Goal: Task Accomplishment & Management: Manage account settings

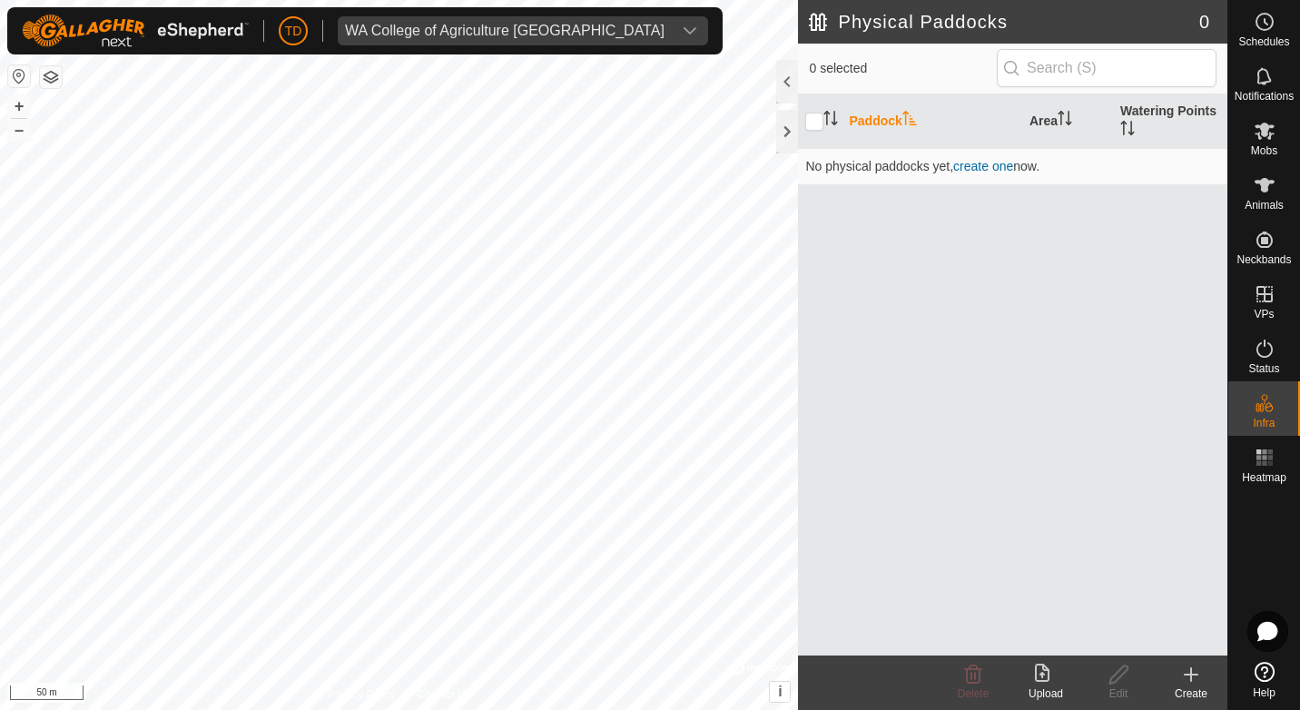
click at [1047, 694] on div "Upload" at bounding box center [1046, 694] width 73 height 16
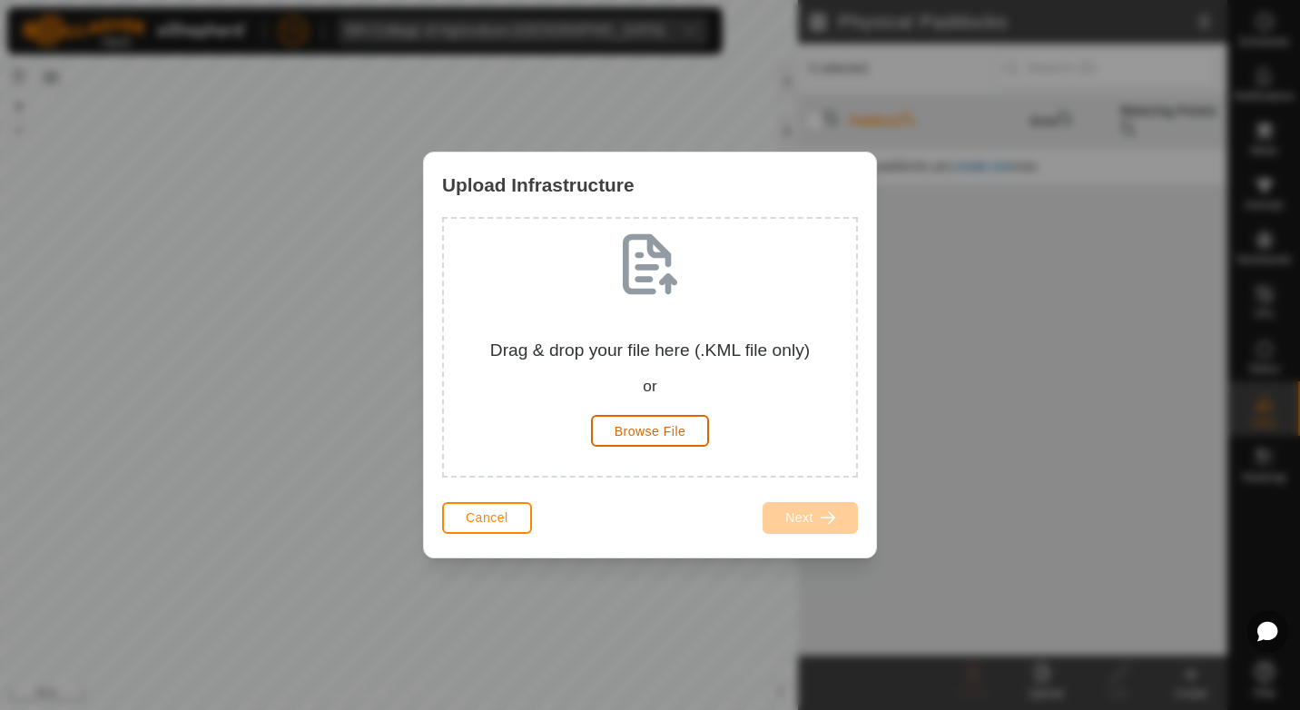
click at [667, 430] on span "Browse File" at bounding box center [651, 431] width 72 height 15
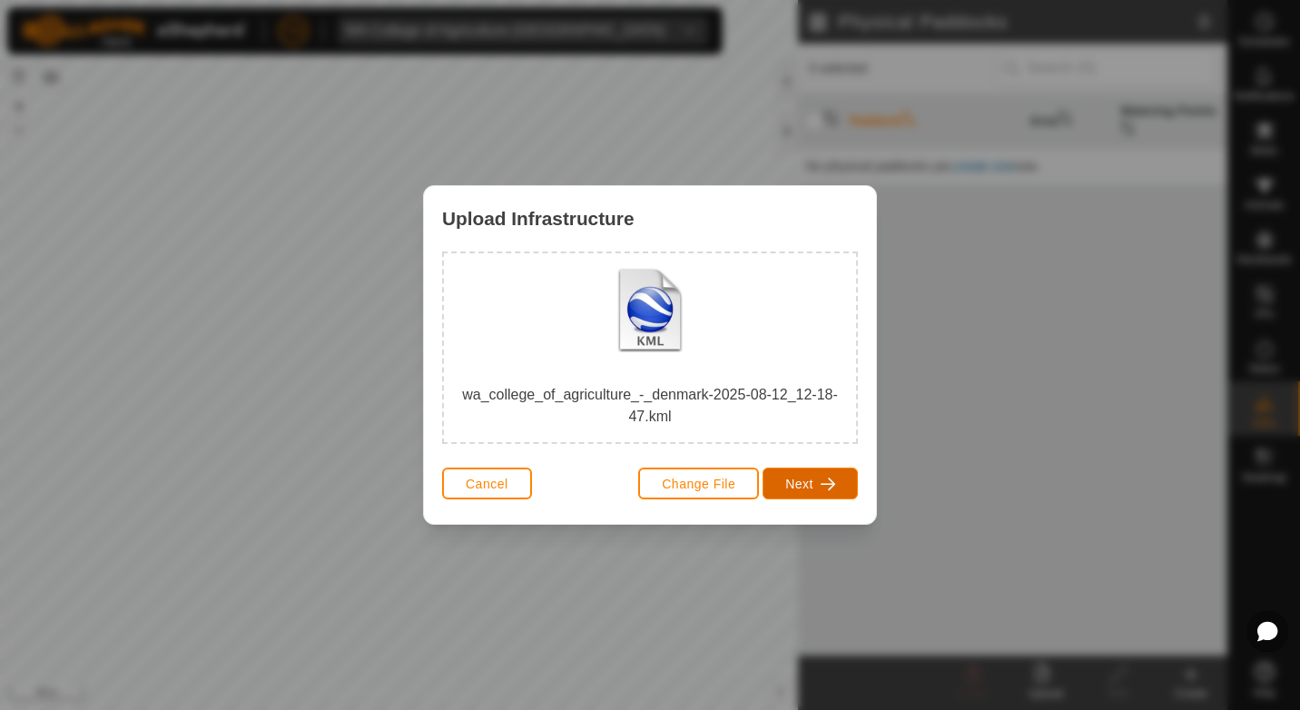
click at [792, 485] on span "Next" at bounding box center [800, 484] width 28 height 15
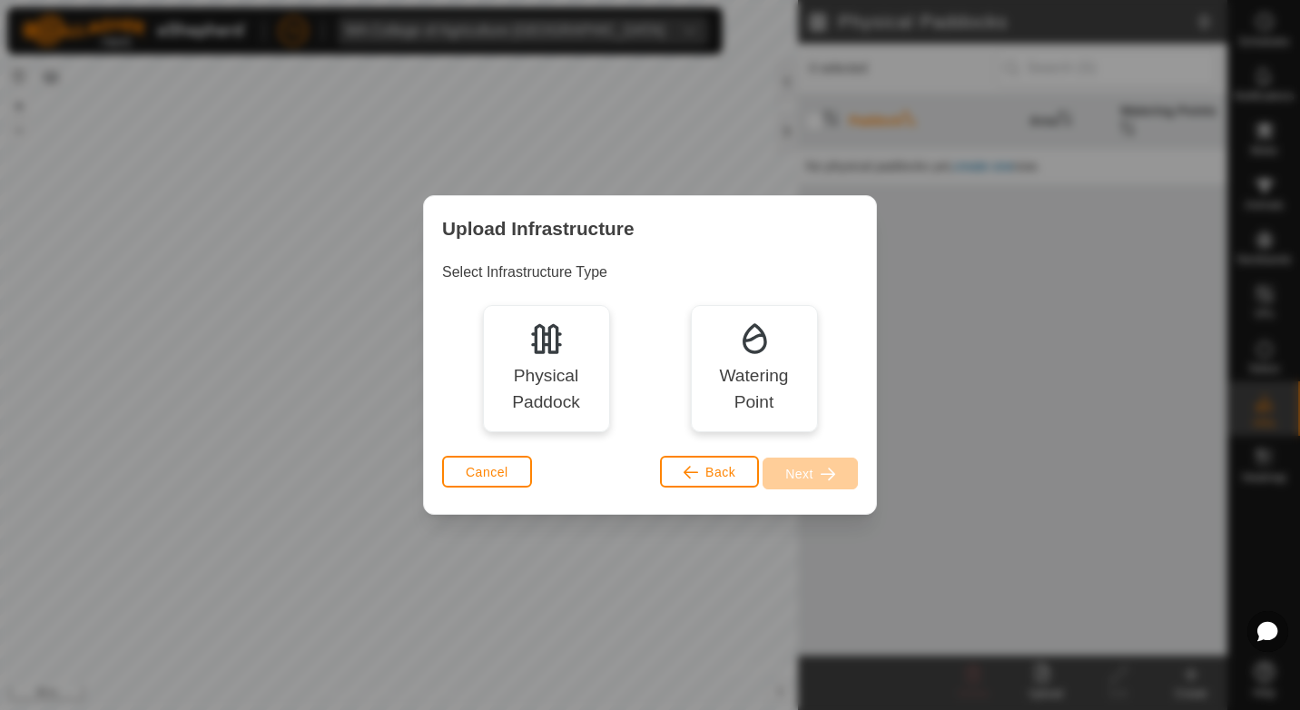
click at [549, 364] on div "Physical Paddock" at bounding box center [546, 389] width 101 height 53
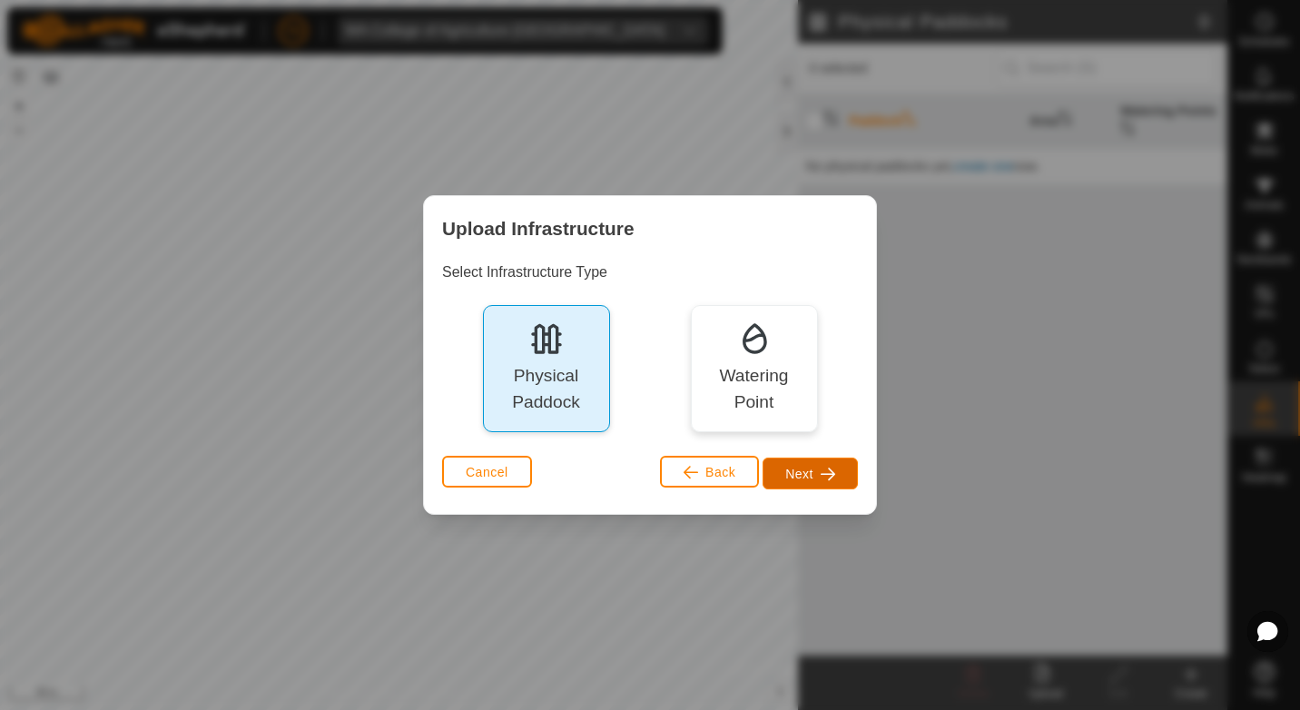
click at [792, 465] on button "Next" at bounding box center [810, 474] width 95 height 32
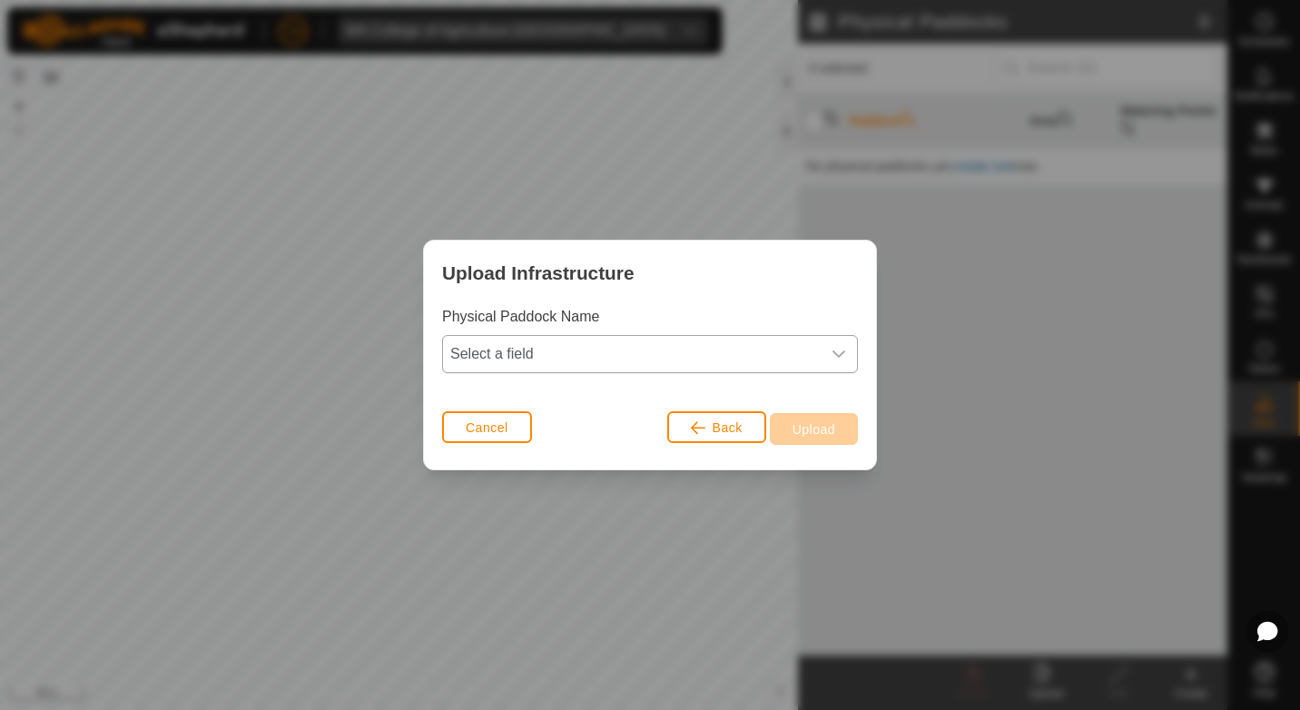
click at [587, 351] on span "Select a field" at bounding box center [632, 354] width 378 height 36
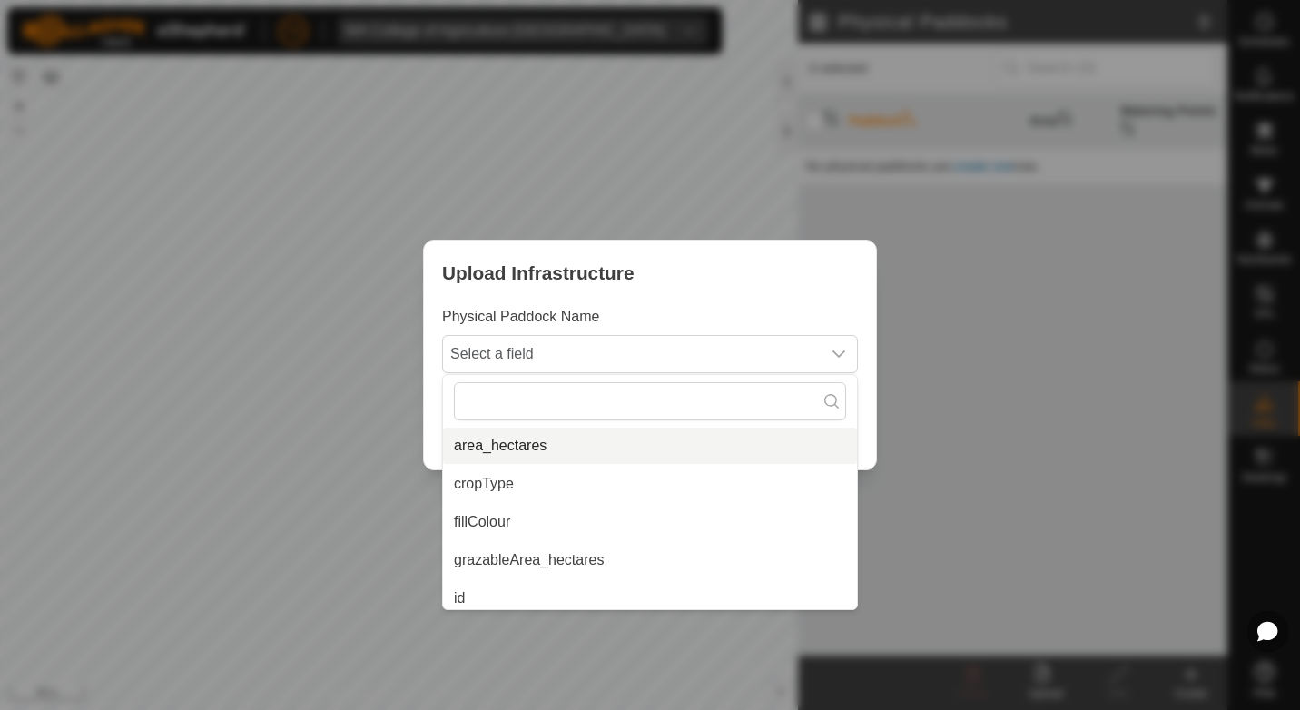
click at [571, 452] on li "area_hectares" at bounding box center [650, 446] width 414 height 36
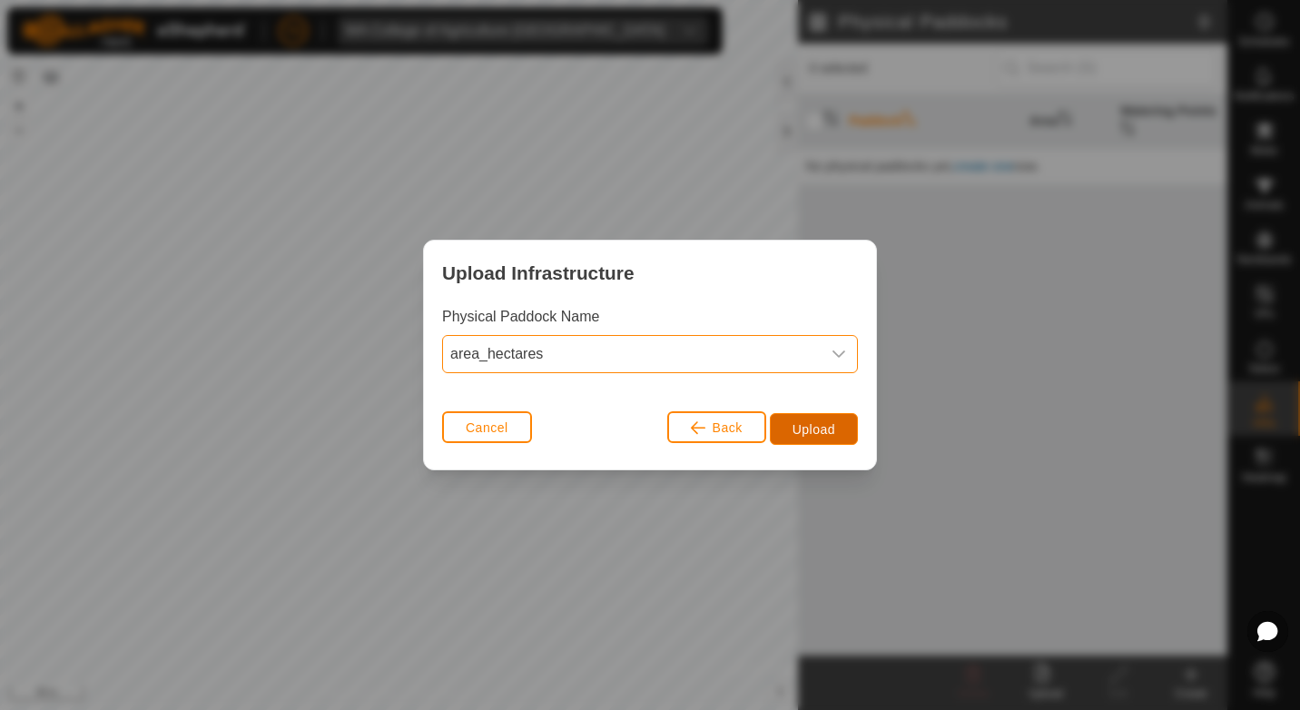
click at [812, 424] on span "Upload" at bounding box center [814, 429] width 43 height 15
click at [834, 433] on span "Upload" at bounding box center [814, 429] width 43 height 15
click at [804, 352] on span "area_hectares" at bounding box center [632, 354] width 378 height 36
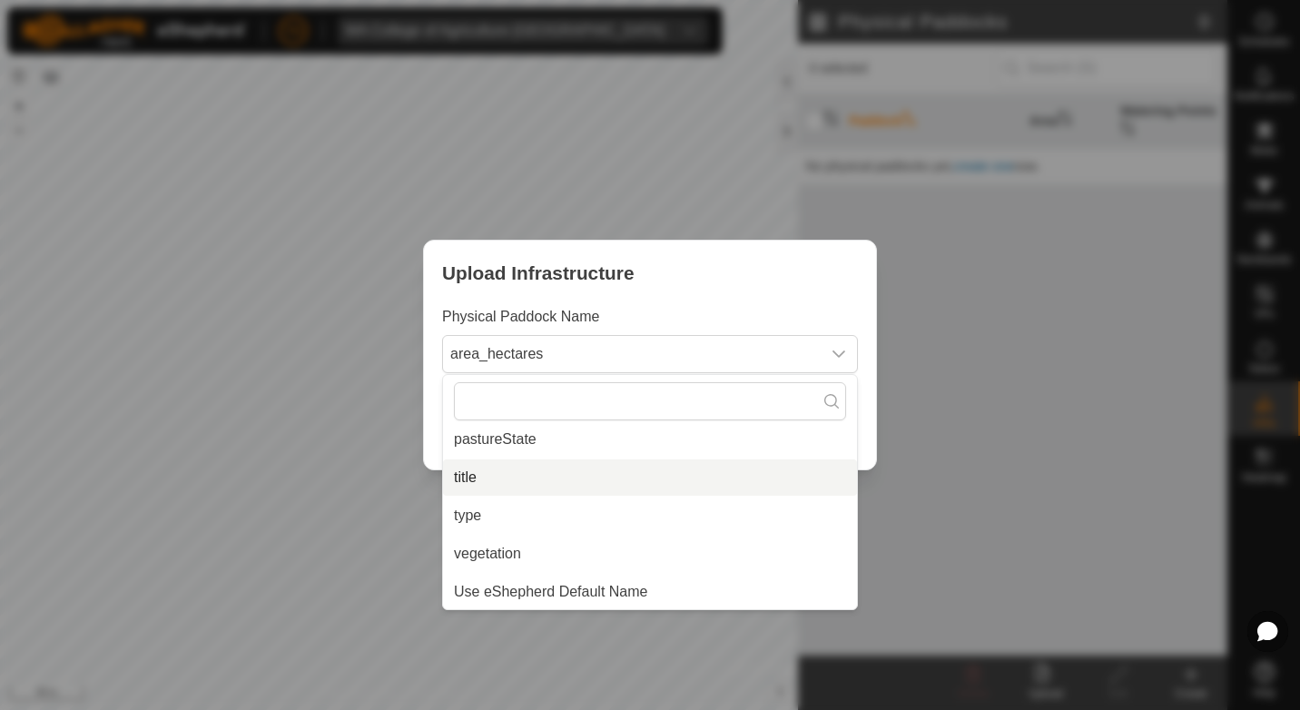
scroll to position [236, 0]
click at [569, 482] on li "title" at bounding box center [650, 477] width 414 height 36
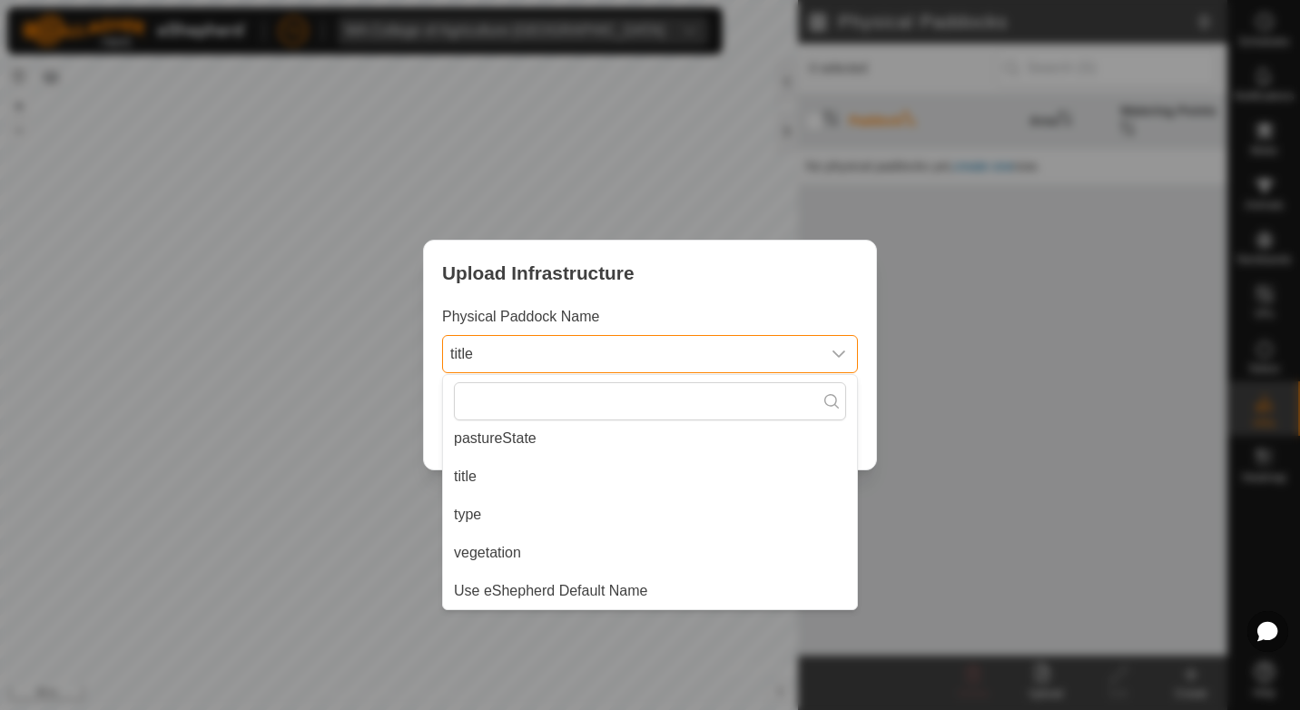
scroll to position [0, 0]
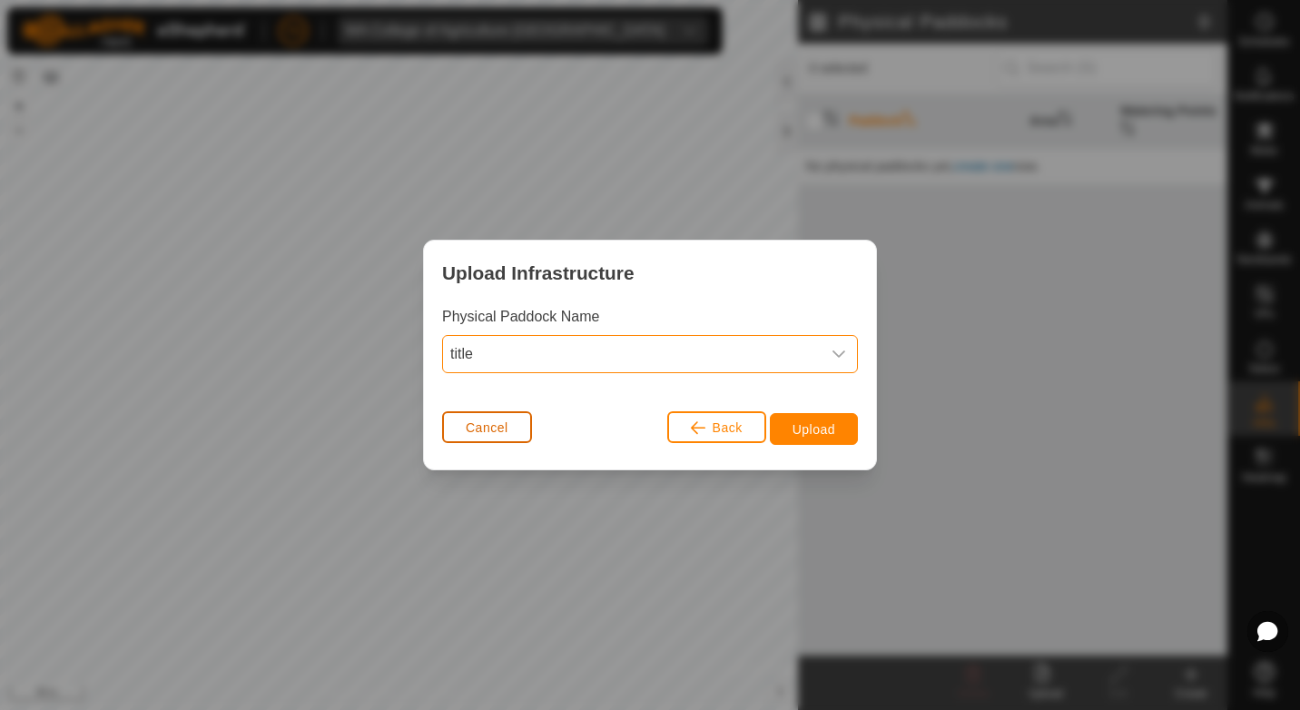
click at [526, 430] on button "Cancel" at bounding box center [487, 427] width 90 height 32
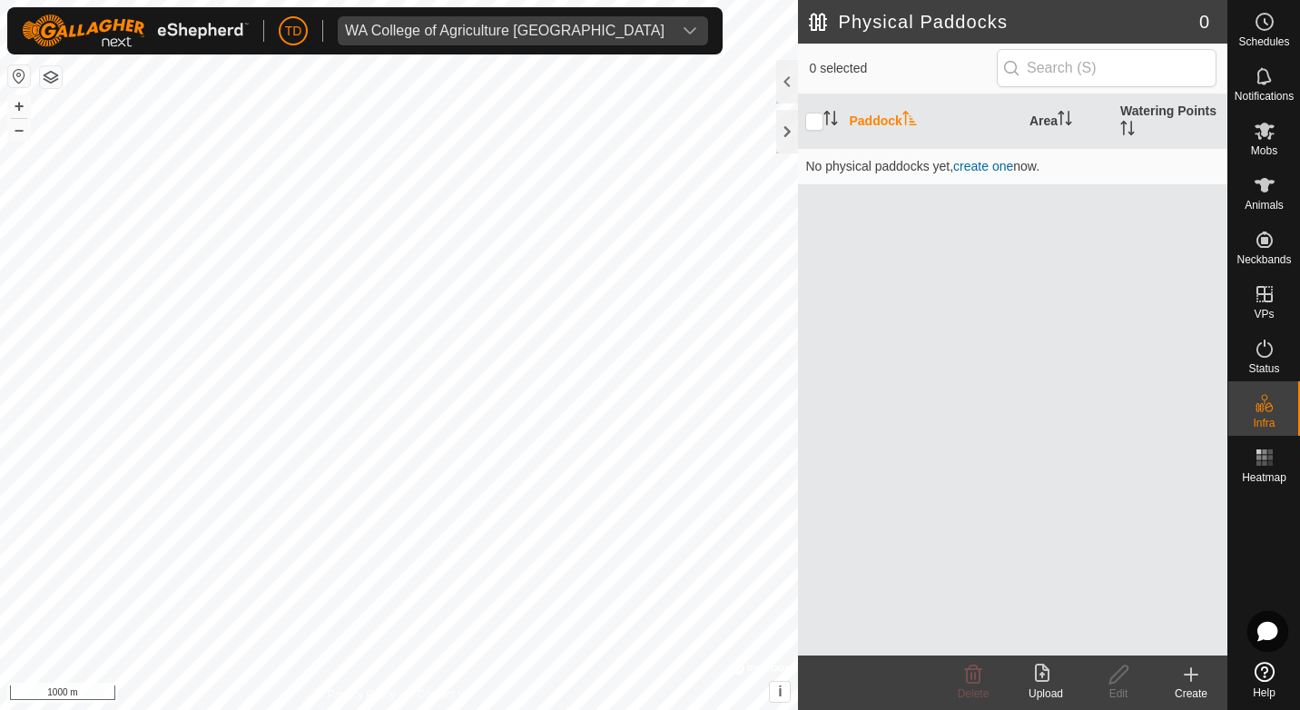
click at [1040, 666] on icon at bounding box center [1042, 673] width 15 height 18
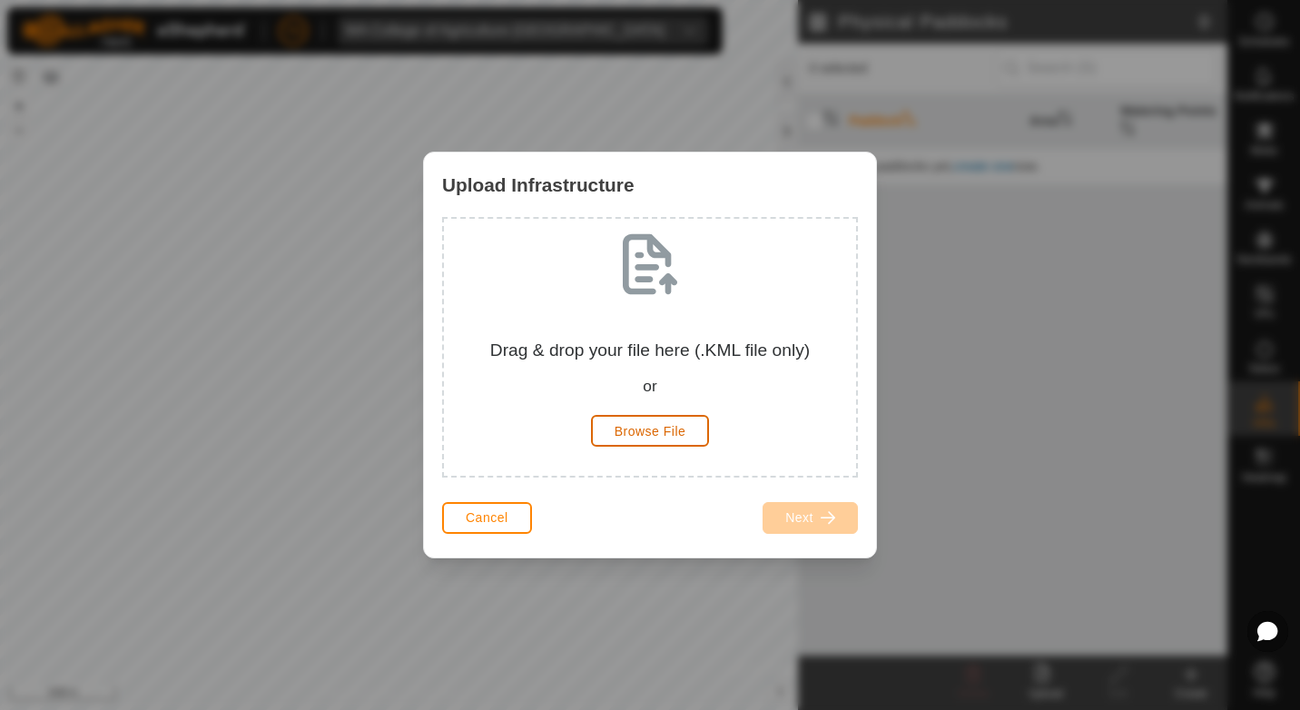
click at [643, 440] on button "Browse File" at bounding box center [650, 431] width 119 height 32
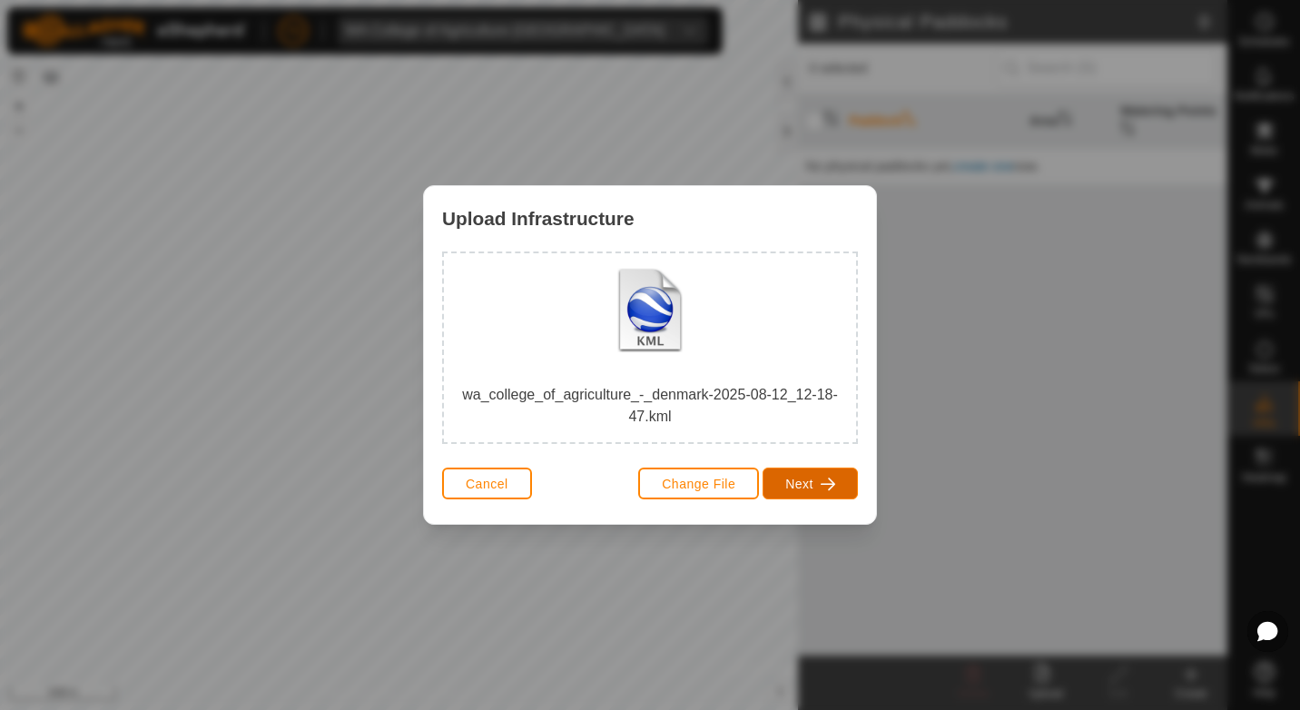
click at [803, 489] on span "Next" at bounding box center [800, 484] width 28 height 15
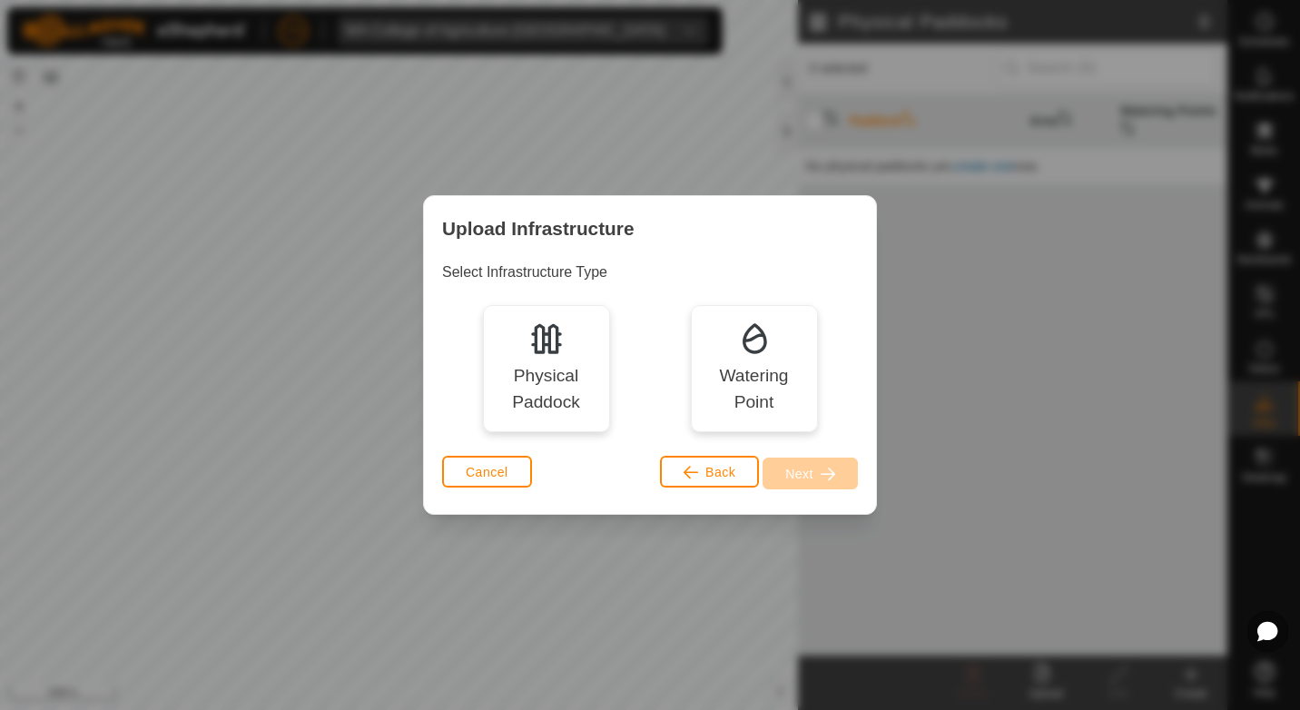
click at [527, 353] on div "Physical Paddock" at bounding box center [546, 368] width 127 height 127
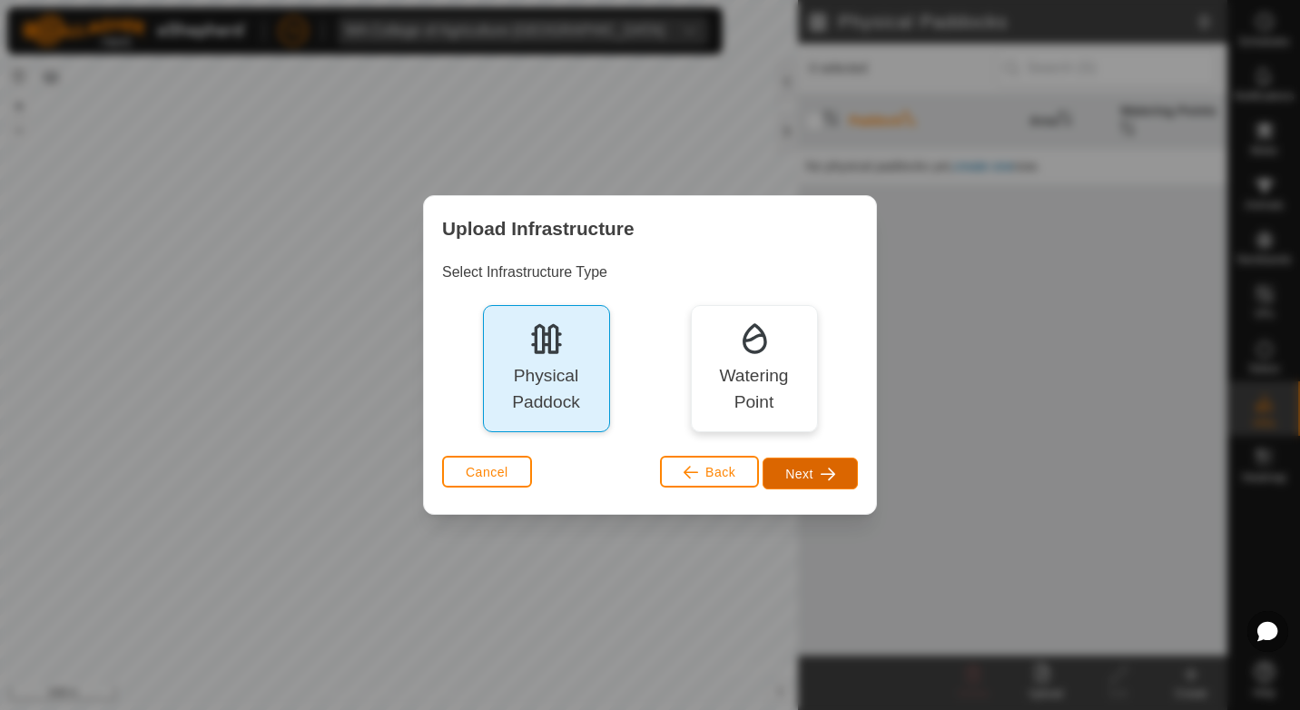
click at [813, 467] on span "Next" at bounding box center [800, 474] width 28 height 15
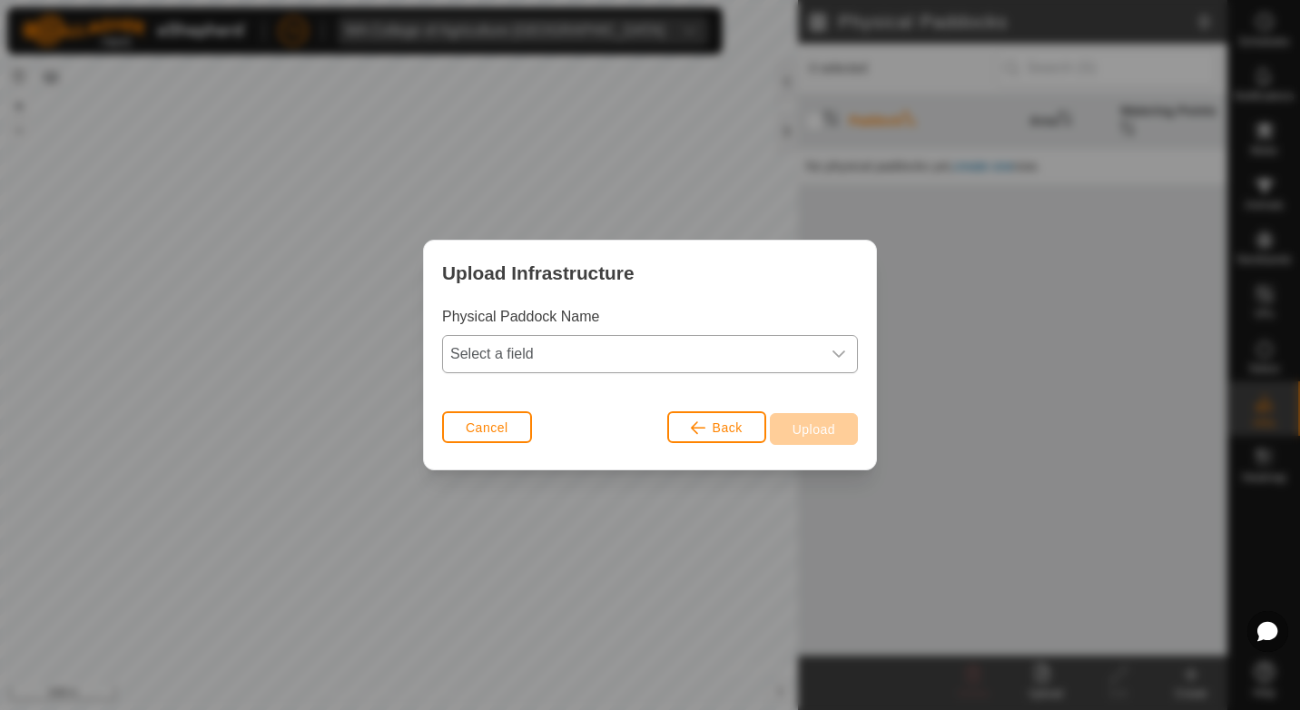
click at [789, 350] on span "Select a field" at bounding box center [632, 354] width 378 height 36
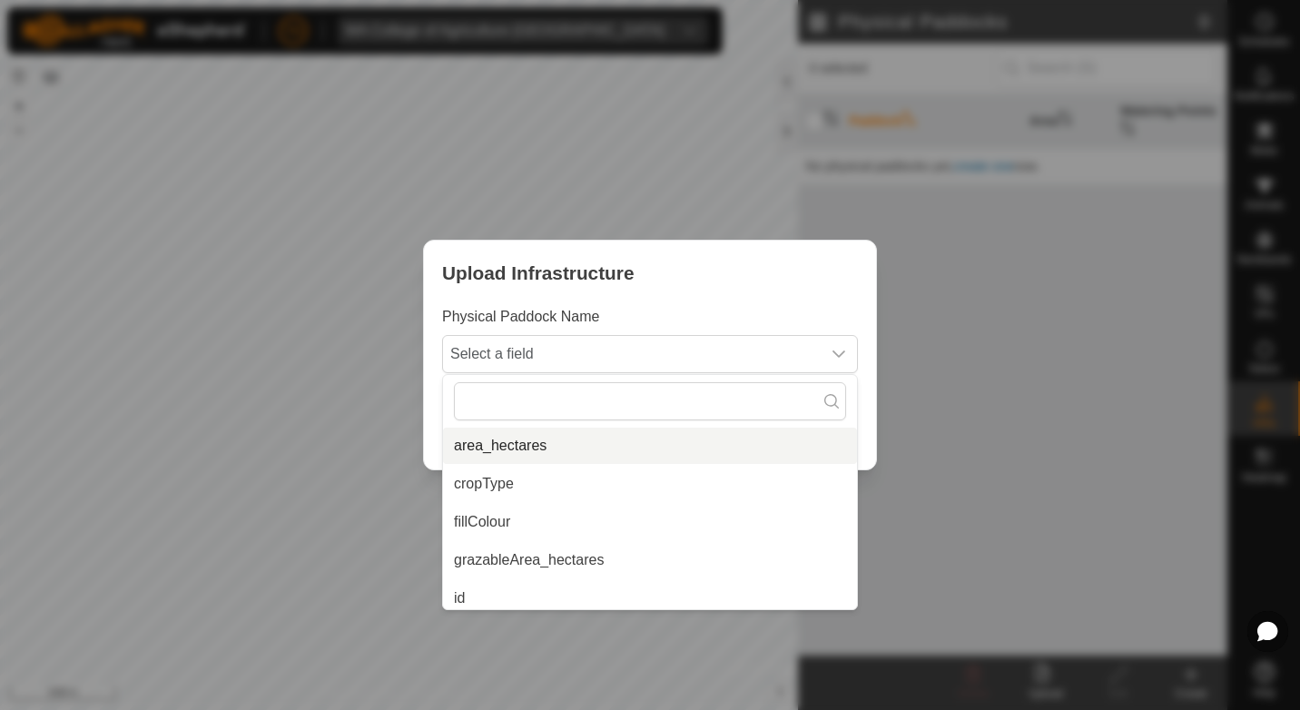
click at [534, 447] on li "area_hectares" at bounding box center [650, 446] width 414 height 36
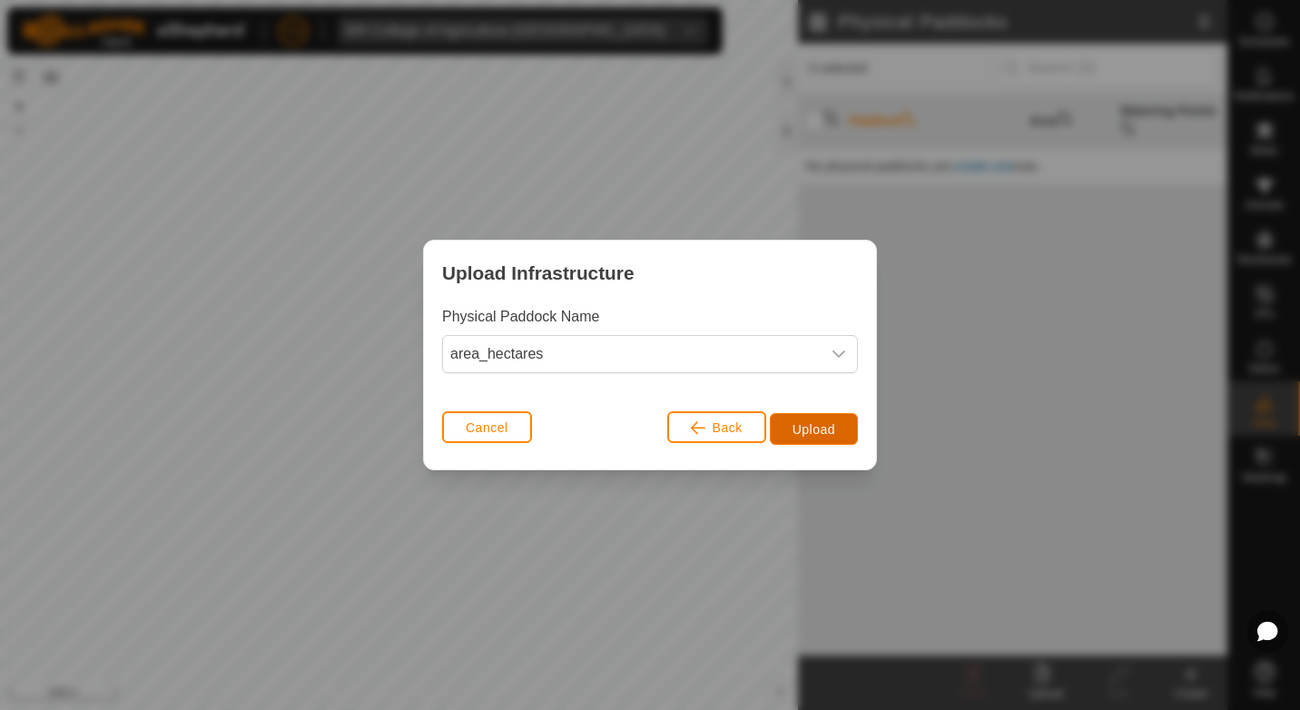
click at [829, 426] on span "Upload" at bounding box center [814, 429] width 43 height 15
click at [810, 437] on span "Upload" at bounding box center [814, 429] width 43 height 15
click at [650, 135] on div "Upload Infrastructure Physical Paddock Name area_hectares Cancel Back Upload" at bounding box center [650, 355] width 1300 height 710
click at [476, 441] on button "Cancel" at bounding box center [487, 427] width 90 height 32
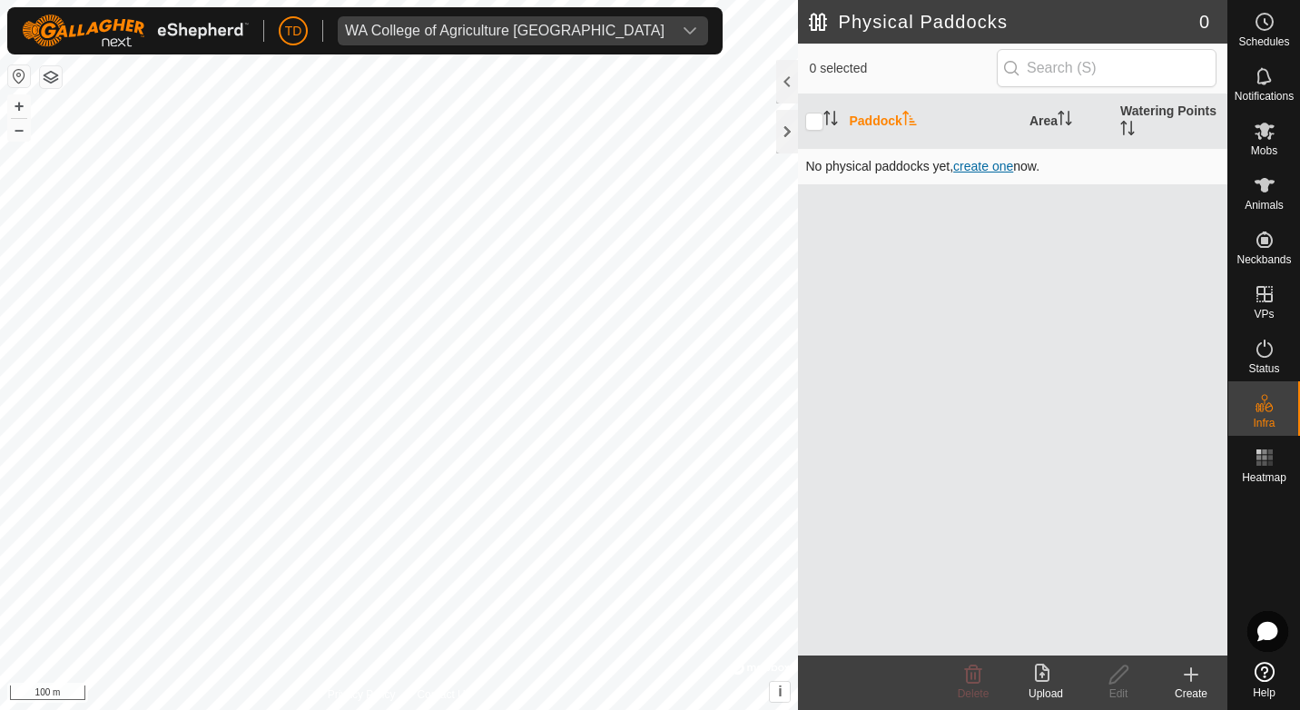
click at [968, 165] on span "create one" at bounding box center [984, 166] width 60 height 15
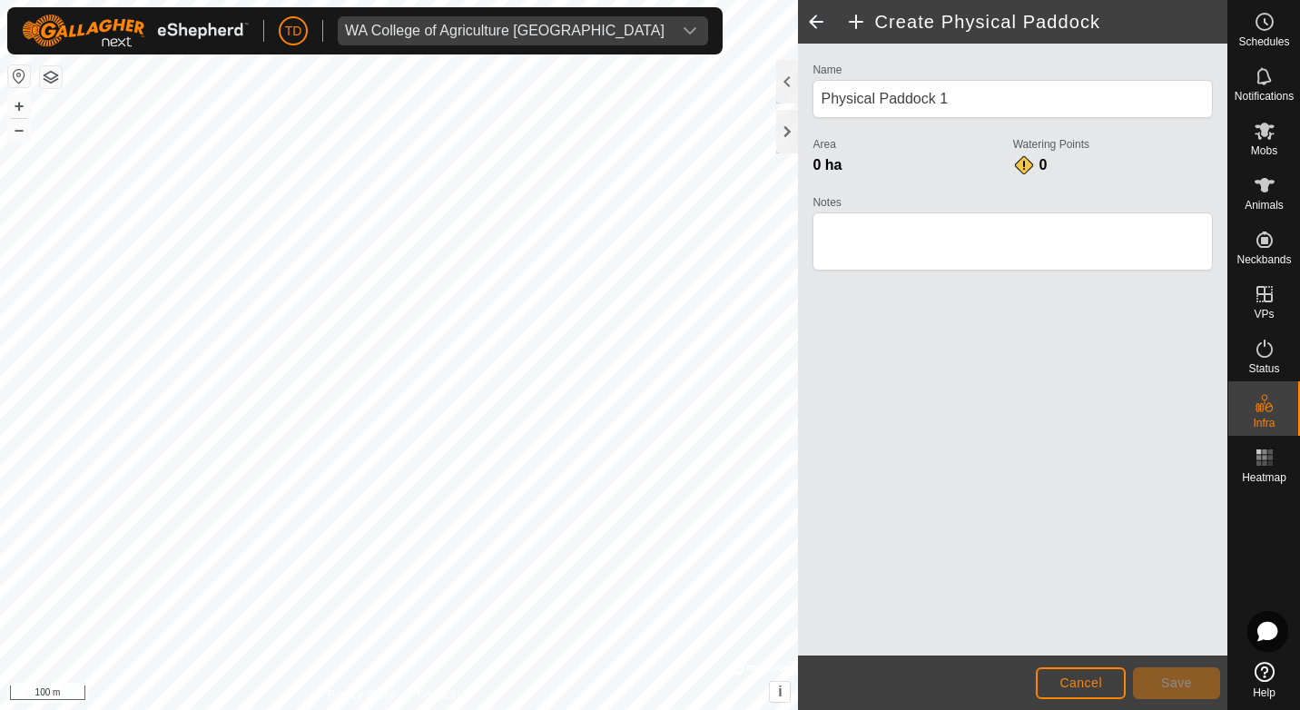
click at [848, 23] on h2 "Create Physical Paddock" at bounding box center [1036, 22] width 382 height 22
click at [818, 29] on span at bounding box center [816, 22] width 36 height 44
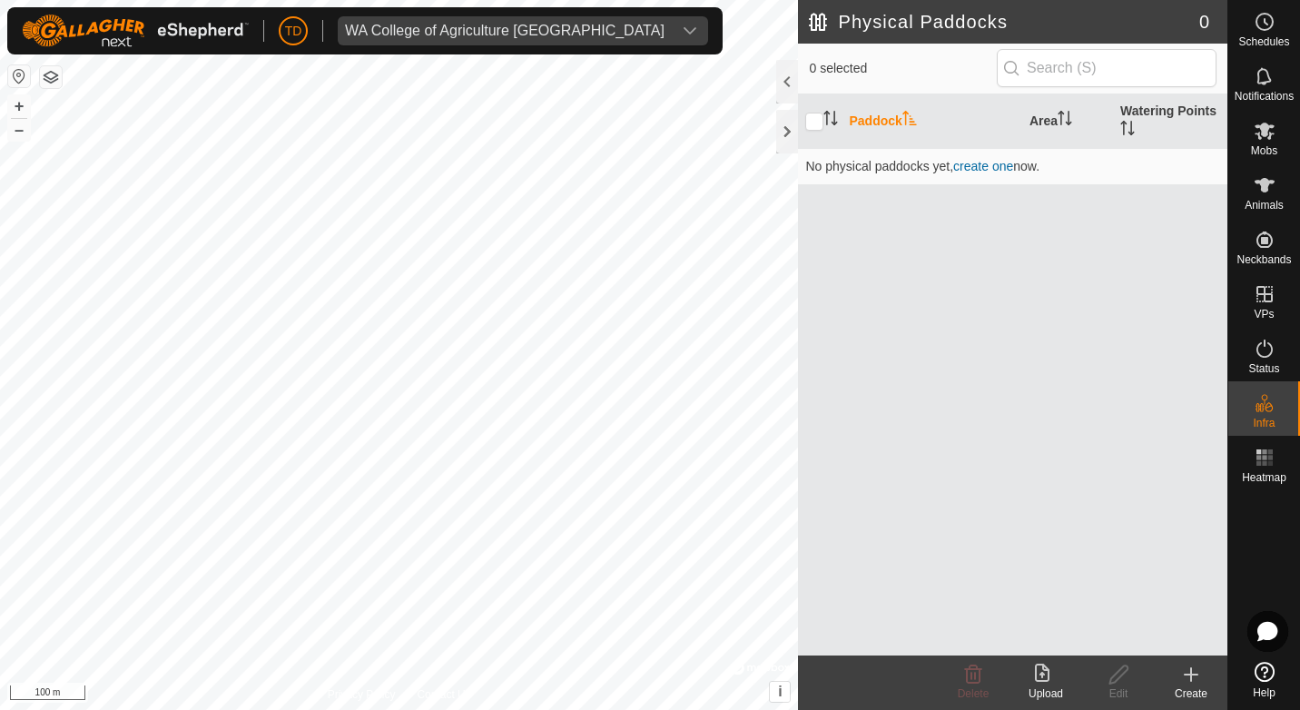
click at [1049, 680] on icon at bounding box center [1042, 673] width 15 height 18
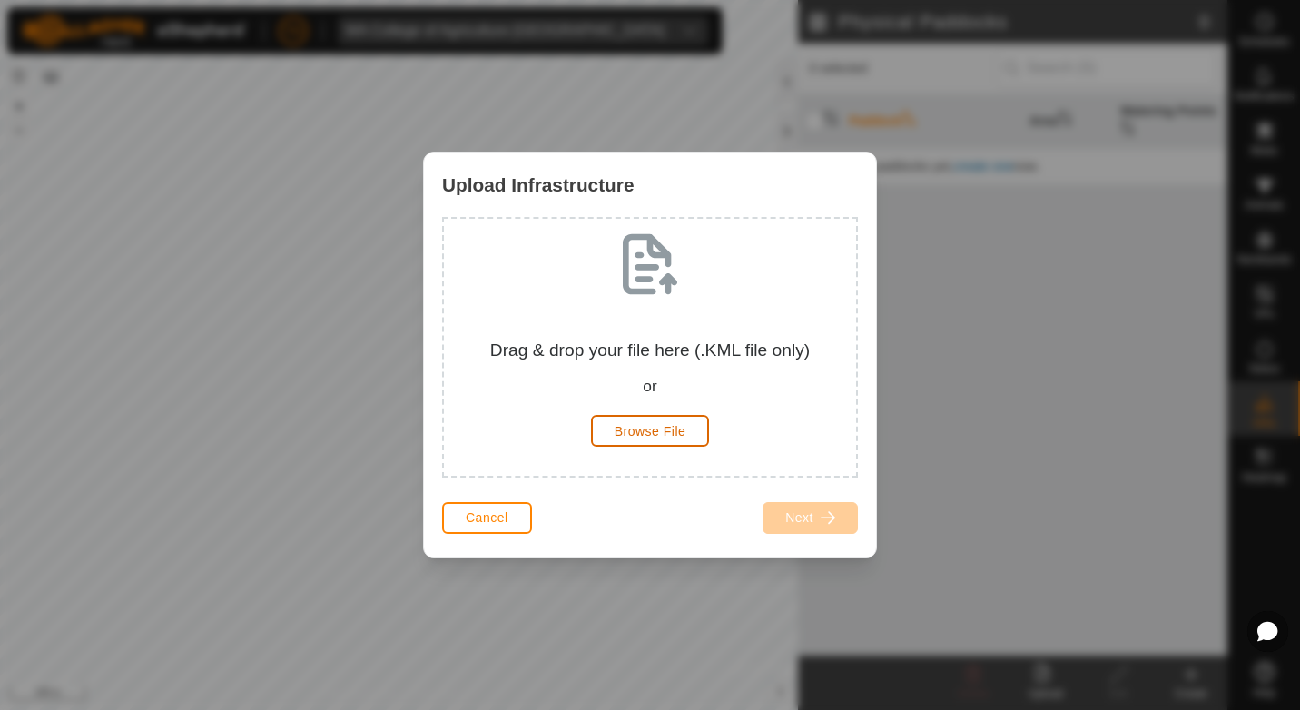
click at [662, 438] on span "Browse File" at bounding box center [651, 431] width 72 height 15
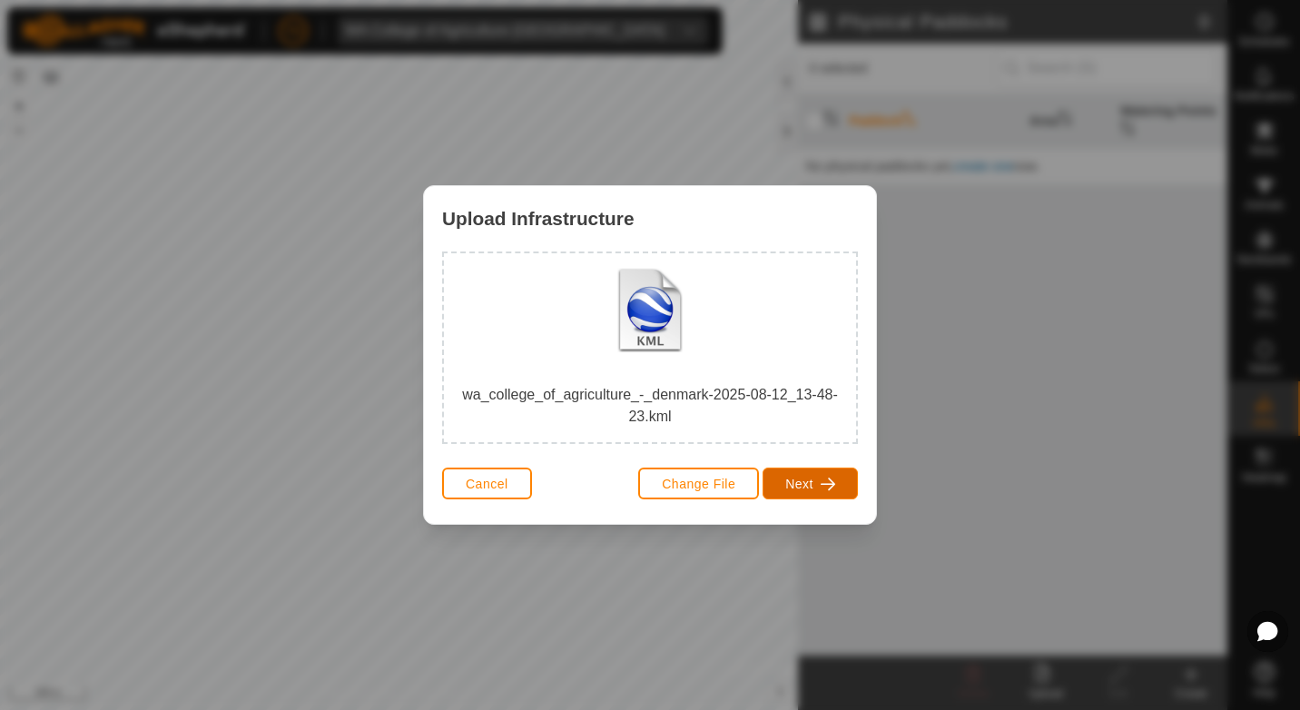
click at [799, 491] on span "Next" at bounding box center [800, 484] width 28 height 15
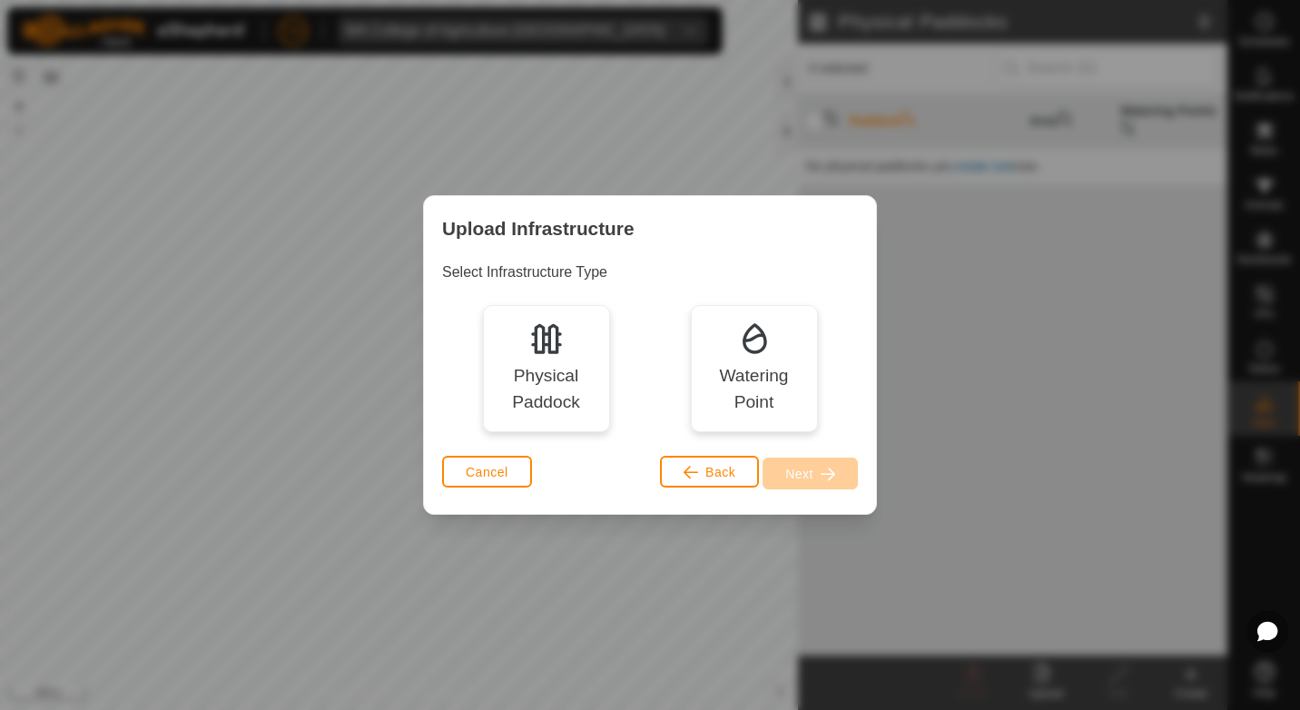
click at [531, 351] on img at bounding box center [547, 339] width 36 height 36
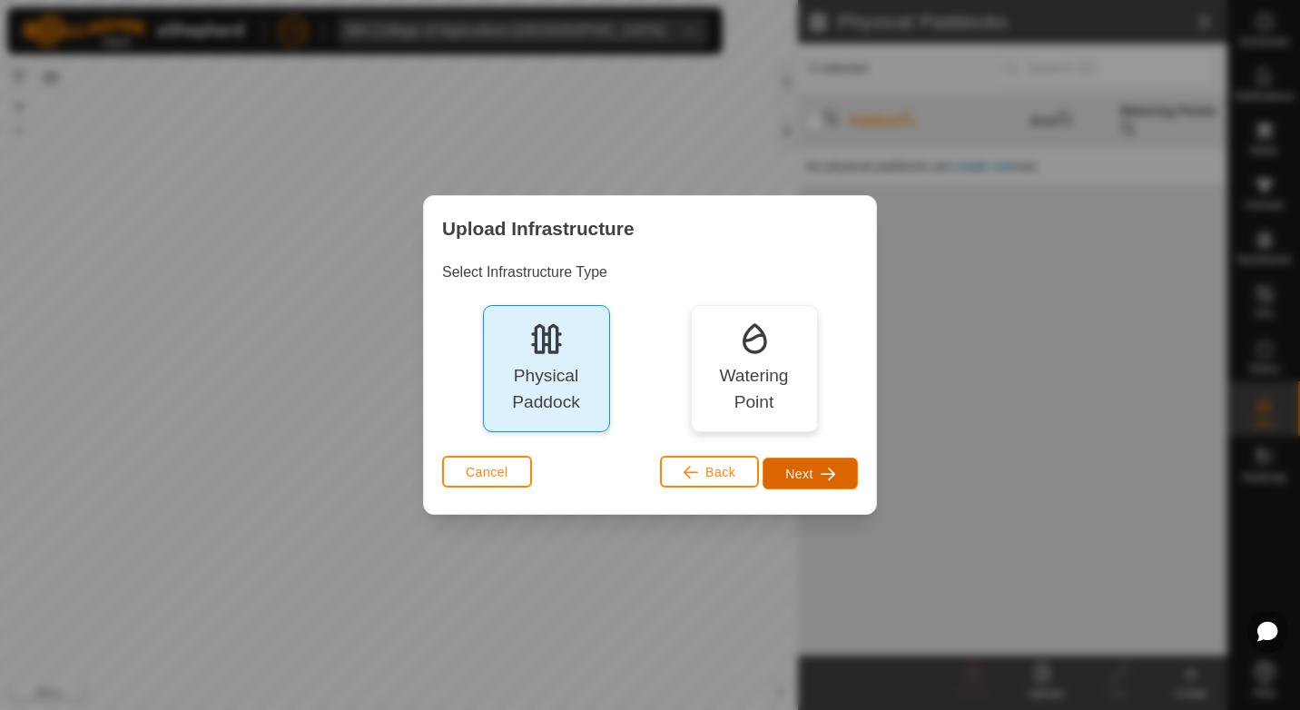
click at [827, 464] on button "Next" at bounding box center [810, 474] width 95 height 32
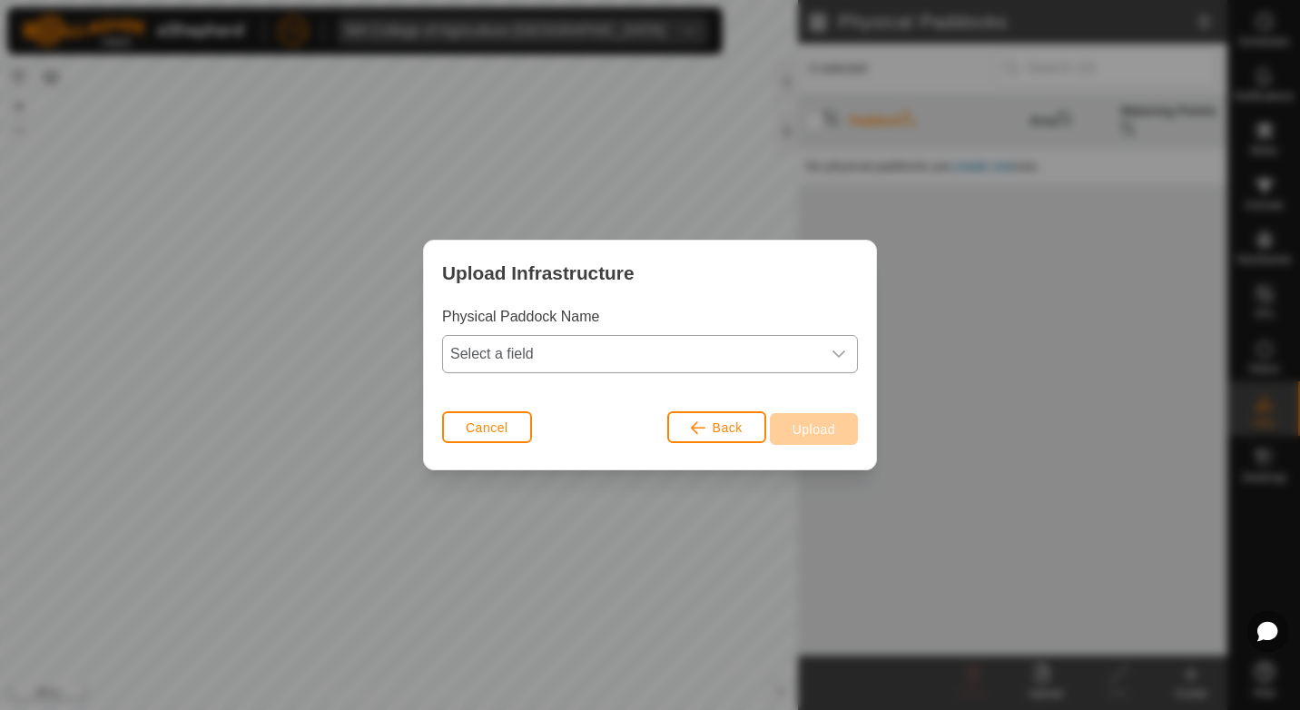
click at [508, 345] on span "Select a field" at bounding box center [632, 354] width 378 height 36
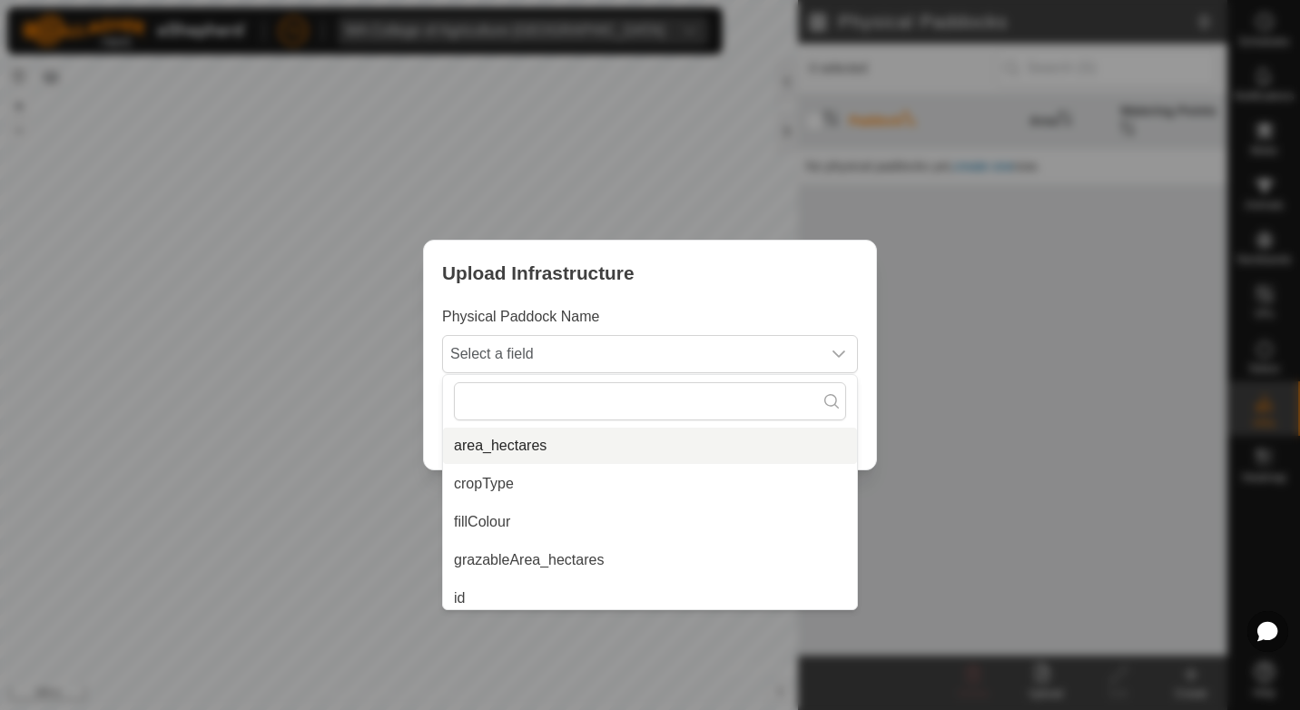
click at [494, 439] on li "area_hectares" at bounding box center [650, 446] width 414 height 36
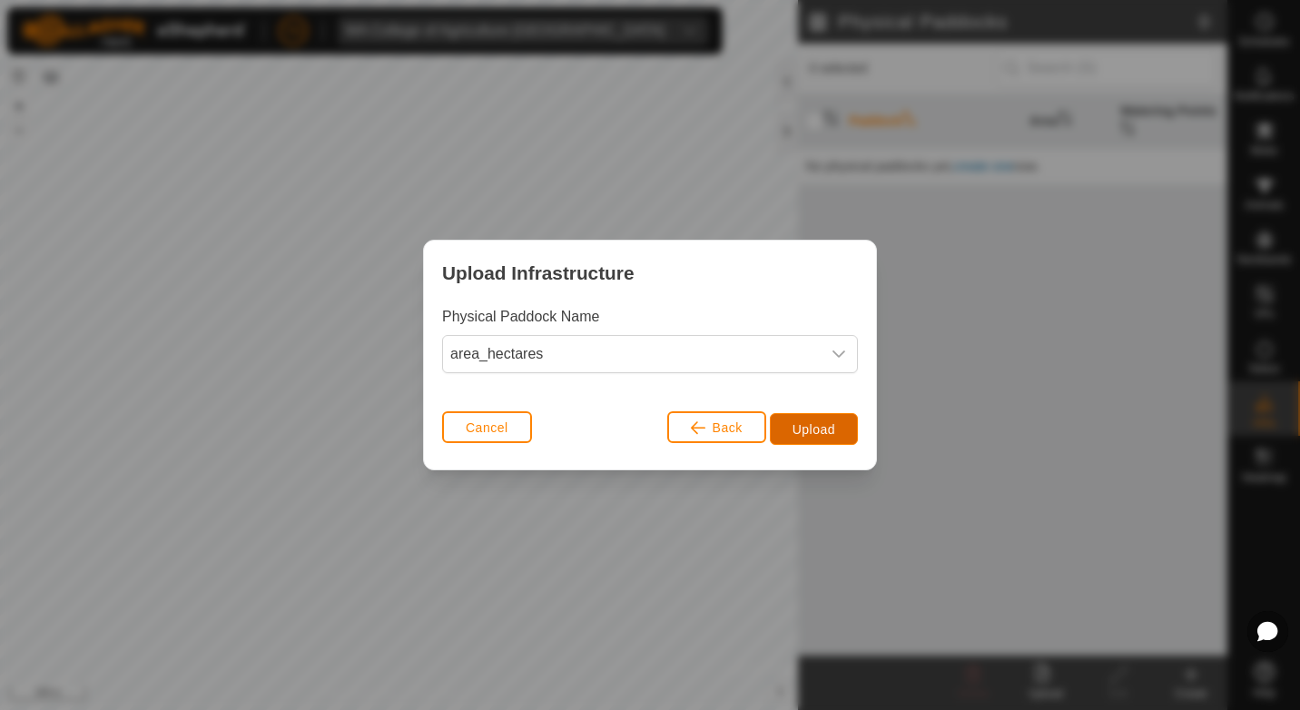
click at [822, 430] on span "Upload" at bounding box center [814, 429] width 43 height 15
click at [805, 435] on span "Upload" at bounding box center [814, 429] width 43 height 15
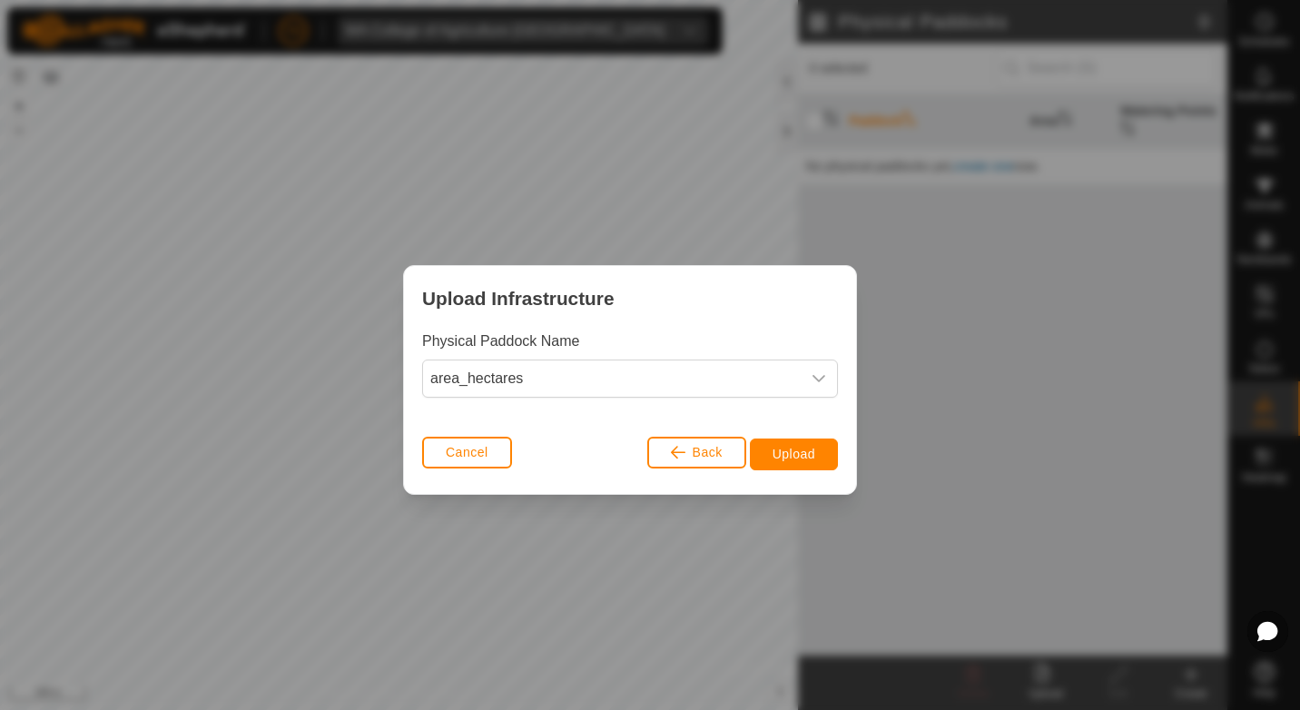
drag, startPoint x: 697, startPoint y: 263, endPoint x: 661, endPoint y: 299, distance: 50.7
click at [671, 294] on div "Upload Infrastructure" at bounding box center [630, 298] width 452 height 64
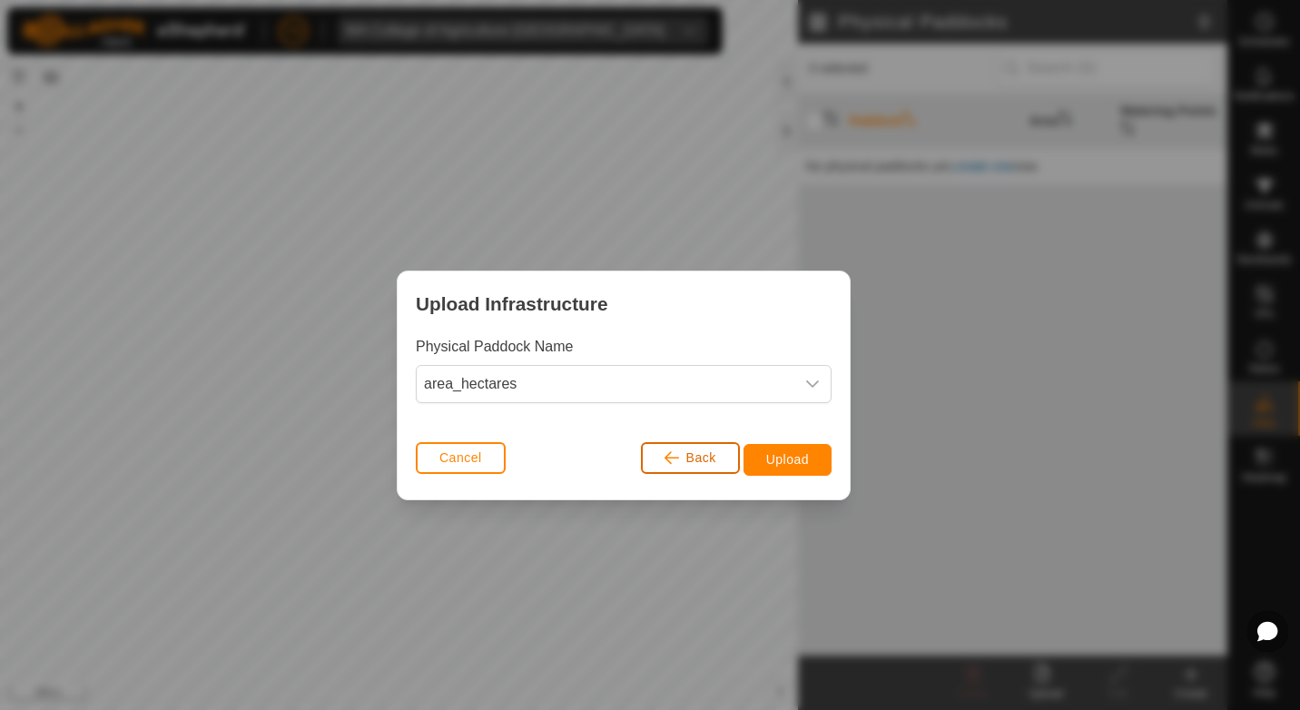
click at [697, 458] on span "Back" at bounding box center [702, 457] width 30 height 15
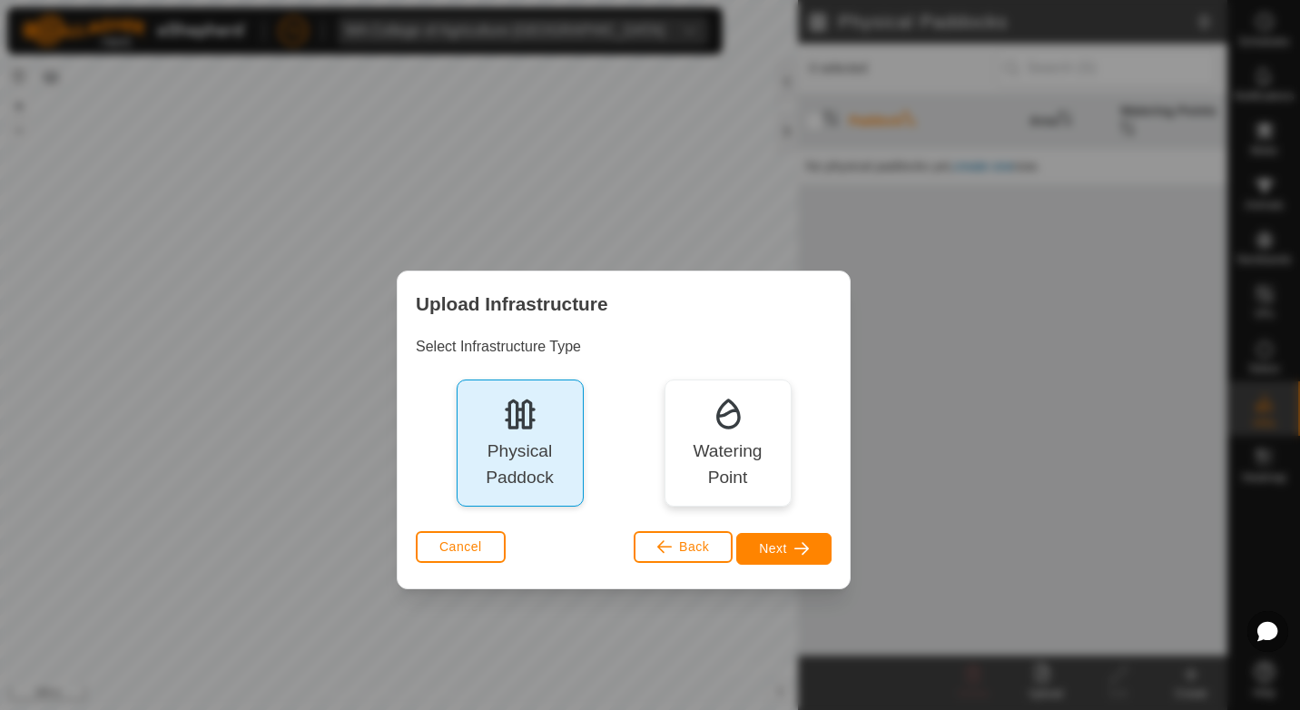
click at [721, 455] on div "Watering Point" at bounding box center [727, 465] width 101 height 53
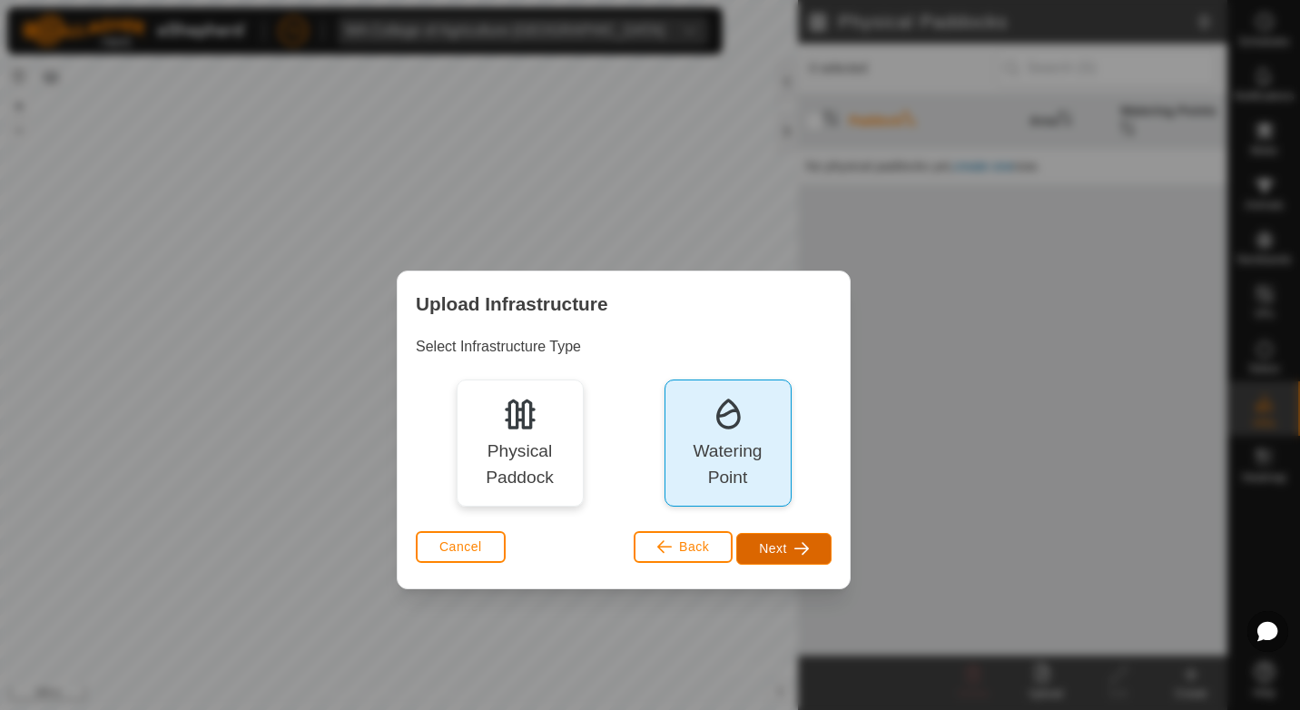
click at [797, 556] on span "button" at bounding box center [802, 548] width 15 height 15
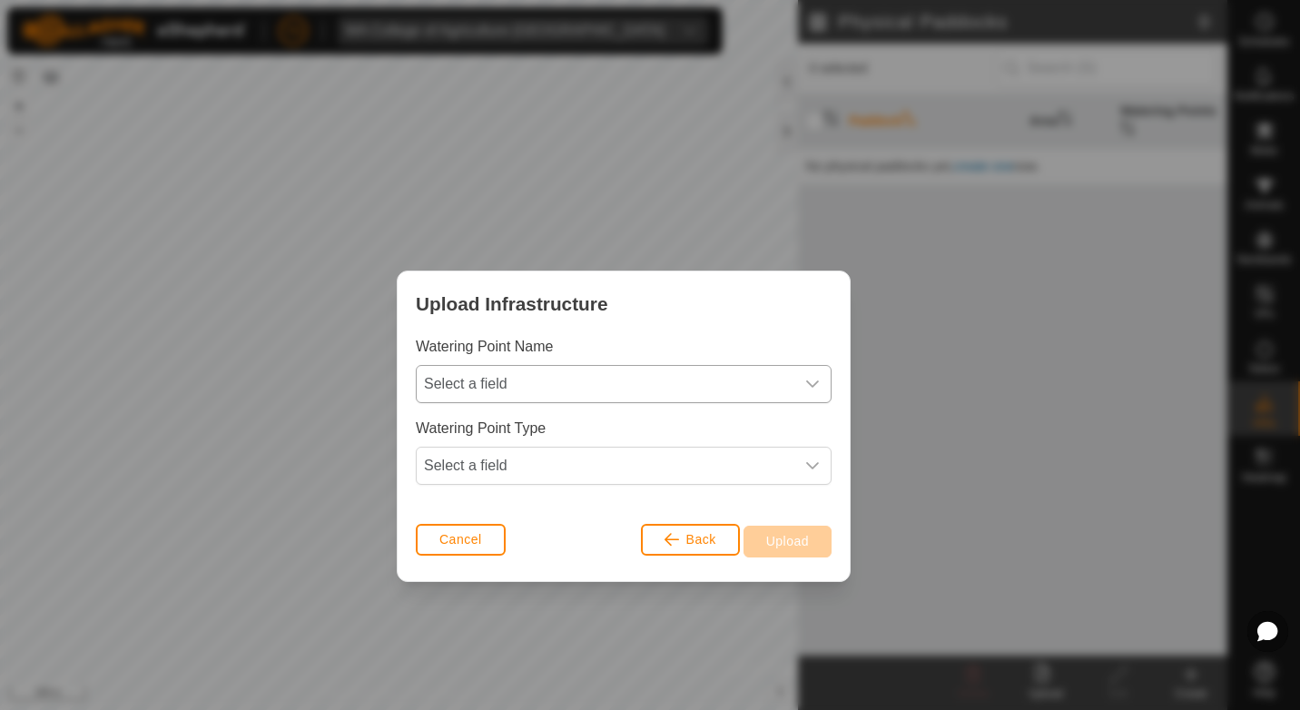
click at [601, 382] on span "Select a field" at bounding box center [606, 384] width 378 height 36
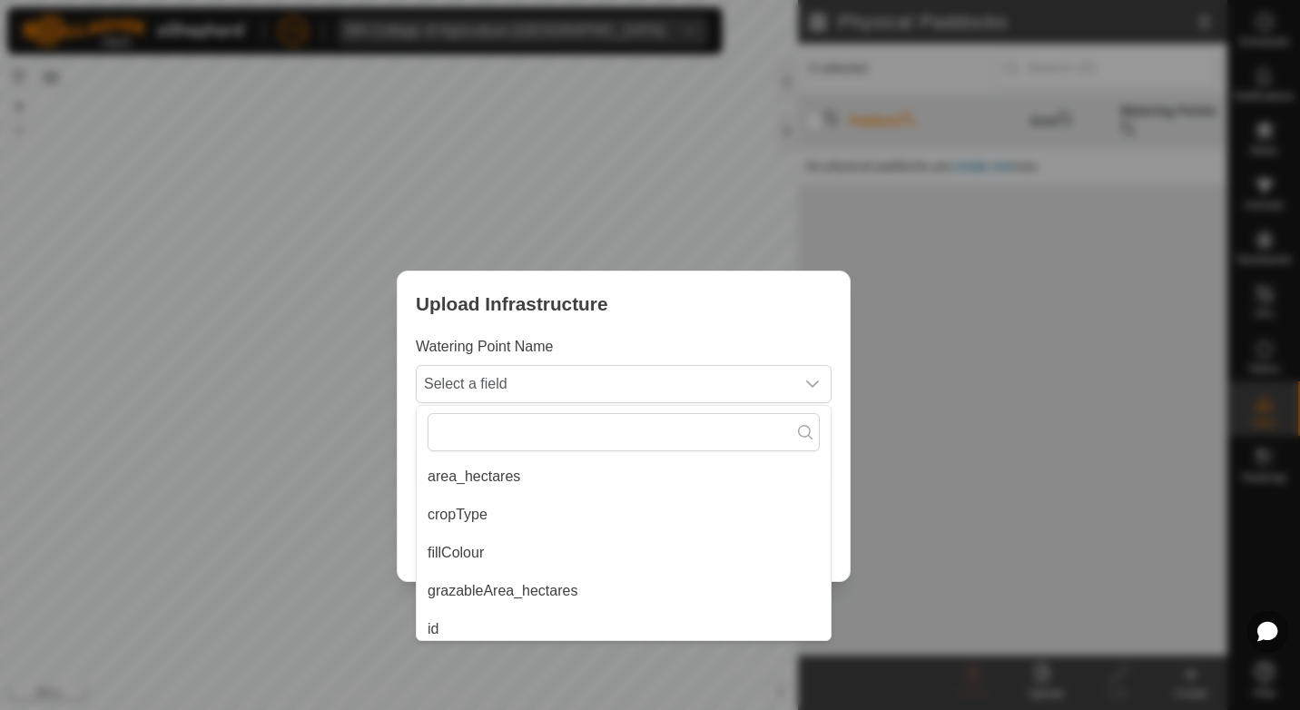
click at [577, 477] on li "area_hectares" at bounding box center [624, 477] width 414 height 36
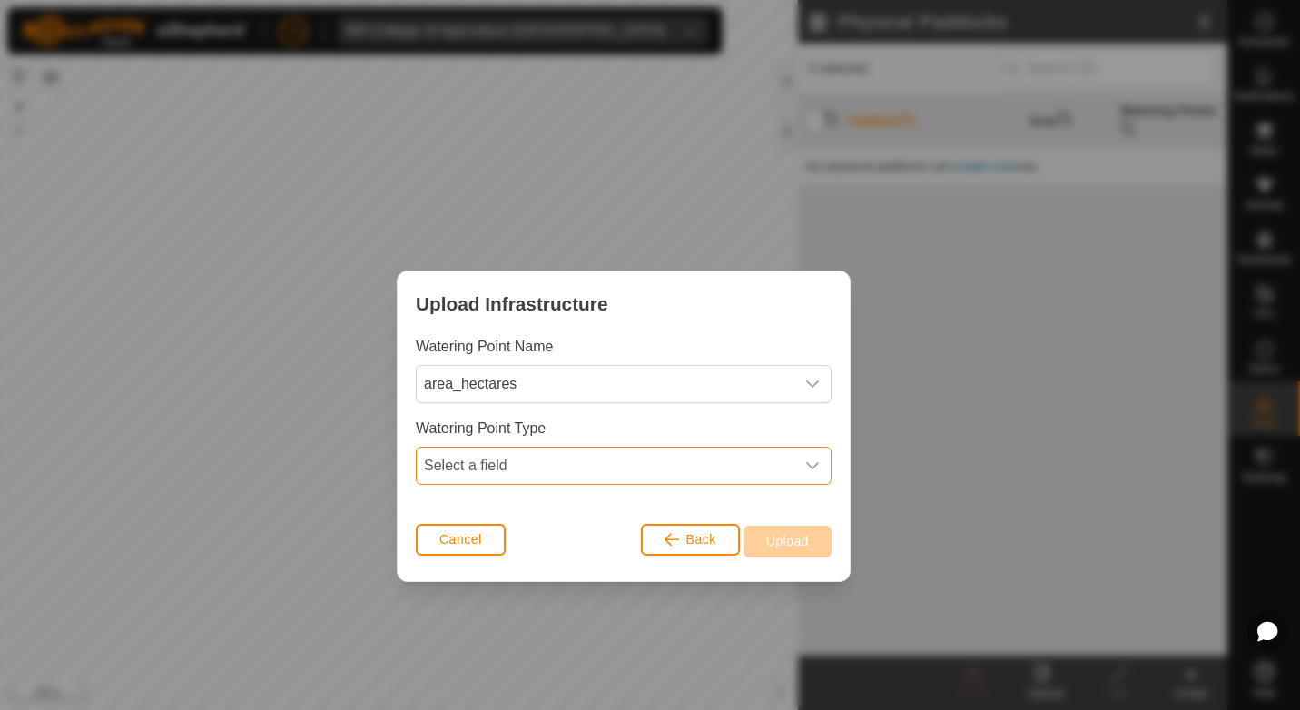
click at [577, 477] on span "Select a field" at bounding box center [606, 466] width 378 height 36
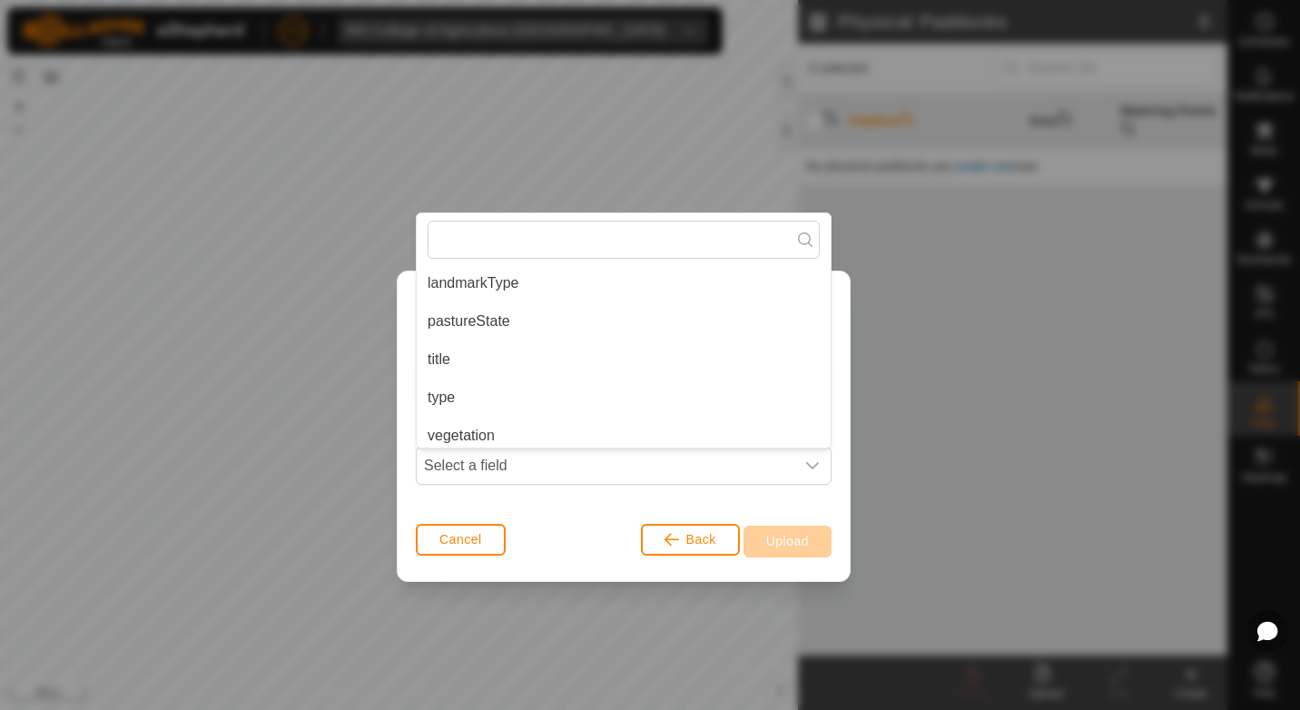
scroll to position [236, 0]
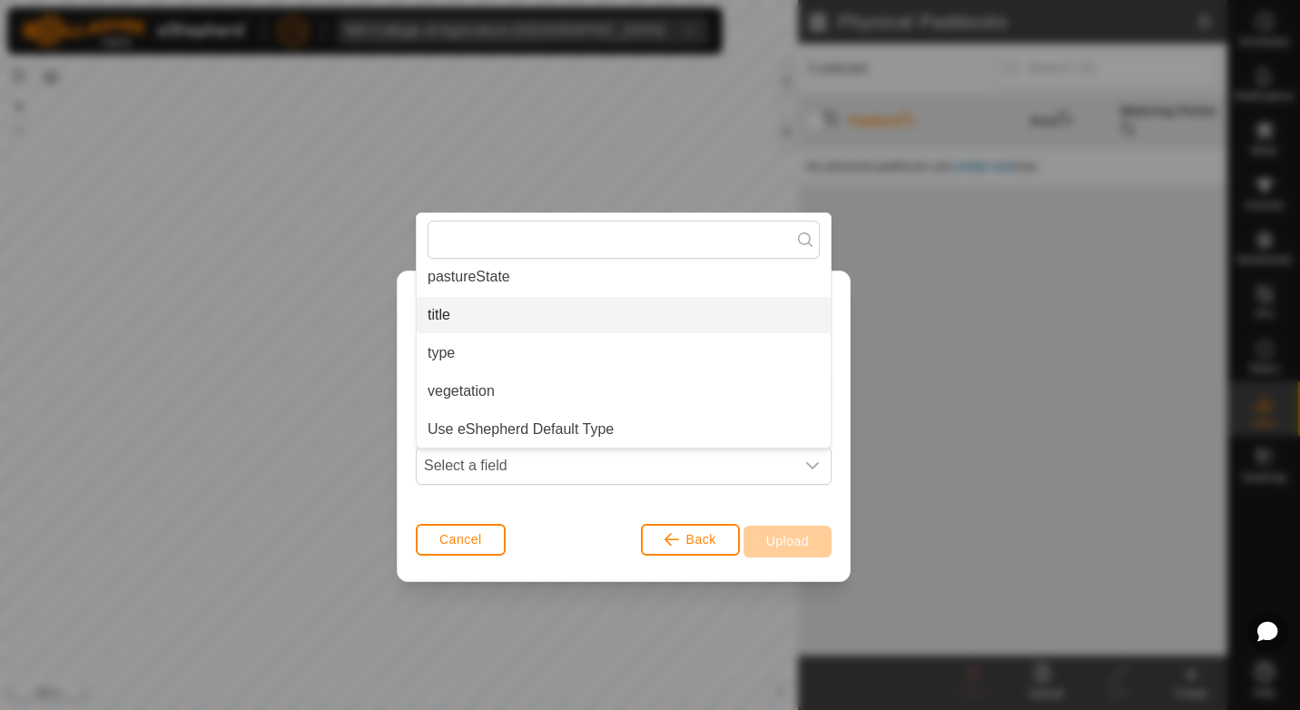
click at [606, 314] on li "title" at bounding box center [624, 315] width 414 height 36
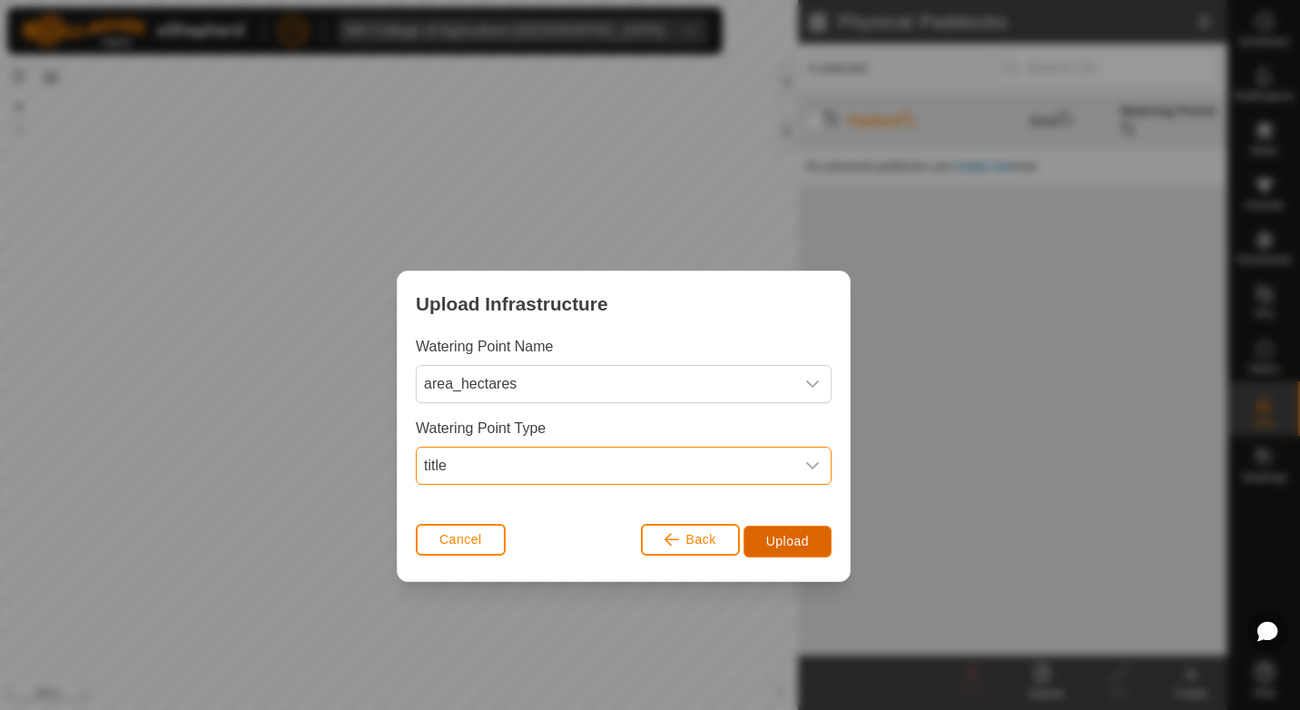
click at [784, 541] on span "Upload" at bounding box center [787, 541] width 43 height 15
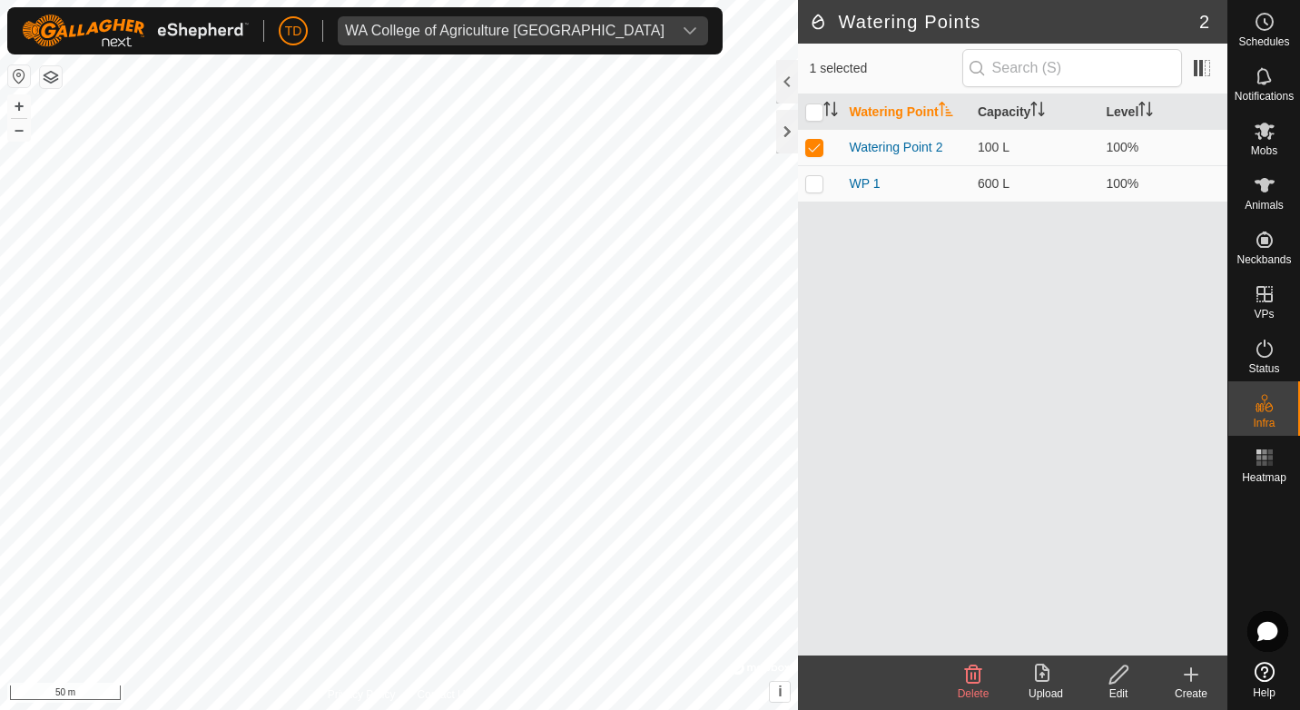
click at [967, 667] on icon at bounding box center [974, 675] width 22 height 22
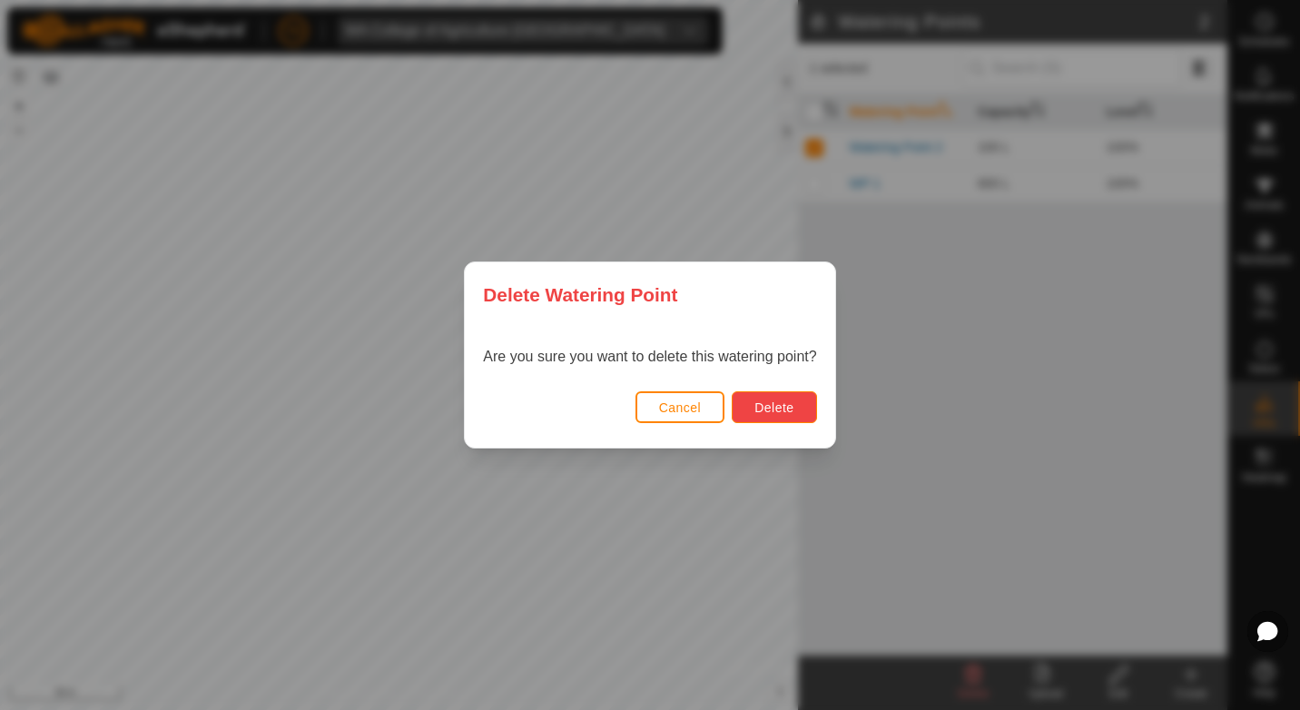
click at [764, 403] on span "Delete" at bounding box center [774, 407] width 39 height 15
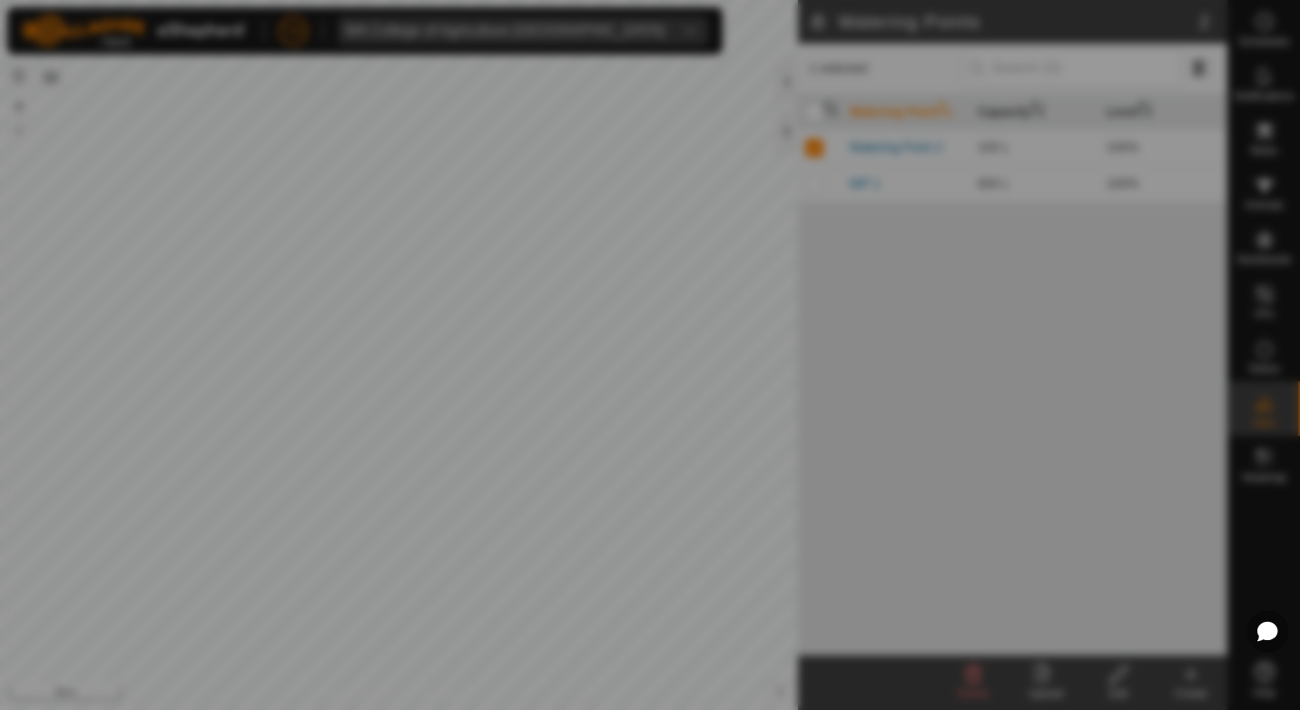
checkbox input "false"
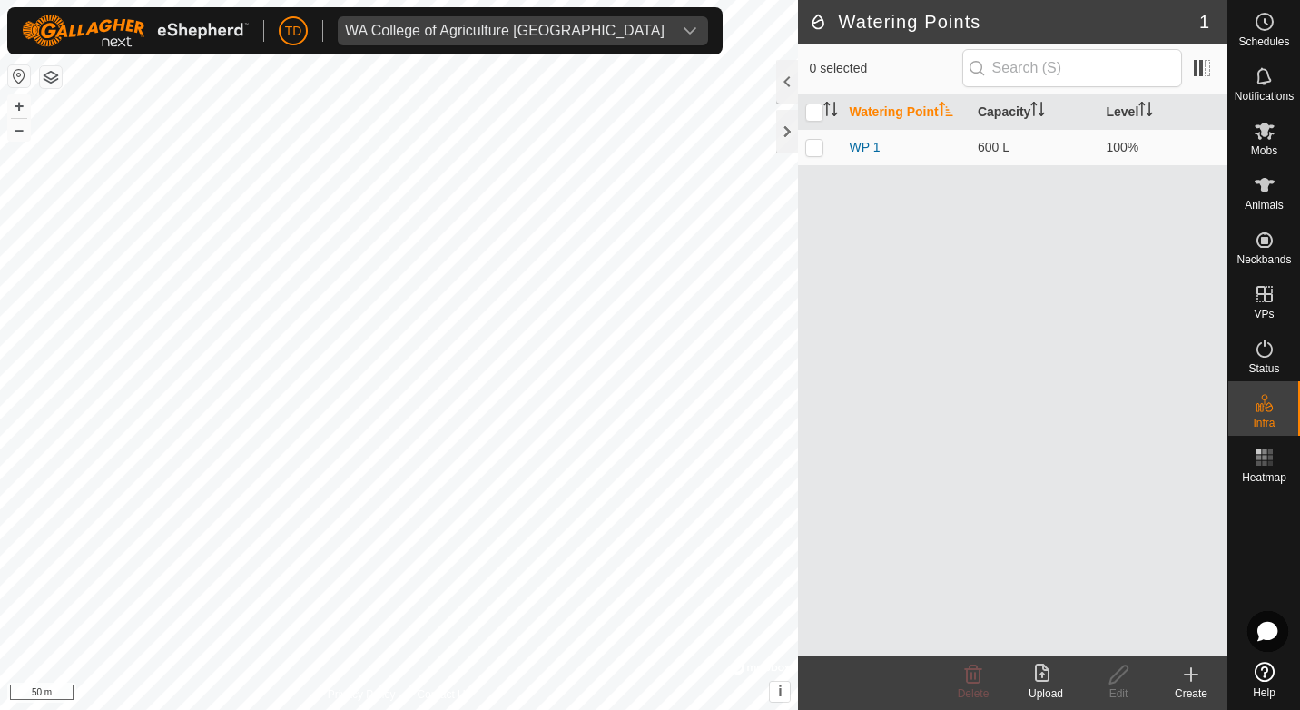
click at [1013, 18] on h2 "Watering Points" at bounding box center [1004, 22] width 390 height 22
click at [1253, 540] on div at bounding box center [1265, 572] width 72 height 164
click at [1271, 669] on icon at bounding box center [1265, 672] width 20 height 20
click at [918, 17] on h2 "Watering Points" at bounding box center [1004, 22] width 390 height 22
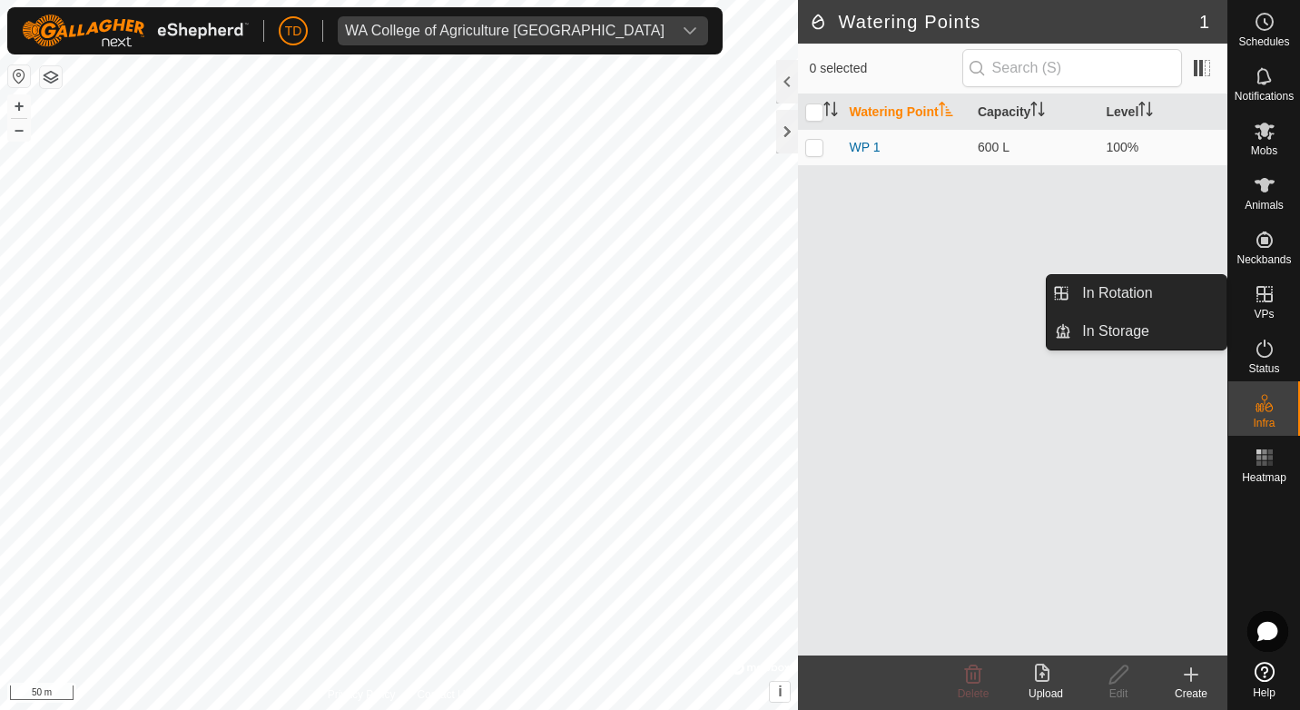
click at [1259, 302] on icon at bounding box center [1265, 294] width 22 height 22
click at [1259, 303] on icon at bounding box center [1265, 294] width 22 height 22
click at [1261, 293] on icon at bounding box center [1265, 294] width 16 height 16
click at [1262, 297] on icon at bounding box center [1265, 294] width 22 height 22
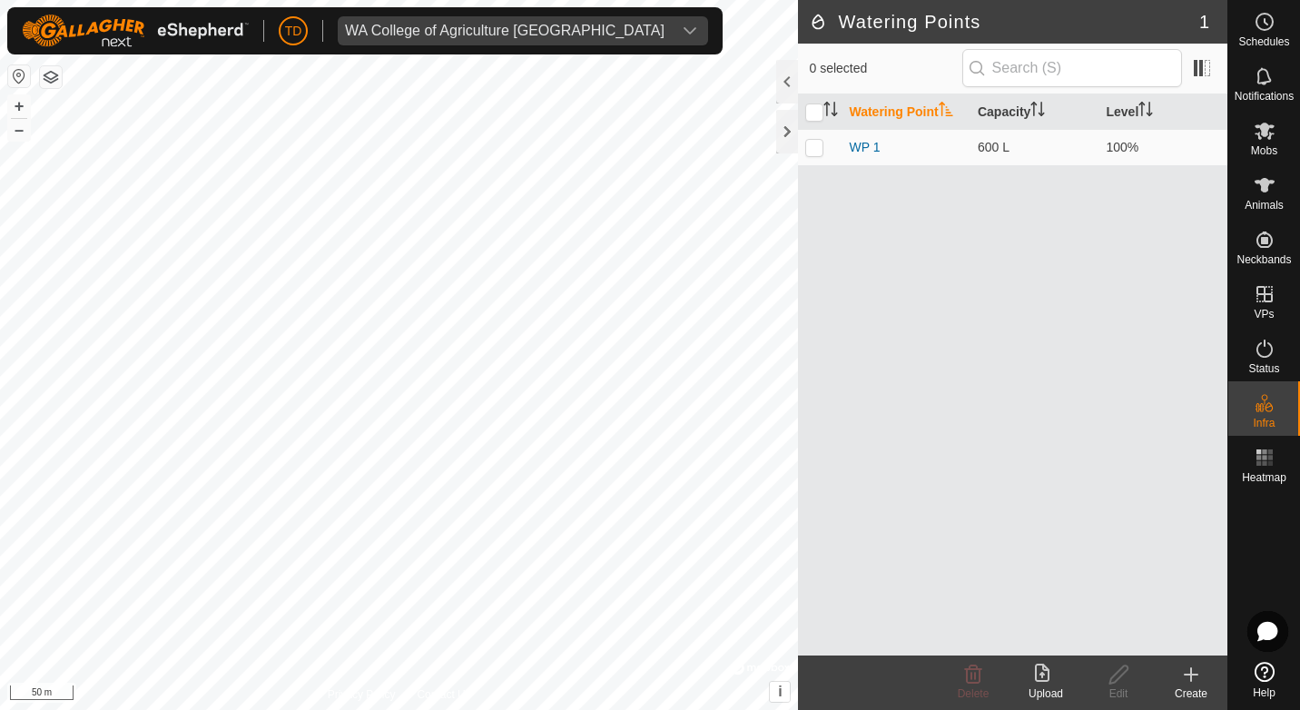
click at [1187, 678] on icon at bounding box center [1192, 675] width 22 height 22
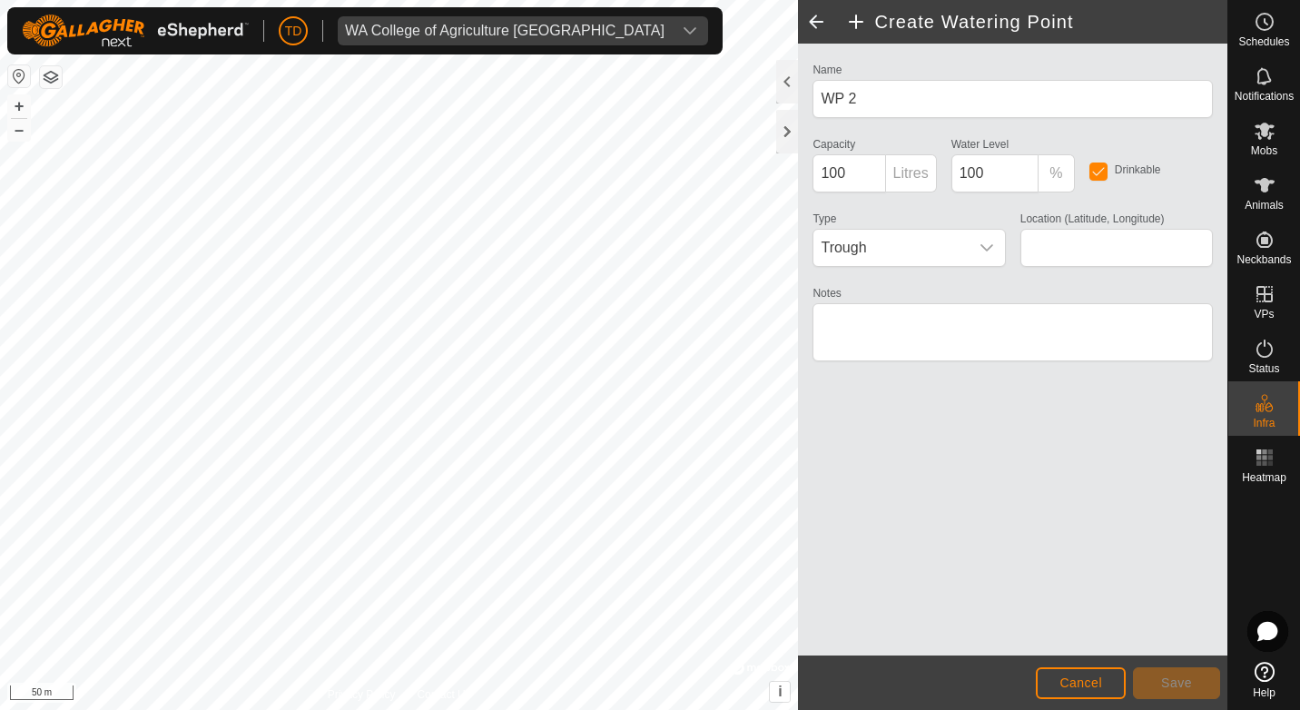
click at [1090, 660] on footer "Cancel Save" at bounding box center [1013, 683] width 430 height 54
click at [1097, 694] on button "Cancel" at bounding box center [1081, 683] width 90 height 32
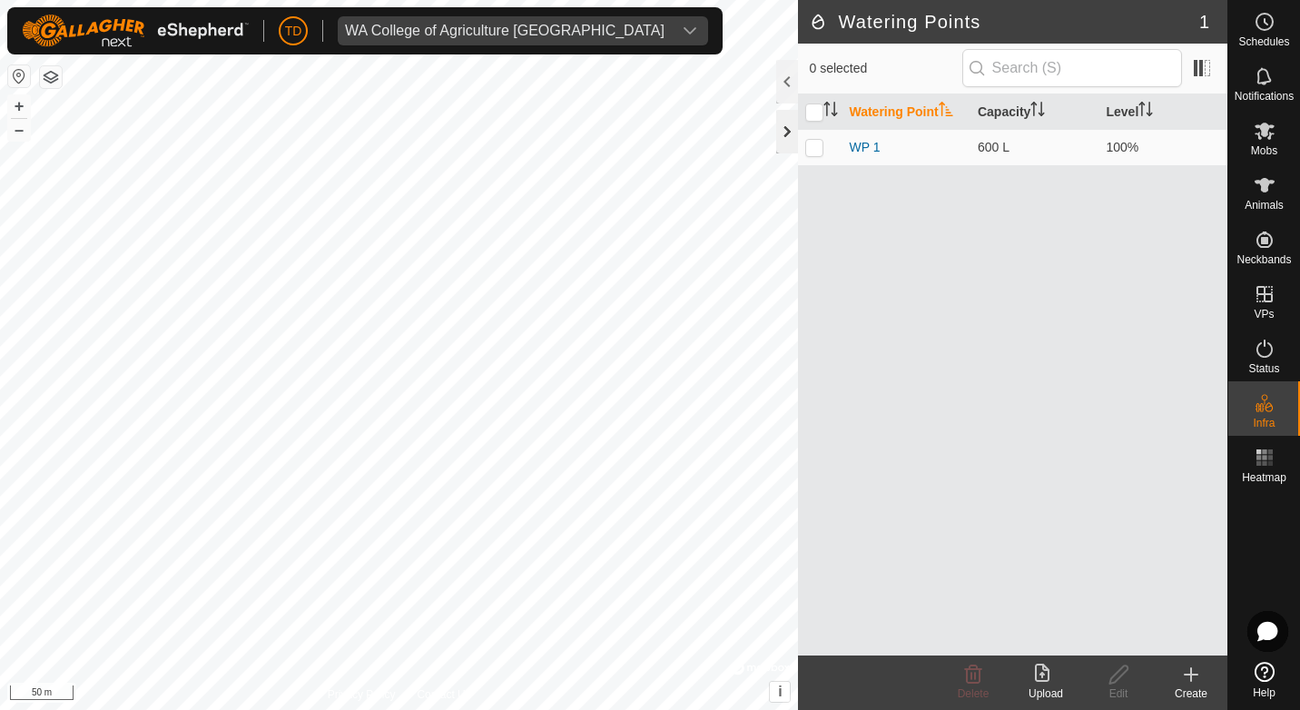
click at [786, 132] on div at bounding box center [787, 132] width 22 height 44
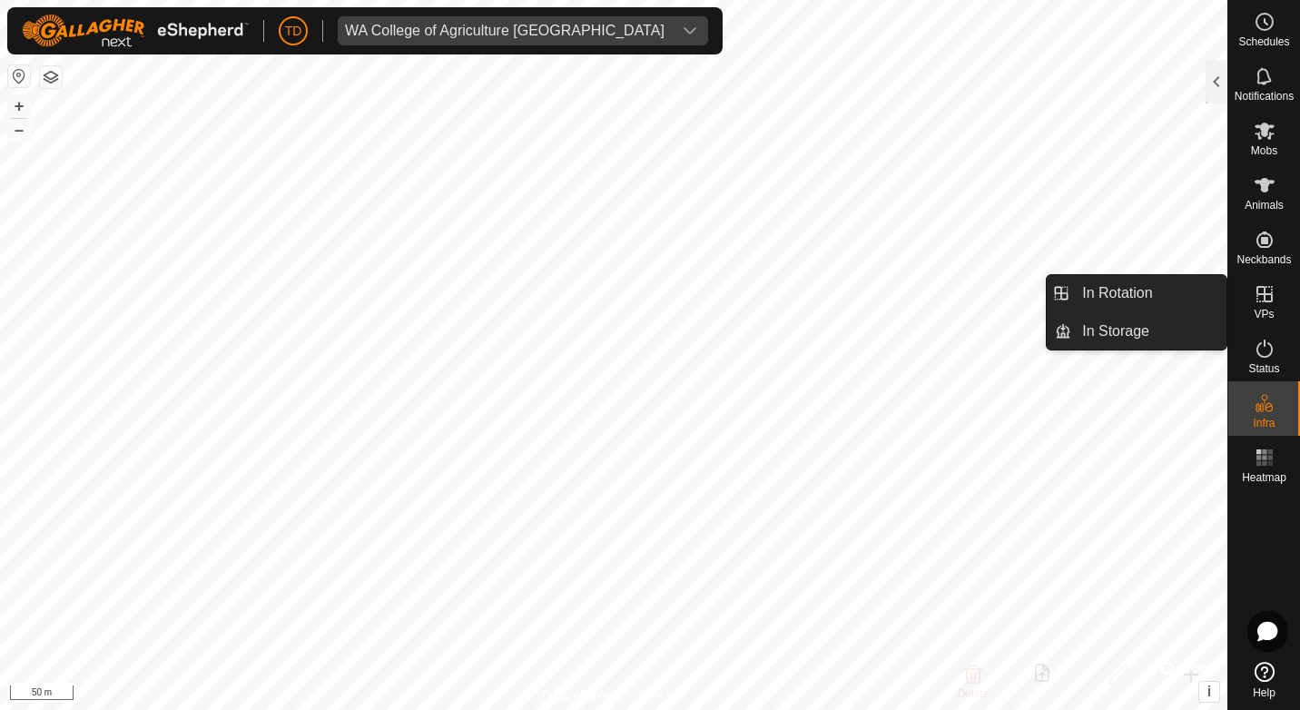
click at [1261, 296] on icon at bounding box center [1265, 294] width 22 height 22
click at [1140, 285] on link "In Rotation" at bounding box center [1149, 293] width 155 height 36
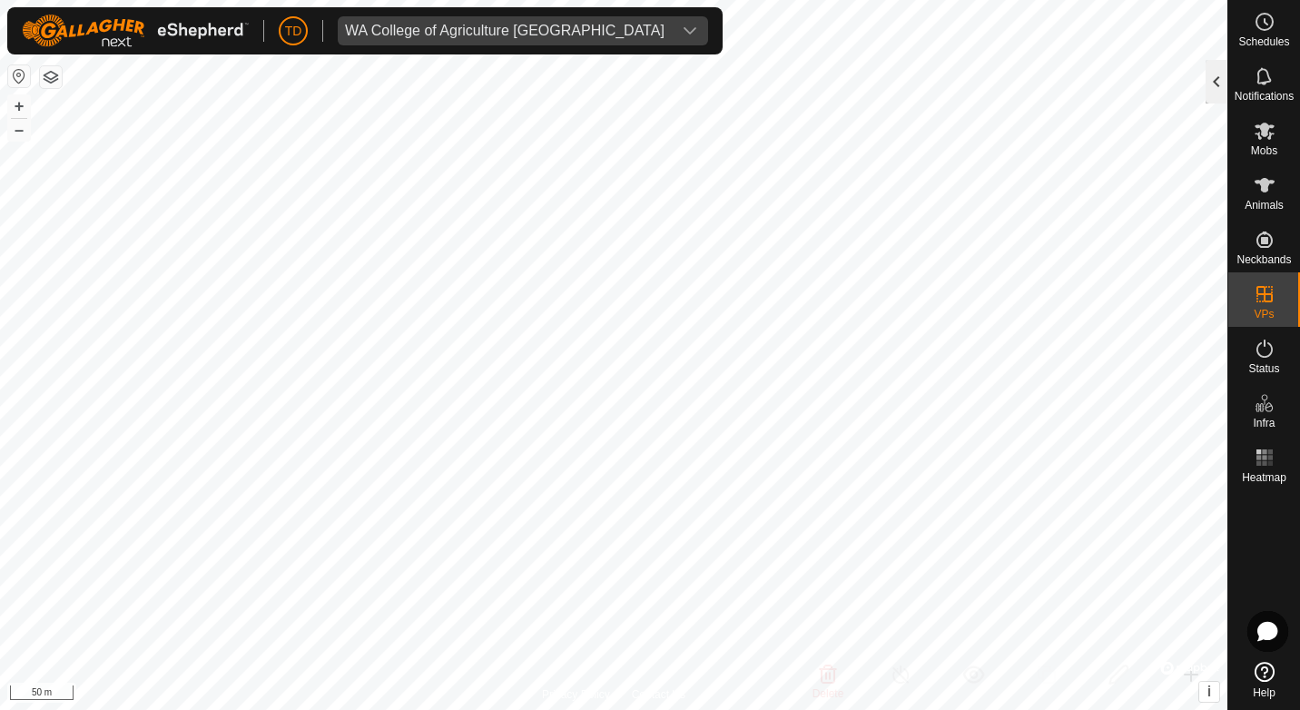
click at [1215, 85] on div at bounding box center [1217, 82] width 22 height 44
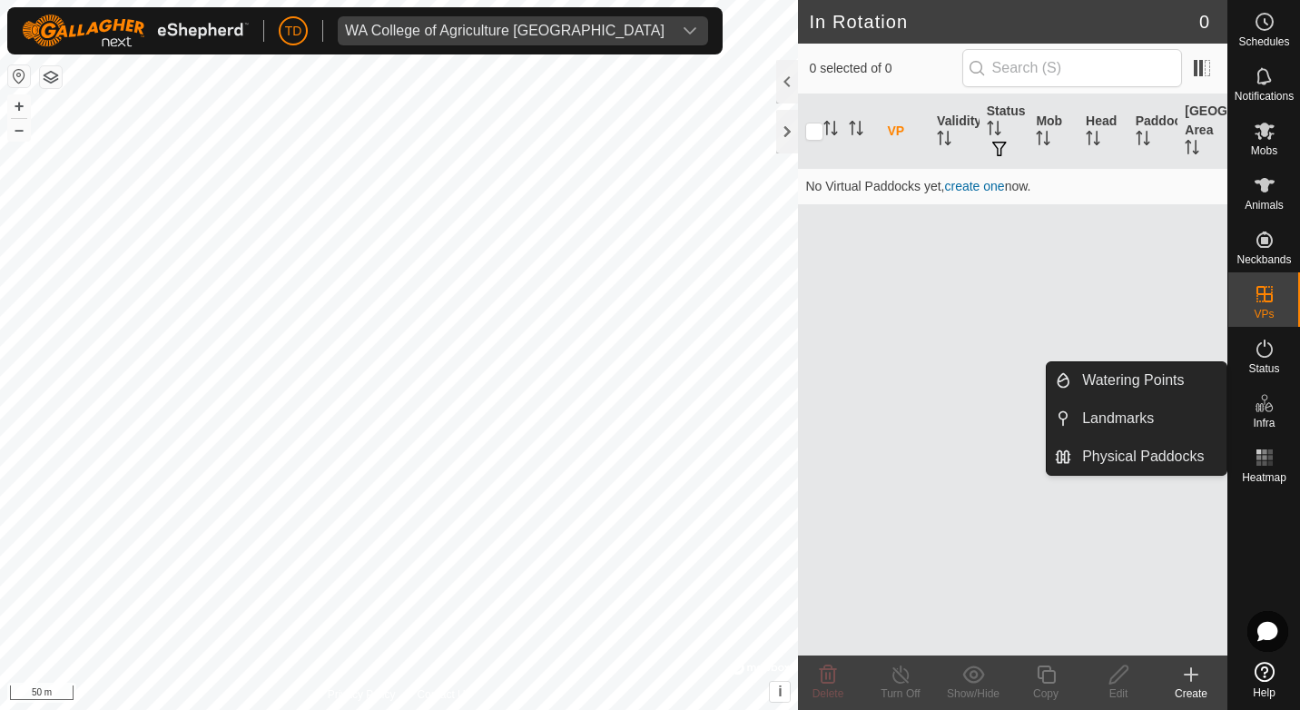
click at [1267, 400] on icon at bounding box center [1264, 397] width 6 height 6
click at [1146, 449] on link "Physical Paddocks" at bounding box center [1149, 457] width 155 height 36
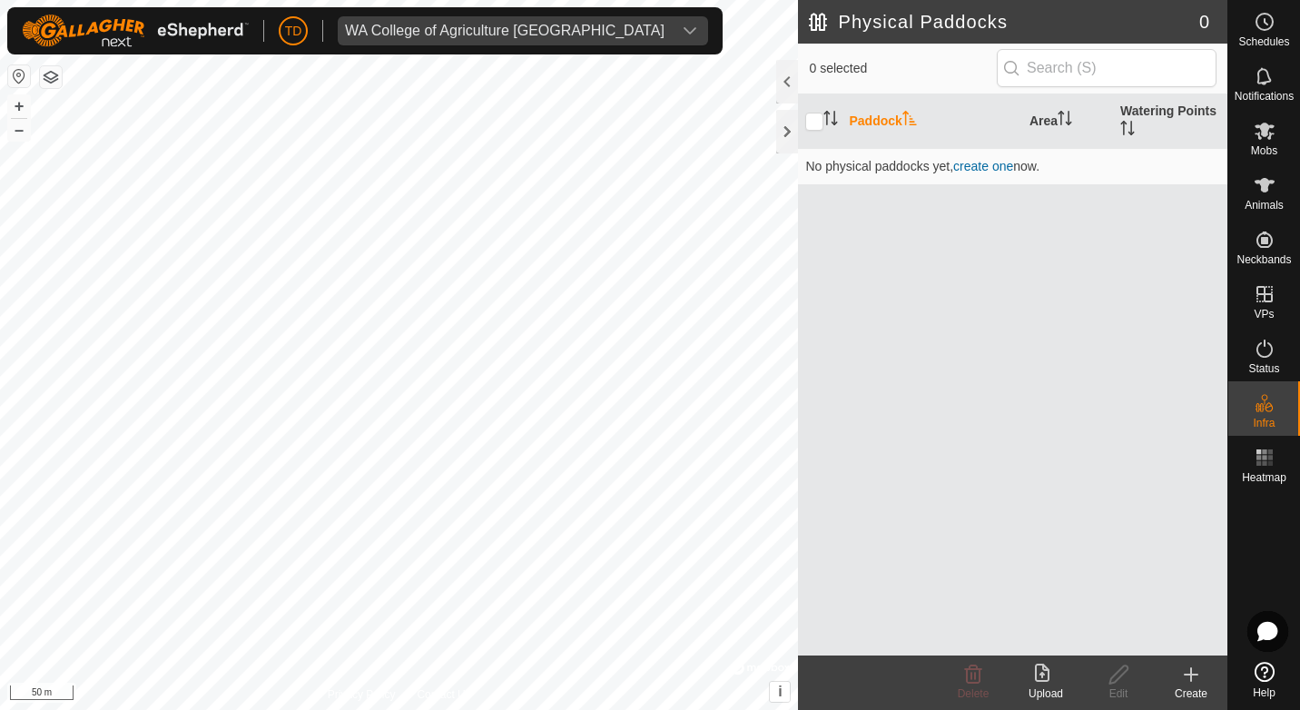
click at [1039, 675] on icon at bounding box center [1046, 675] width 22 height 22
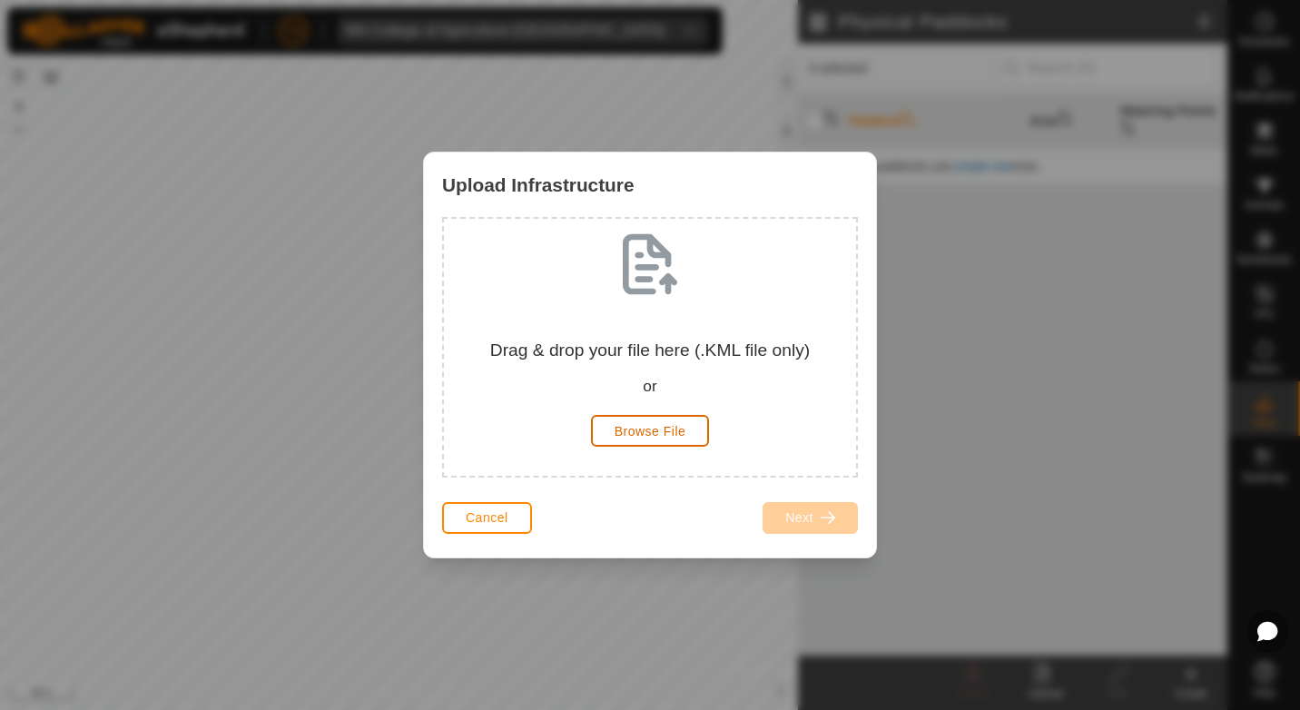
click at [677, 434] on span "Browse File" at bounding box center [651, 431] width 72 height 15
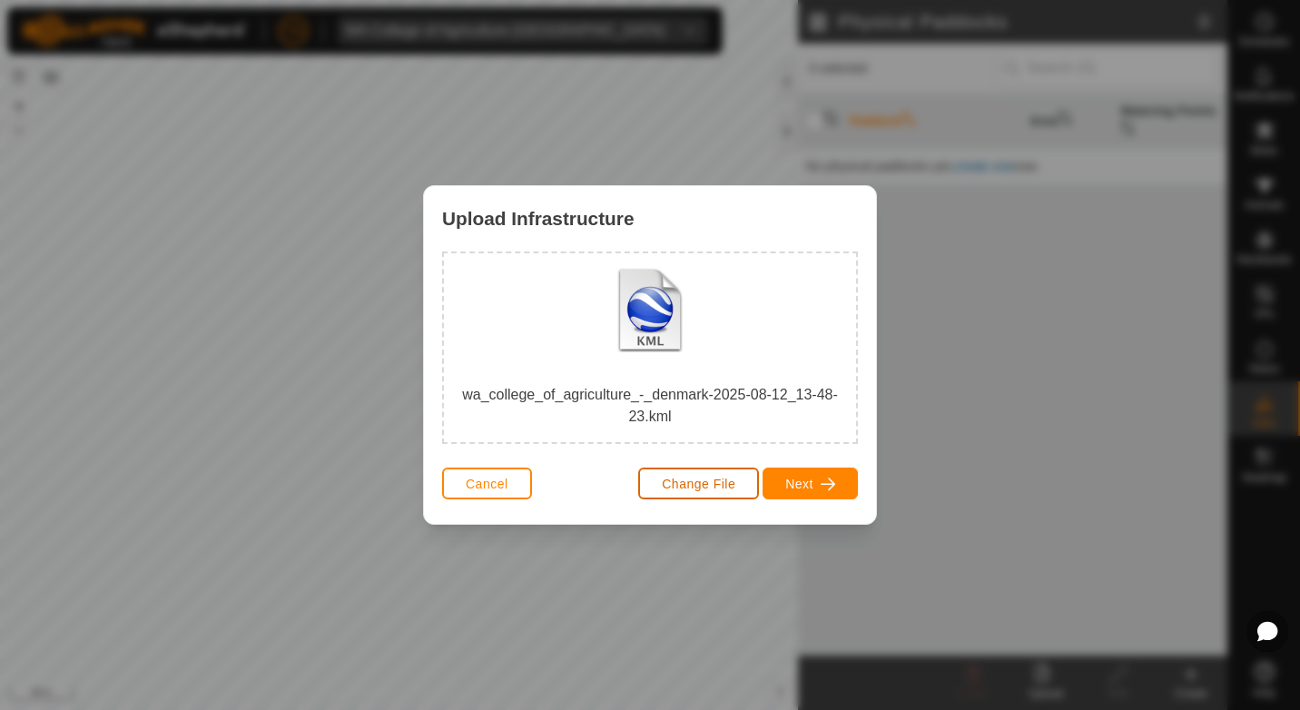
click at [724, 480] on span "Change File" at bounding box center [699, 484] width 74 height 15
click at [824, 480] on span "button" at bounding box center [828, 484] width 15 height 15
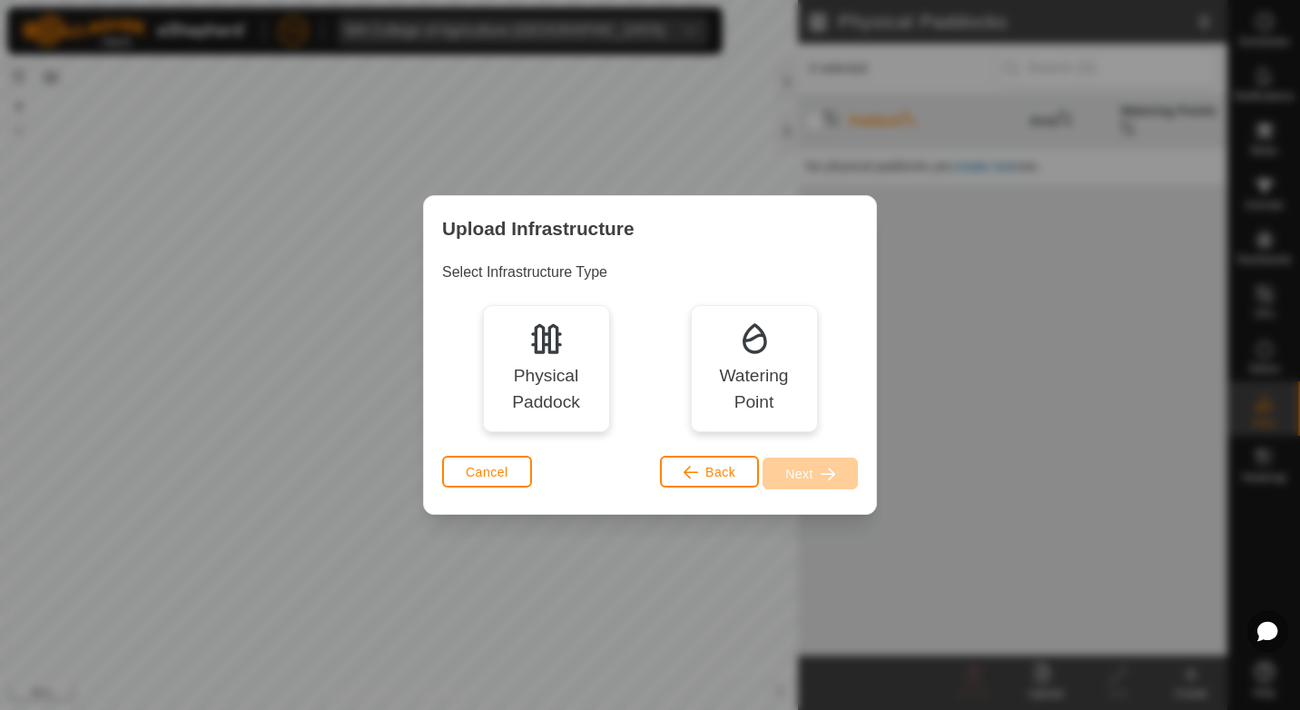
click at [545, 341] on img at bounding box center [547, 339] width 36 height 36
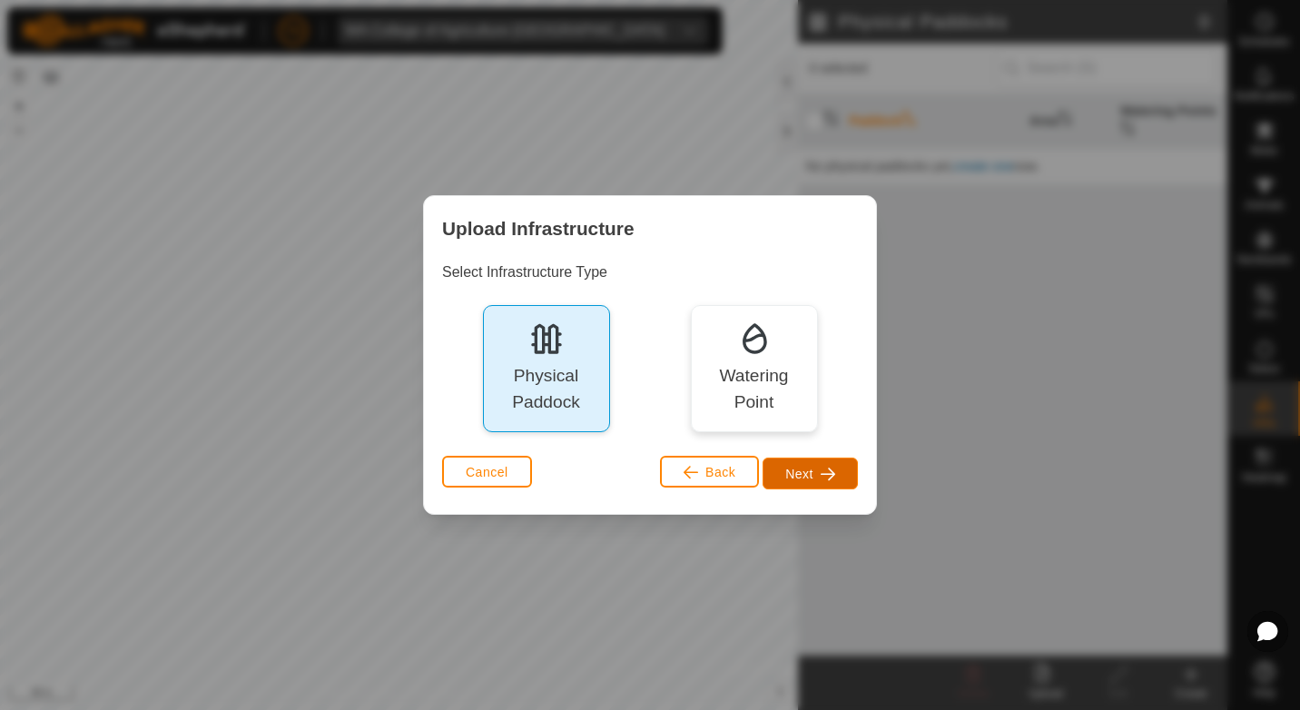
click at [836, 478] on button "Next" at bounding box center [810, 474] width 95 height 32
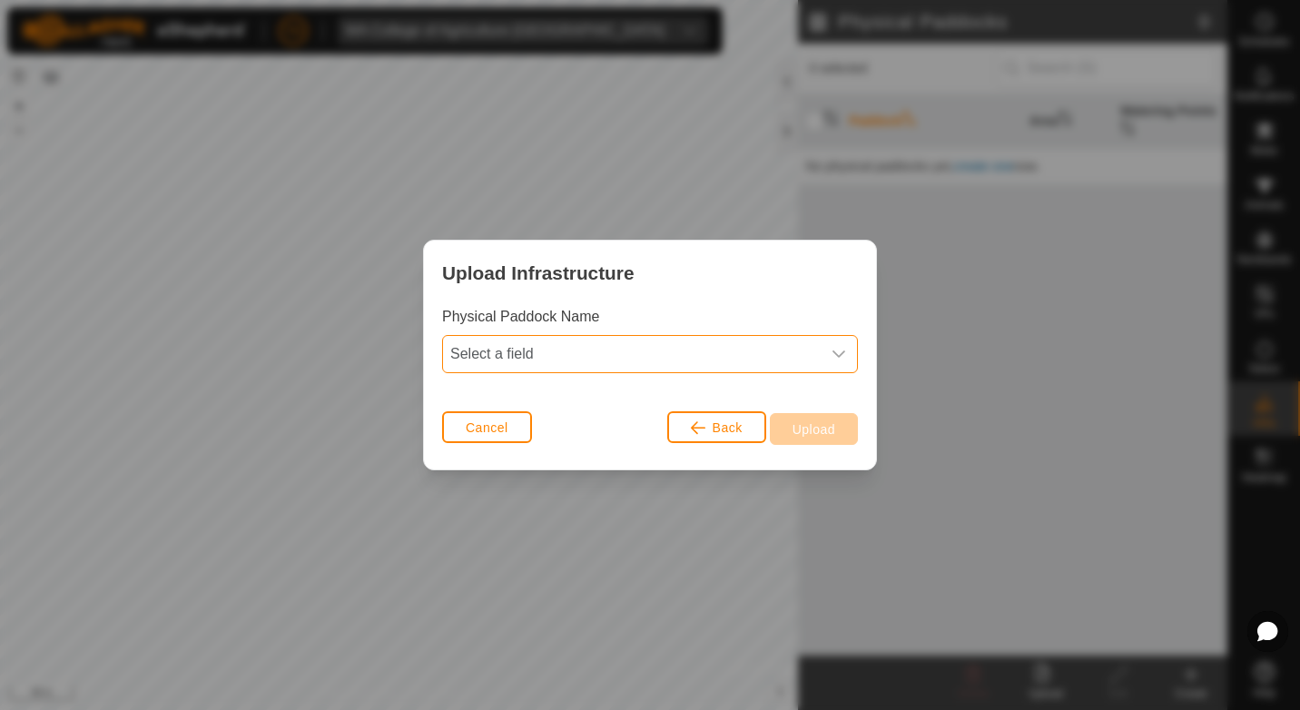
click at [686, 351] on span "Select a field" at bounding box center [632, 354] width 378 height 36
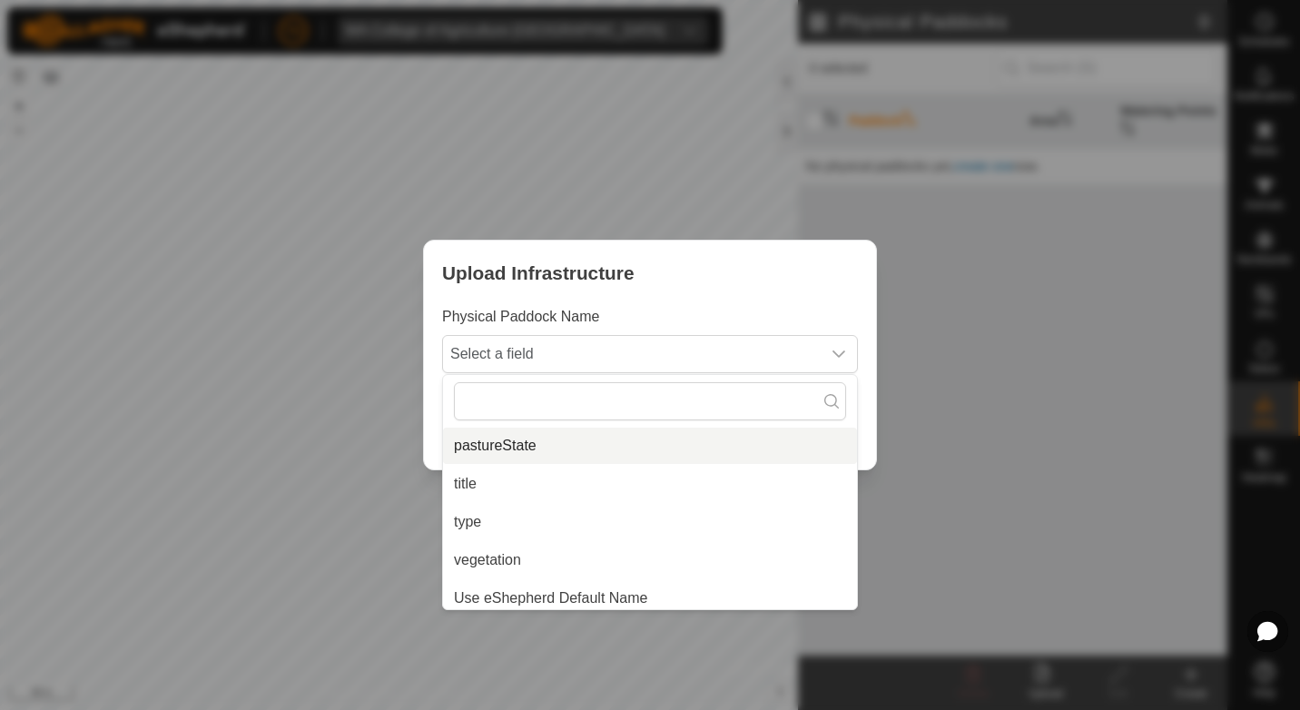
scroll to position [236, 0]
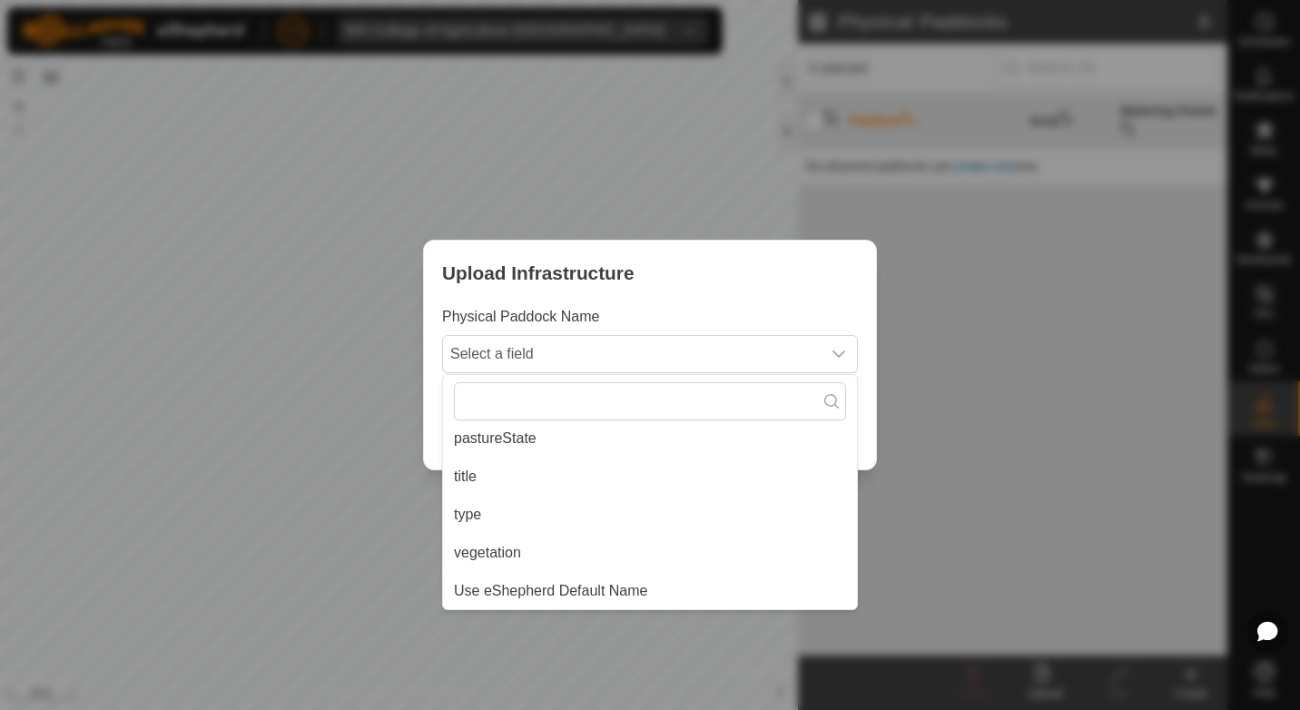
click at [506, 480] on li "title" at bounding box center [650, 477] width 414 height 36
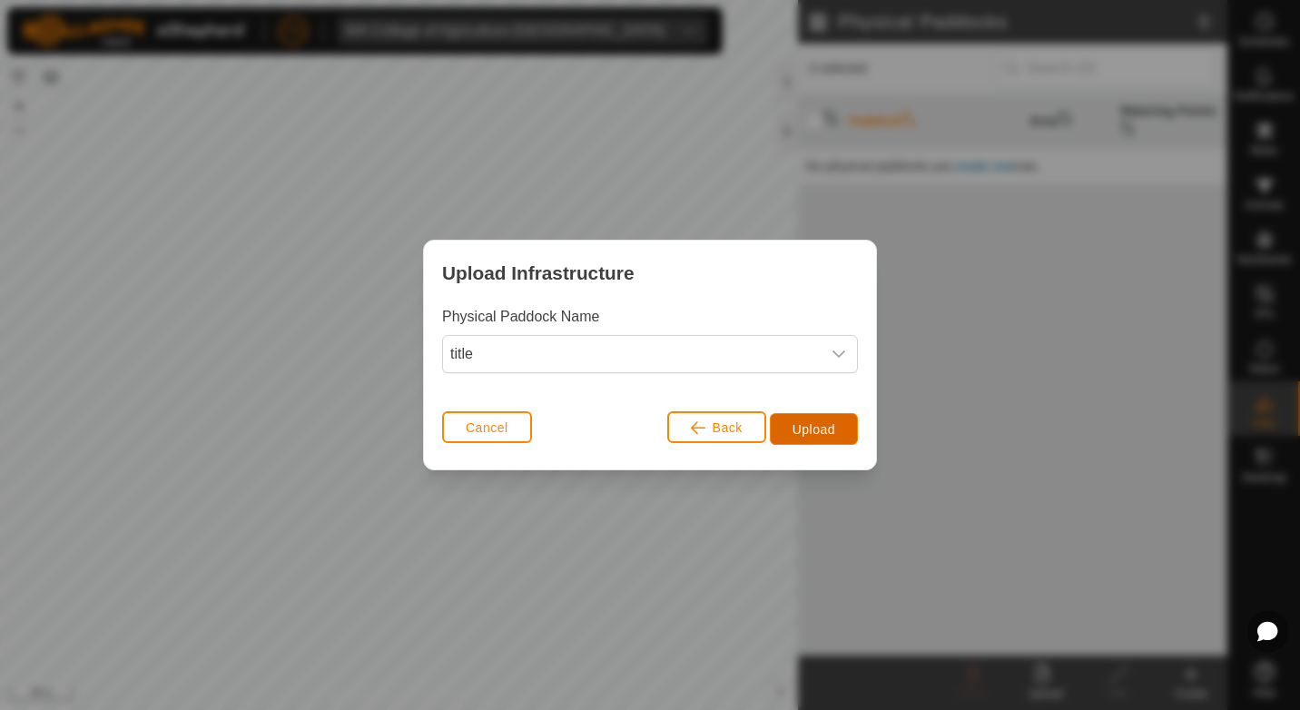
click at [816, 424] on span "Upload" at bounding box center [814, 429] width 43 height 15
click at [517, 434] on button "Cancel" at bounding box center [487, 427] width 90 height 32
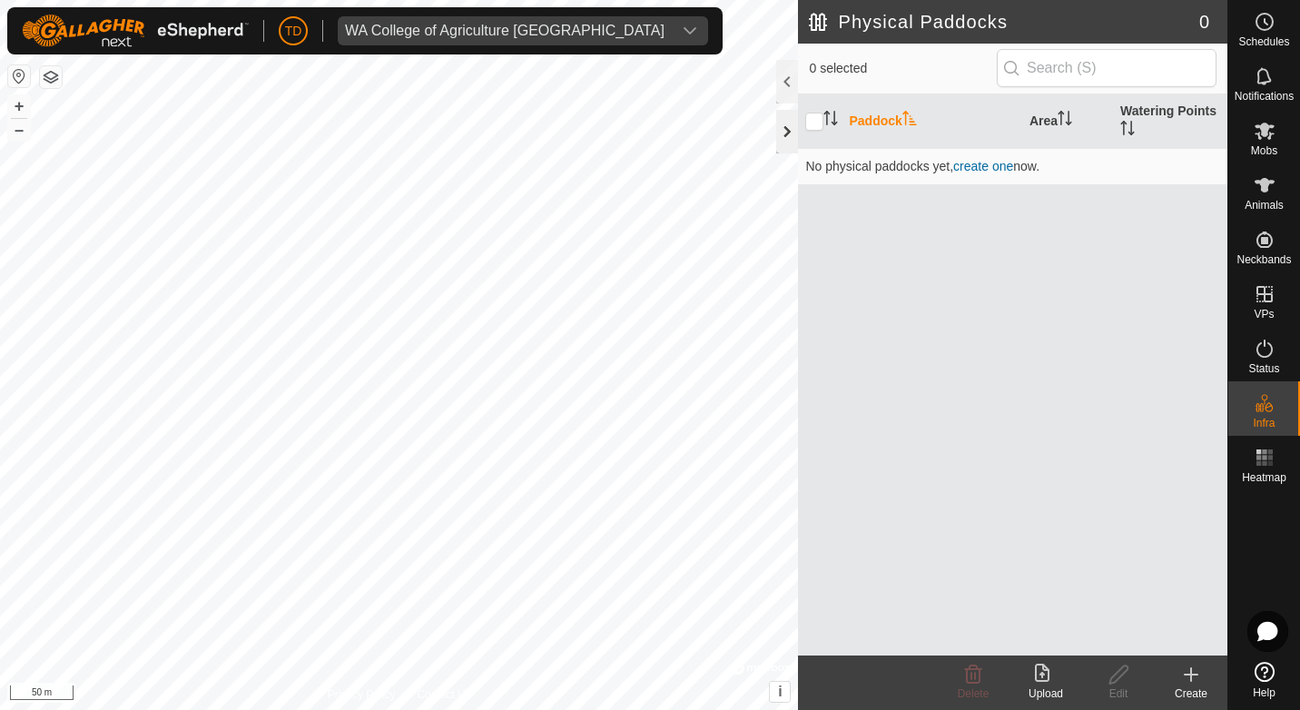
click at [787, 138] on div at bounding box center [787, 132] width 22 height 44
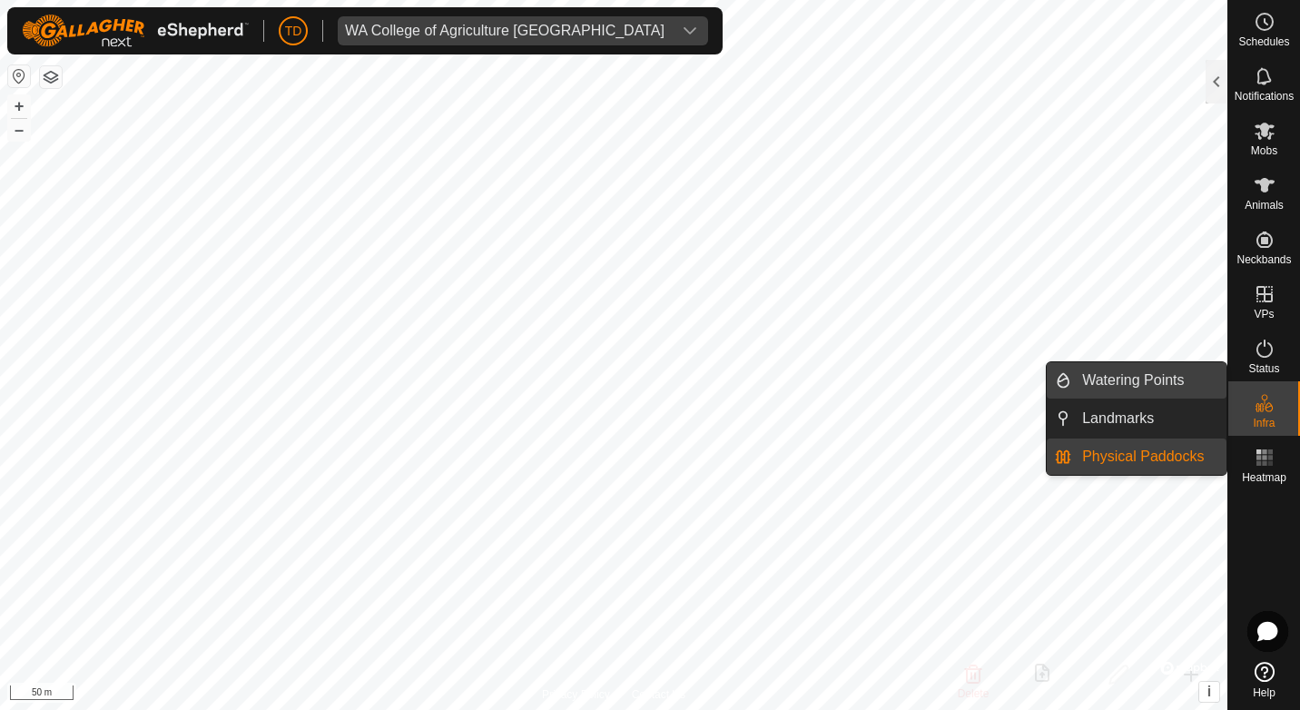
click at [1116, 376] on link "Watering Points" at bounding box center [1149, 380] width 155 height 36
click at [1108, 378] on link "Watering Points" at bounding box center [1149, 380] width 155 height 36
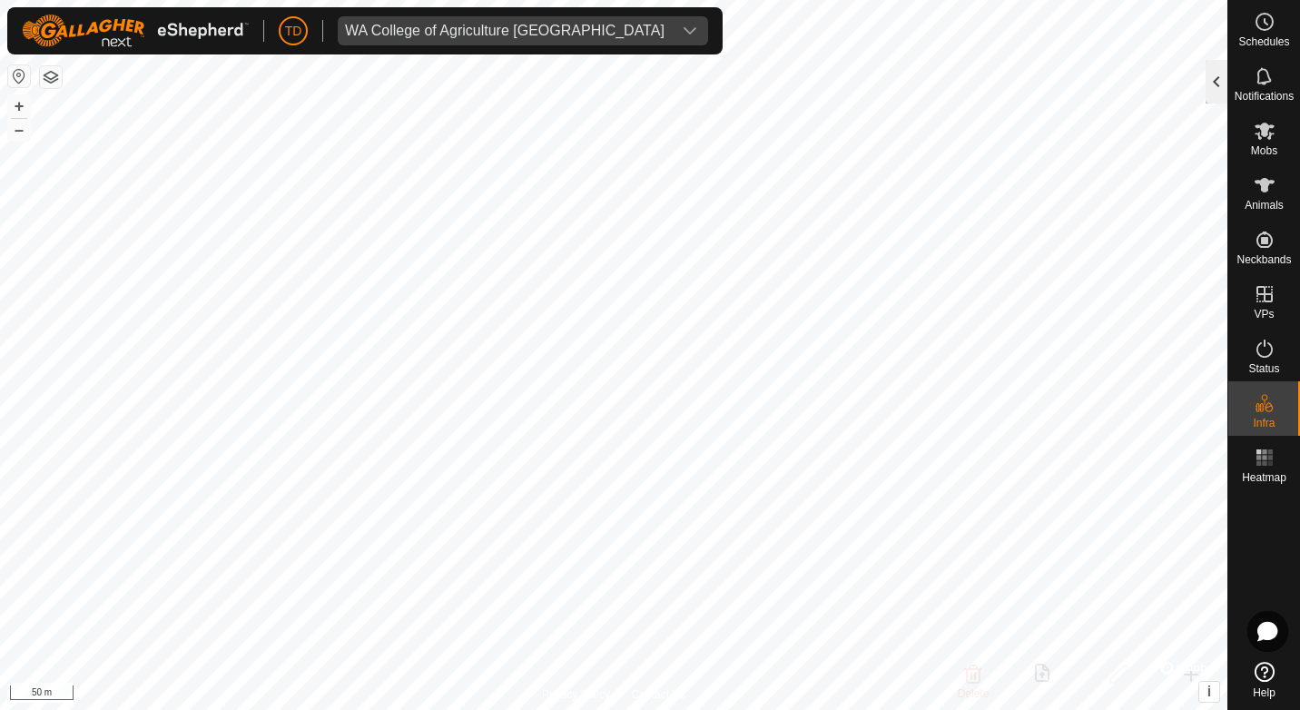
click at [1215, 83] on div at bounding box center [1217, 82] width 22 height 44
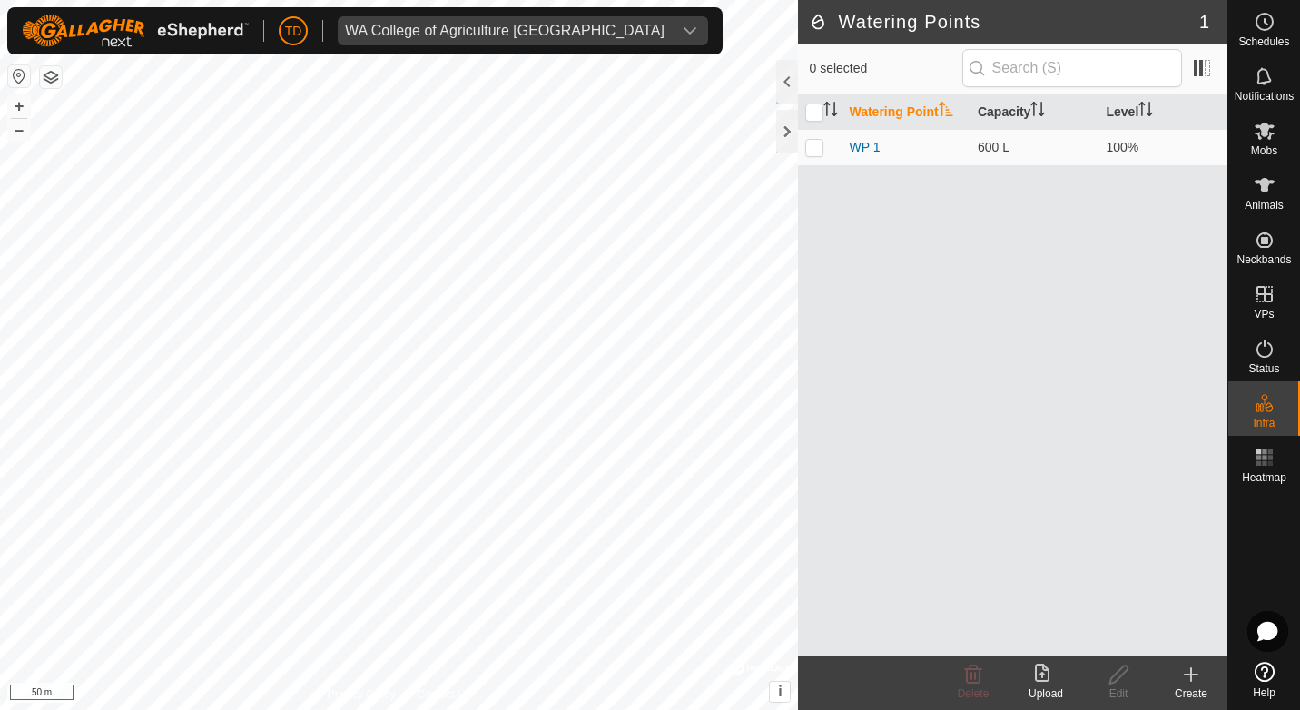
click at [1046, 685] on icon at bounding box center [1046, 675] width 22 height 22
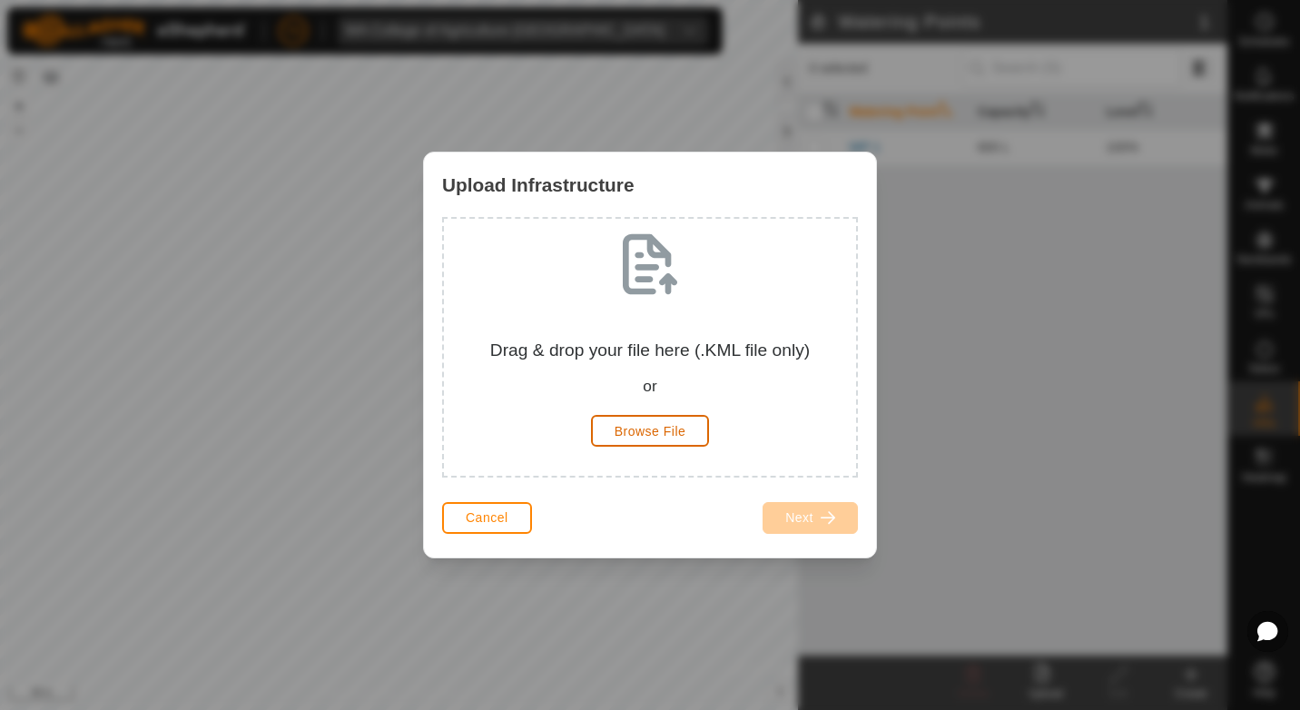
click at [658, 437] on span "Browse File" at bounding box center [651, 431] width 72 height 15
click at [526, 516] on button "Cancel" at bounding box center [487, 518] width 90 height 32
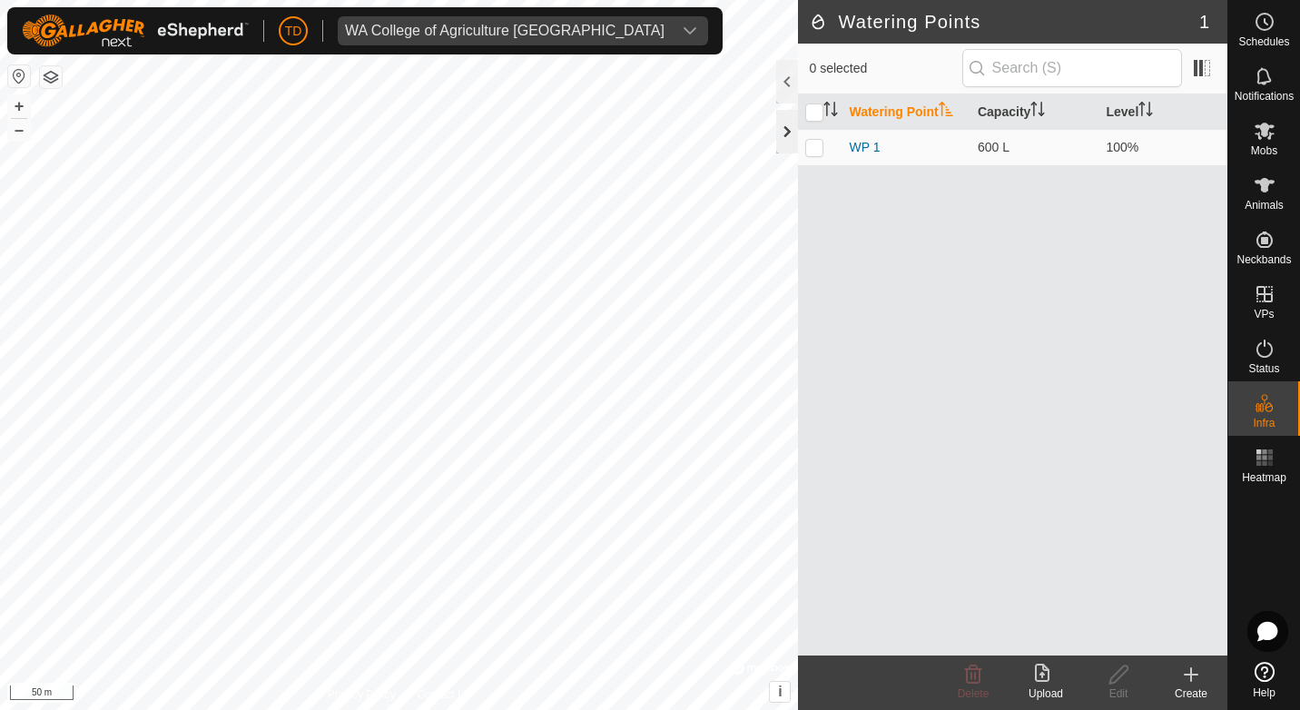
click at [786, 126] on div at bounding box center [787, 132] width 22 height 44
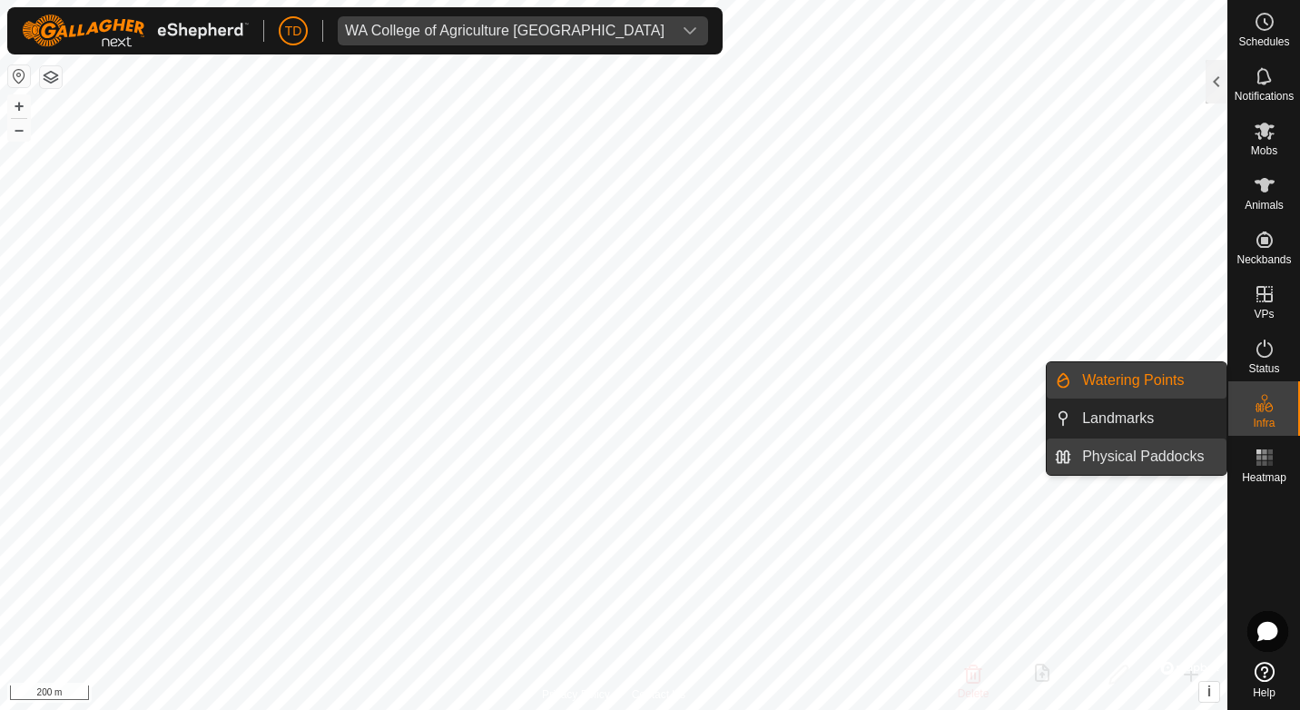
click at [1143, 445] on link "Physical Paddocks" at bounding box center [1149, 457] width 155 height 36
click at [1153, 453] on link "Physical Paddocks" at bounding box center [1149, 457] width 155 height 36
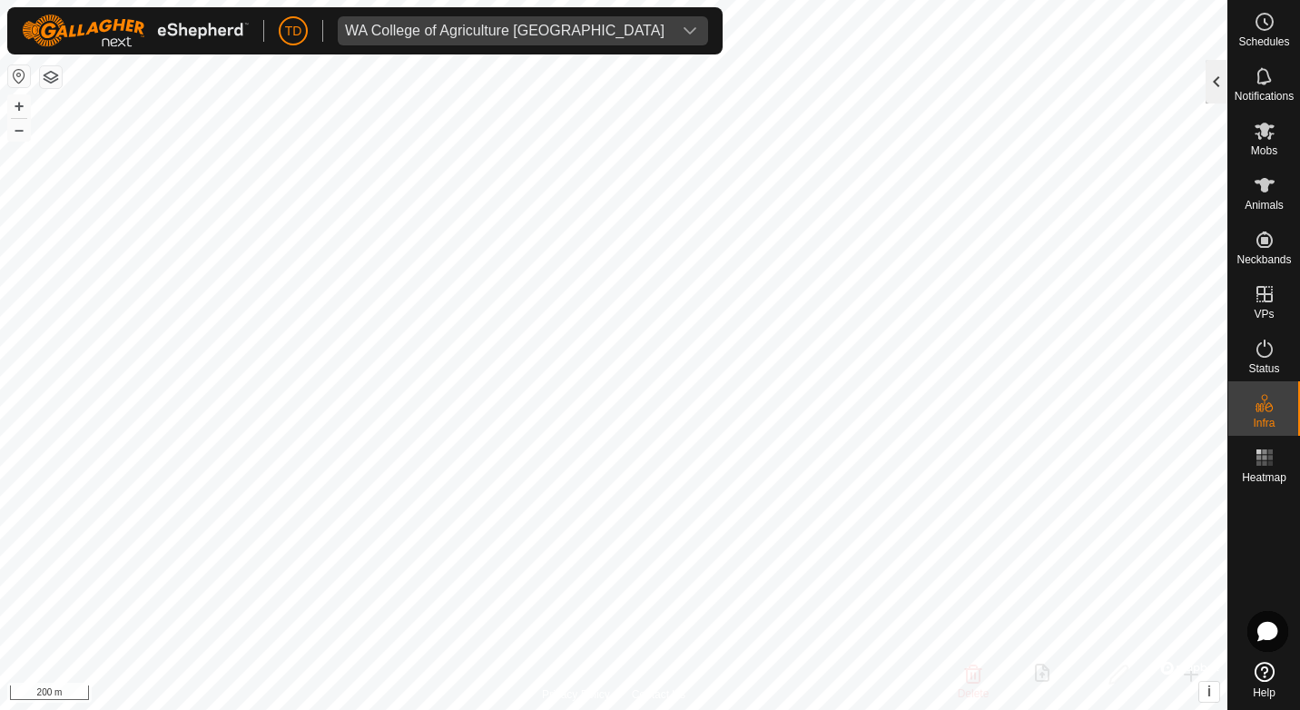
click at [1216, 72] on div at bounding box center [1217, 82] width 22 height 44
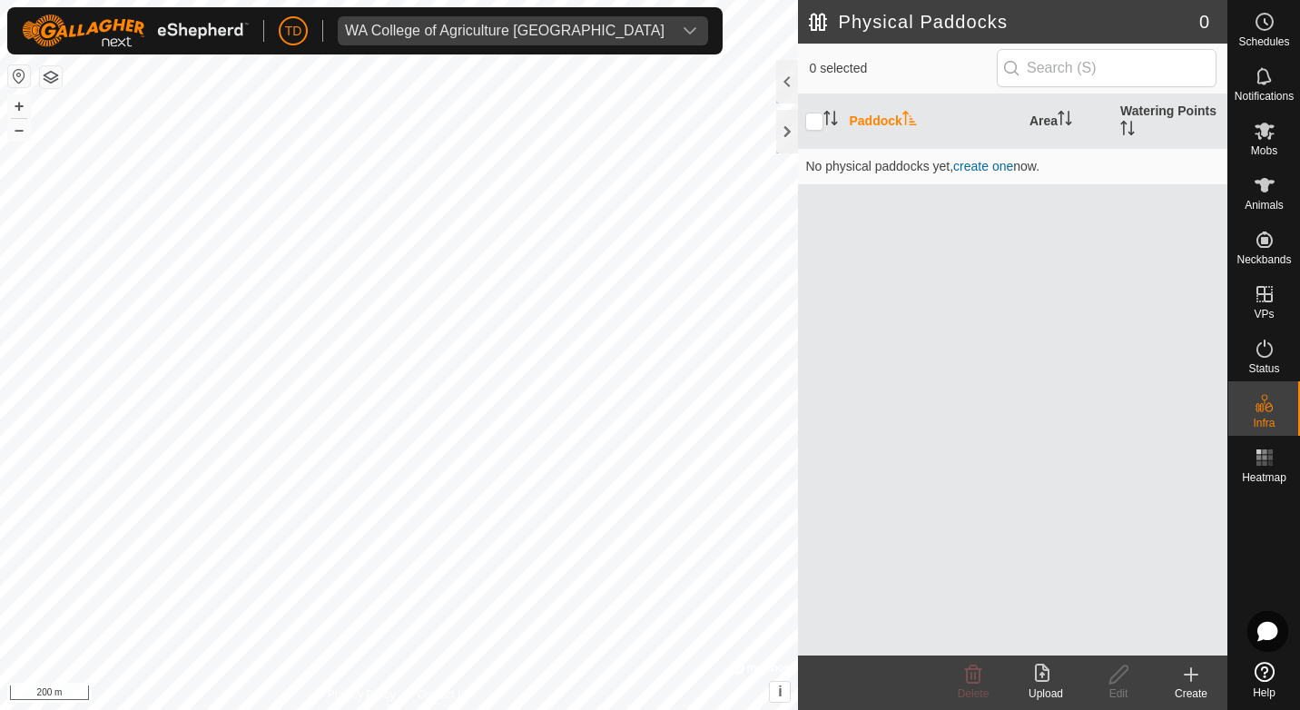
click at [1196, 683] on icon at bounding box center [1192, 675] width 22 height 22
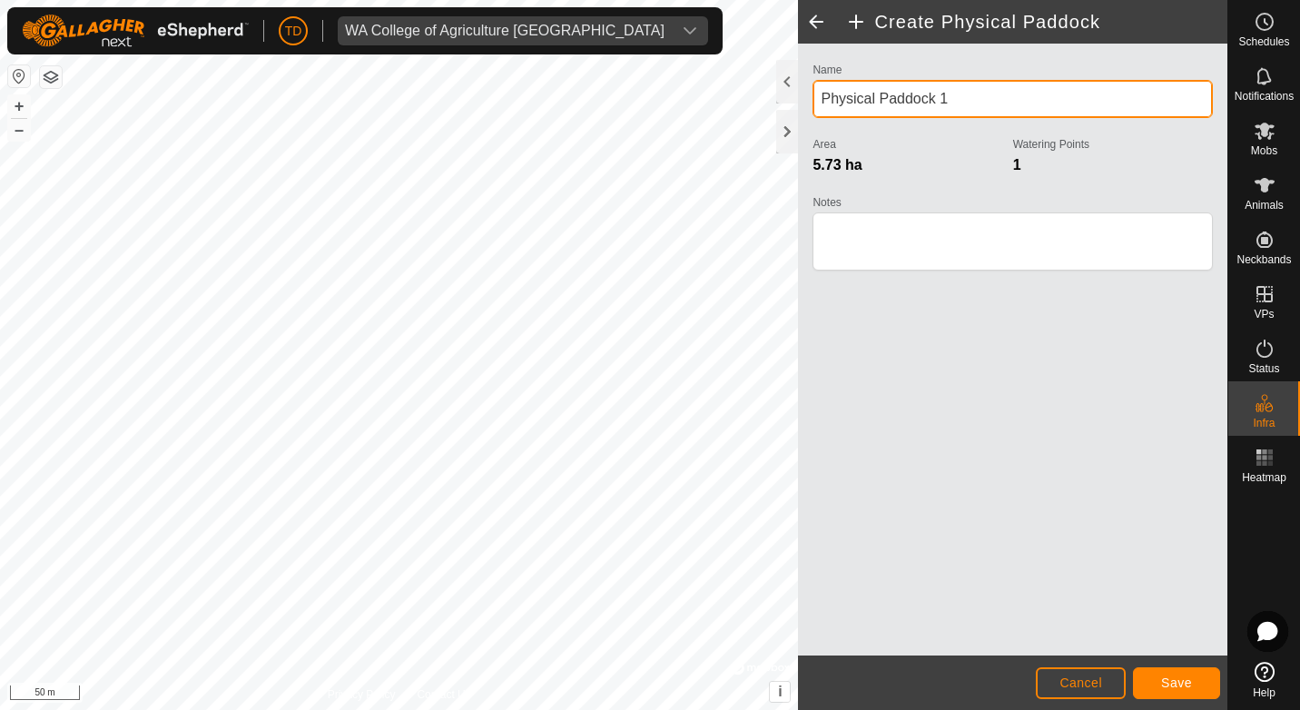
drag, startPoint x: 960, startPoint y: 99, endPoint x: 822, endPoint y: 94, distance: 138.1
click at [822, 94] on input "Physical Paddock 1" at bounding box center [1013, 99] width 400 height 38
drag, startPoint x: 905, startPoint y: 94, endPoint x: 915, endPoint y: 84, distance: 13.5
click at [907, 92] on input "[GEOGRAPHIC_DATA]" at bounding box center [1013, 99] width 400 height 38
type input "[GEOGRAPHIC_DATA]"
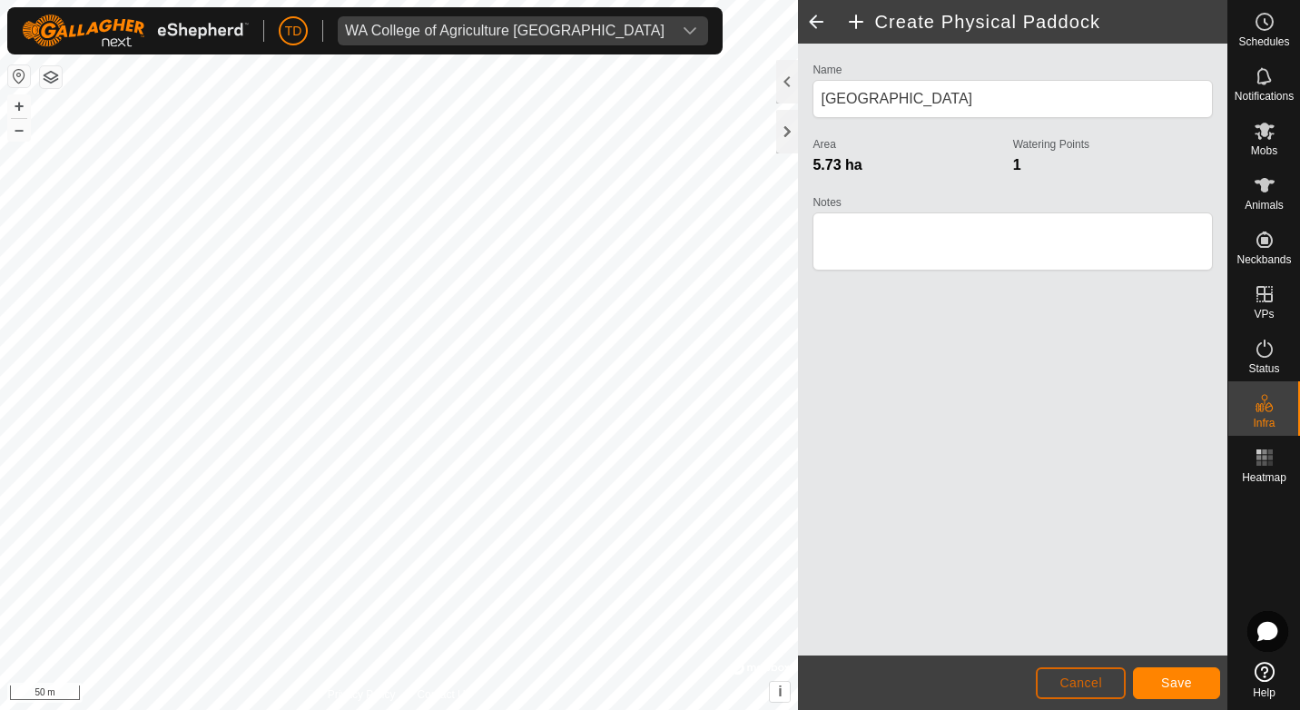
click at [1114, 681] on button "Cancel" at bounding box center [1081, 683] width 90 height 32
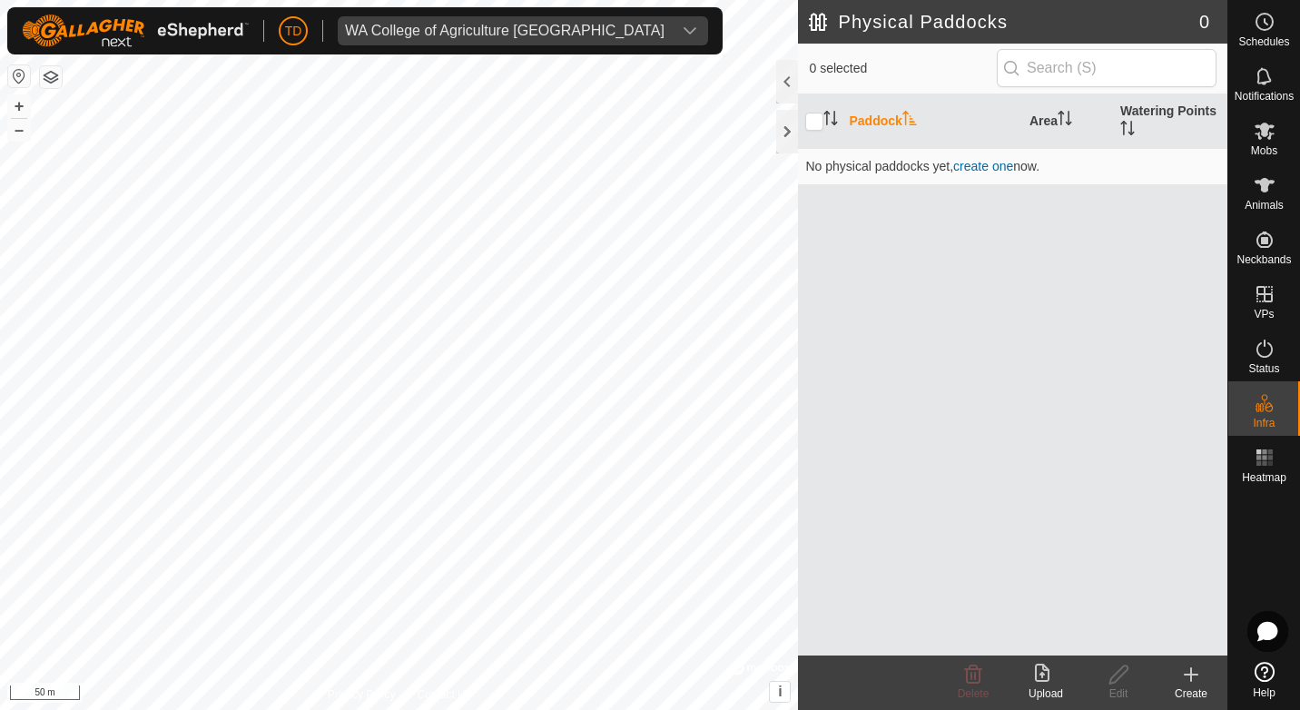
click at [1198, 673] on icon at bounding box center [1192, 675] width 22 height 22
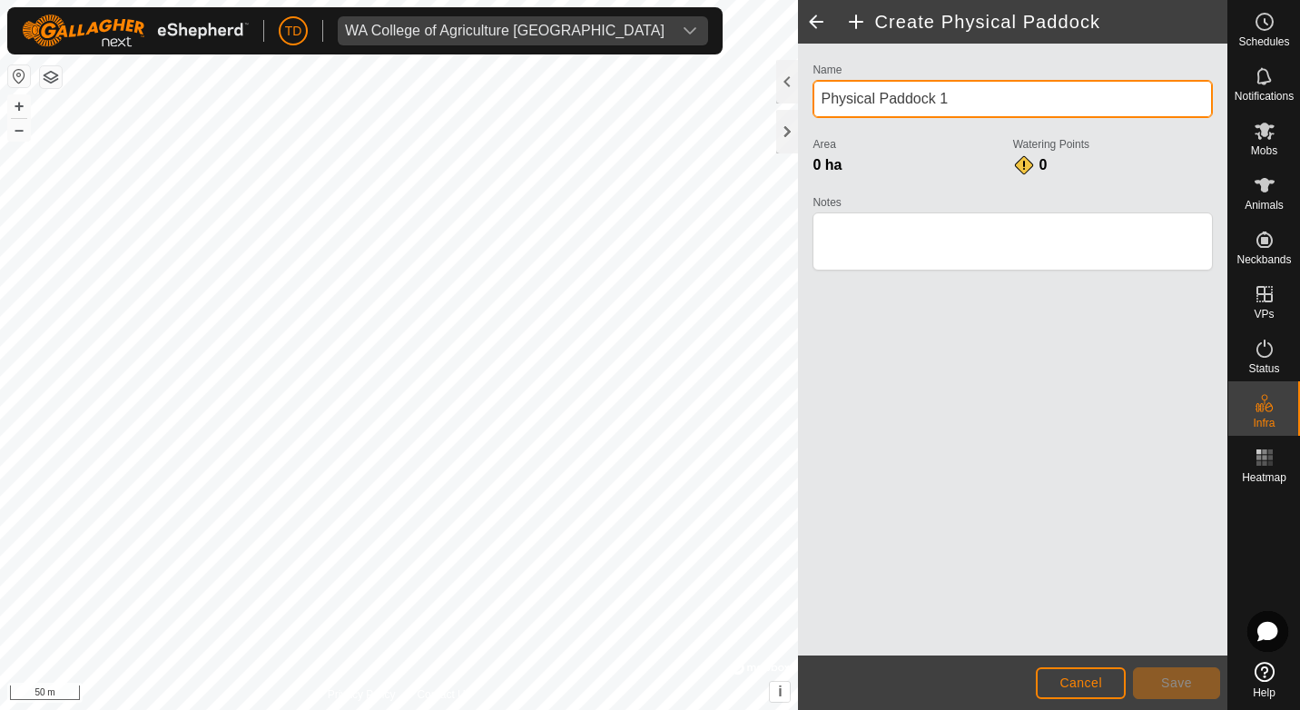
click at [973, 97] on input "Physical Paddock 1" at bounding box center [1013, 99] width 400 height 38
drag, startPoint x: 1014, startPoint y: 92, endPoint x: 819, endPoint y: 92, distance: 195.3
click at [819, 92] on input "Physical Paddock 1" at bounding box center [1013, 99] width 400 height 38
type input "[GEOGRAPHIC_DATA]"
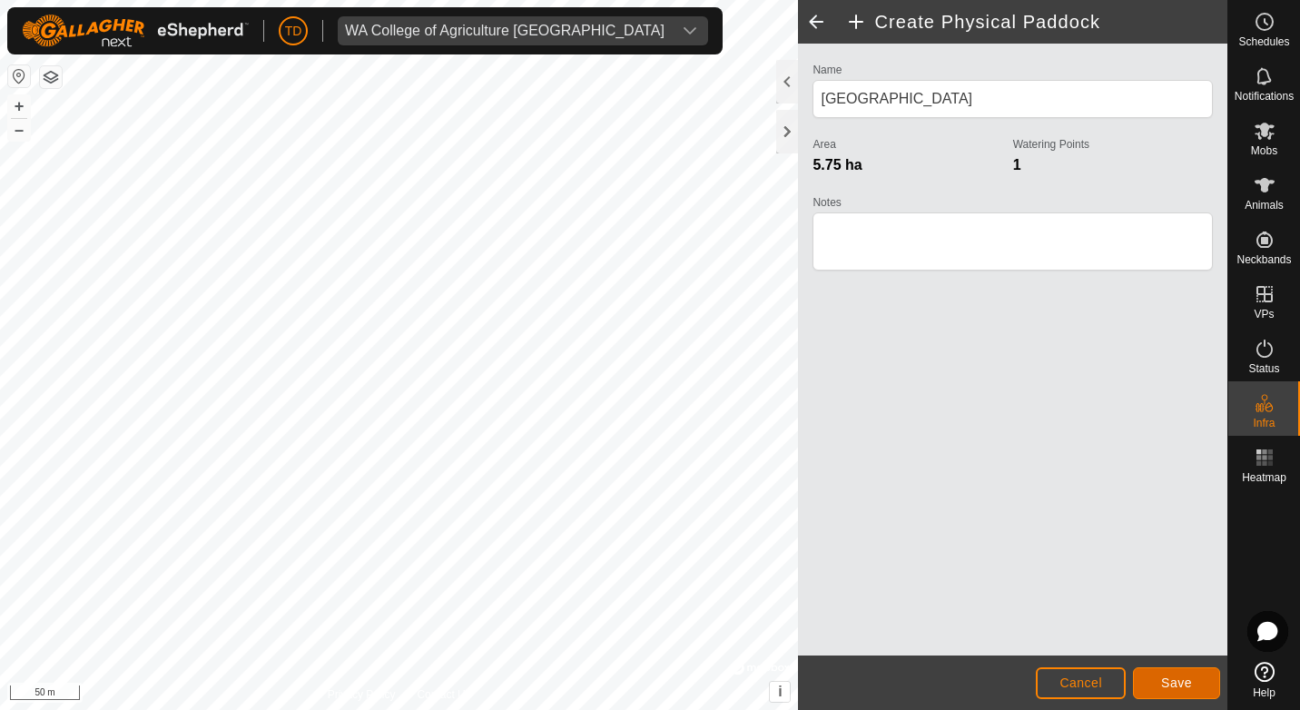
click at [1180, 680] on span "Save" at bounding box center [1177, 683] width 31 height 15
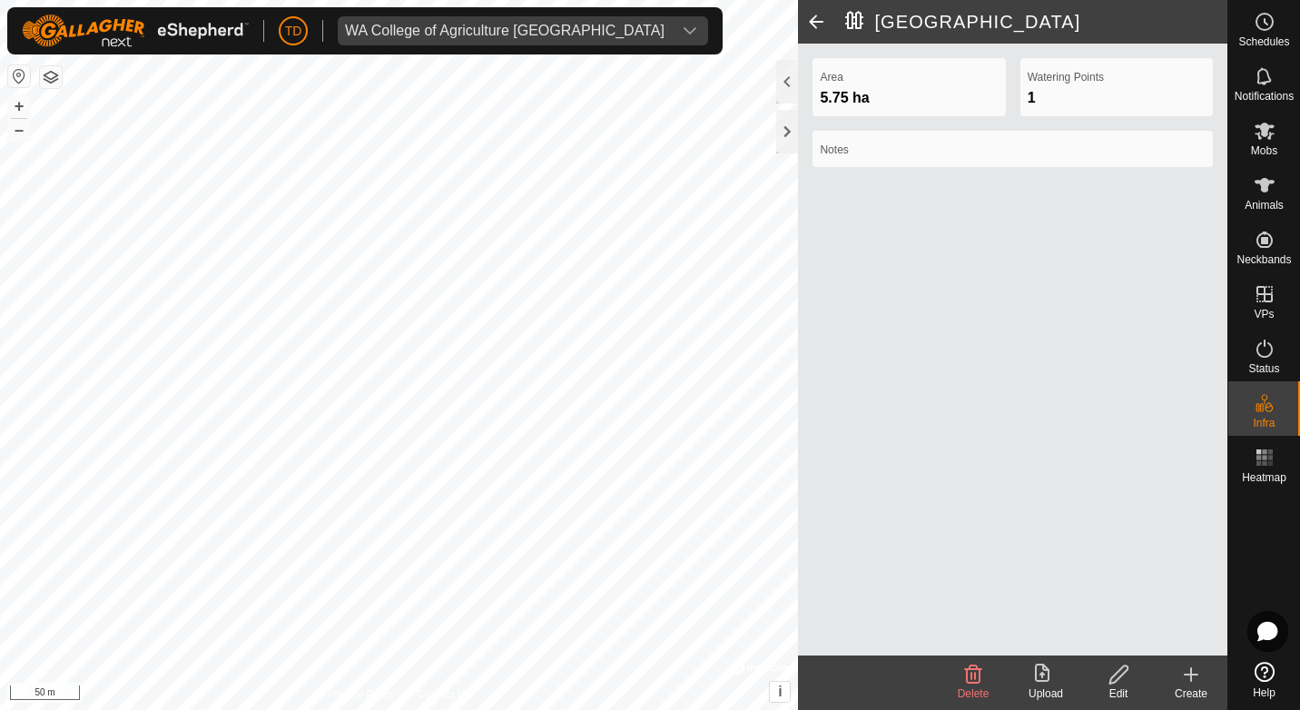
click at [1201, 681] on icon at bounding box center [1192, 675] width 22 height 22
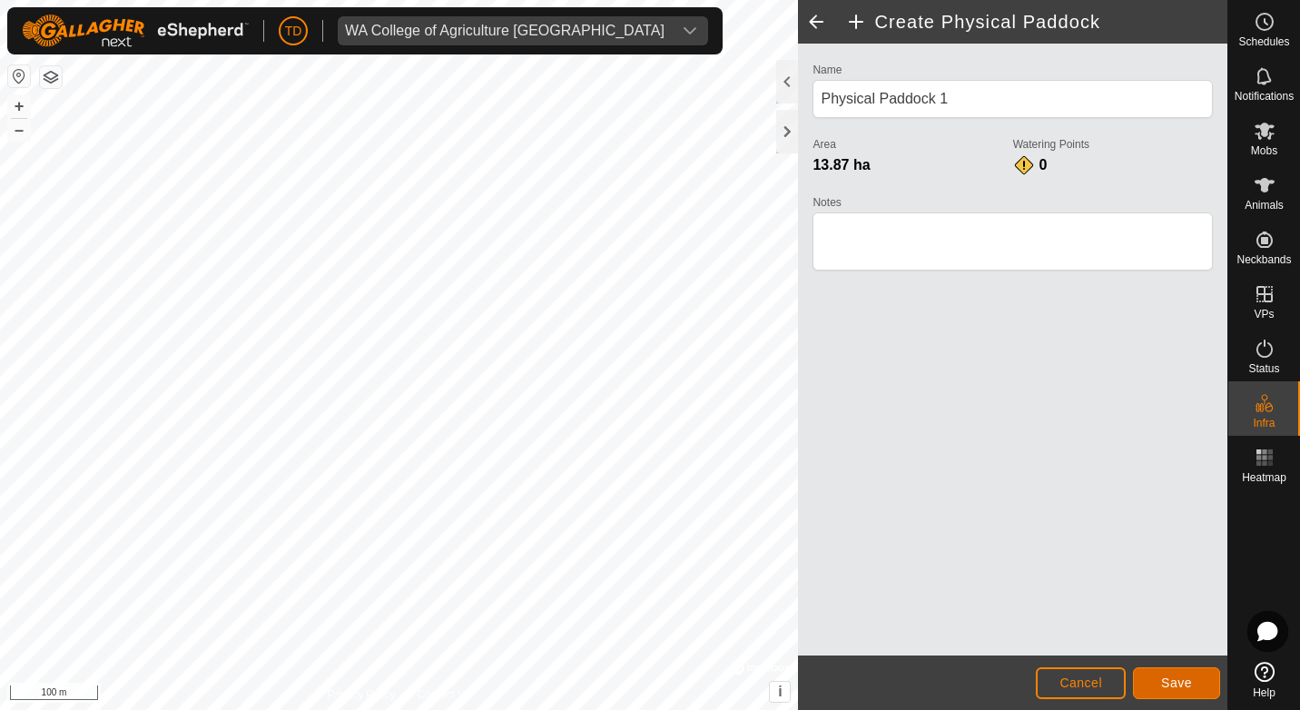
click at [1200, 681] on button "Save" at bounding box center [1176, 683] width 87 height 32
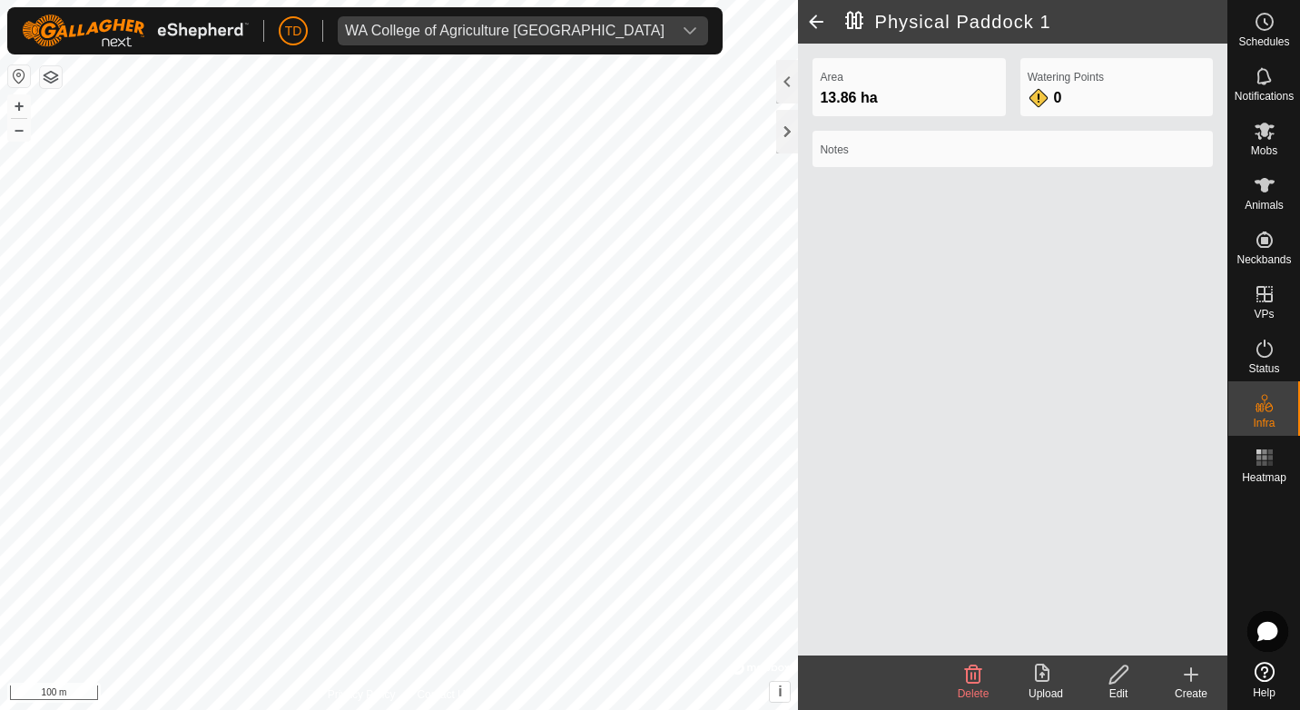
click at [979, 25] on h2 "Physical Paddock 1" at bounding box center [1036, 22] width 382 height 22
click at [1119, 667] on icon at bounding box center [1119, 675] width 23 height 22
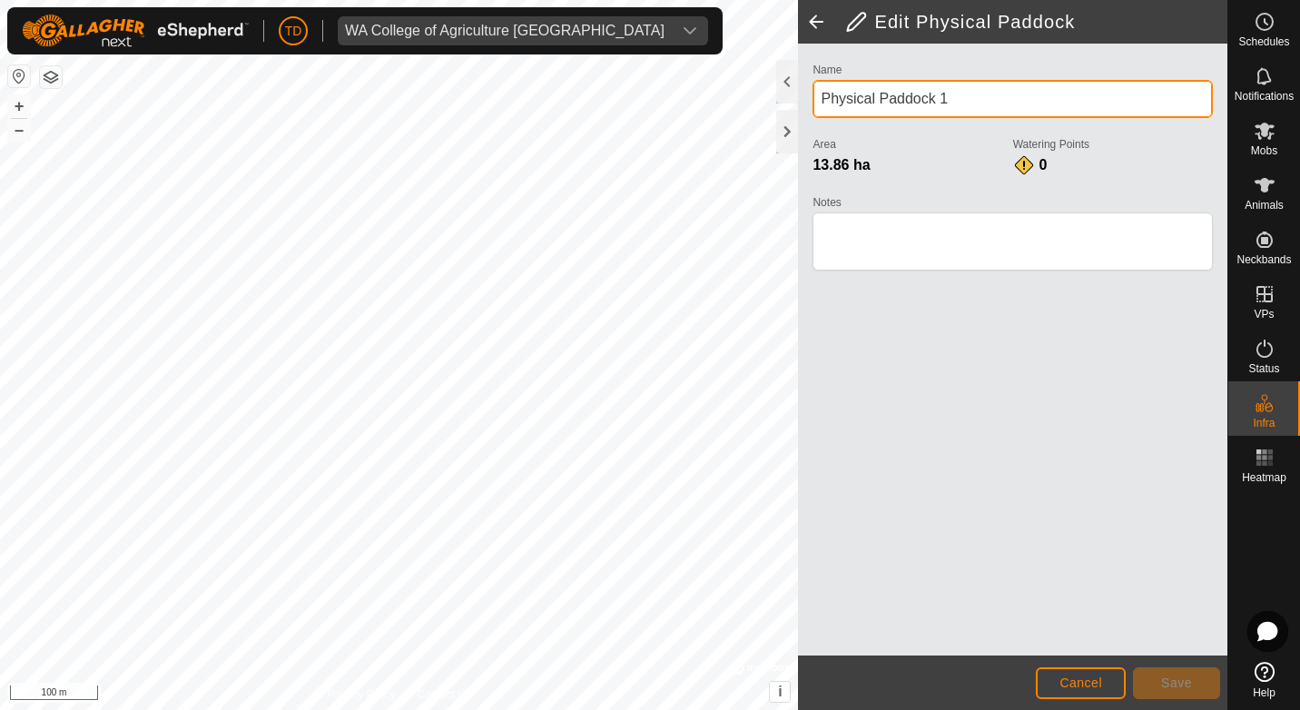
drag, startPoint x: 948, startPoint y: 100, endPoint x: 826, endPoint y: 114, distance: 123.4
click at [826, 114] on input "Physical Paddock 1" at bounding box center [1013, 99] width 400 height 38
type input "[GEOGRAPHIC_DATA]"
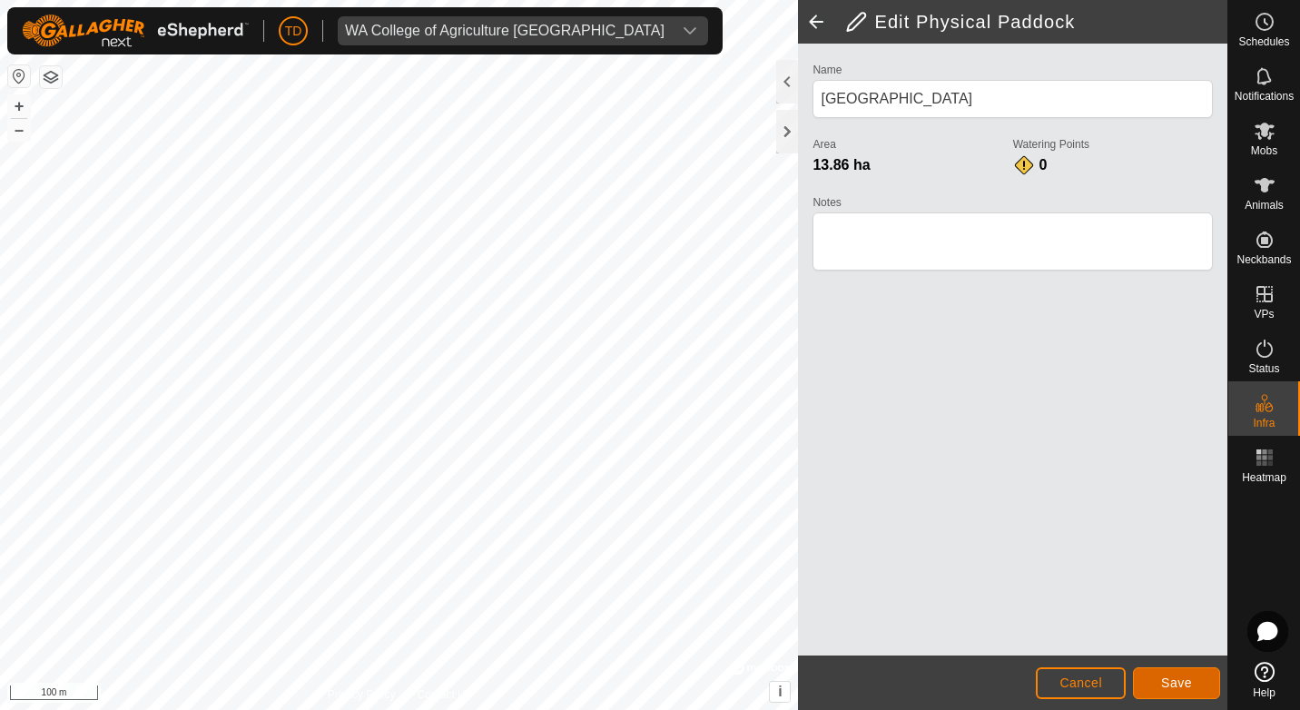
click at [1167, 676] on span "Save" at bounding box center [1177, 683] width 31 height 15
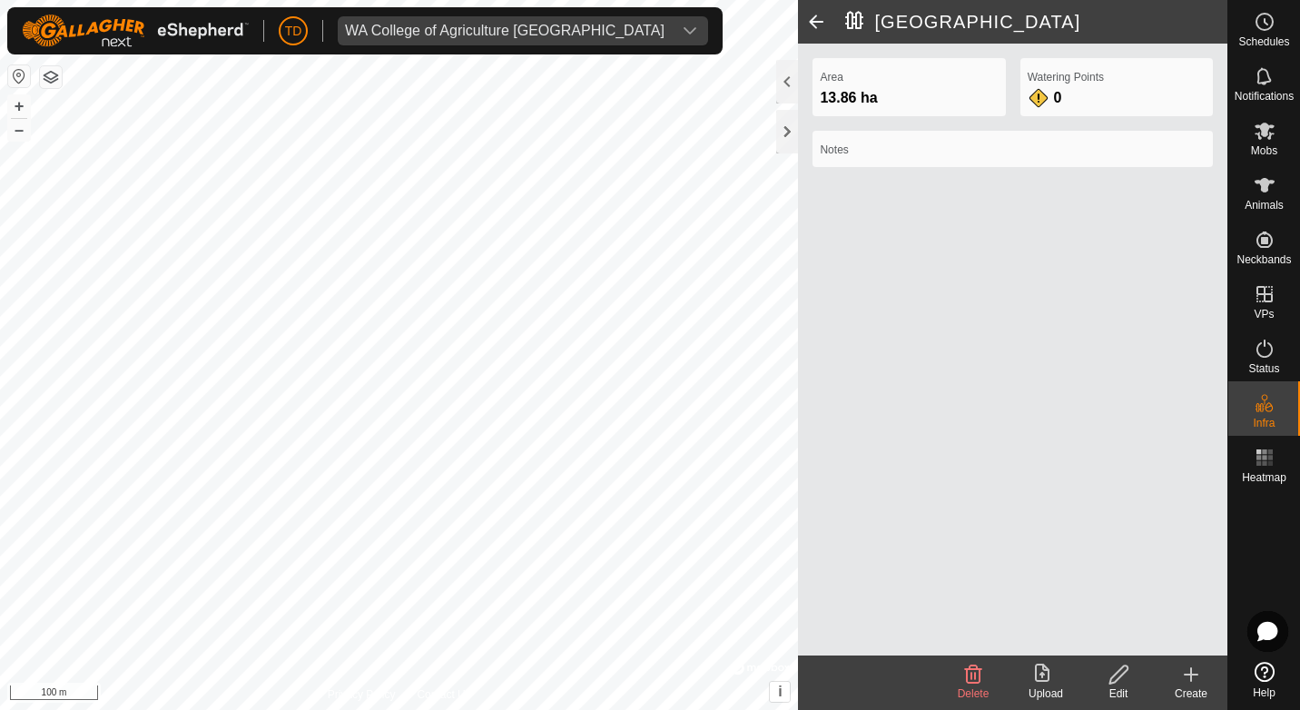
click at [819, 25] on span at bounding box center [816, 22] width 36 height 44
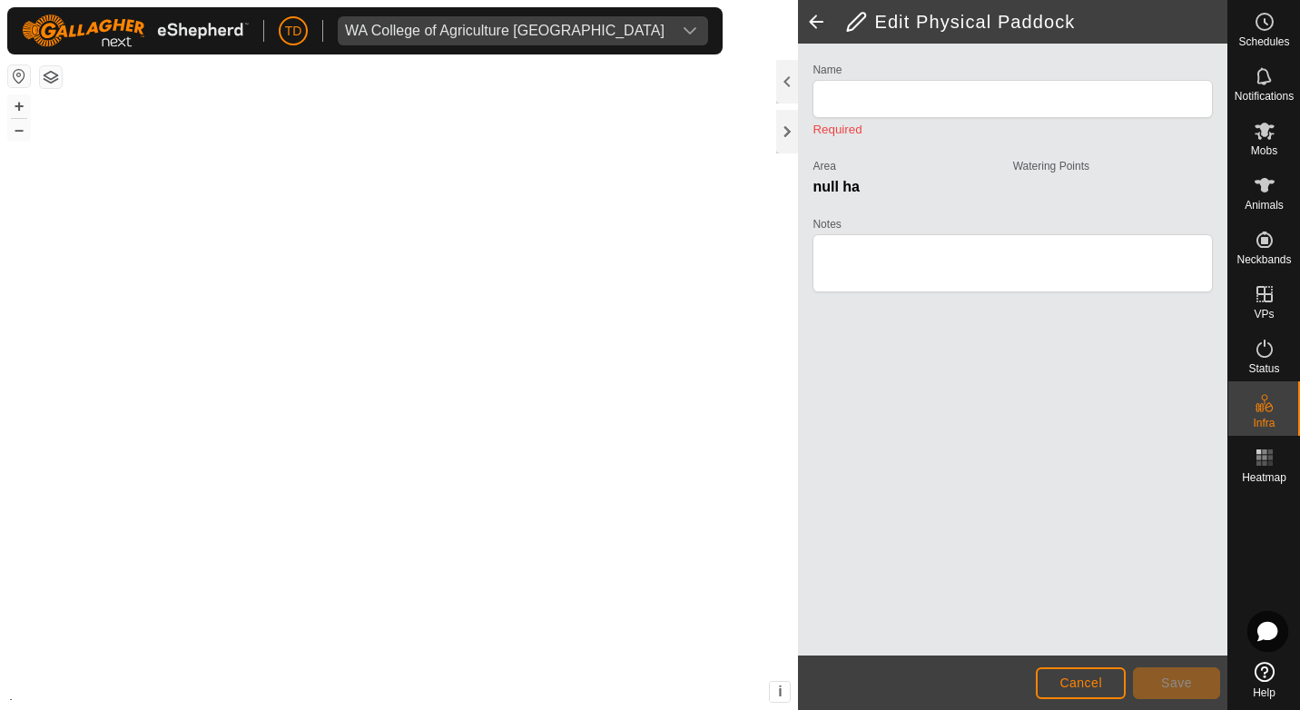
type input "[GEOGRAPHIC_DATA]"
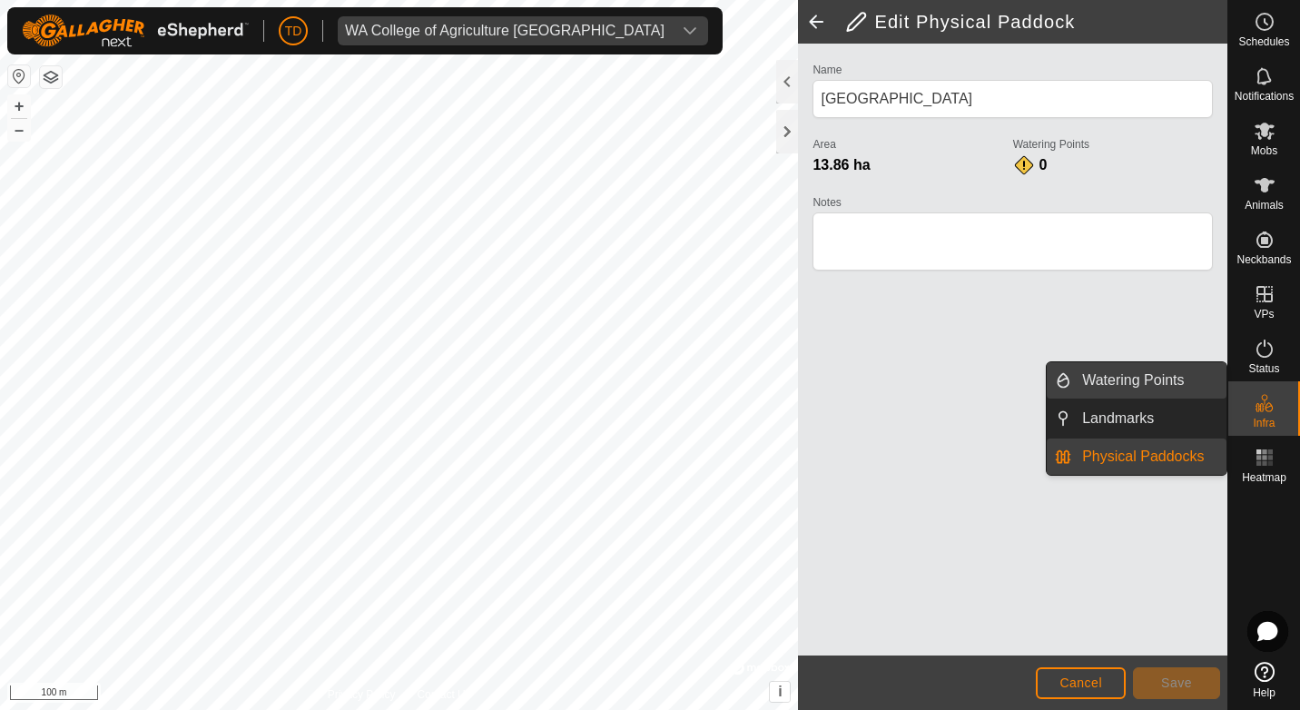
click at [1129, 368] on link "Watering Points" at bounding box center [1149, 380] width 155 height 36
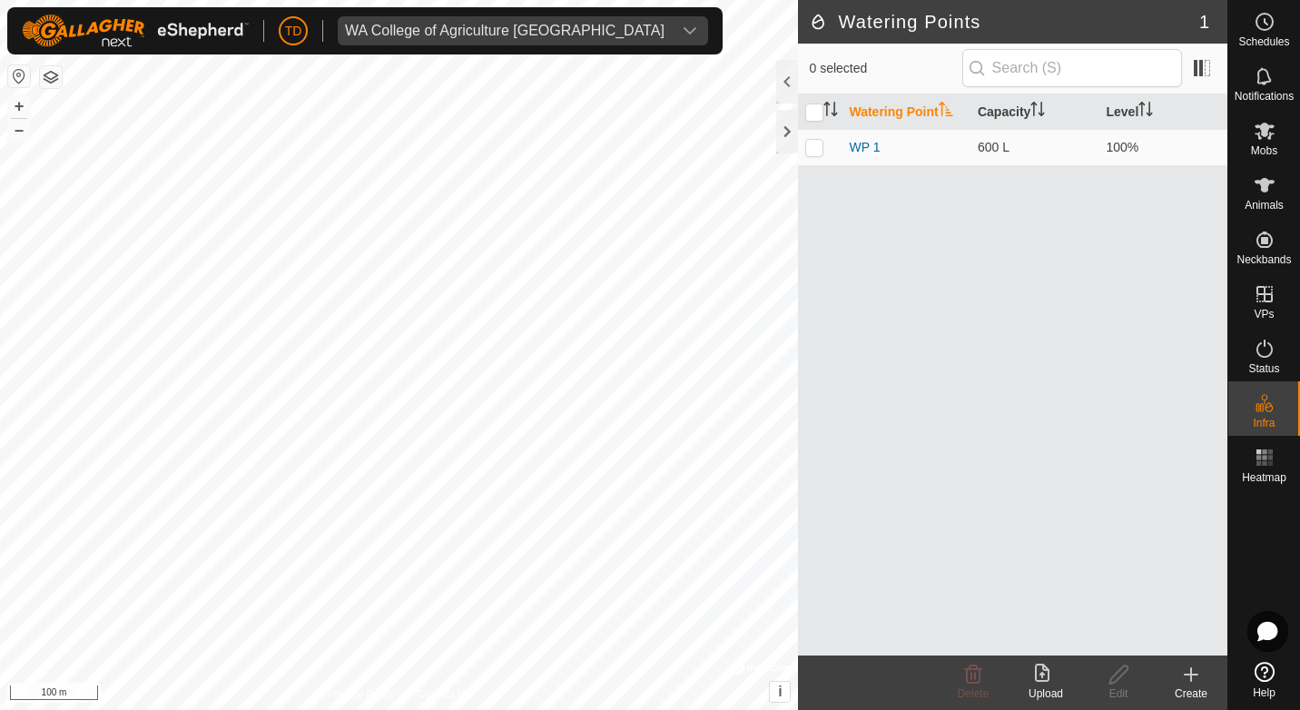
click at [1191, 669] on icon at bounding box center [1191, 674] width 0 height 13
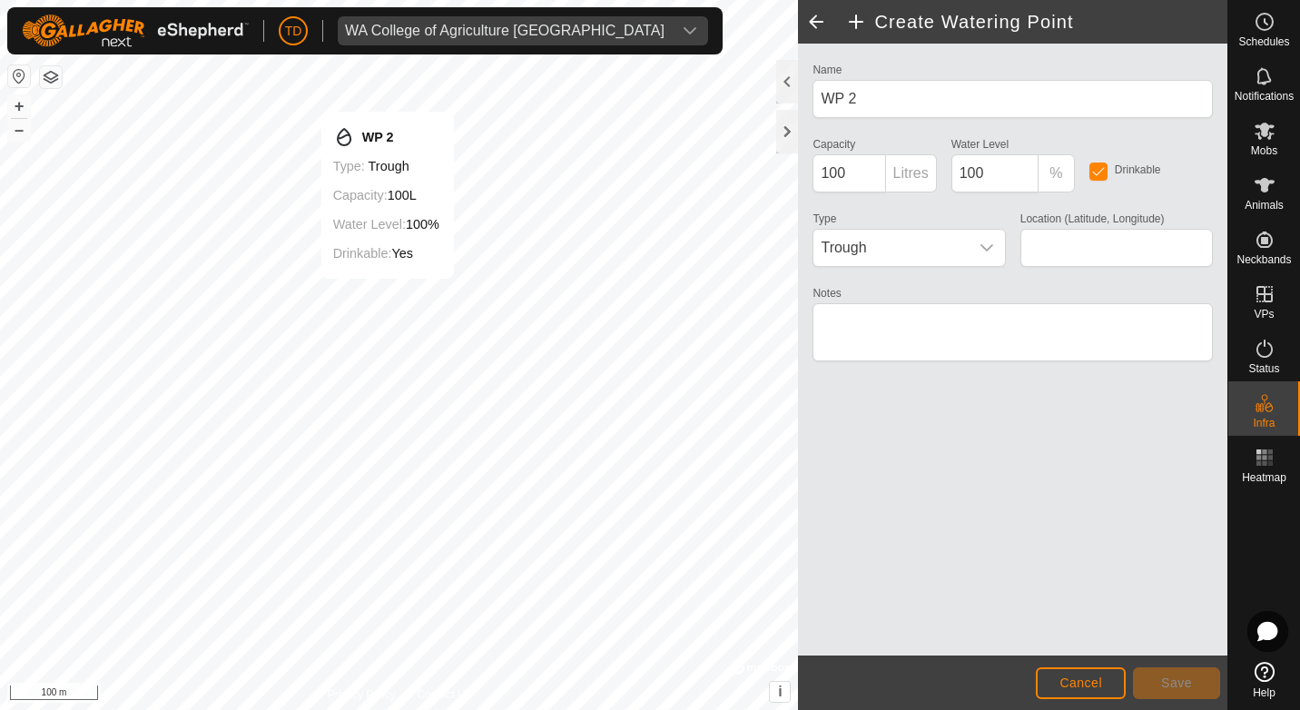
type input "-34.943642, 117.388168"
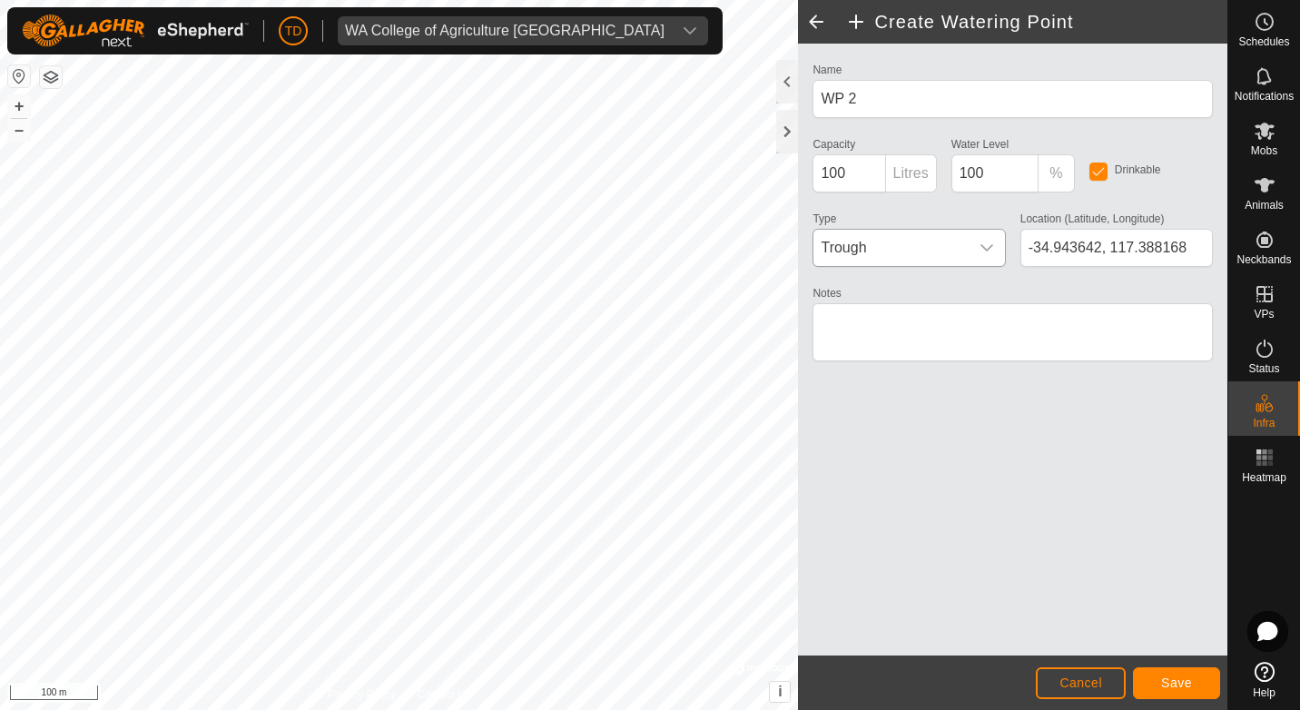
click at [980, 247] on icon "dropdown trigger" at bounding box center [987, 248] width 15 height 15
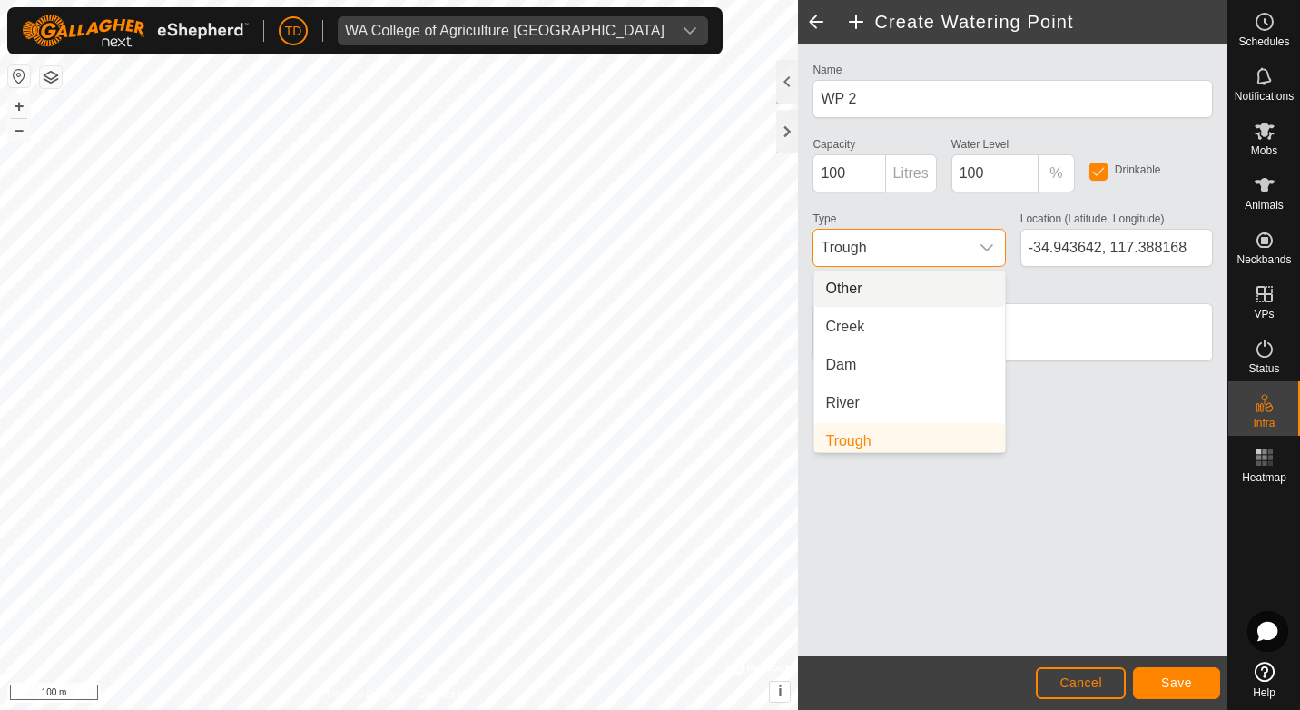
scroll to position [7, 0]
click at [915, 365] on li "Dam" at bounding box center [910, 358] width 191 height 36
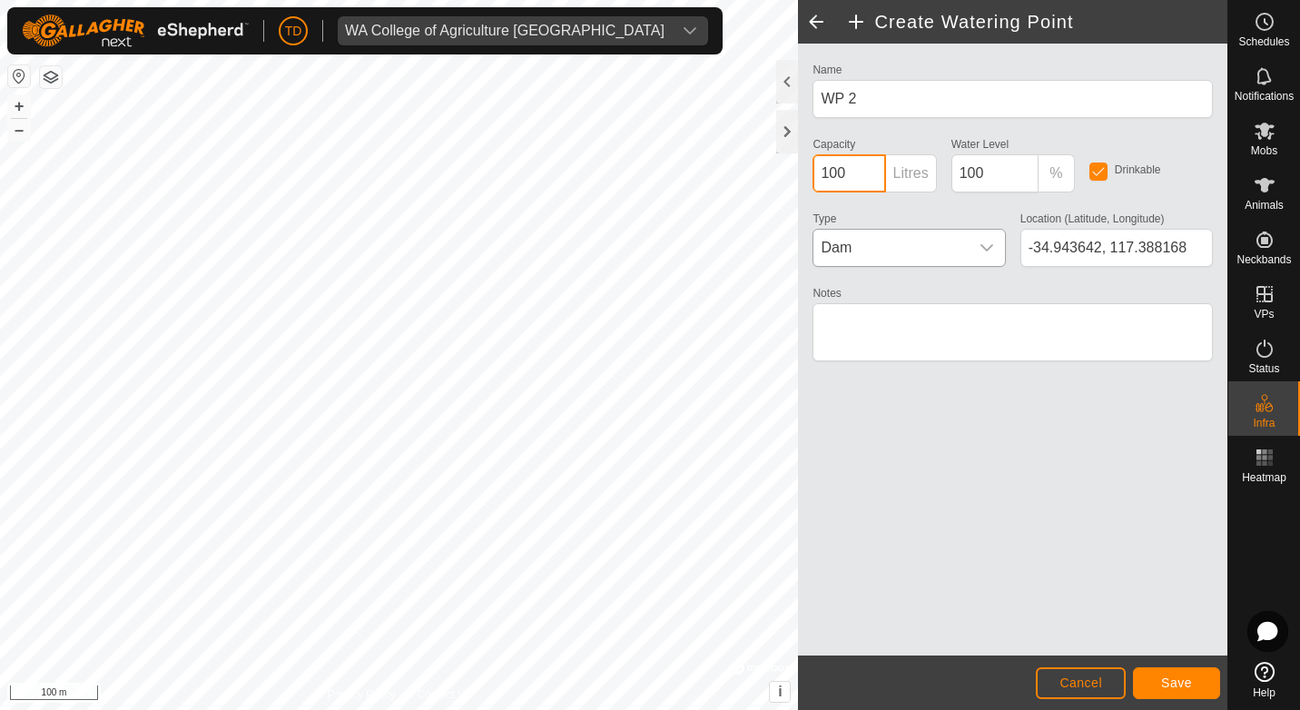
drag, startPoint x: 845, startPoint y: 173, endPoint x: 818, endPoint y: 181, distance: 27.3
click at [818, 181] on input "100" at bounding box center [849, 173] width 73 height 38
type input "100000"
drag, startPoint x: 984, startPoint y: 168, endPoint x: 960, endPoint y: 173, distance: 24.2
click at [960, 173] on input "100" at bounding box center [995, 173] width 87 height 38
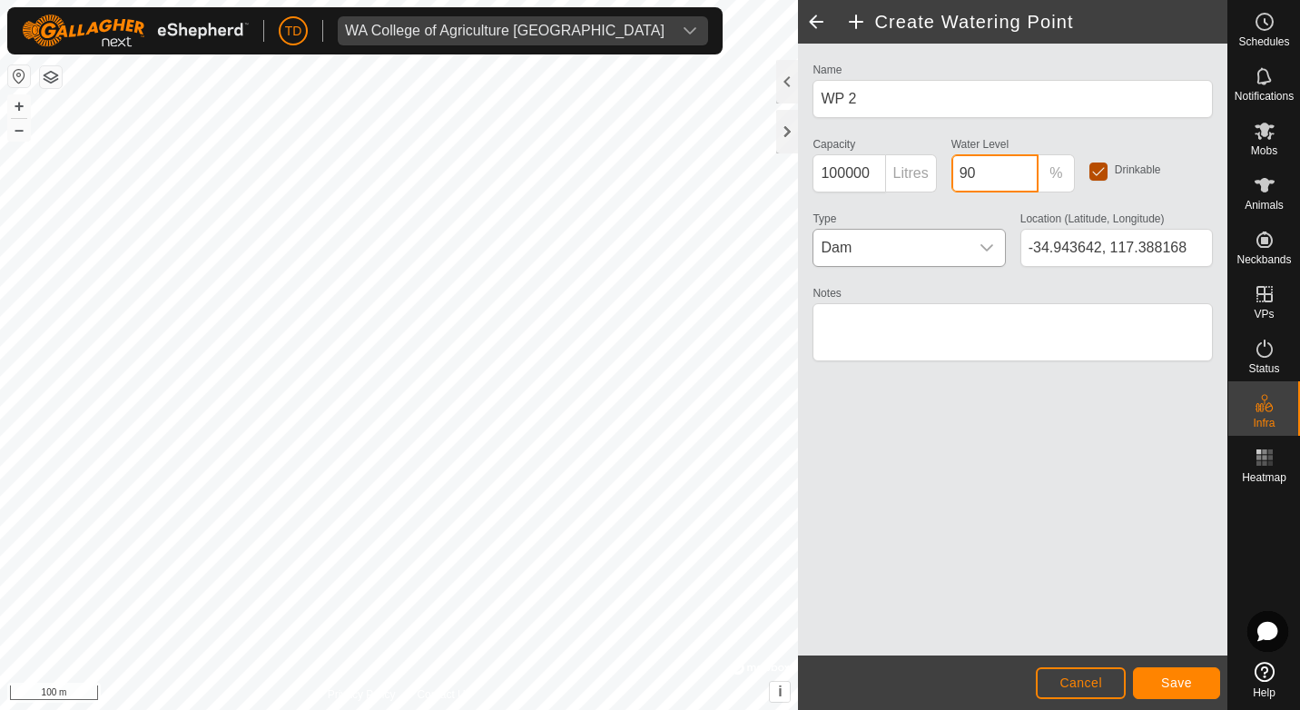
type input "90"
click at [1100, 174] on input "checkbox" at bounding box center [1099, 172] width 18 height 18
click at [1093, 172] on input "checkbox" at bounding box center [1099, 172] width 18 height 18
checkbox input "true"
click at [1182, 687] on span "Save" at bounding box center [1177, 683] width 31 height 15
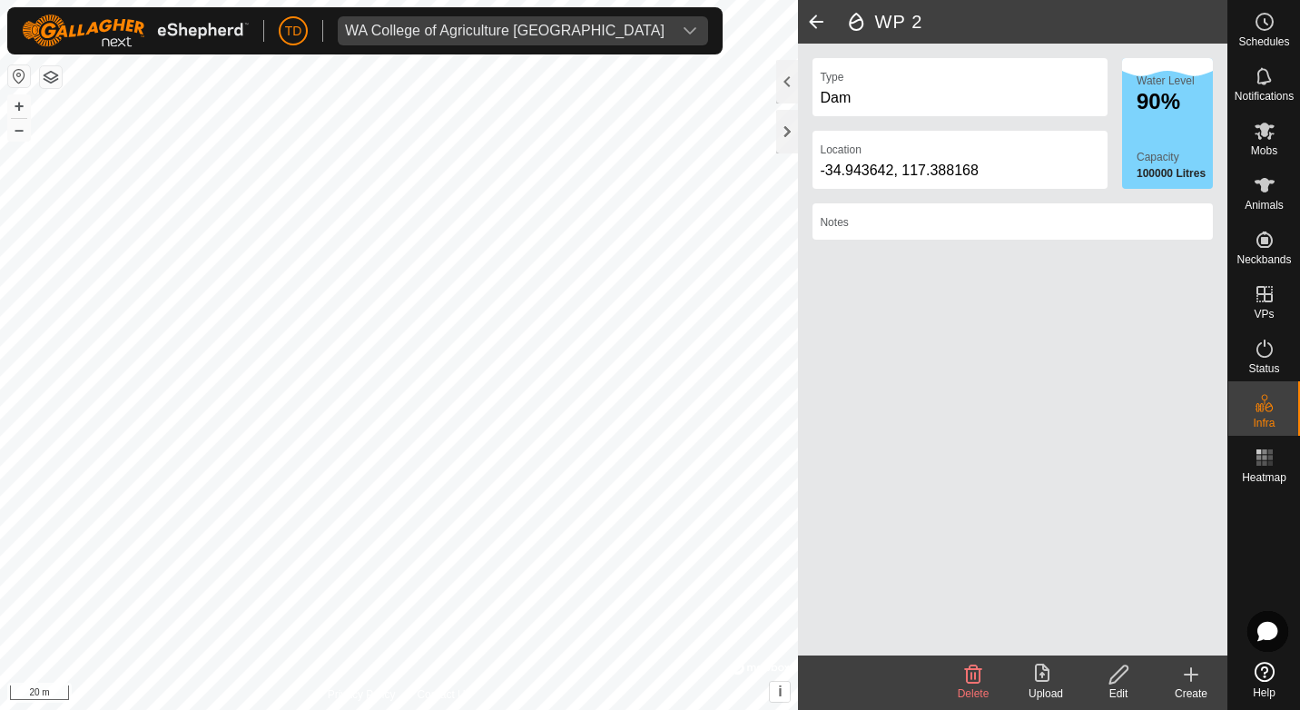
click at [1194, 678] on icon at bounding box center [1192, 675] width 22 height 22
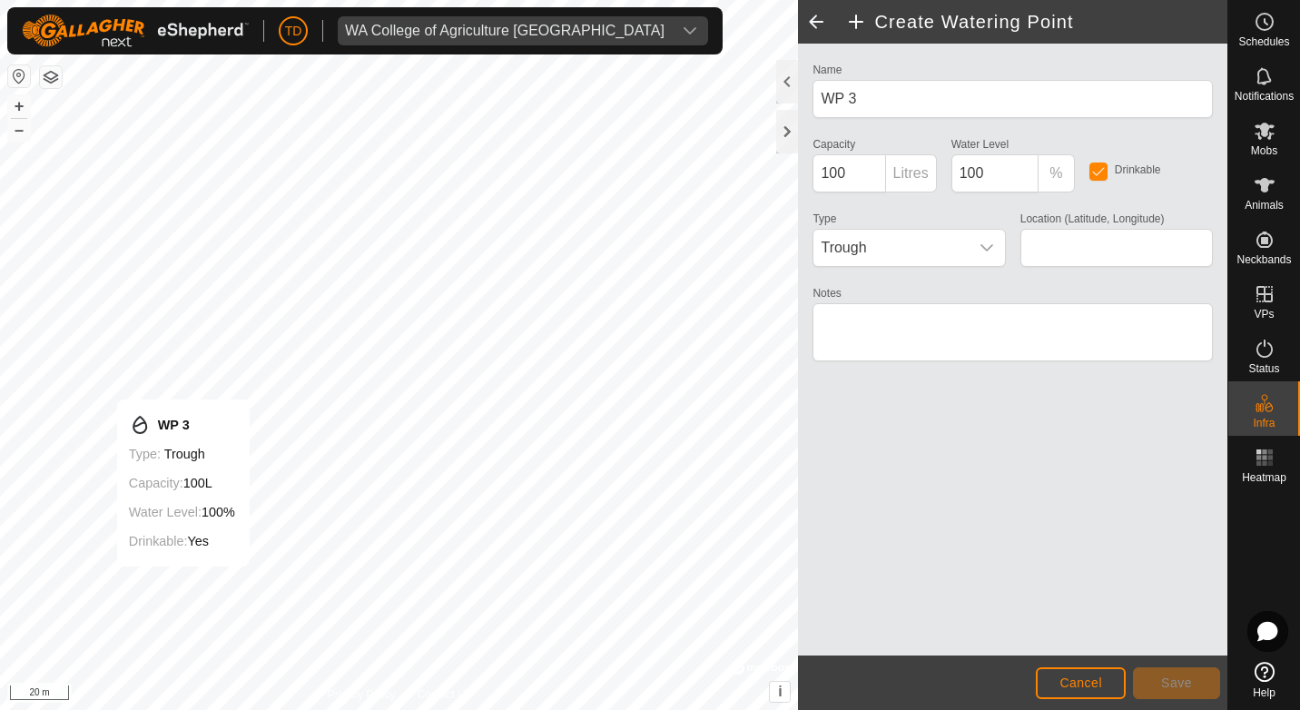
type input "-34.945061, 117.387379"
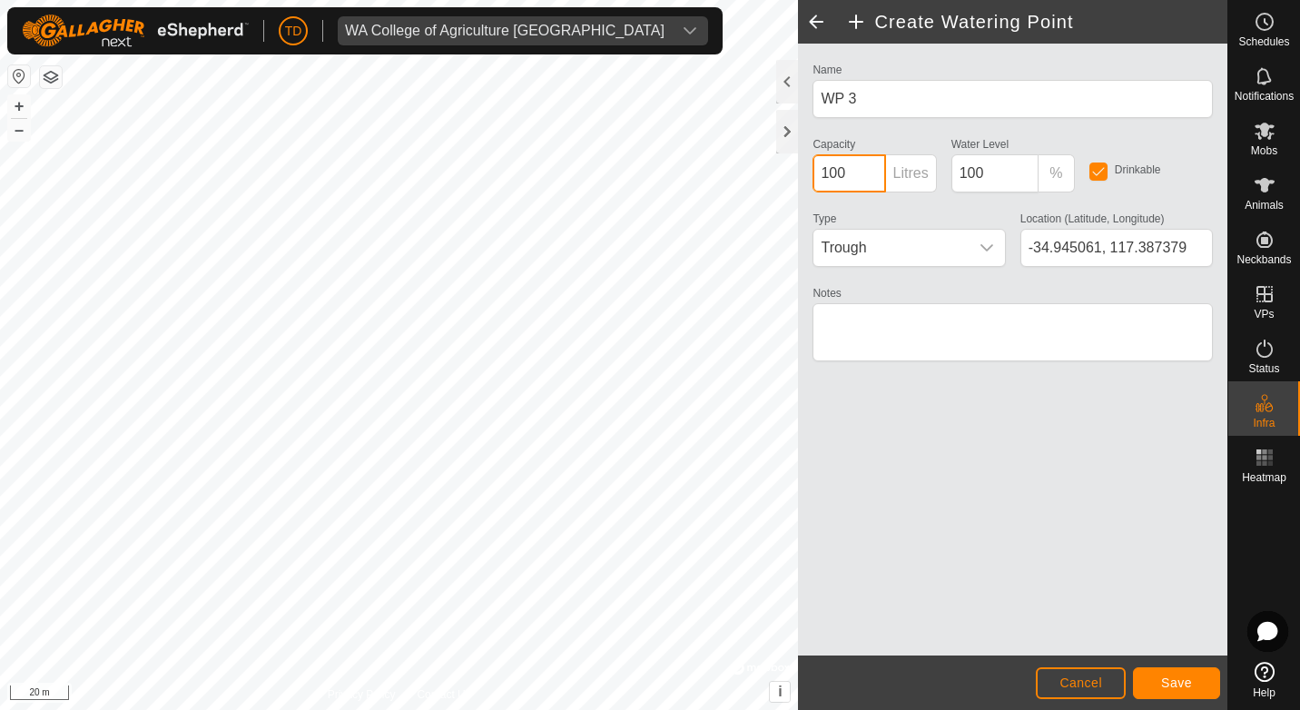
click at [828, 172] on input "100" at bounding box center [849, 173] width 73 height 38
type input "600"
click at [1177, 682] on span "Save" at bounding box center [1177, 683] width 31 height 15
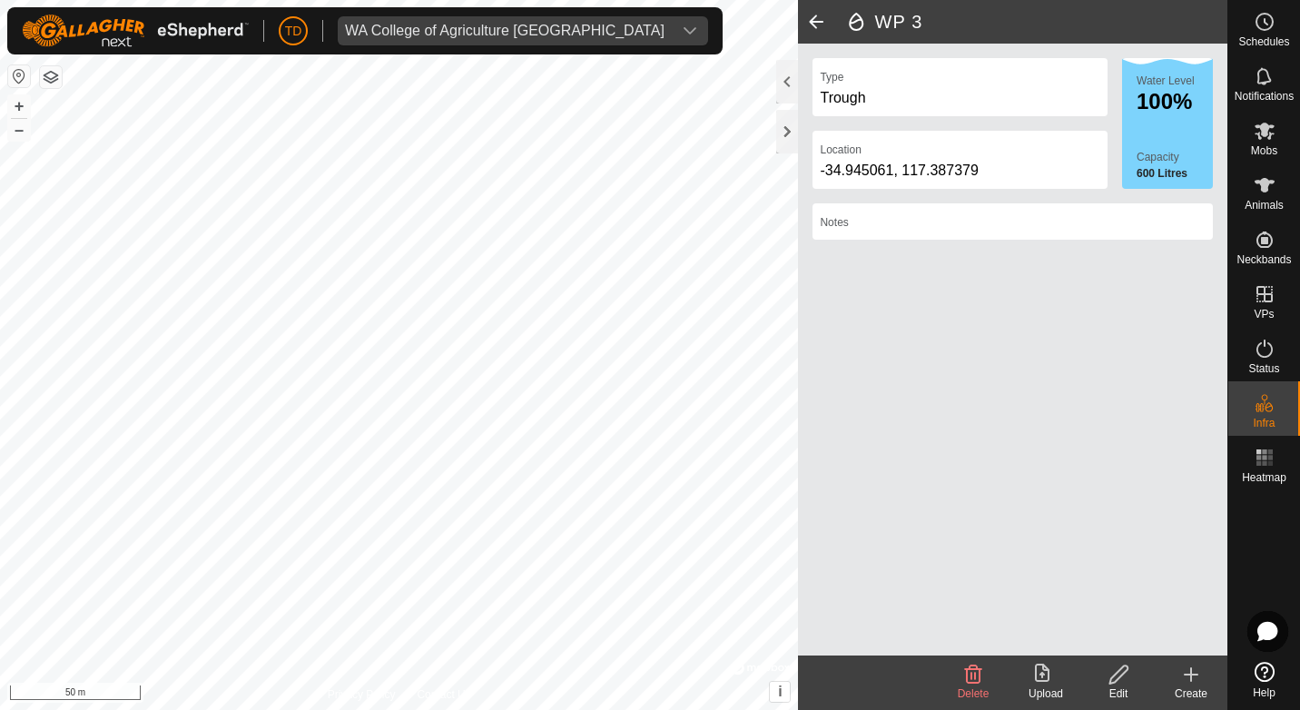
click at [989, 544] on div "Privacy Policy Contact Us WP 3 Type: trough Capacity: 100L Water Level: 100% Dr…" at bounding box center [614, 355] width 1228 height 710
click at [547, 709] on html "TD WA College of Agriculture [GEOGRAPHIC_DATA] Schedules Notifications Mobs Ani…" at bounding box center [650, 355] width 1300 height 710
click at [1194, 675] on icon at bounding box center [1191, 675] width 13 height 0
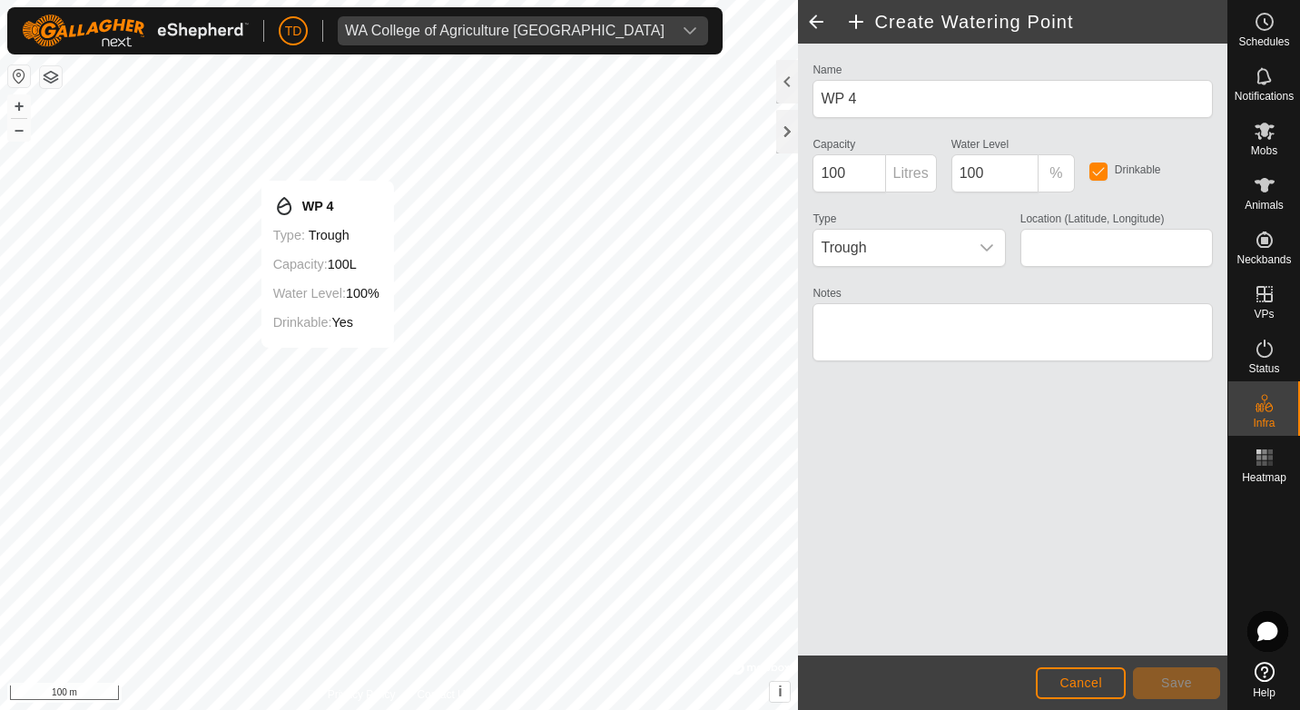
type input "-34.942320, 117.382912"
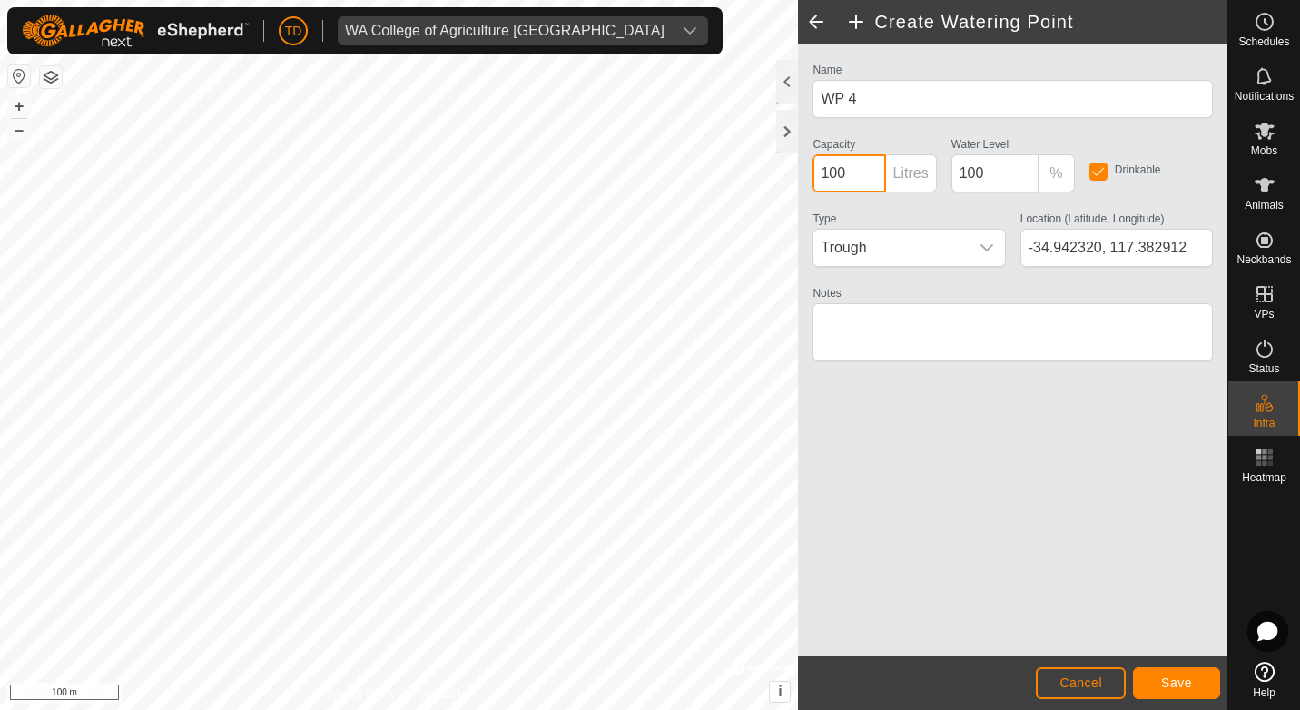
drag, startPoint x: 848, startPoint y: 173, endPoint x: 798, endPoint y: 179, distance: 50.2
click at [798, 179] on div "Name WP 4 Capacity 100 Litres Water Level 100 % Drinkable Type Trough Location …" at bounding box center [1013, 350] width 430 height 612
type input "100000"
click at [1177, 679] on span "Save" at bounding box center [1177, 683] width 31 height 15
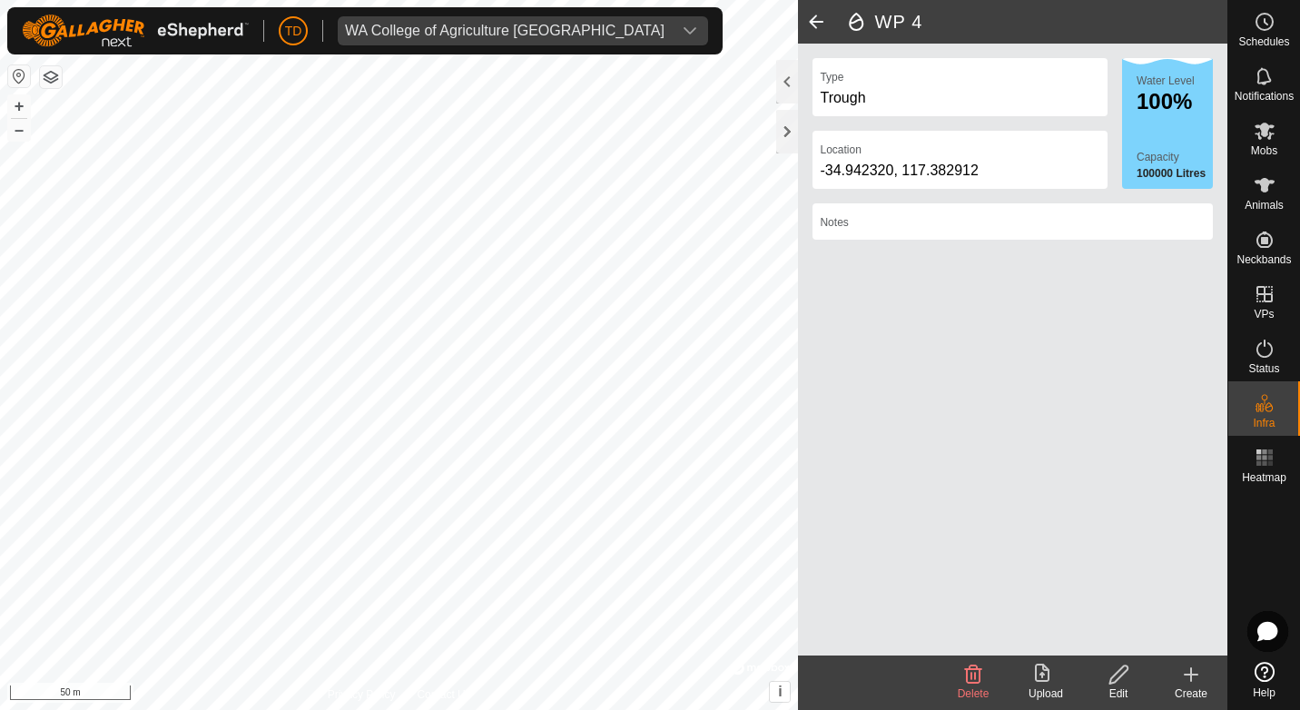
click at [1189, 667] on icon at bounding box center [1192, 675] width 22 height 22
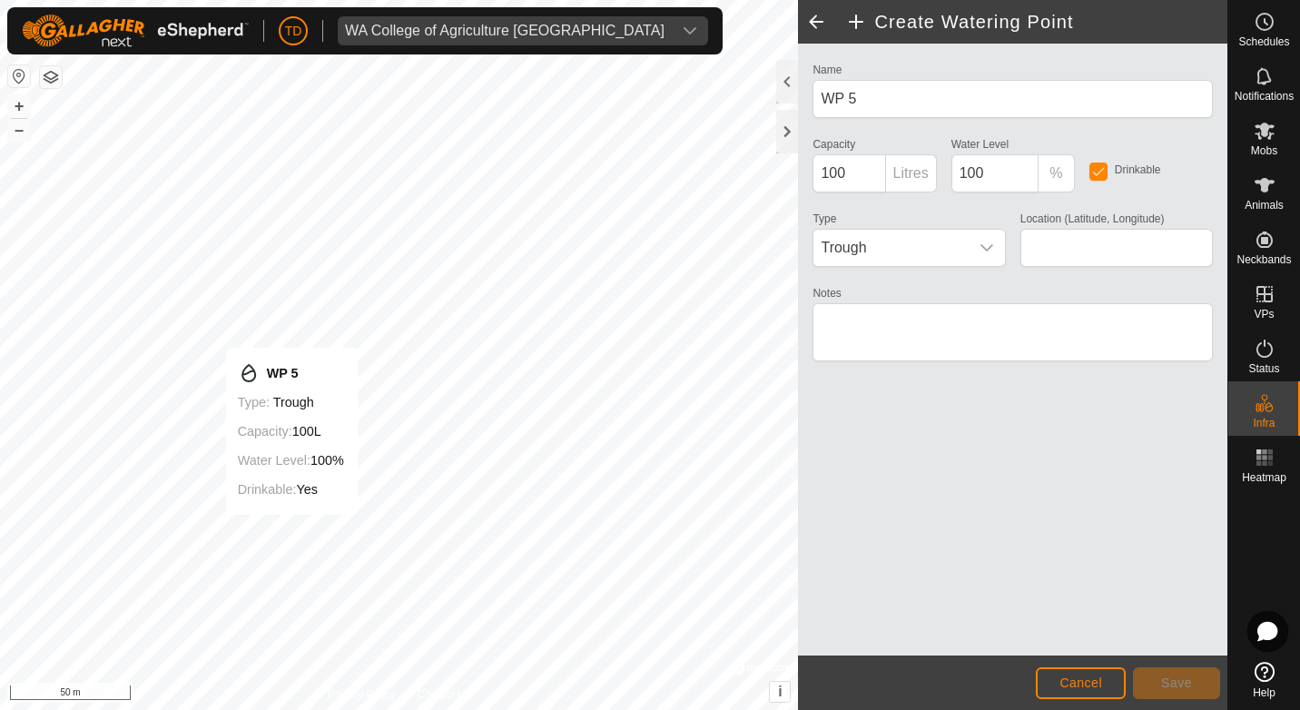
type input "-34.945065, 117.382198"
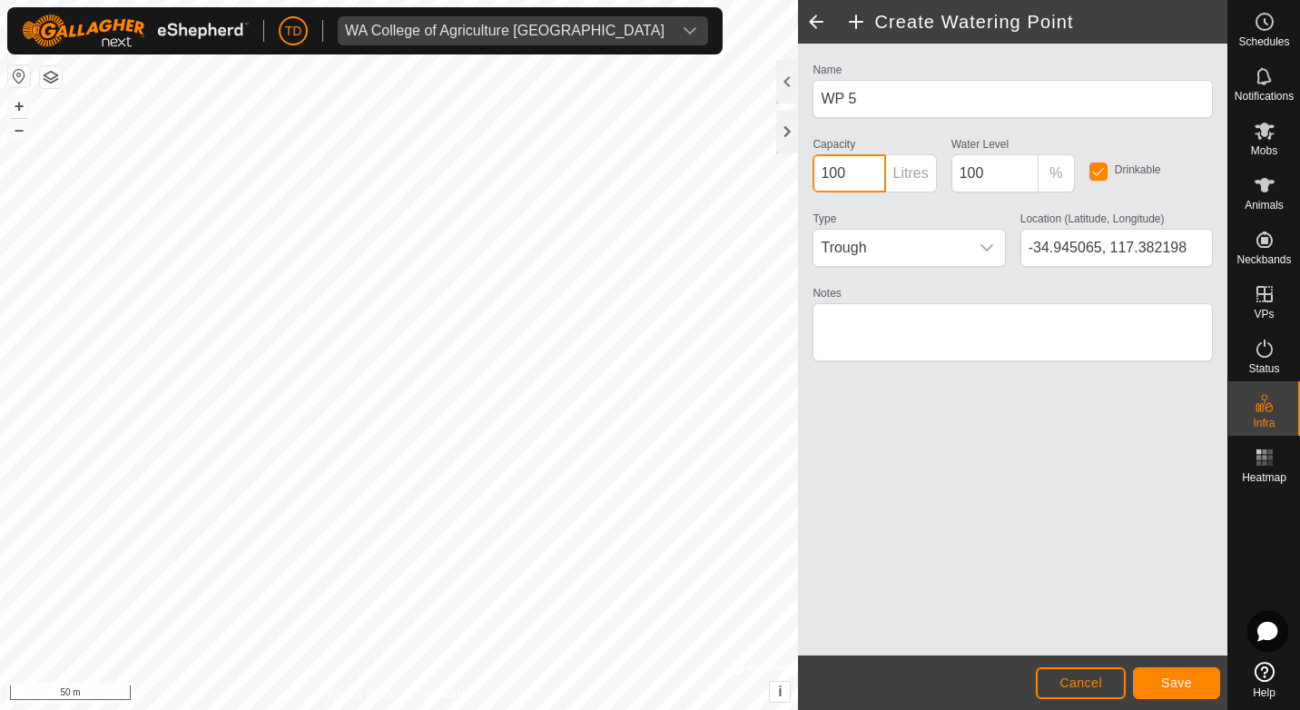
drag, startPoint x: 845, startPoint y: 178, endPoint x: 816, endPoint y: 176, distance: 29.1
click at [818, 176] on input "100" at bounding box center [849, 173] width 73 height 38
type input "600"
click at [1093, 535] on div "Name WP 5 Capacity 600 Litres Water Level 100 % Drinkable Type Trough Location …" at bounding box center [1013, 350] width 430 height 612
click at [1170, 681] on span "Save" at bounding box center [1177, 683] width 31 height 15
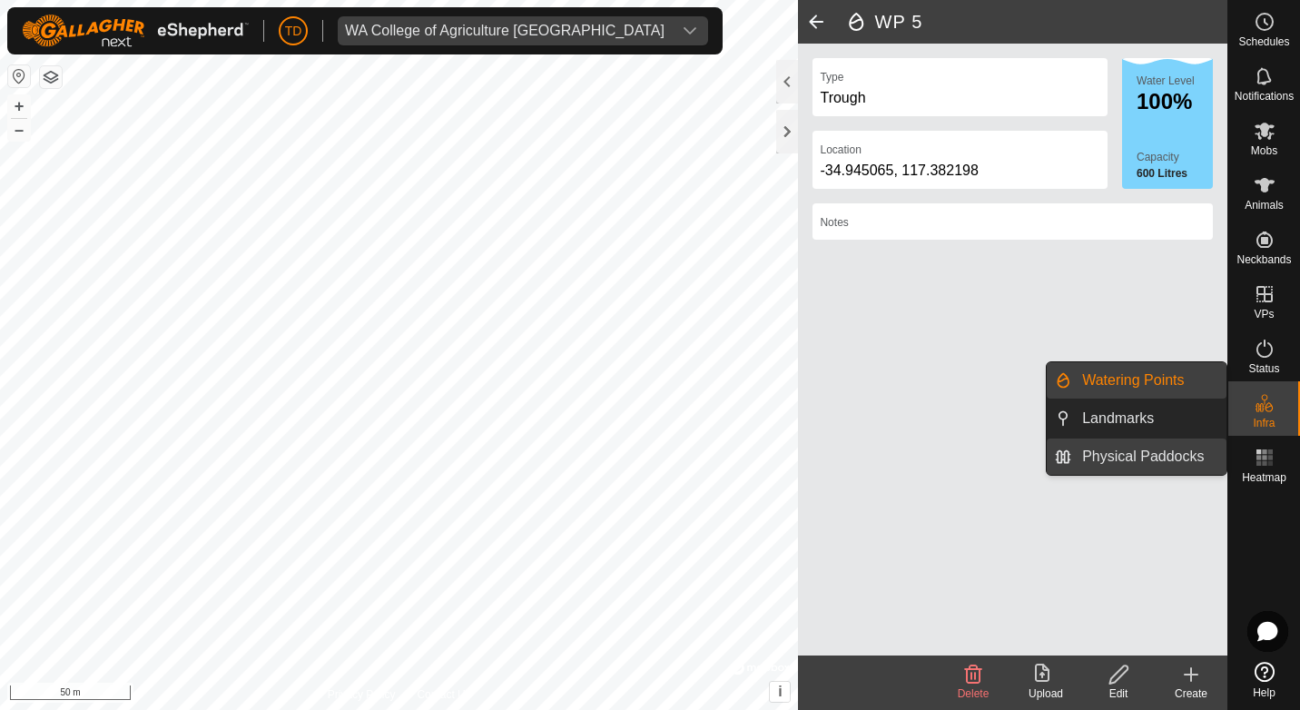
click at [1163, 460] on link "Physical Paddocks" at bounding box center [1149, 457] width 155 height 36
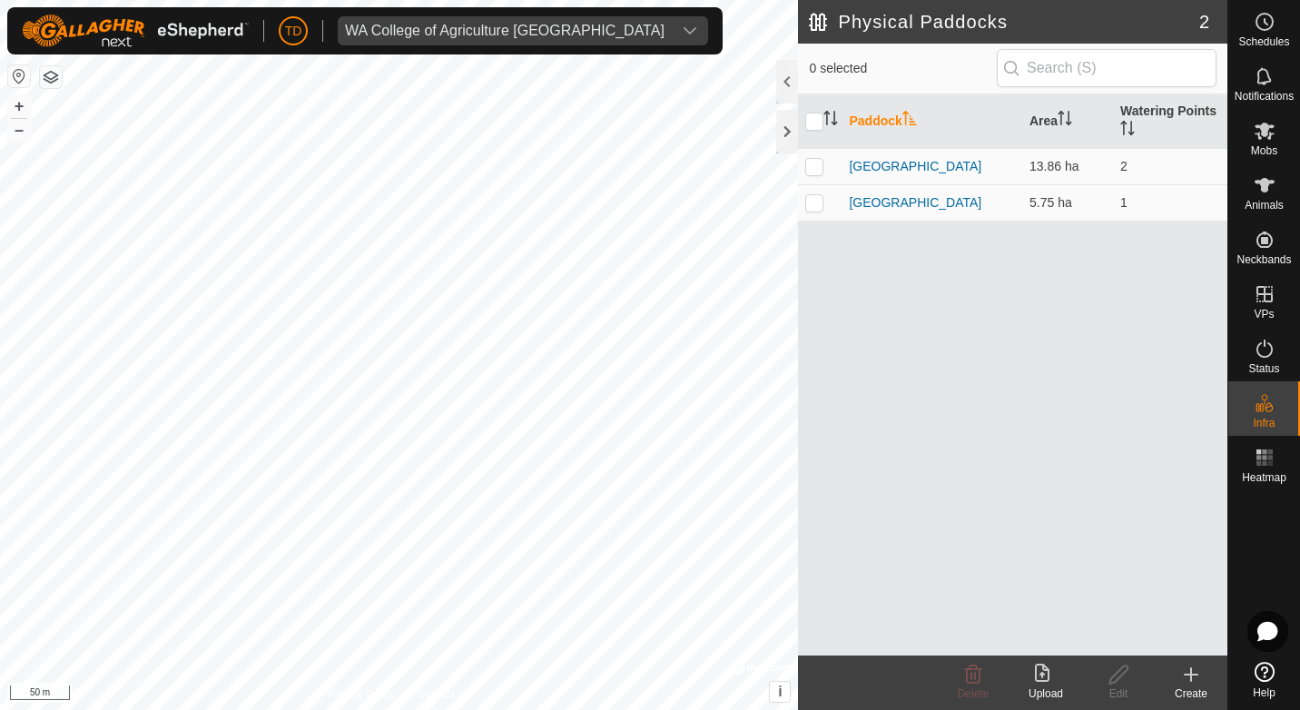
click at [1189, 665] on icon at bounding box center [1192, 675] width 22 height 22
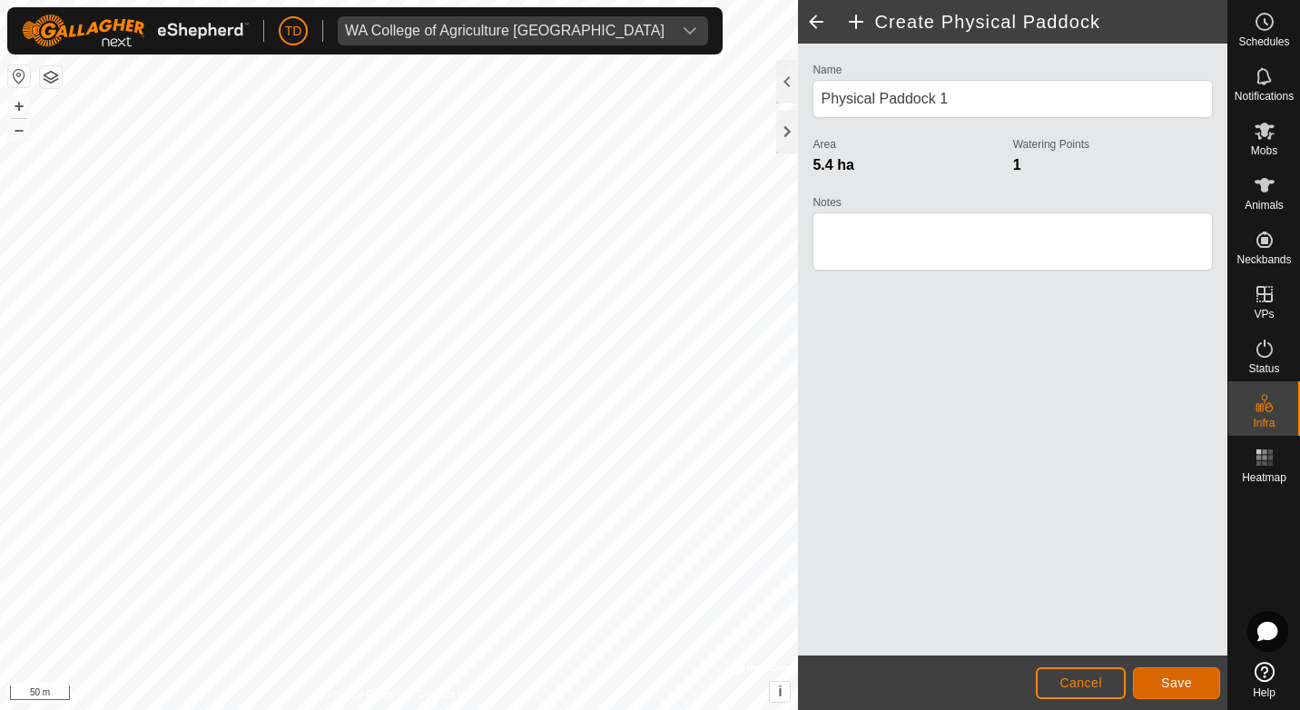
click at [1160, 678] on button "Save" at bounding box center [1176, 683] width 87 height 32
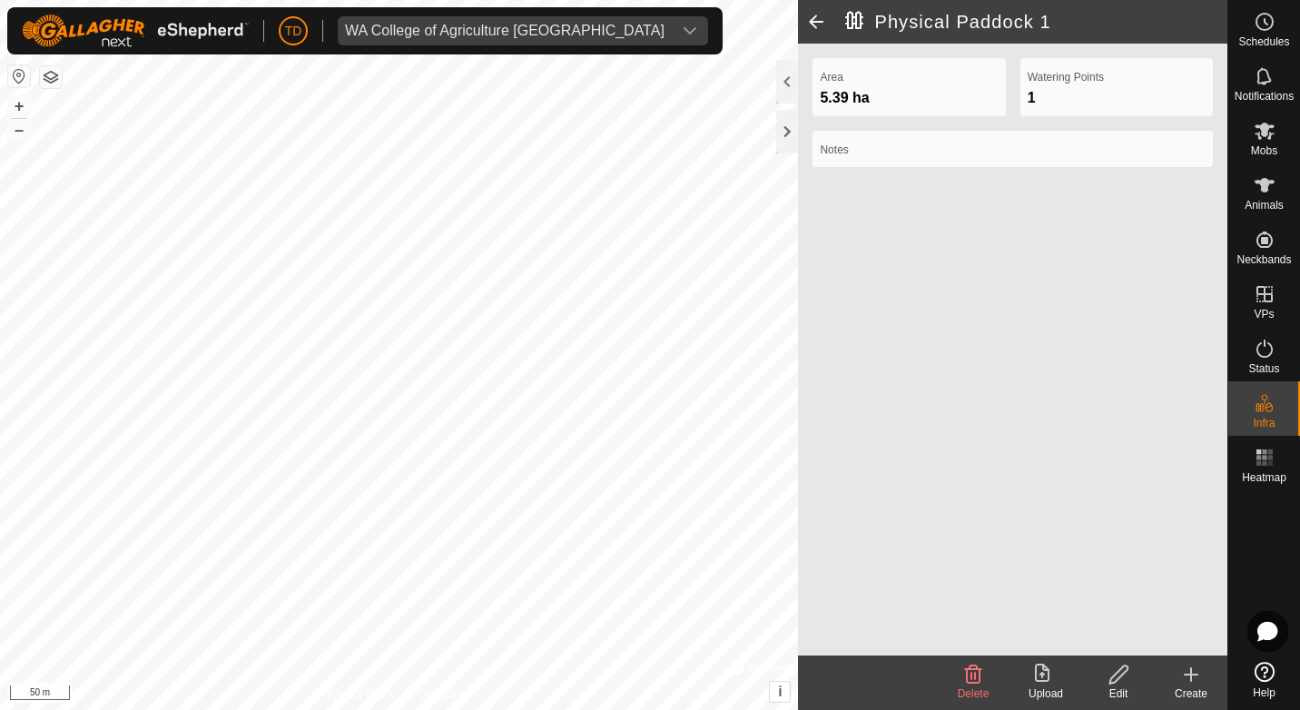
click at [1196, 679] on icon at bounding box center [1192, 675] width 22 height 22
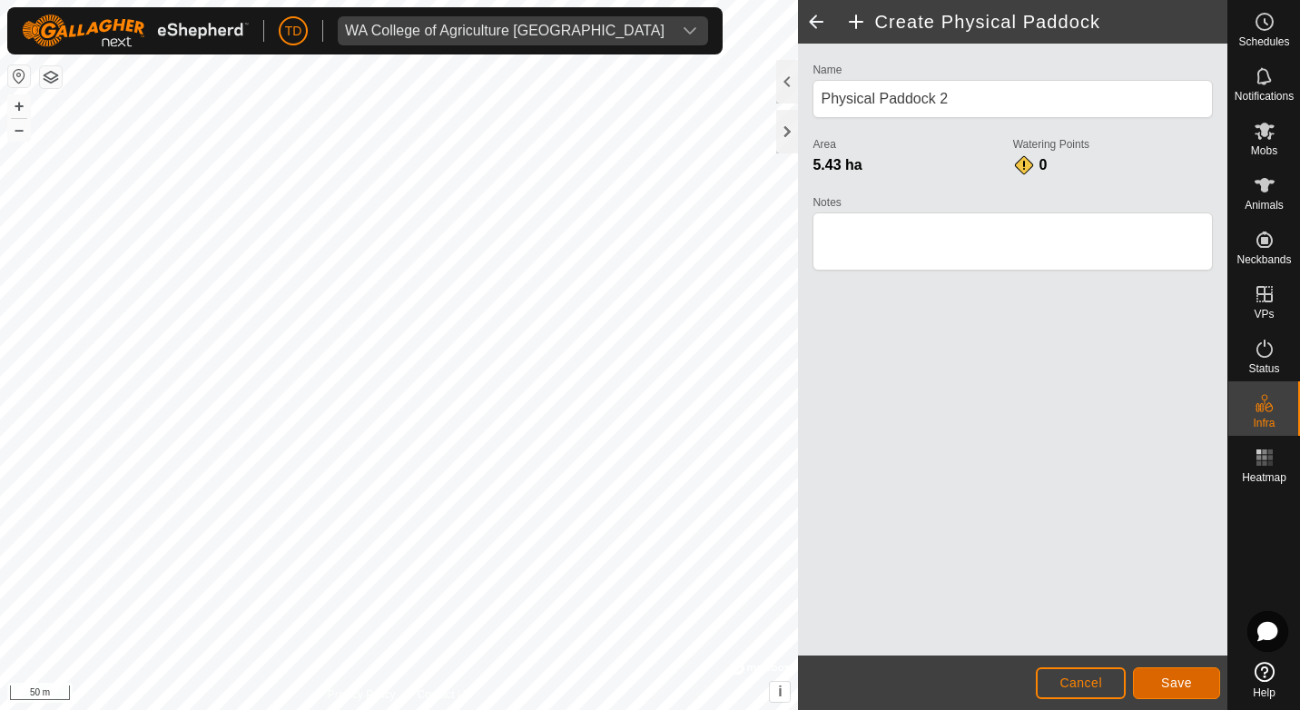
click at [1171, 694] on button "Save" at bounding box center [1176, 683] width 87 height 32
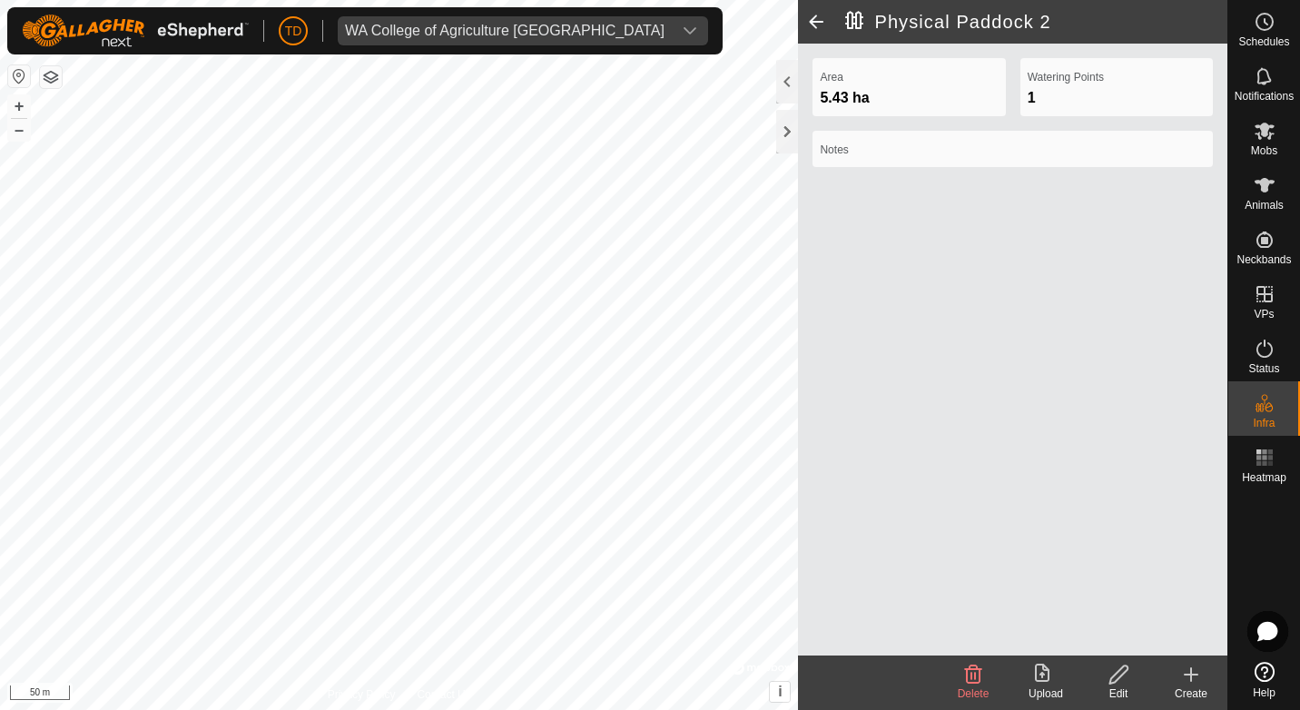
click at [1124, 683] on icon at bounding box center [1119, 675] width 23 height 22
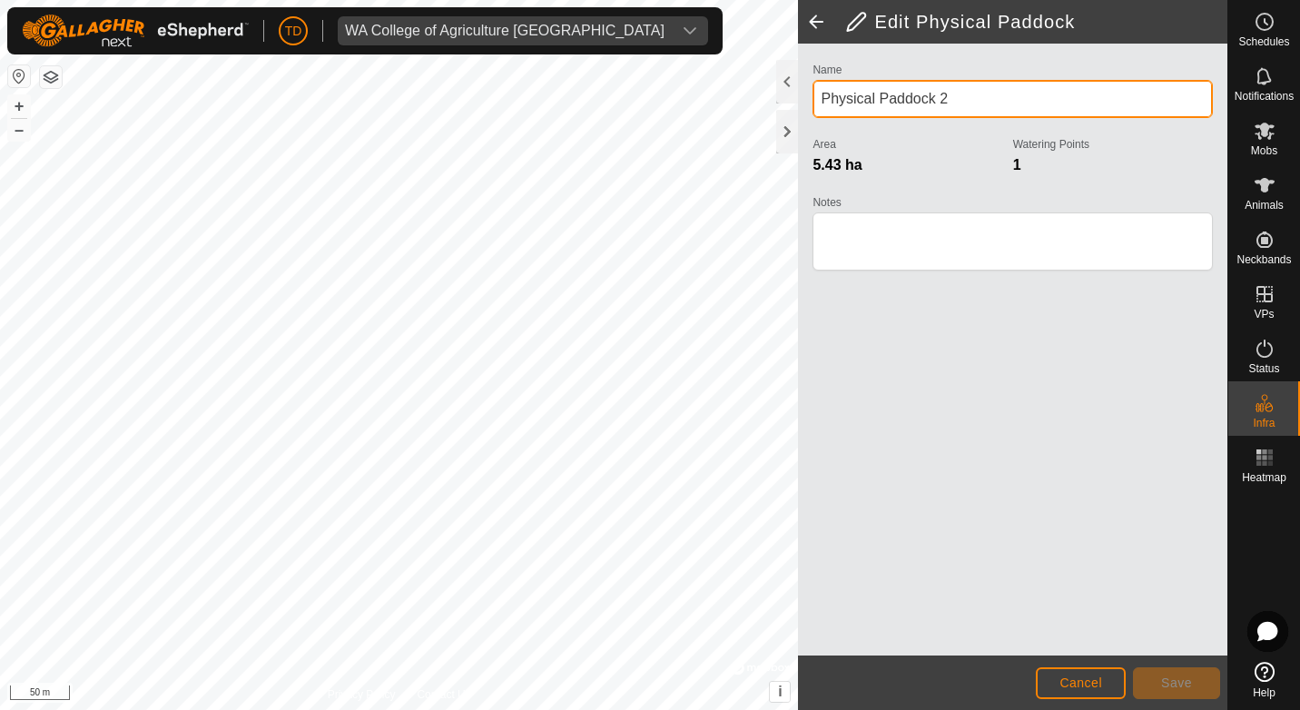
drag, startPoint x: 1029, startPoint y: 102, endPoint x: 821, endPoint y: 108, distance: 208.1
click at [821, 108] on input "Physical Paddock 2" at bounding box center [1013, 99] width 400 height 38
type input "East River 2 Truncation"
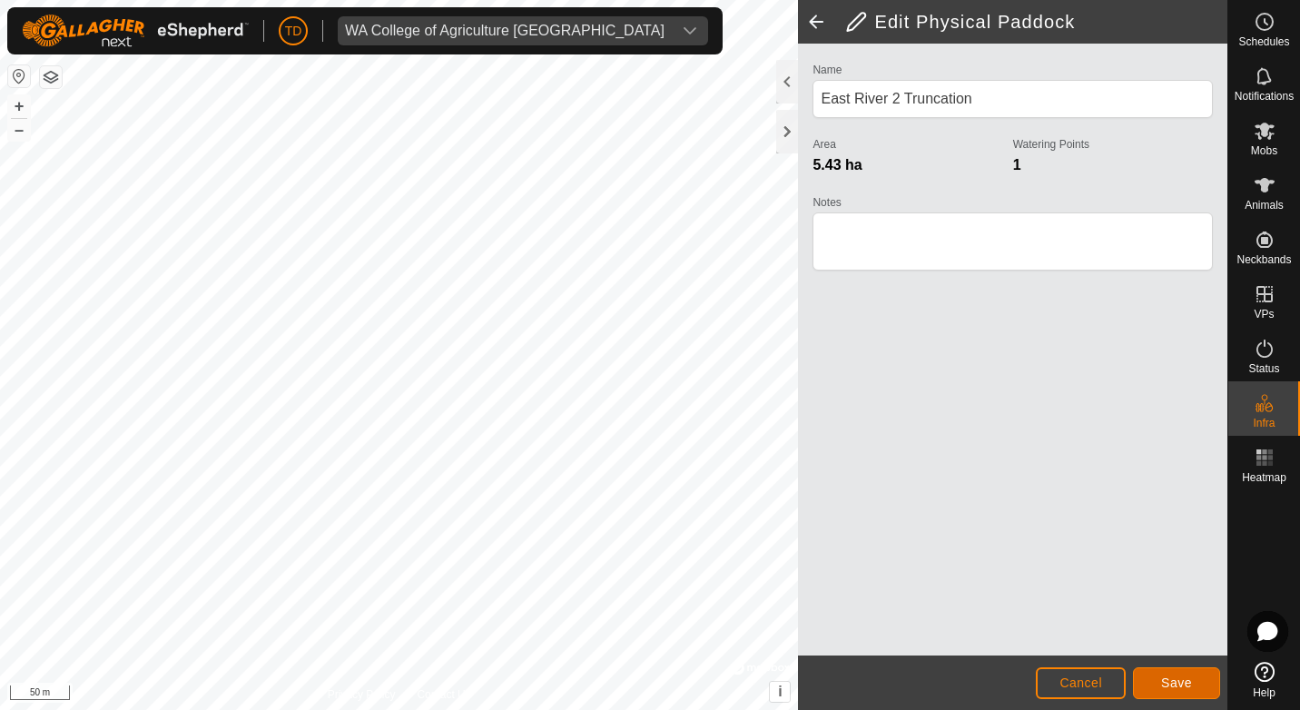
click at [1182, 677] on span "Save" at bounding box center [1177, 683] width 31 height 15
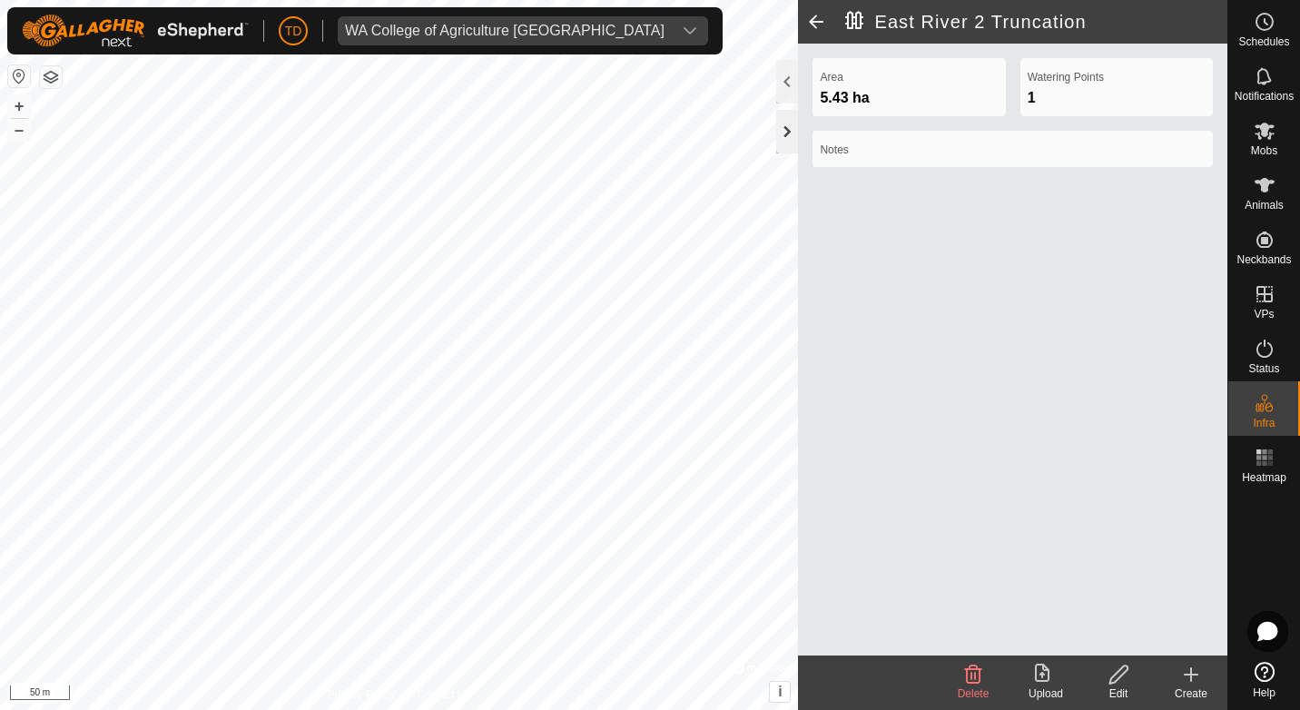
click at [788, 140] on div at bounding box center [787, 132] width 22 height 44
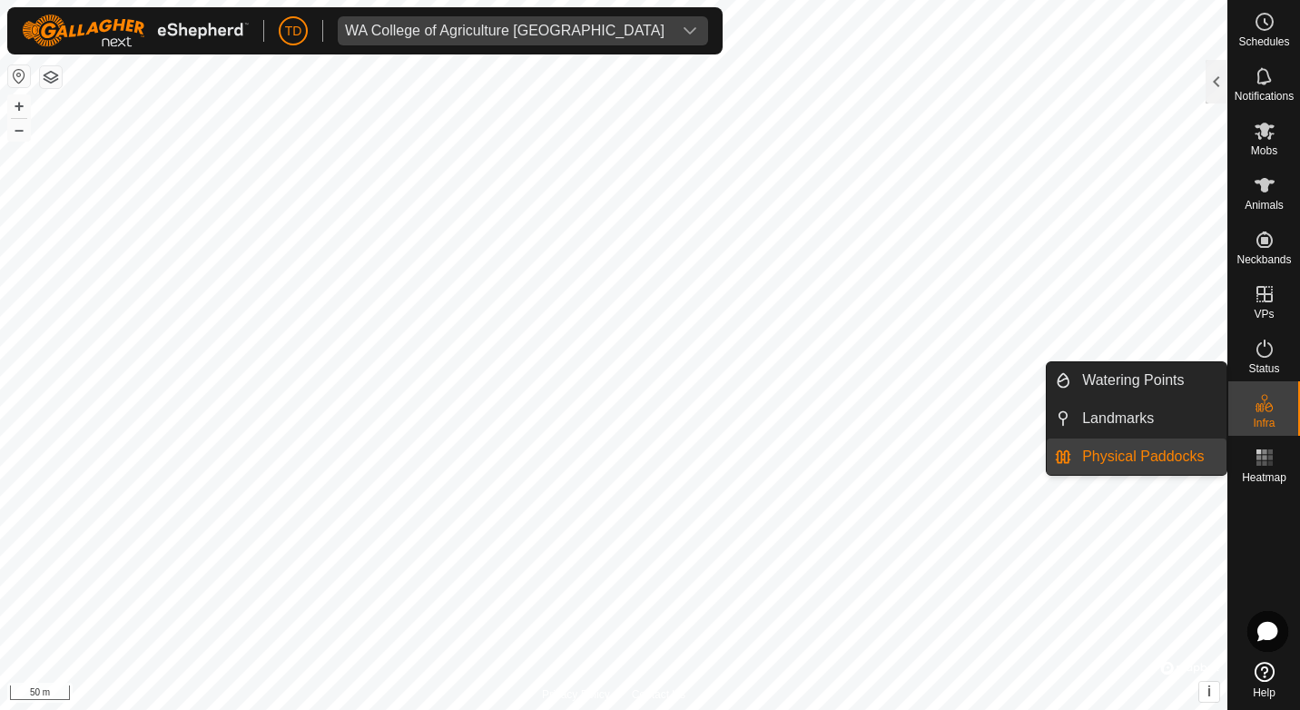
click at [1173, 457] on link "Physical Paddocks" at bounding box center [1149, 457] width 155 height 36
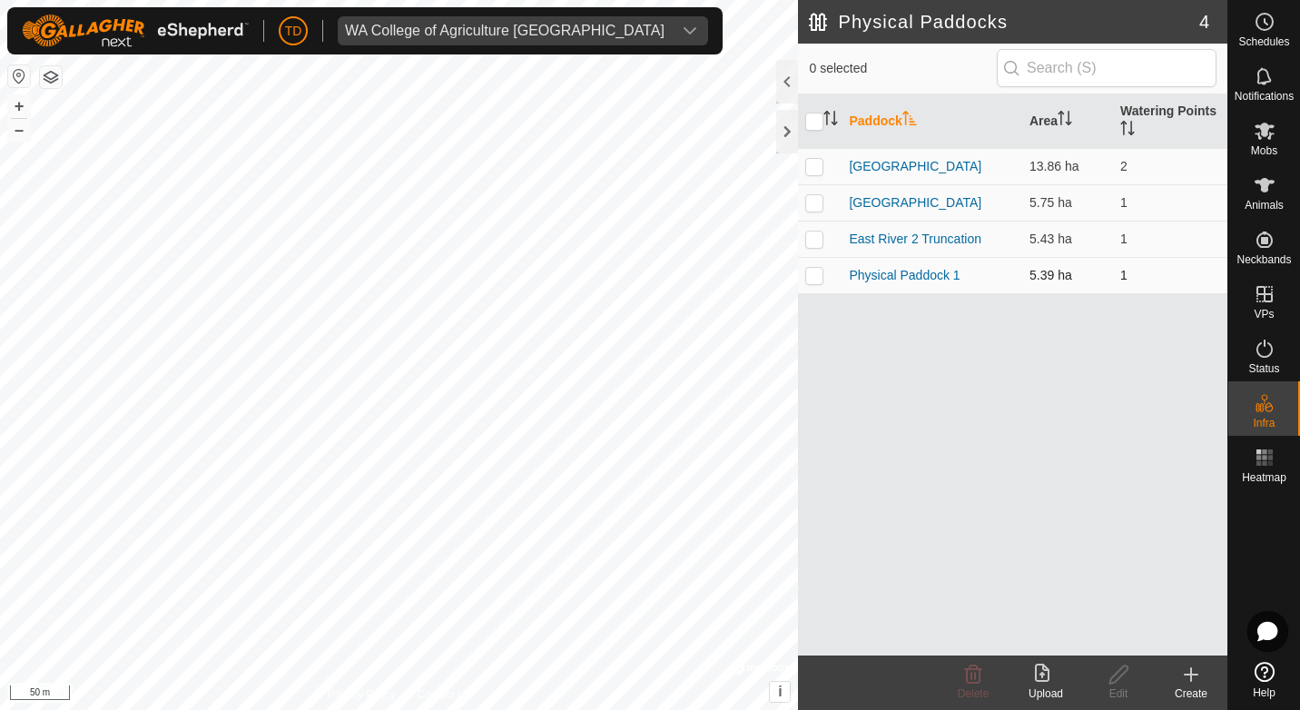
click at [816, 276] on p-checkbox at bounding box center [815, 275] width 18 height 15
checkbox input "true"
click at [1122, 678] on icon at bounding box center [1119, 675] width 23 height 22
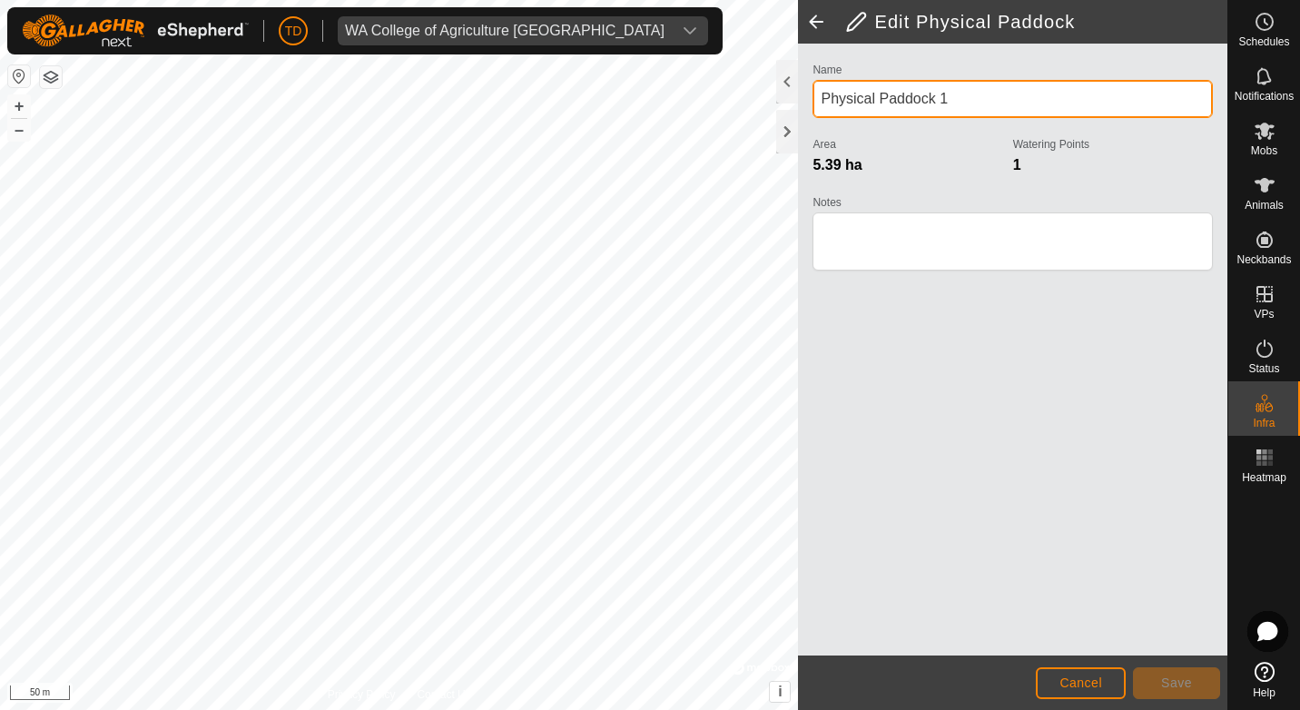
drag, startPoint x: 959, startPoint y: 100, endPoint x: 809, endPoint y: 100, distance: 149.8
click at [809, 100] on div "Name Physical Paddock 1 Area 5.39 ha Watering Points 1 Notes" at bounding box center [1013, 174] width 415 height 233
type input "East river 2 Middle"
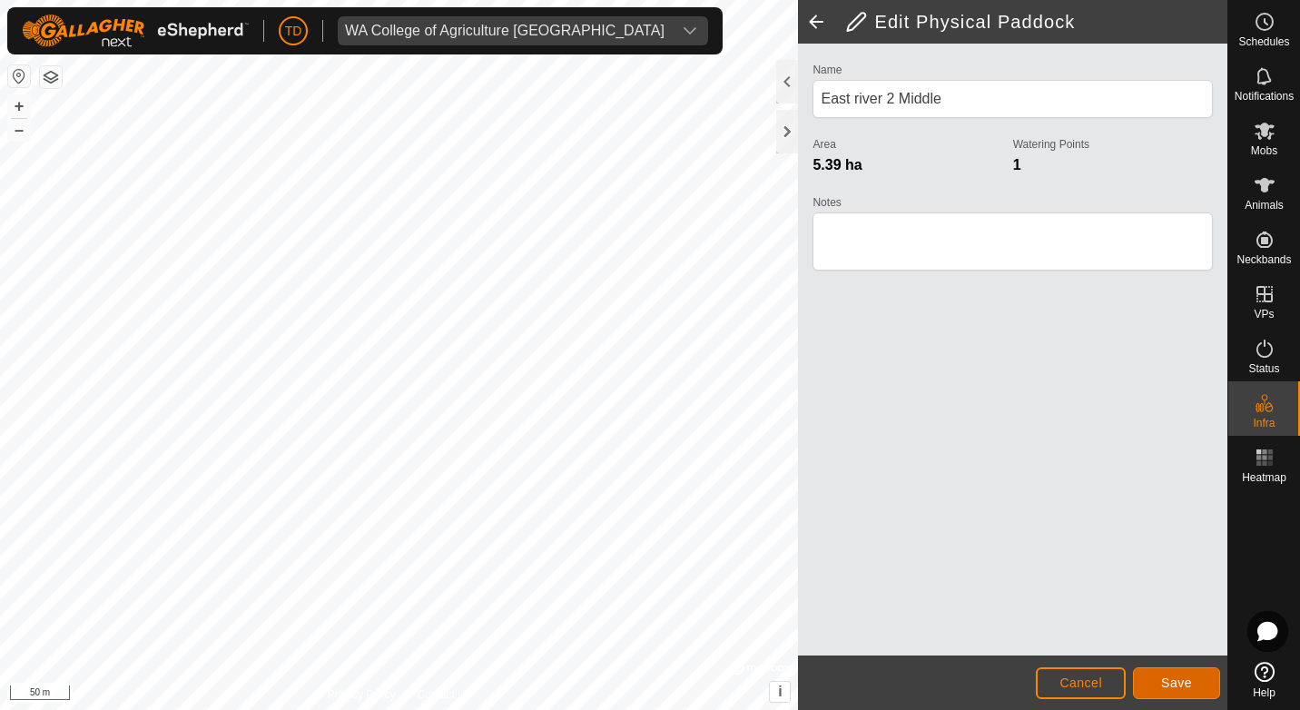
click at [1178, 685] on span "Save" at bounding box center [1177, 683] width 31 height 15
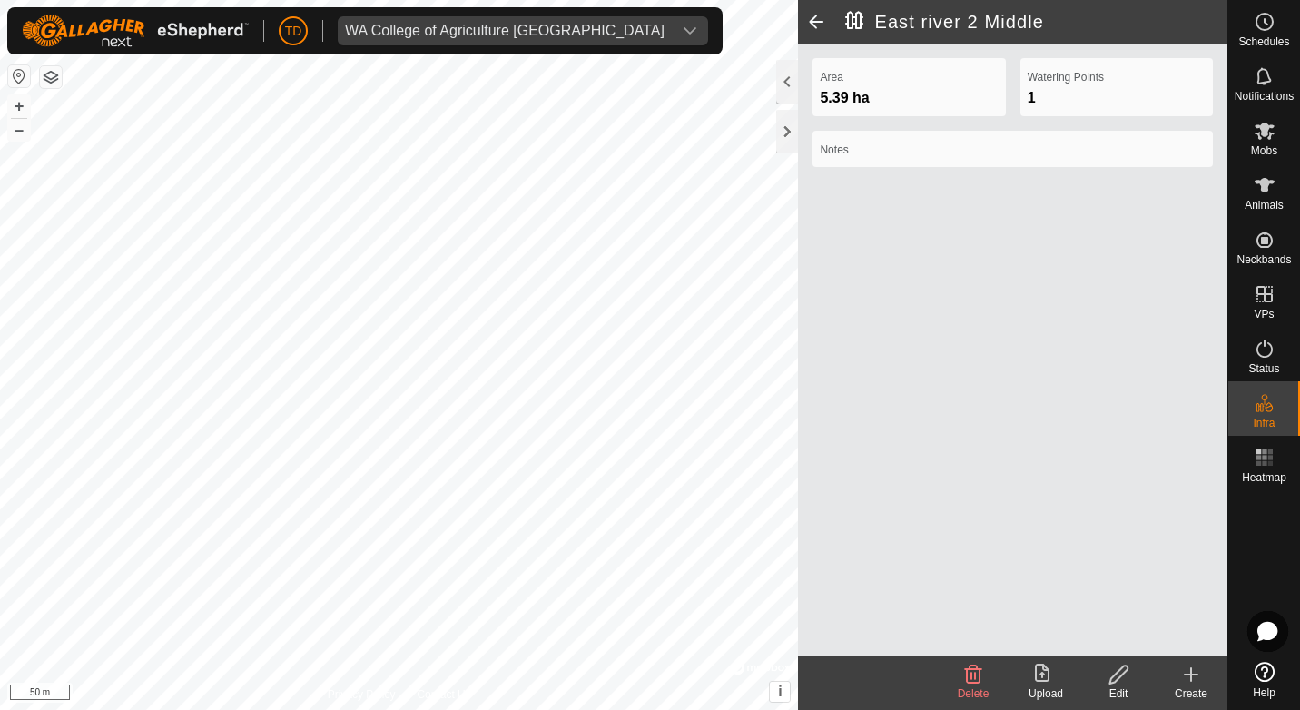
click at [817, 17] on span at bounding box center [816, 22] width 36 height 44
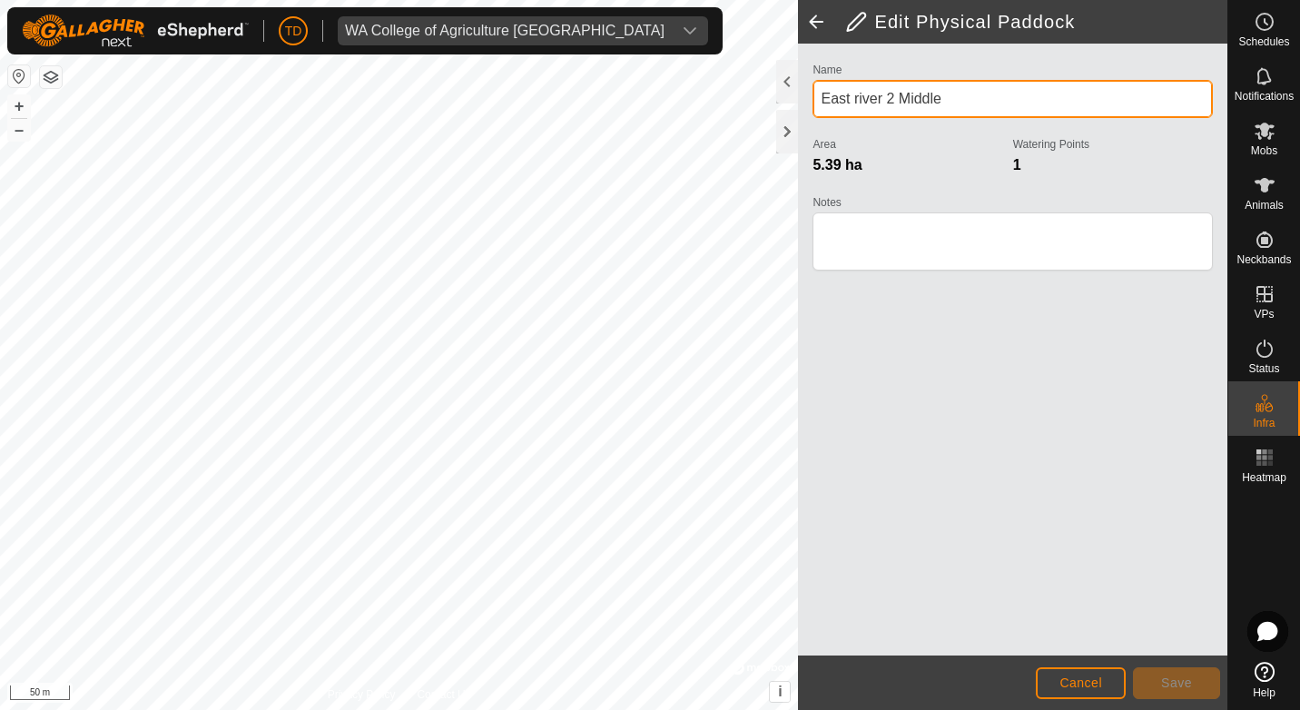
click at [859, 96] on input "East river 2 Middle" at bounding box center [1013, 99] width 400 height 38
type input "East River 2 Middle"
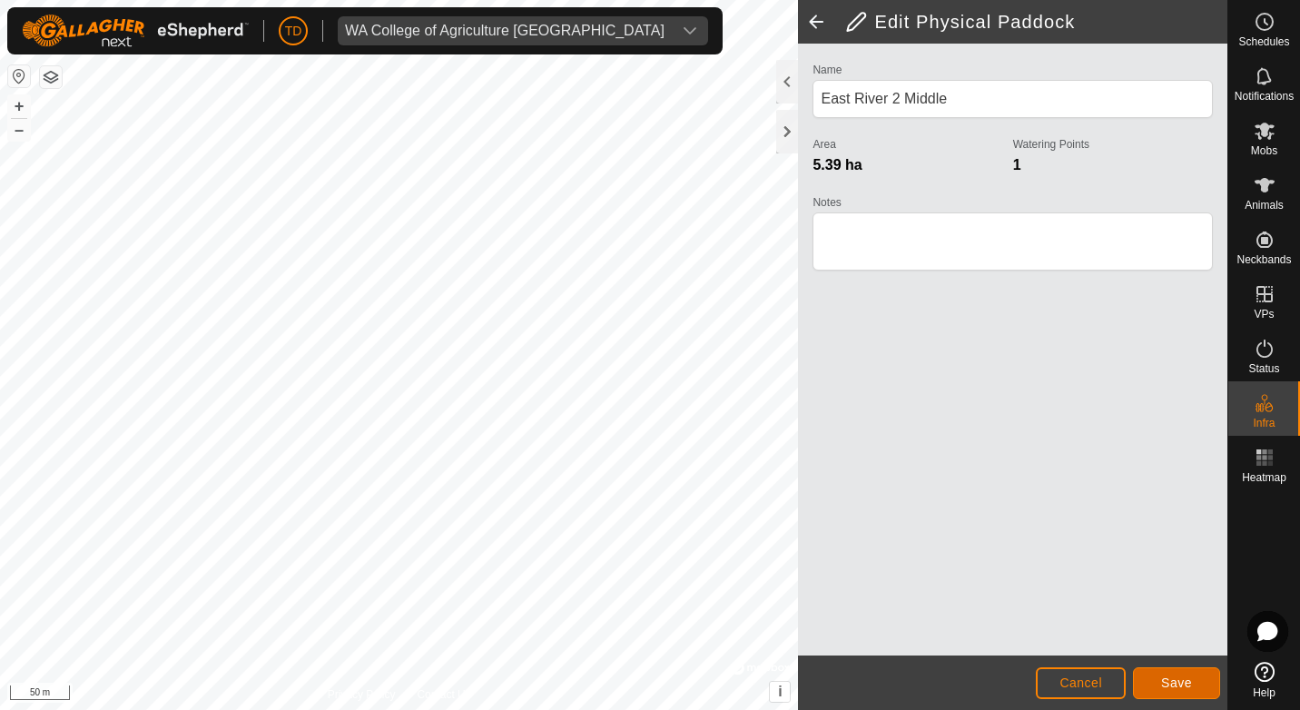
click at [1186, 671] on button "Save" at bounding box center [1176, 683] width 87 height 32
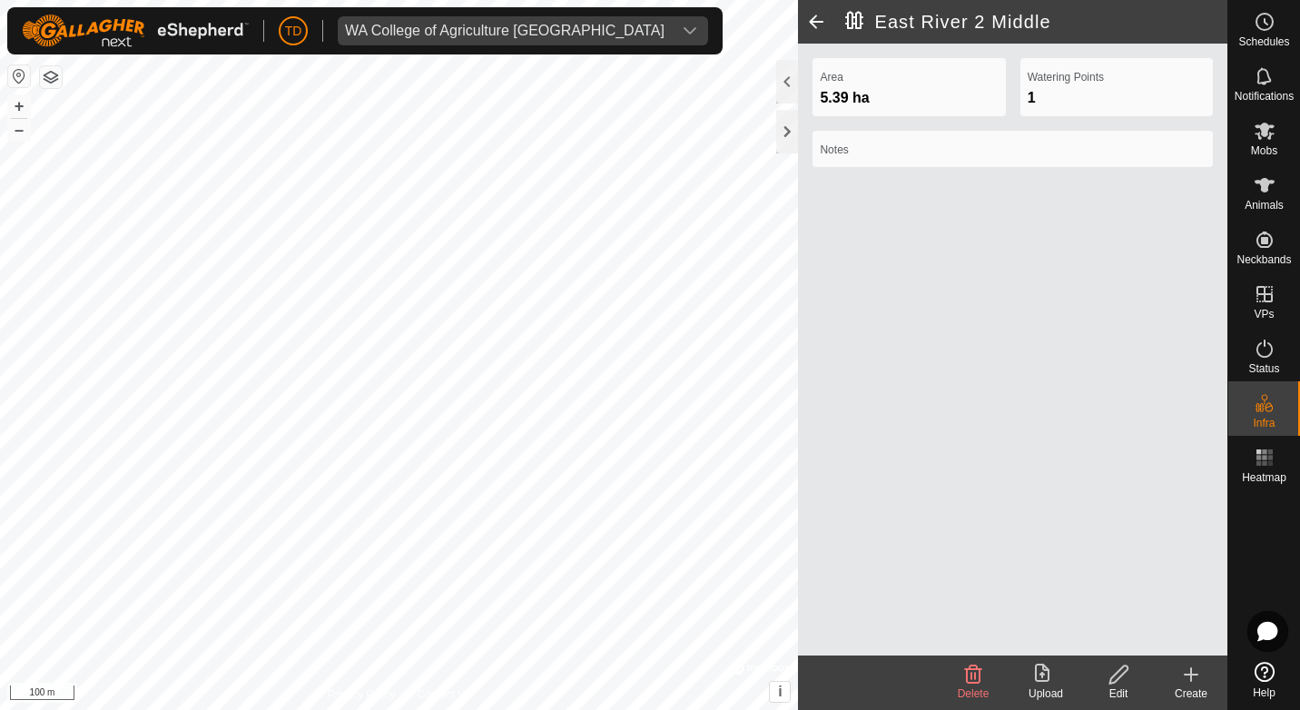
click at [814, 22] on span at bounding box center [816, 22] width 36 height 44
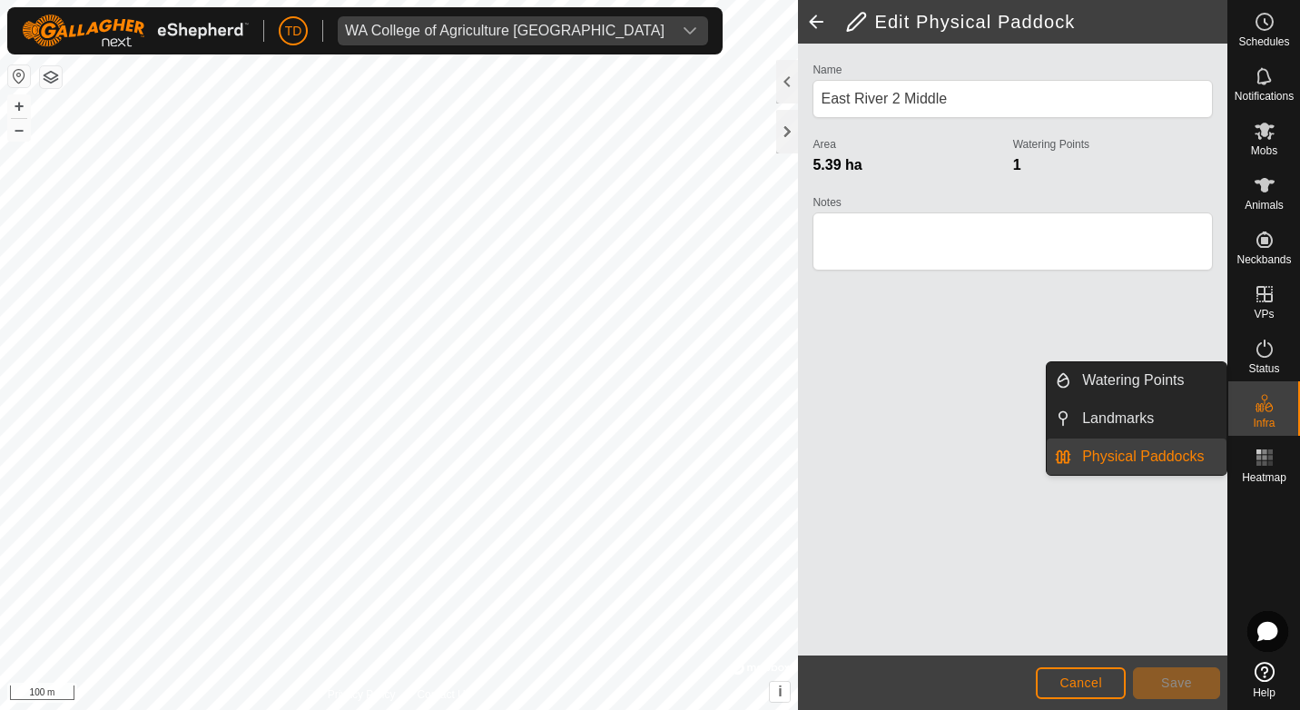
click at [1263, 410] on icon at bounding box center [1259, 407] width 9 height 9
click at [1173, 460] on link "Physical Paddocks" at bounding box center [1149, 457] width 155 height 36
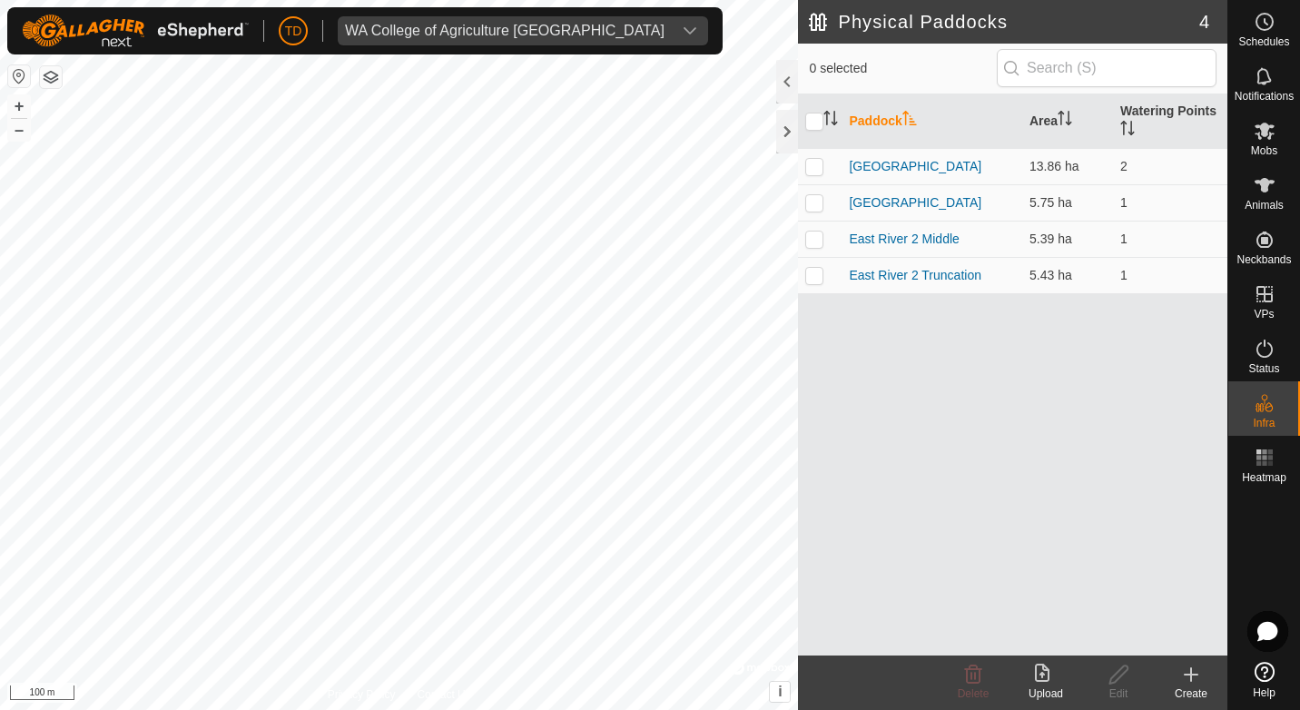
click at [1186, 677] on icon at bounding box center [1192, 675] width 22 height 22
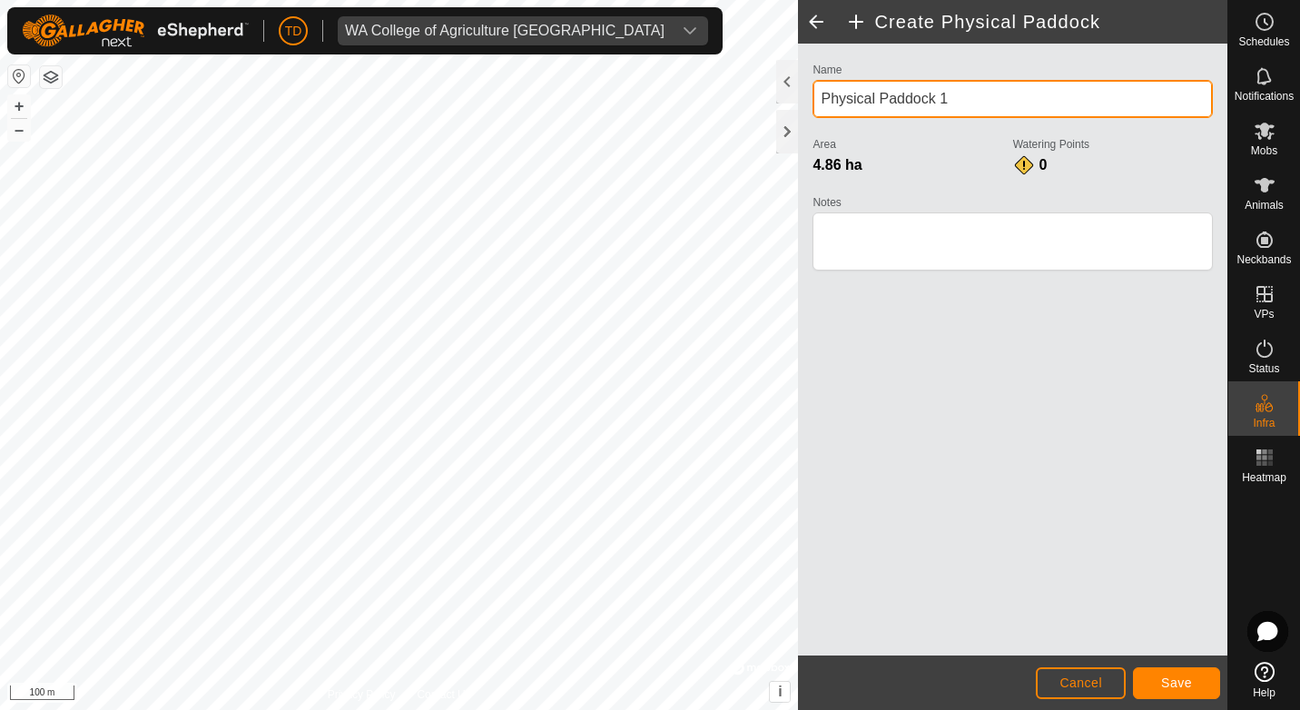
drag, startPoint x: 928, startPoint y: 97, endPoint x: 824, endPoint y: 98, distance: 104.4
click at [824, 98] on input "Physical Paddock 1" at bounding box center [1013, 99] width 400 height 38
type input "Airport"
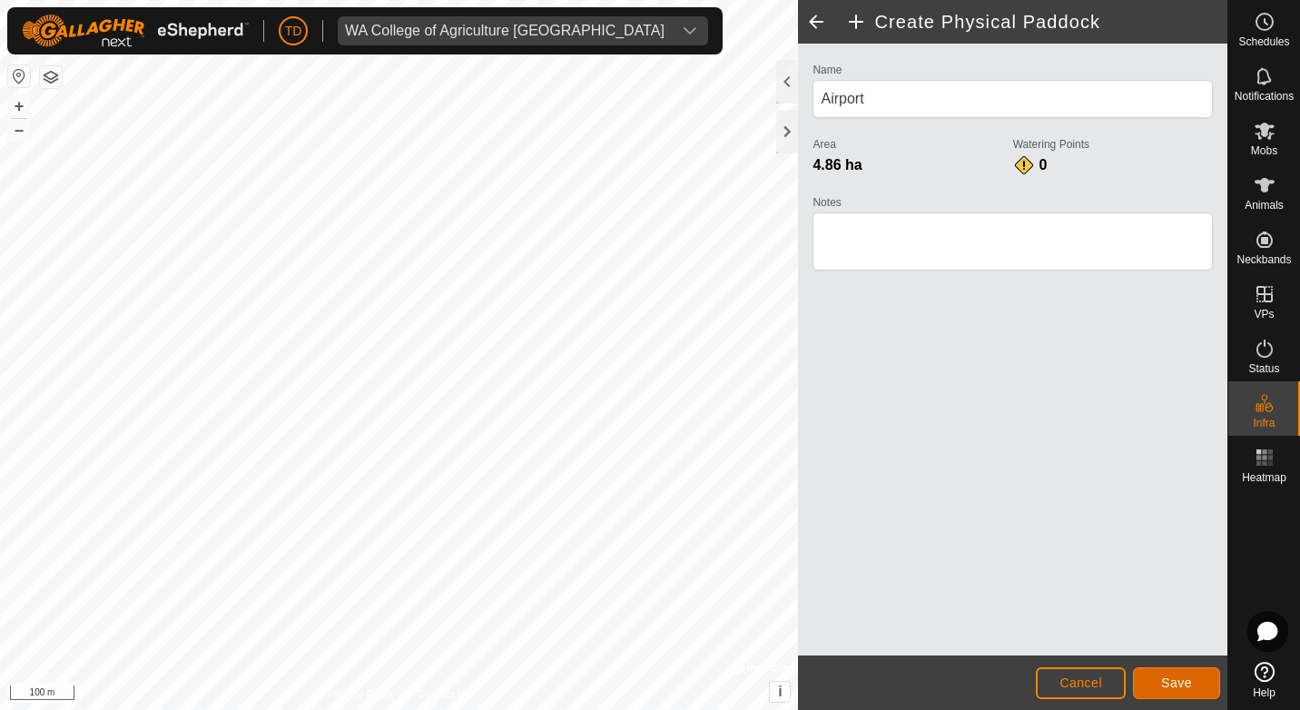
click at [1182, 670] on button "Save" at bounding box center [1176, 683] width 87 height 32
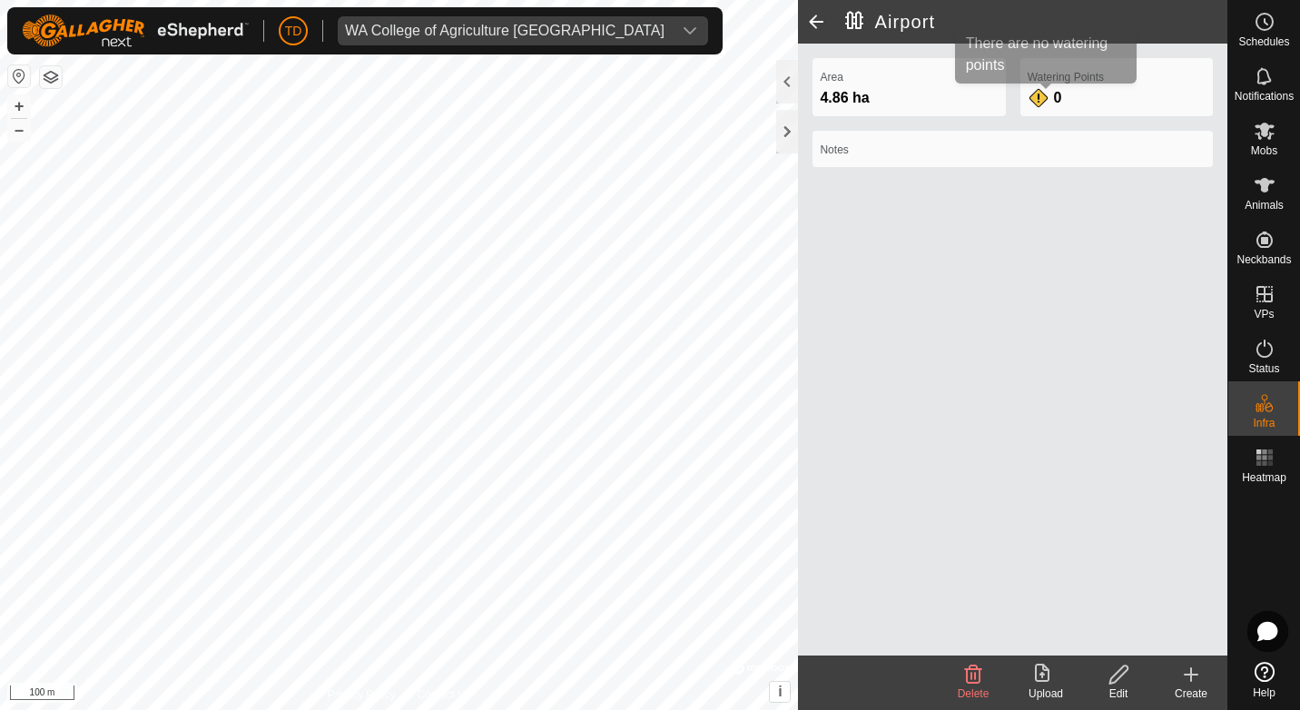
click at [1049, 94] on div "0" at bounding box center [1046, 98] width 36 height 22
click at [1038, 101] on div "0" at bounding box center [1046, 98] width 36 height 22
click at [1073, 79] on label "Watering Points" at bounding box center [1117, 77] width 178 height 16
click at [1074, 78] on label "Watering Points" at bounding box center [1117, 77] width 178 height 16
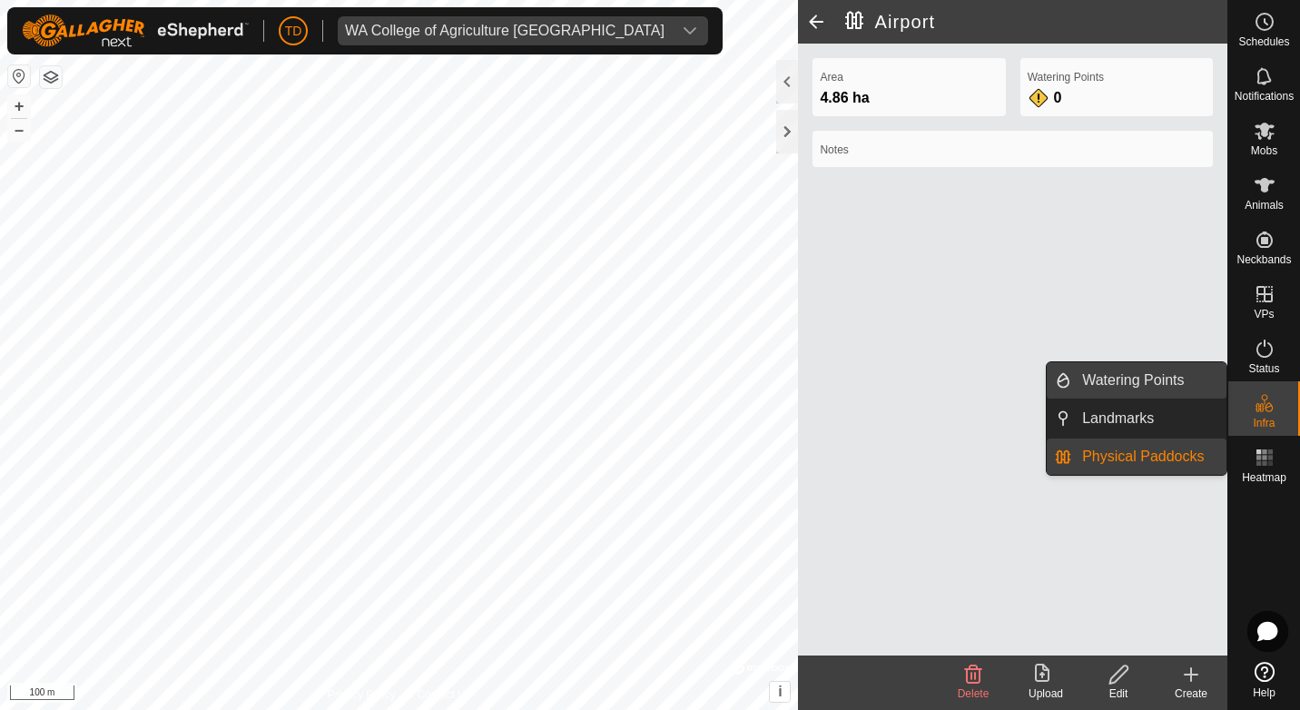
click at [1150, 381] on link "Watering Points" at bounding box center [1149, 380] width 155 height 36
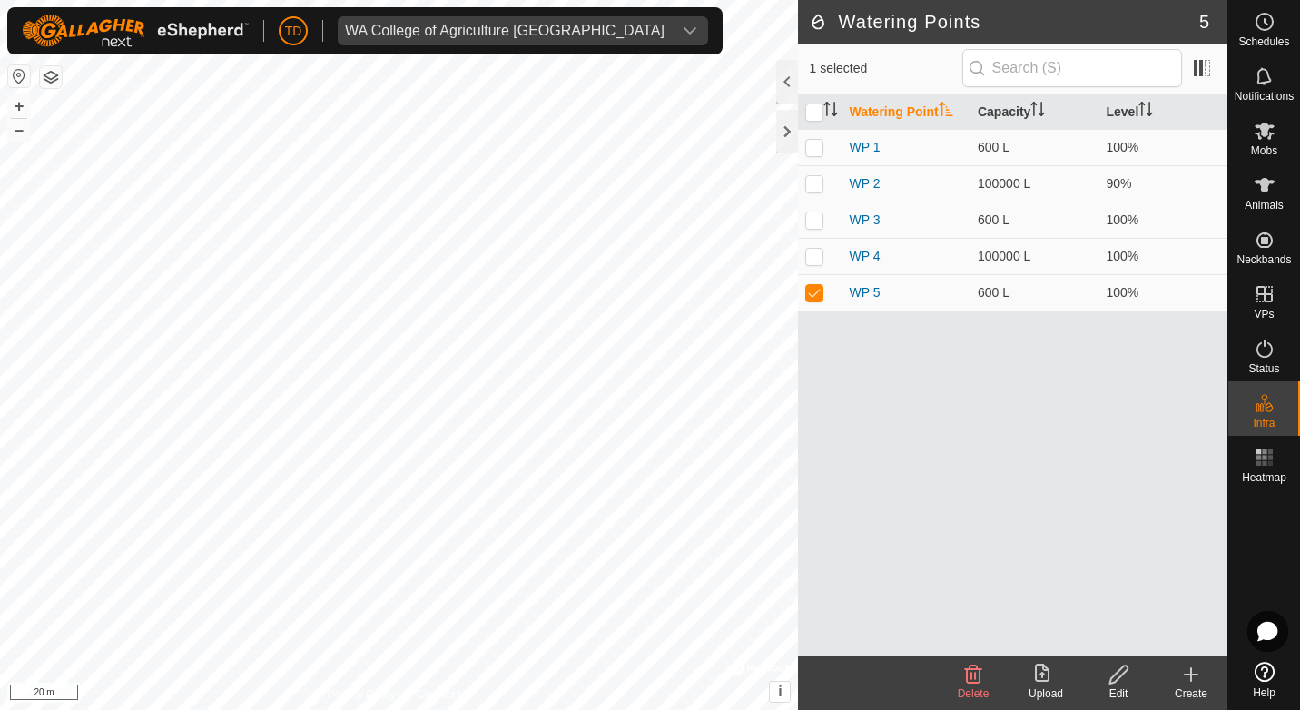
click at [1195, 675] on icon at bounding box center [1191, 675] width 13 height 0
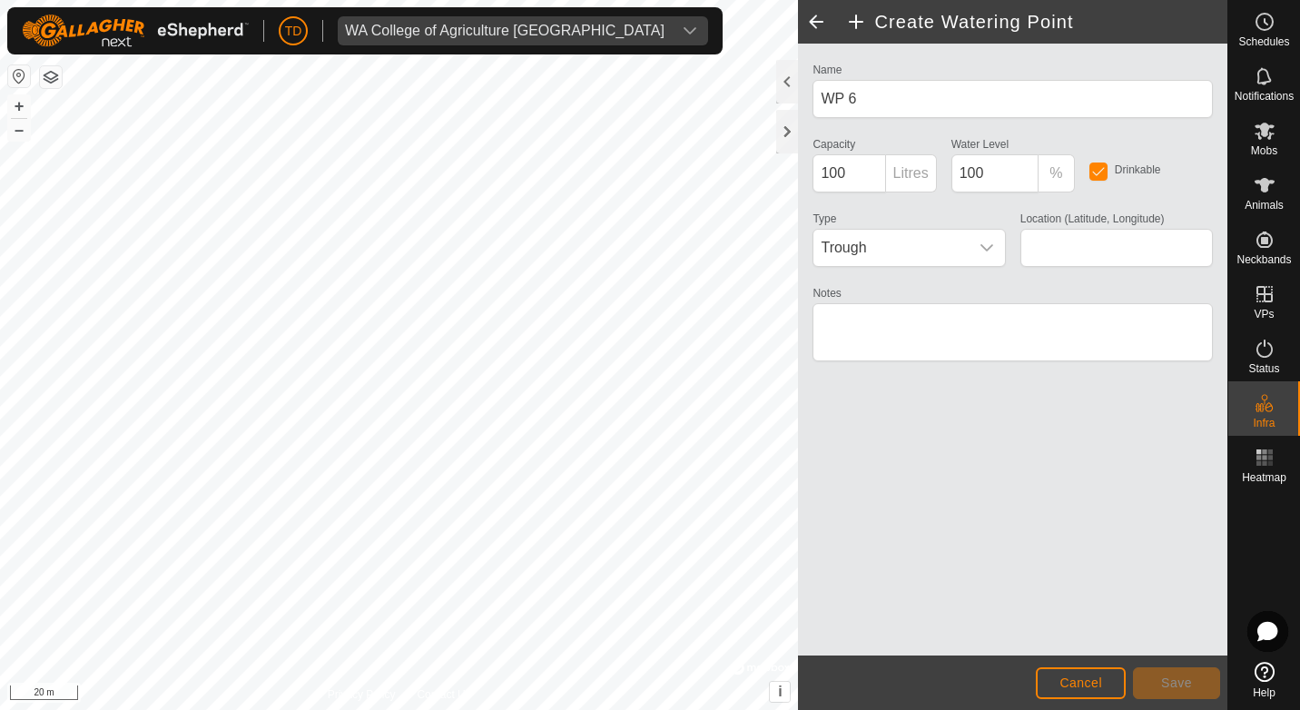
type input "-34.946204, 117.387411"
click at [828, 172] on input "100" at bounding box center [849, 173] width 73 height 38
type input "600"
click at [1195, 684] on button "Save" at bounding box center [1176, 683] width 87 height 32
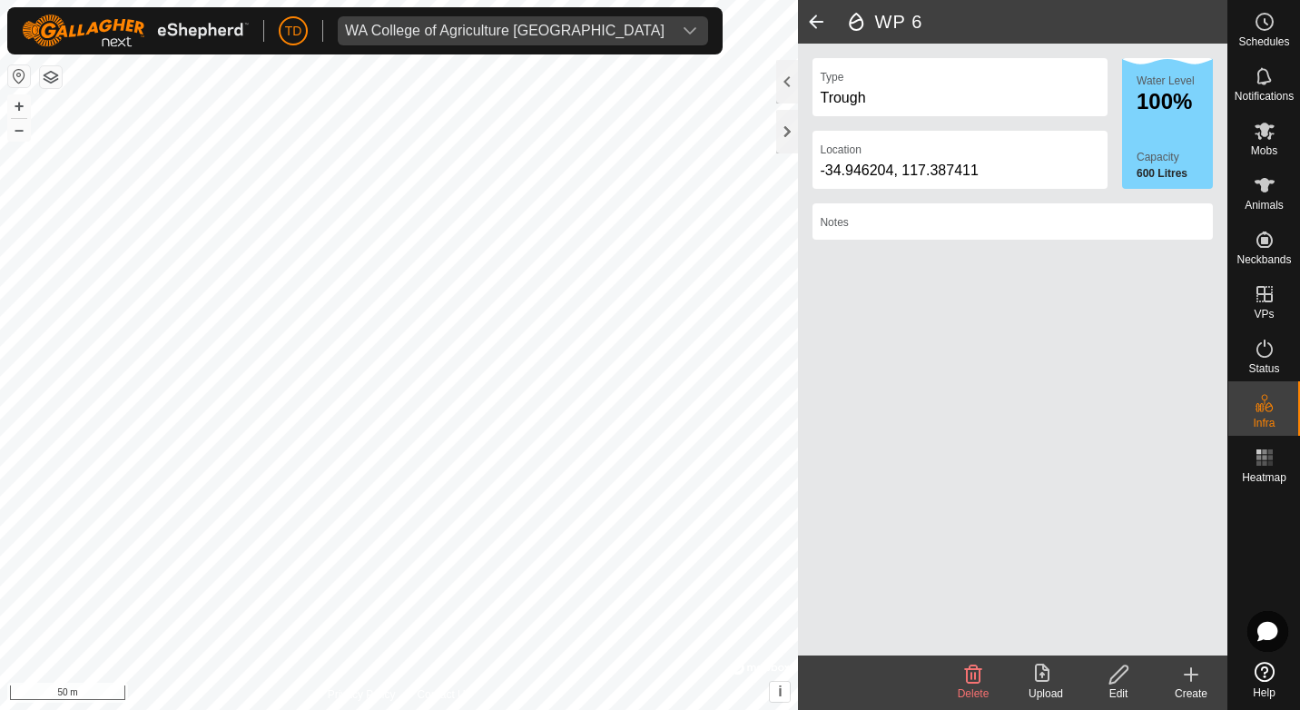
click at [817, 20] on span at bounding box center [816, 22] width 36 height 44
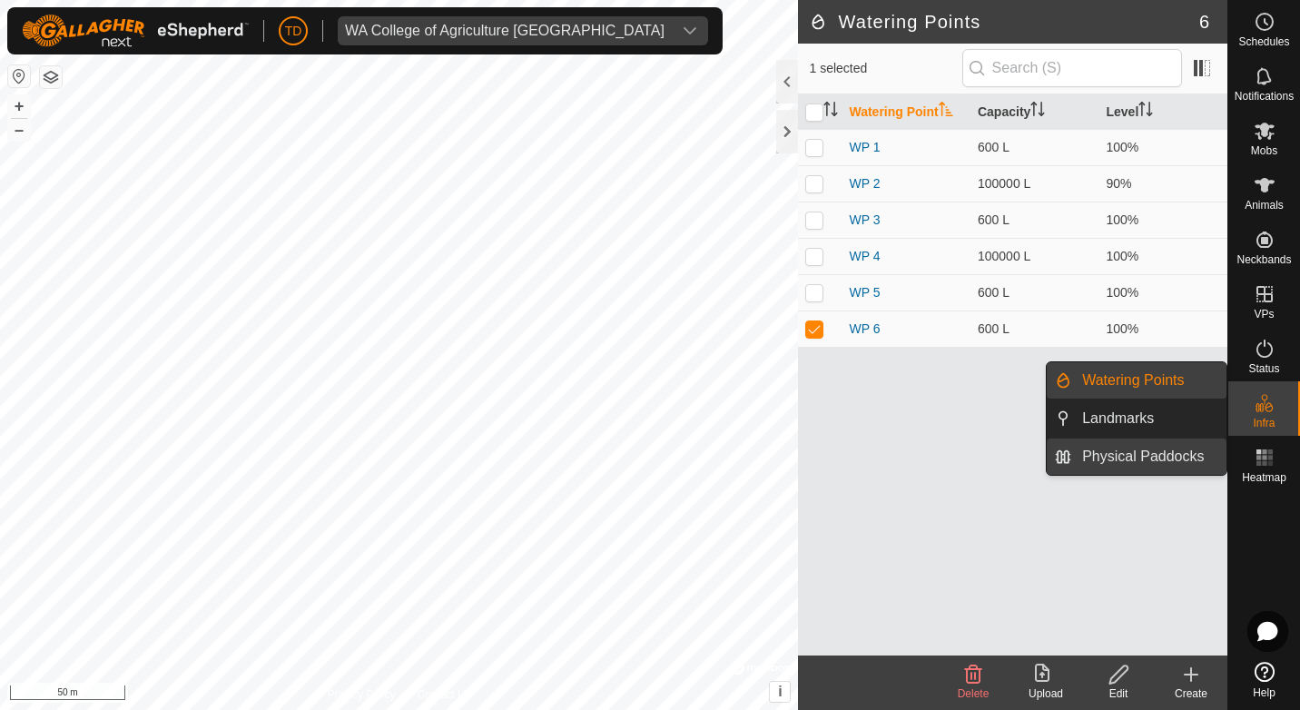
click at [1118, 451] on link "Physical Paddocks" at bounding box center [1149, 457] width 155 height 36
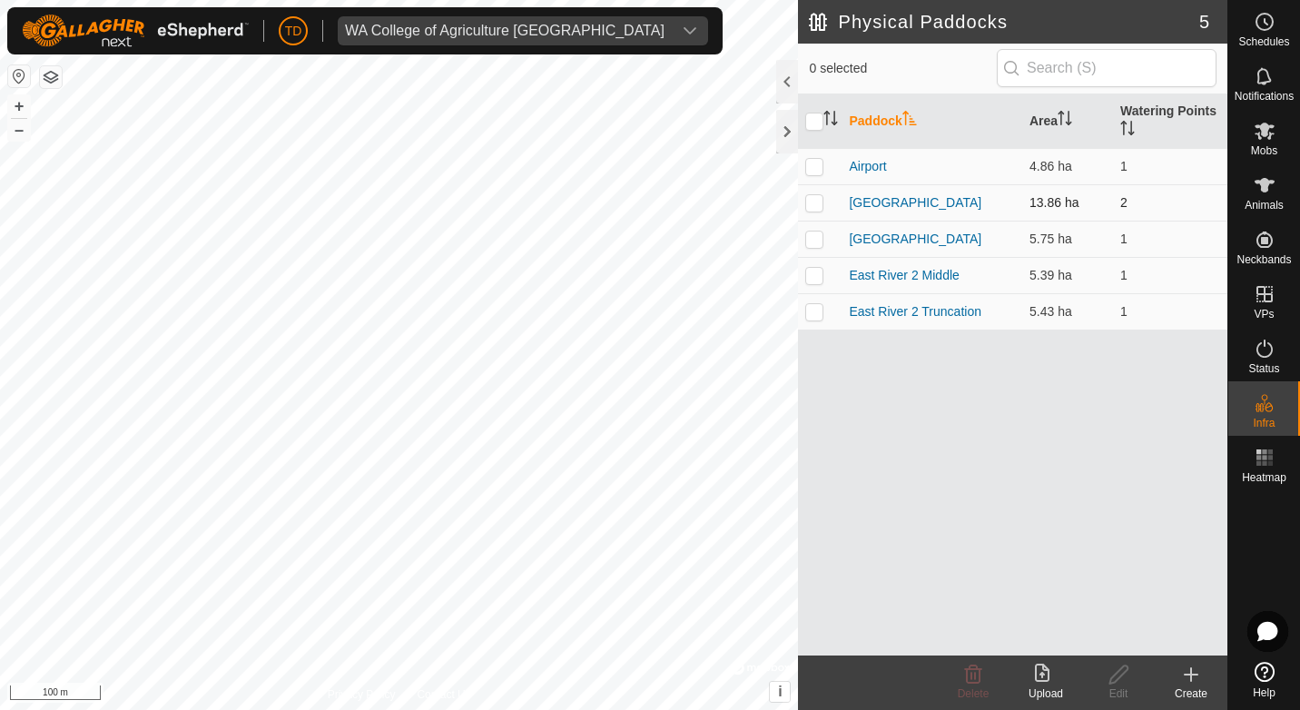
click at [813, 203] on p-checkbox at bounding box center [815, 202] width 18 height 15
checkbox input "true"
click at [1122, 677] on icon at bounding box center [1119, 675] width 23 height 22
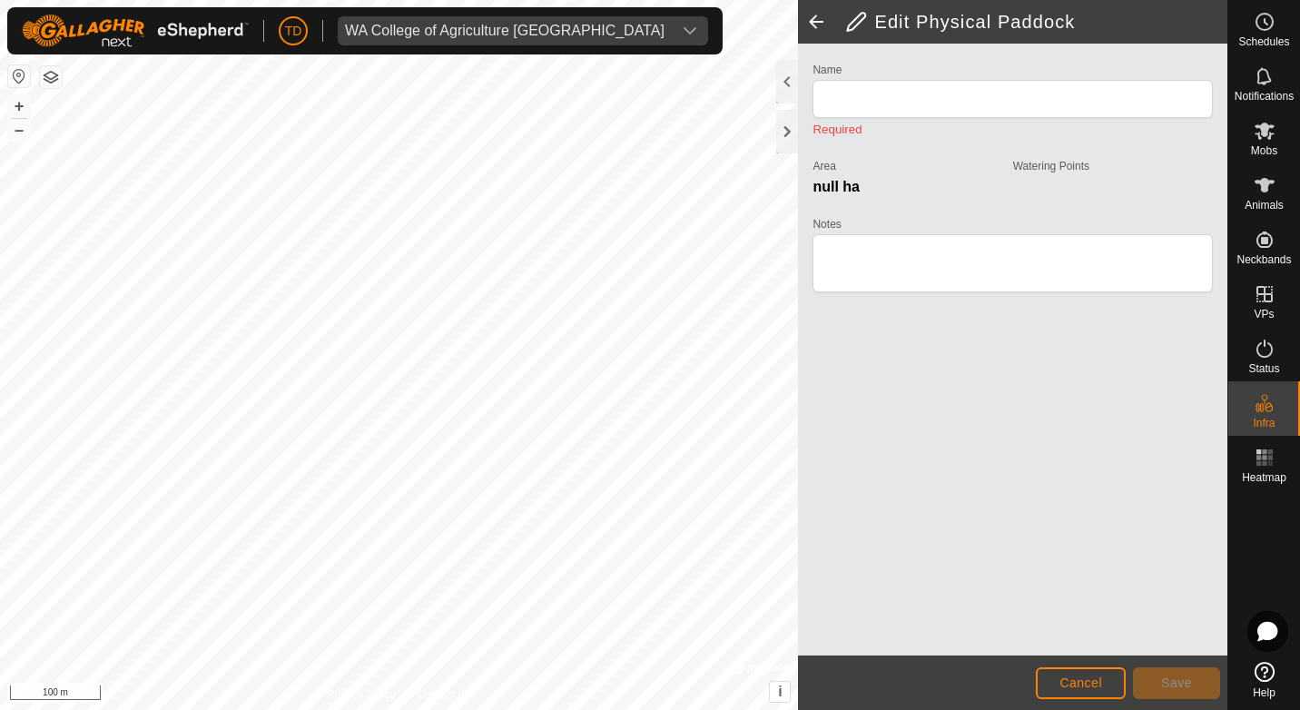
type input "[GEOGRAPHIC_DATA]"
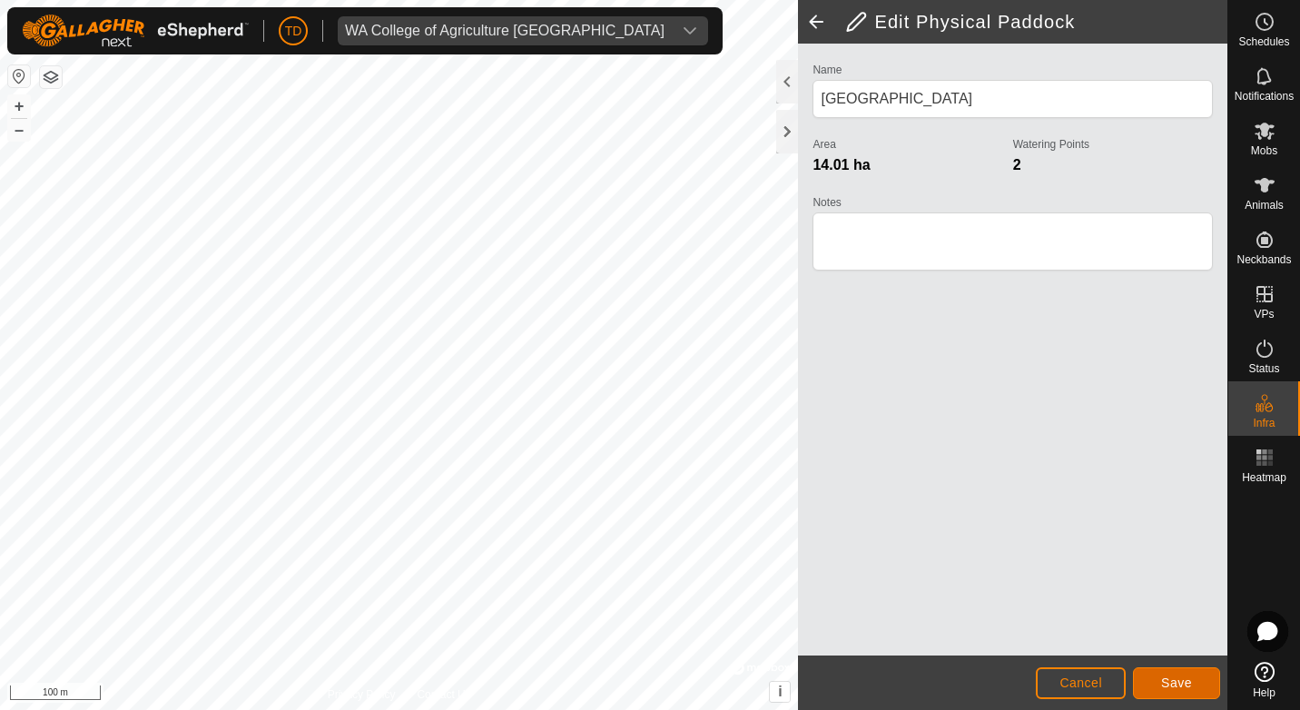
click at [1216, 687] on button "Save" at bounding box center [1176, 683] width 87 height 32
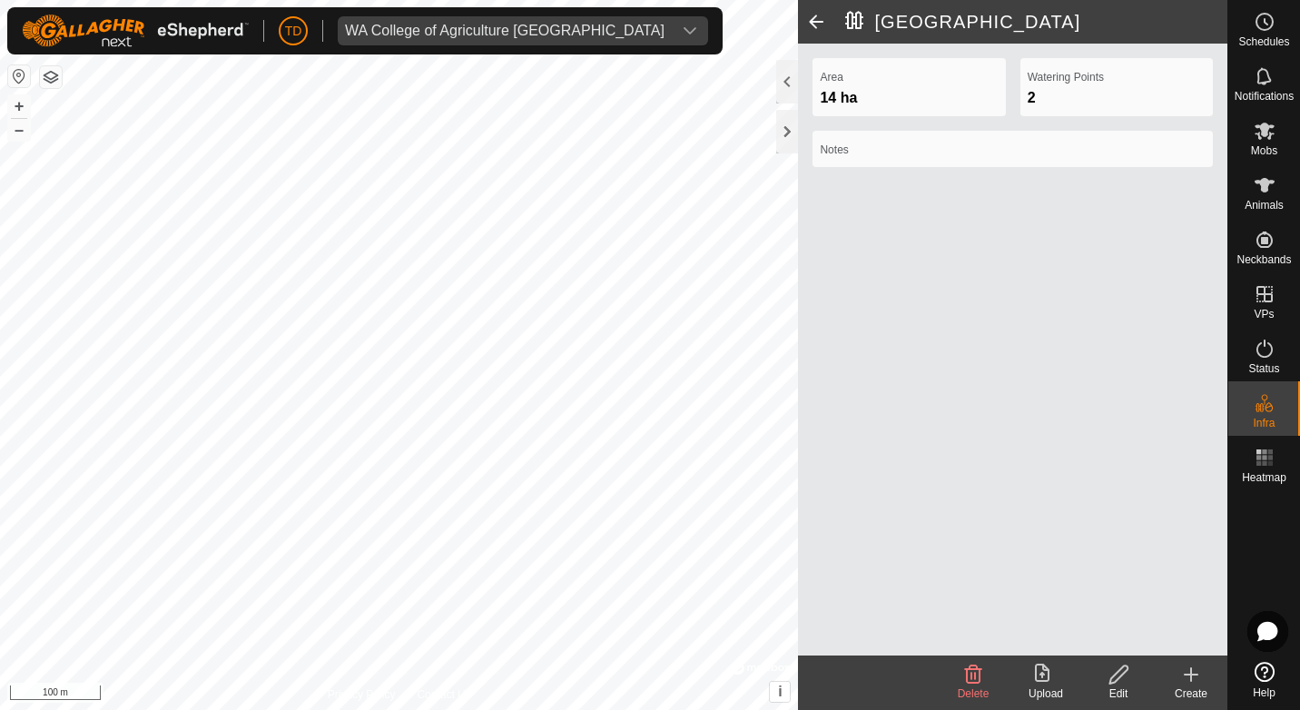
click at [822, 19] on span at bounding box center [816, 22] width 36 height 44
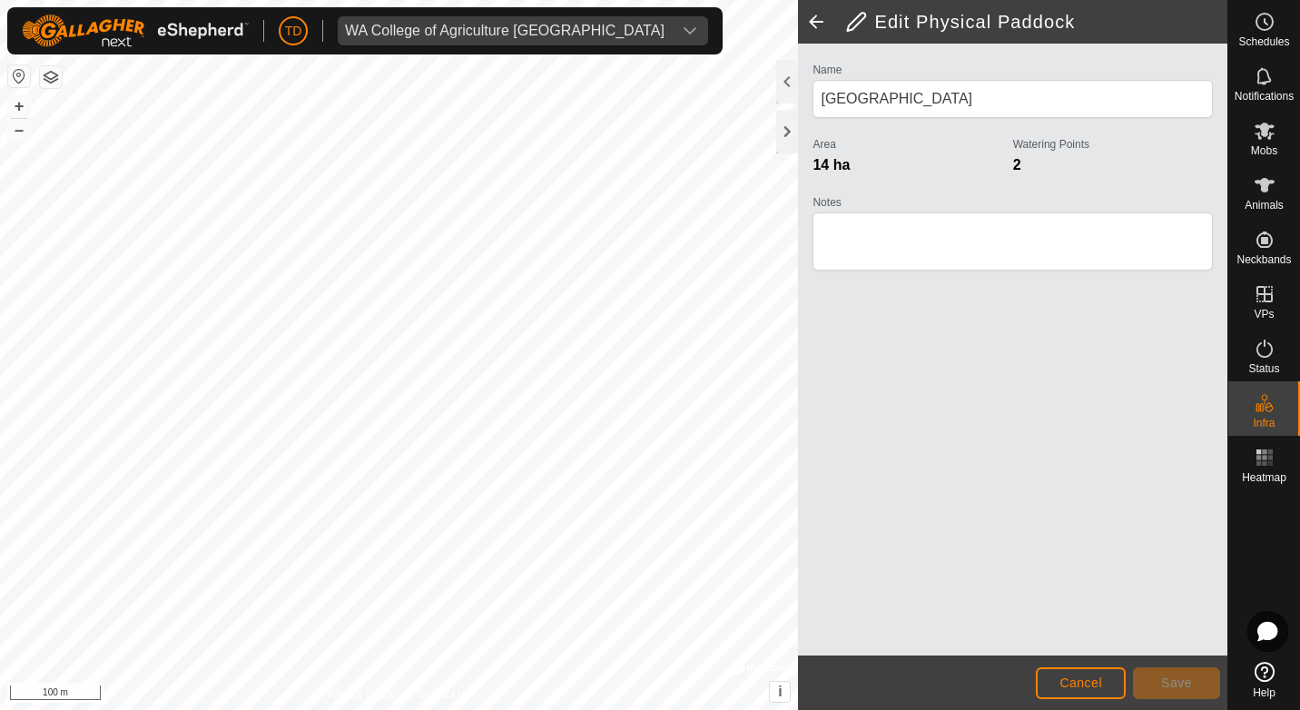
click at [819, 25] on span at bounding box center [816, 22] width 36 height 44
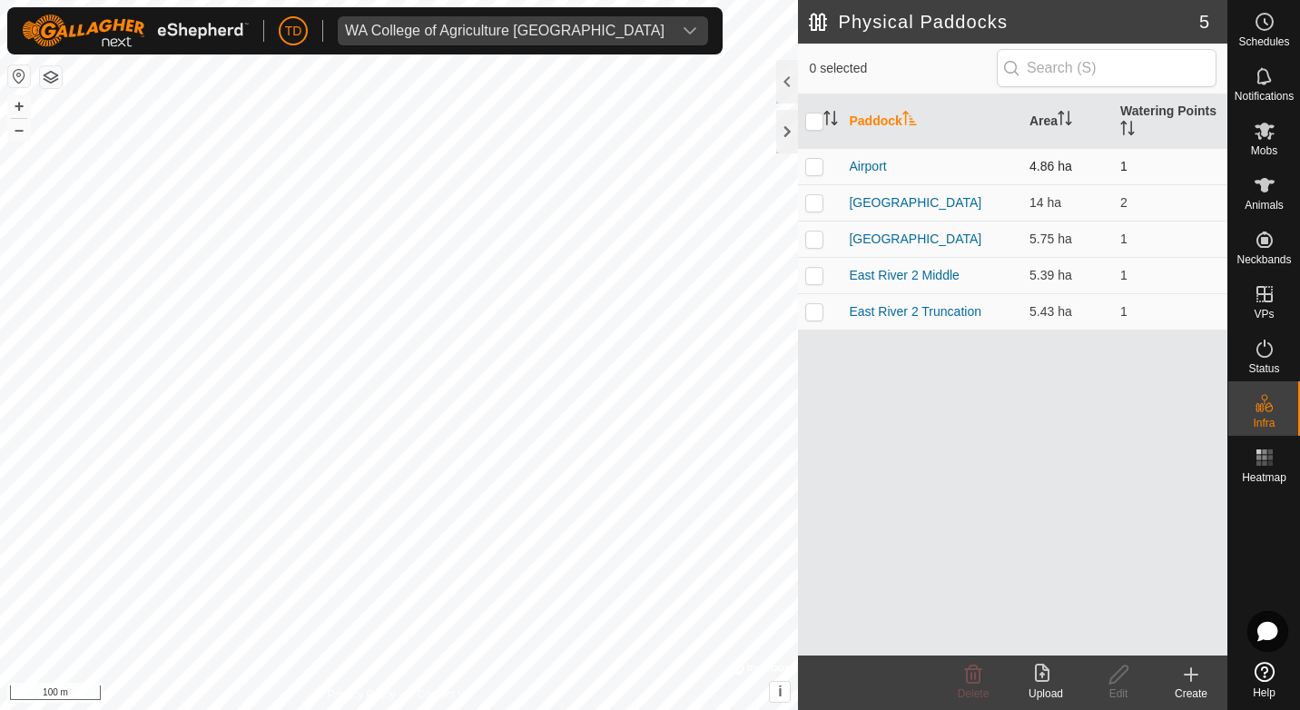
click at [817, 164] on p-checkbox at bounding box center [815, 166] width 18 height 15
checkbox input "true"
click at [1109, 677] on icon at bounding box center [1119, 675] width 23 height 22
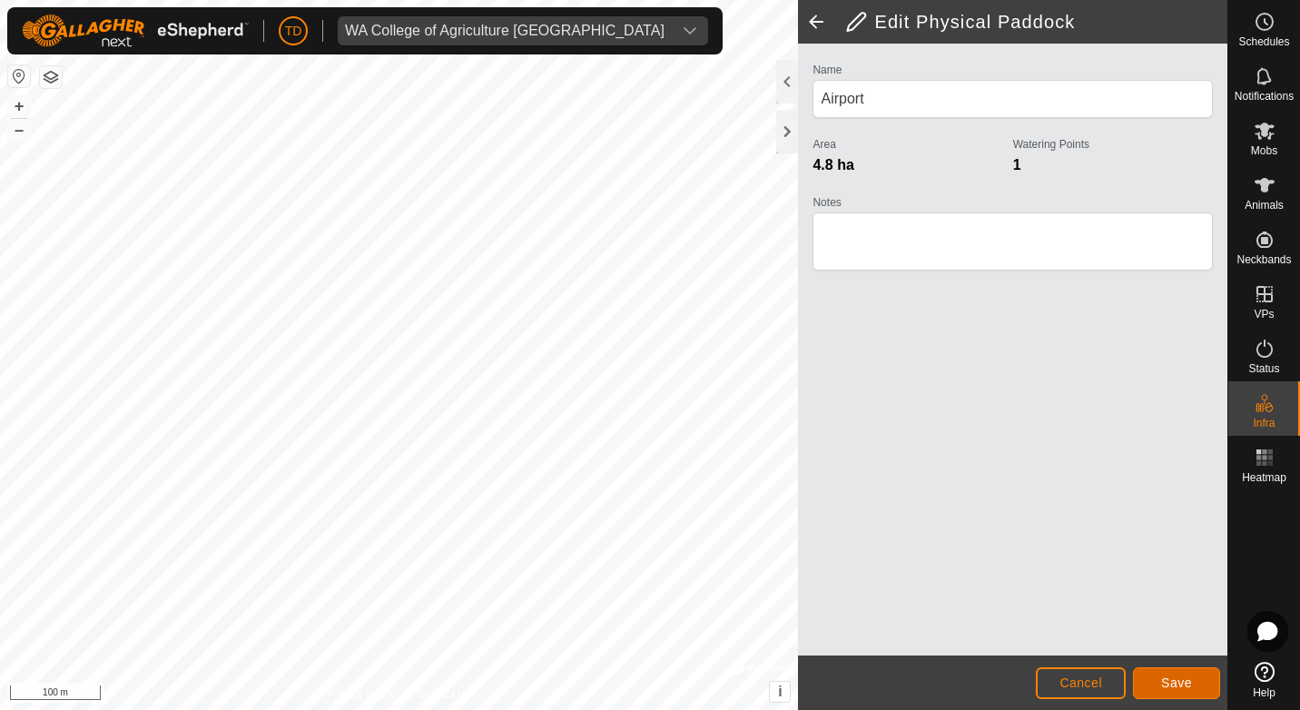
click at [1162, 672] on button "Save" at bounding box center [1176, 683] width 87 height 32
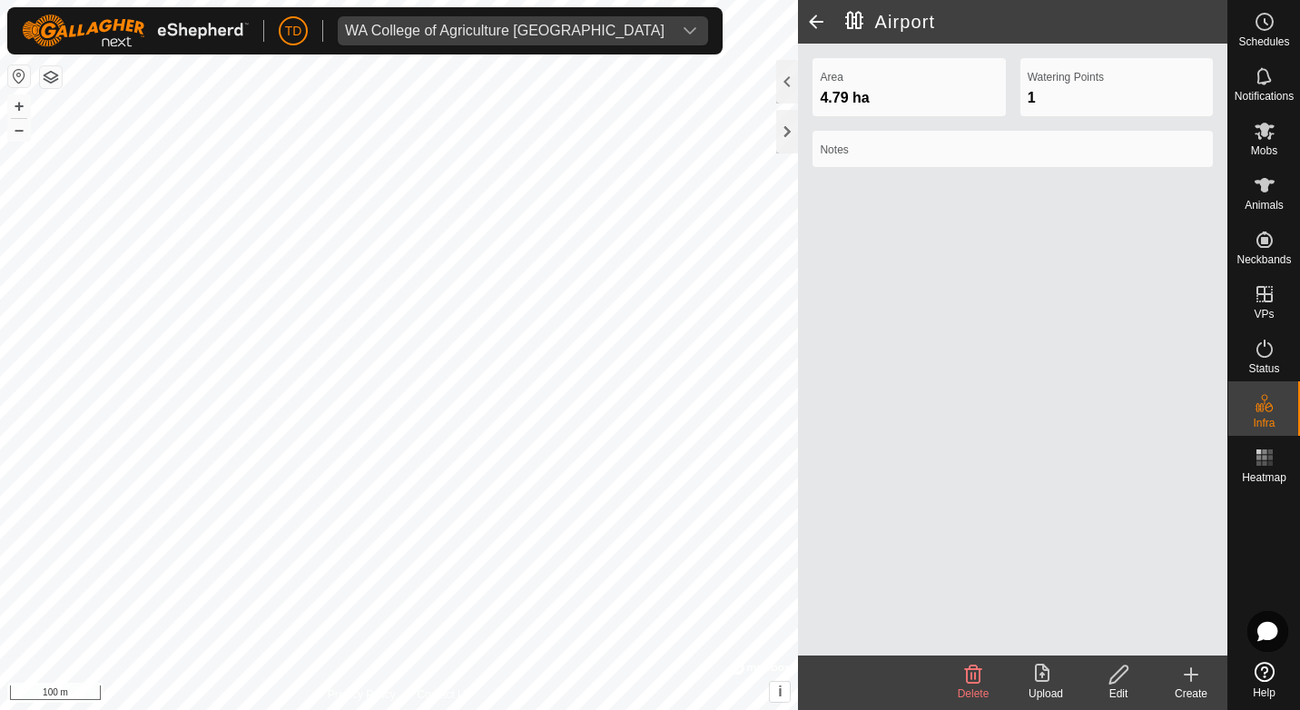
click at [974, 679] on icon at bounding box center [974, 675] width 22 height 22
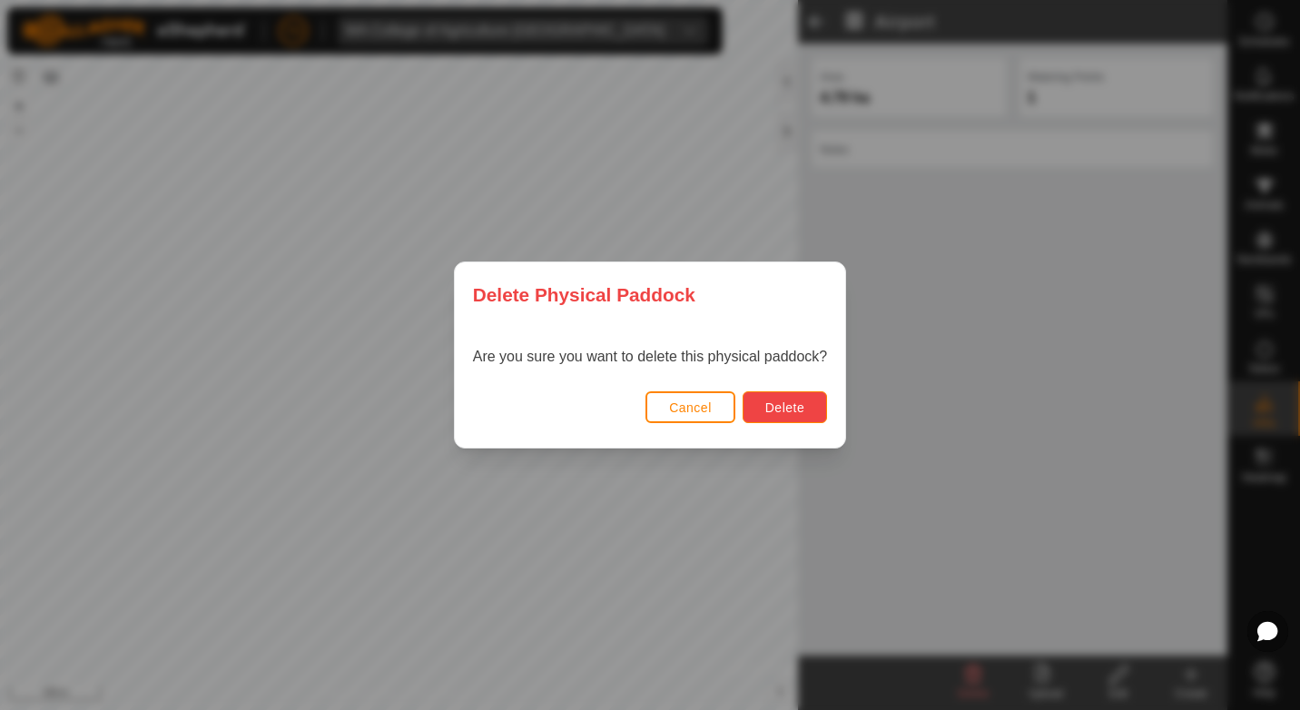
click at [818, 414] on button "Delete" at bounding box center [785, 407] width 84 height 32
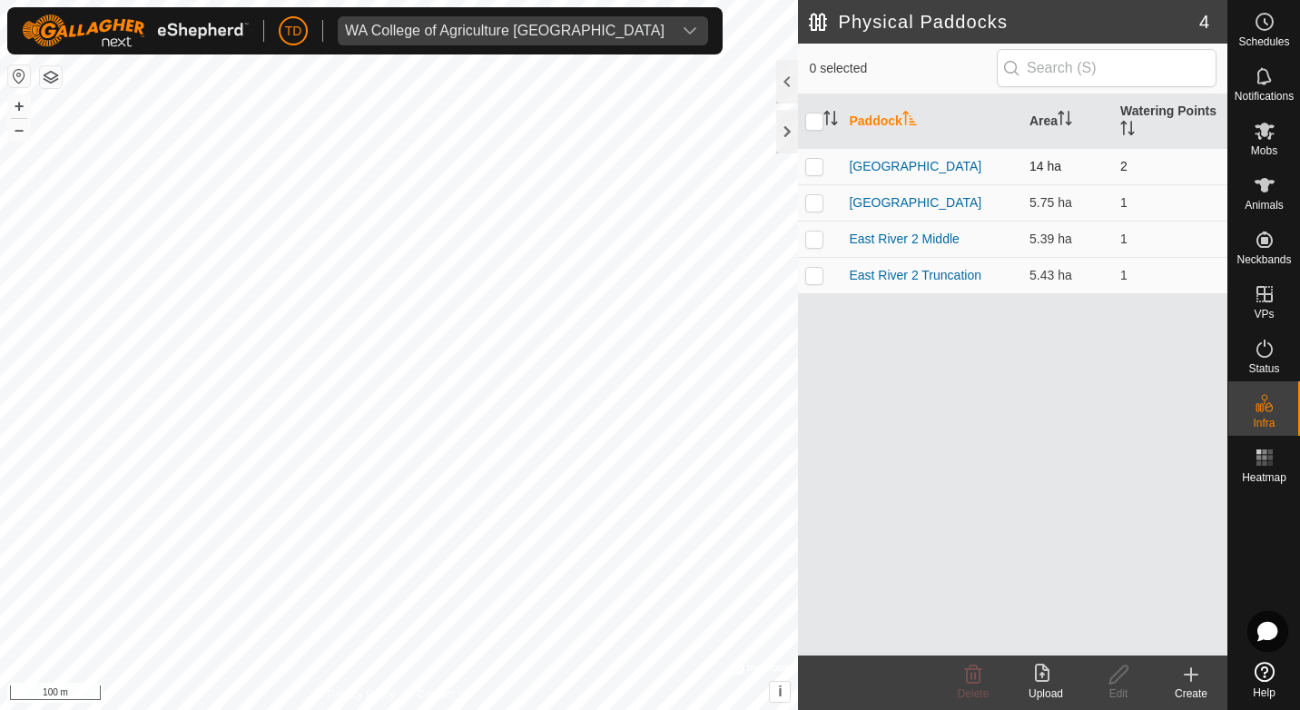
click at [814, 163] on p-checkbox at bounding box center [815, 166] width 18 height 15
checkbox input "true"
click at [1113, 660] on div "Edit" at bounding box center [1119, 683] width 73 height 54
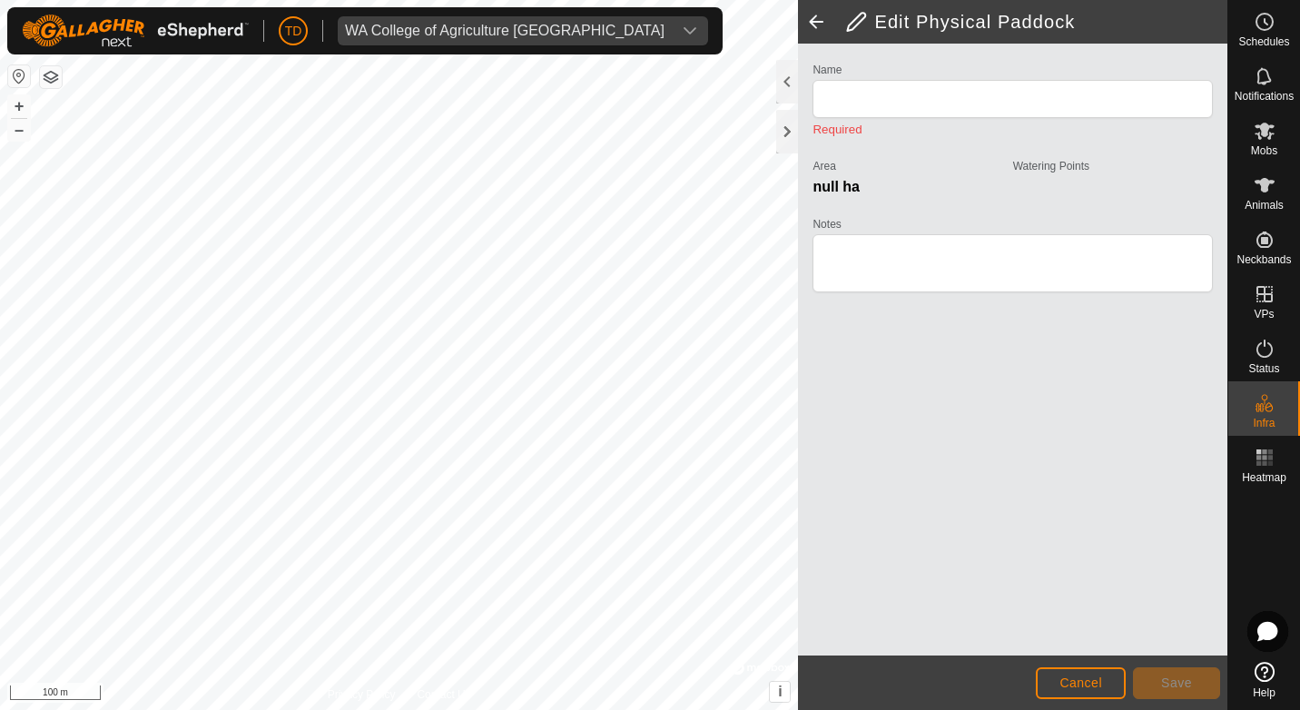
type input "[GEOGRAPHIC_DATA]"
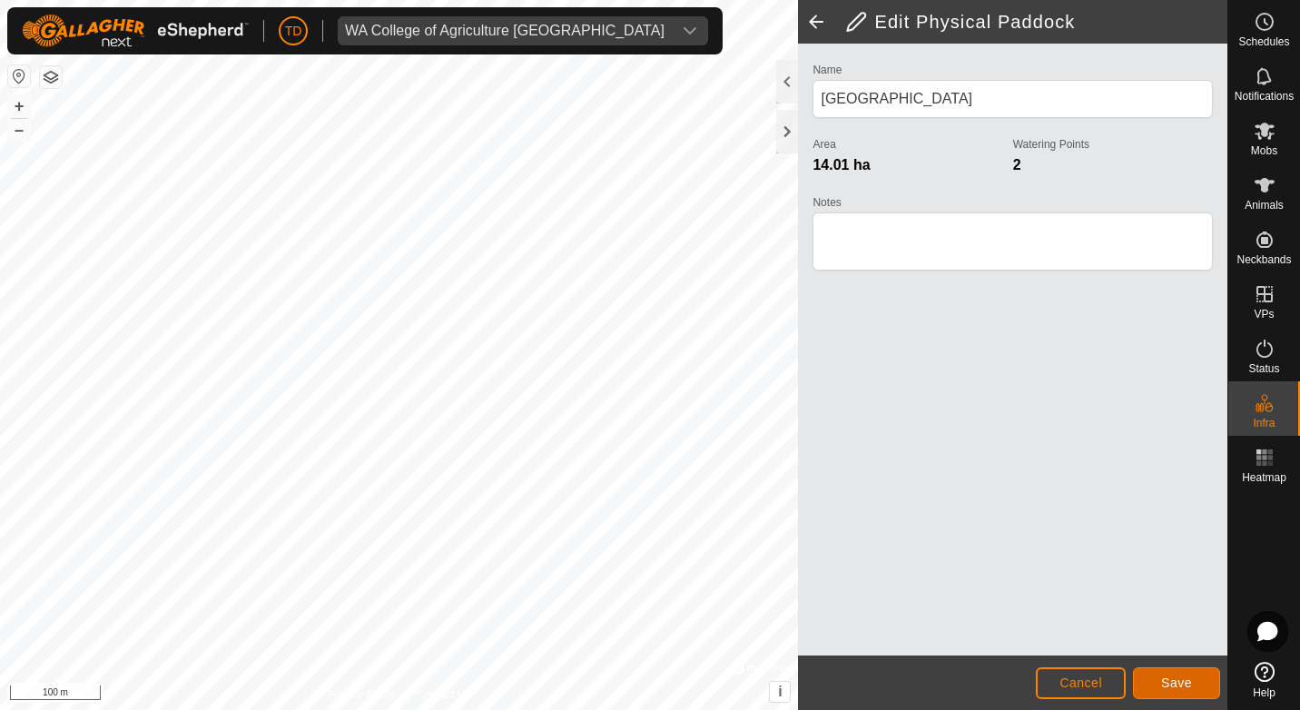
click at [1185, 672] on button "Save" at bounding box center [1176, 683] width 87 height 32
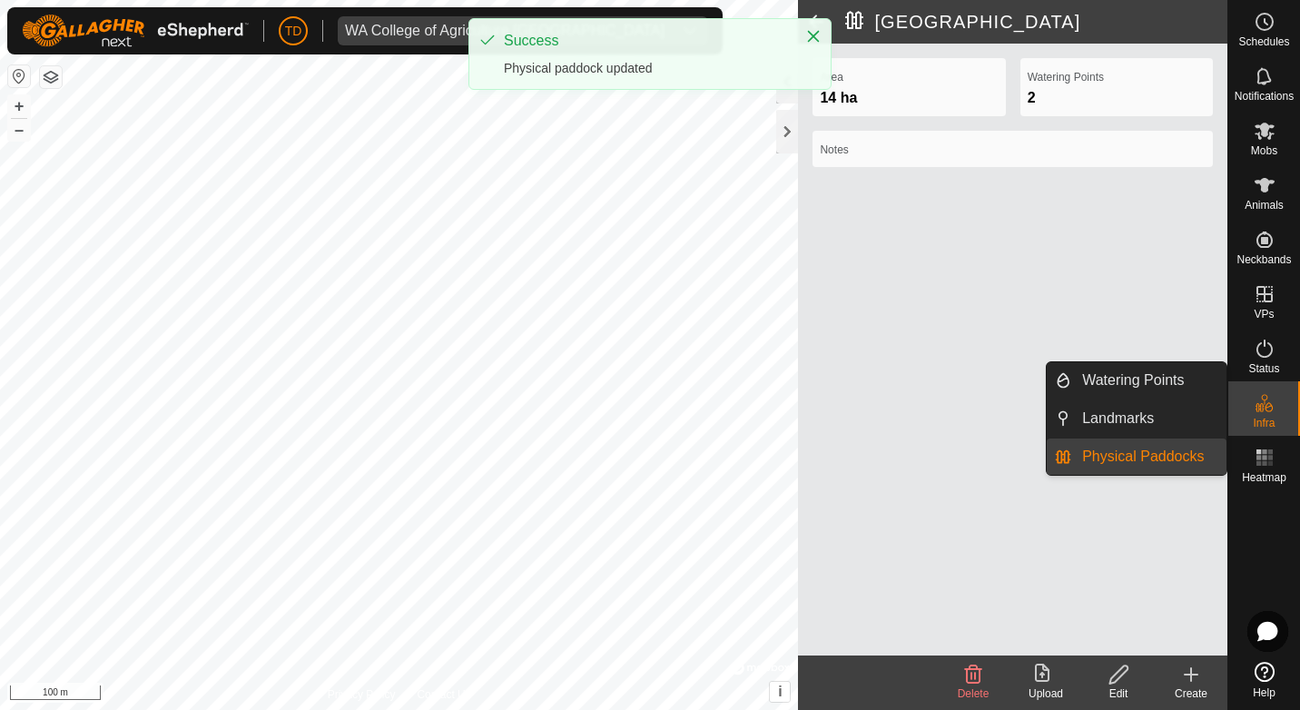
click at [1264, 406] on icon at bounding box center [1265, 403] width 22 height 22
click at [1168, 453] on link "Physical Paddocks" at bounding box center [1149, 457] width 155 height 36
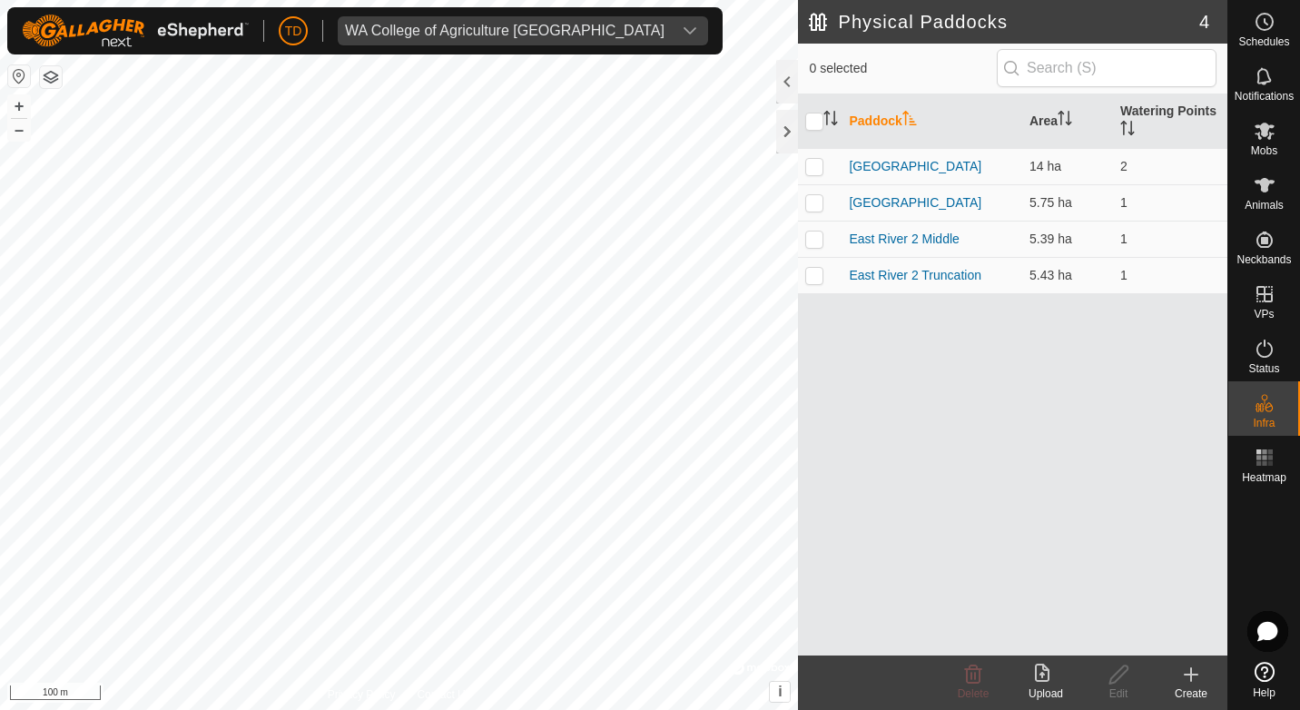
click at [1194, 673] on icon at bounding box center [1192, 675] width 22 height 22
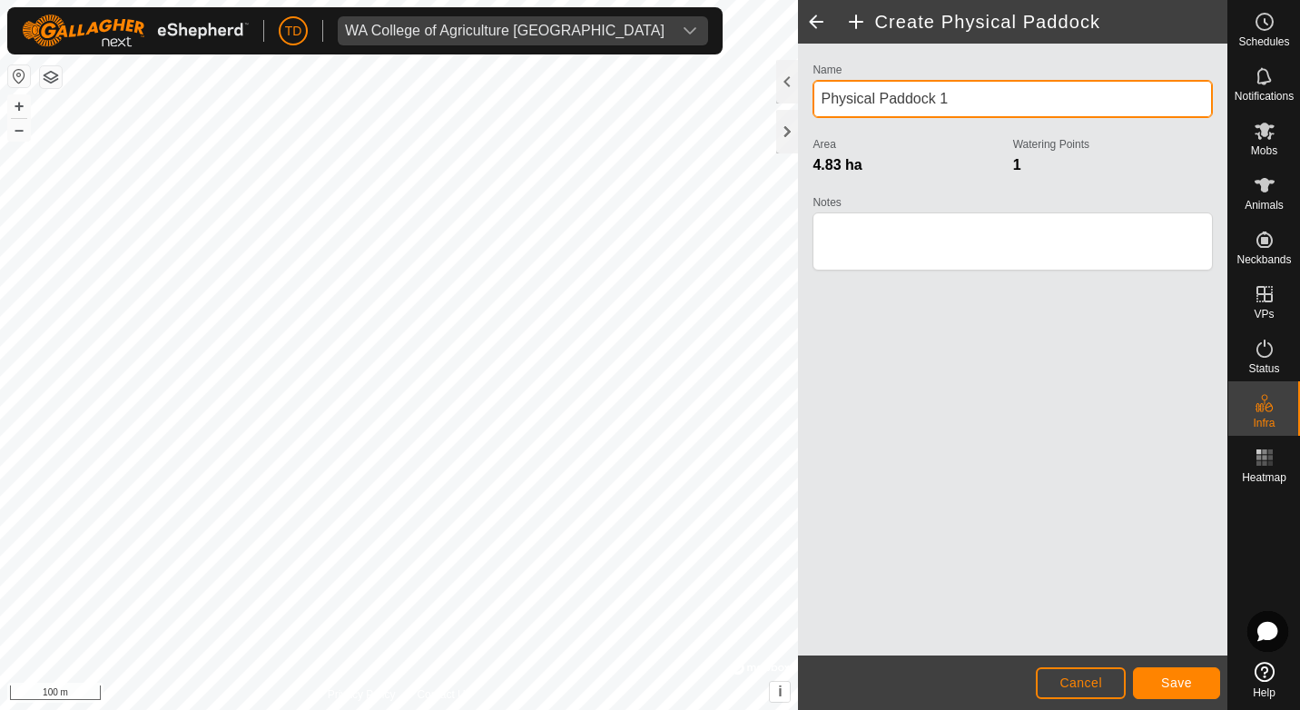
drag, startPoint x: 962, startPoint y: 104, endPoint x: 822, endPoint y: 98, distance: 140.0
click at [822, 98] on input "Physical Paddock 1" at bounding box center [1013, 99] width 400 height 38
type input "Airport"
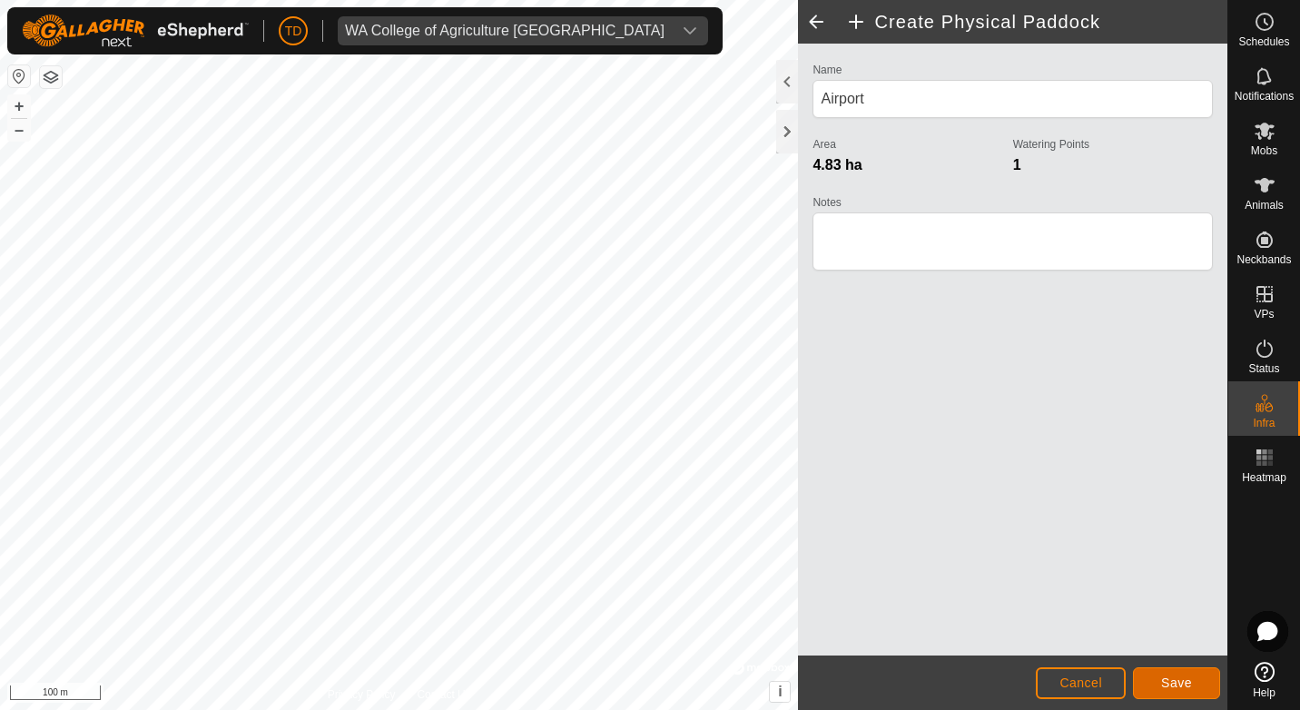
click at [1199, 676] on button "Save" at bounding box center [1176, 683] width 87 height 32
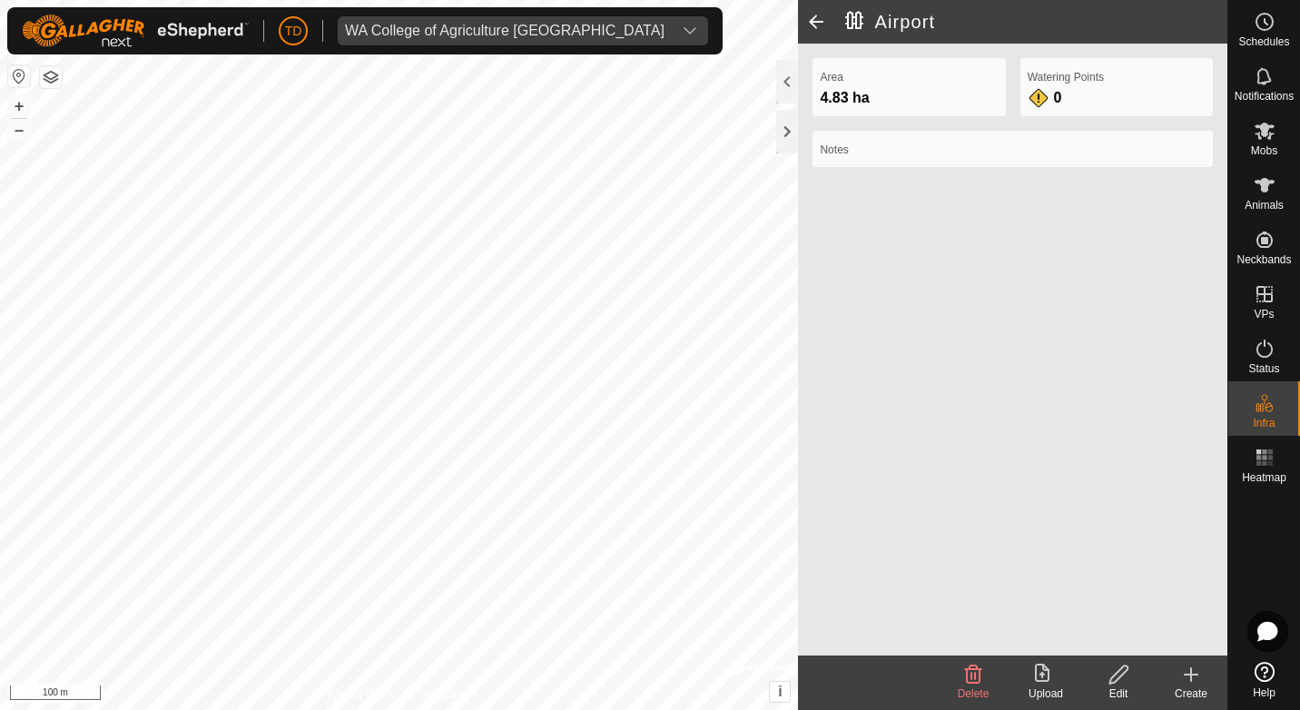
click at [807, 19] on span at bounding box center [816, 22] width 36 height 44
click at [813, 24] on span at bounding box center [816, 22] width 36 height 44
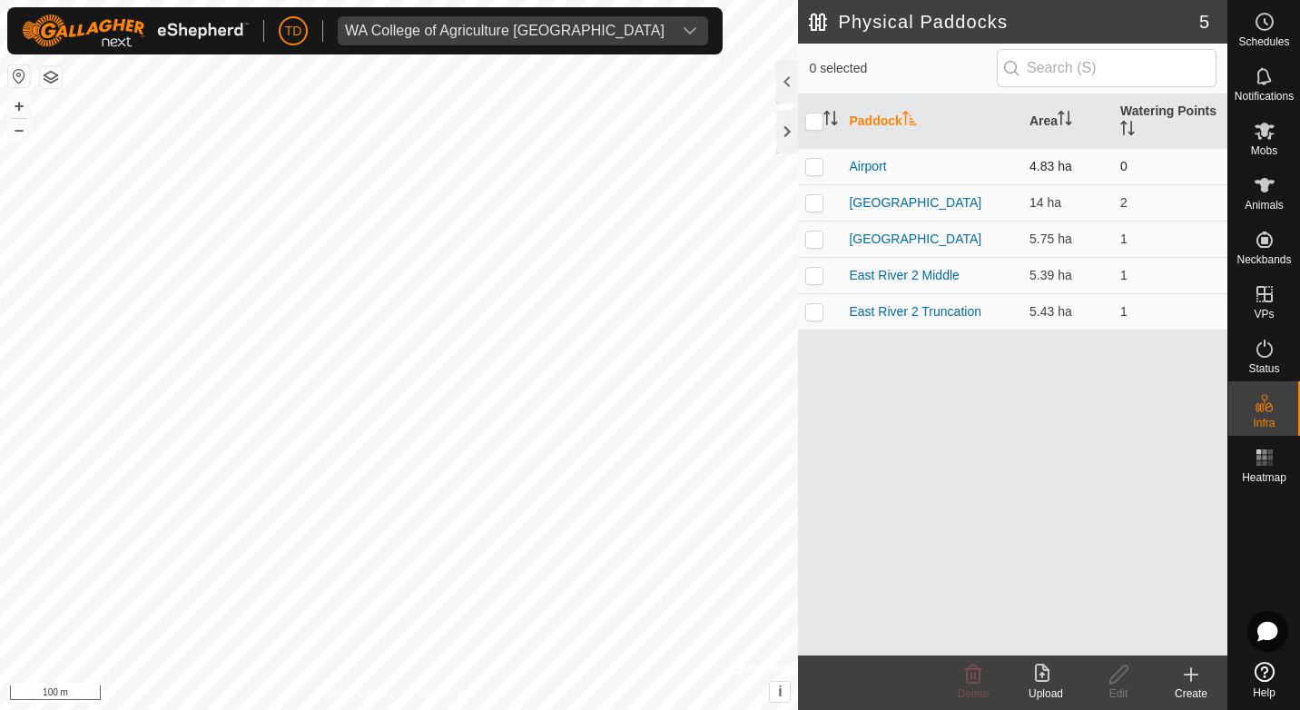
click at [806, 166] on p-checkbox at bounding box center [815, 166] width 18 height 15
checkbox input "true"
click at [1112, 668] on icon at bounding box center [1119, 675] width 23 height 22
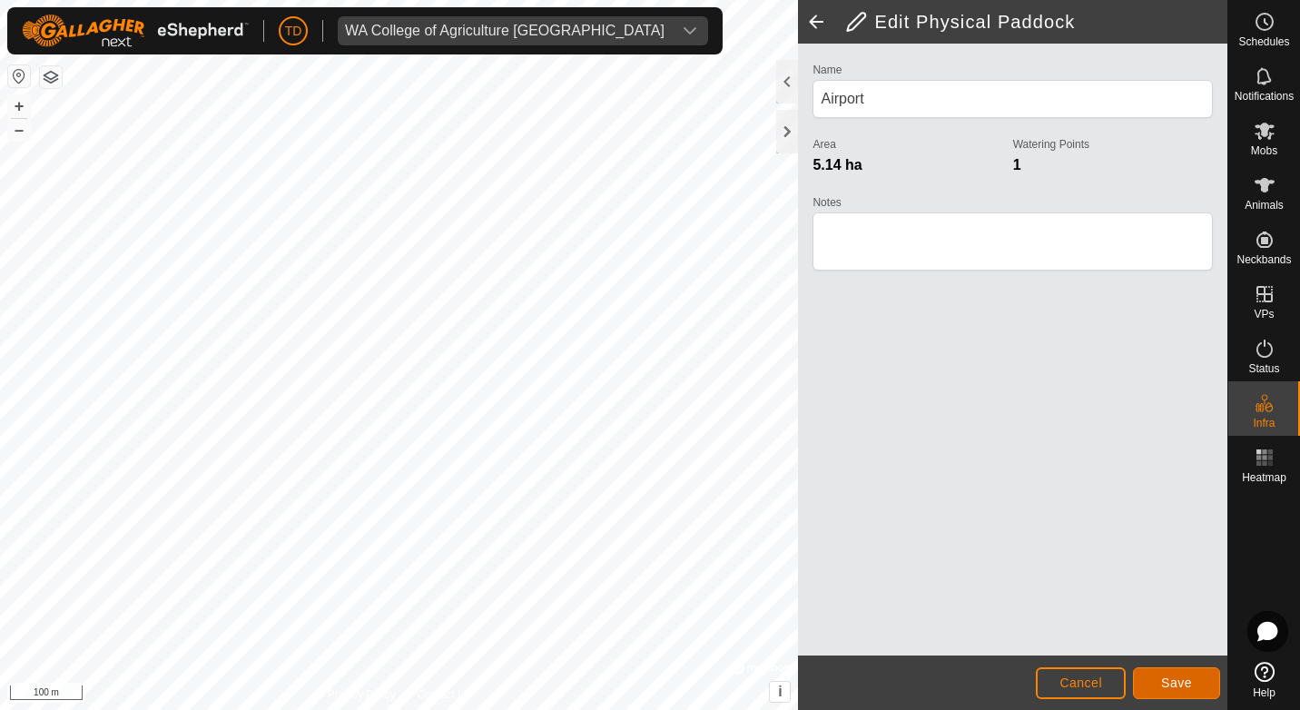
click at [1204, 682] on button "Save" at bounding box center [1176, 683] width 87 height 32
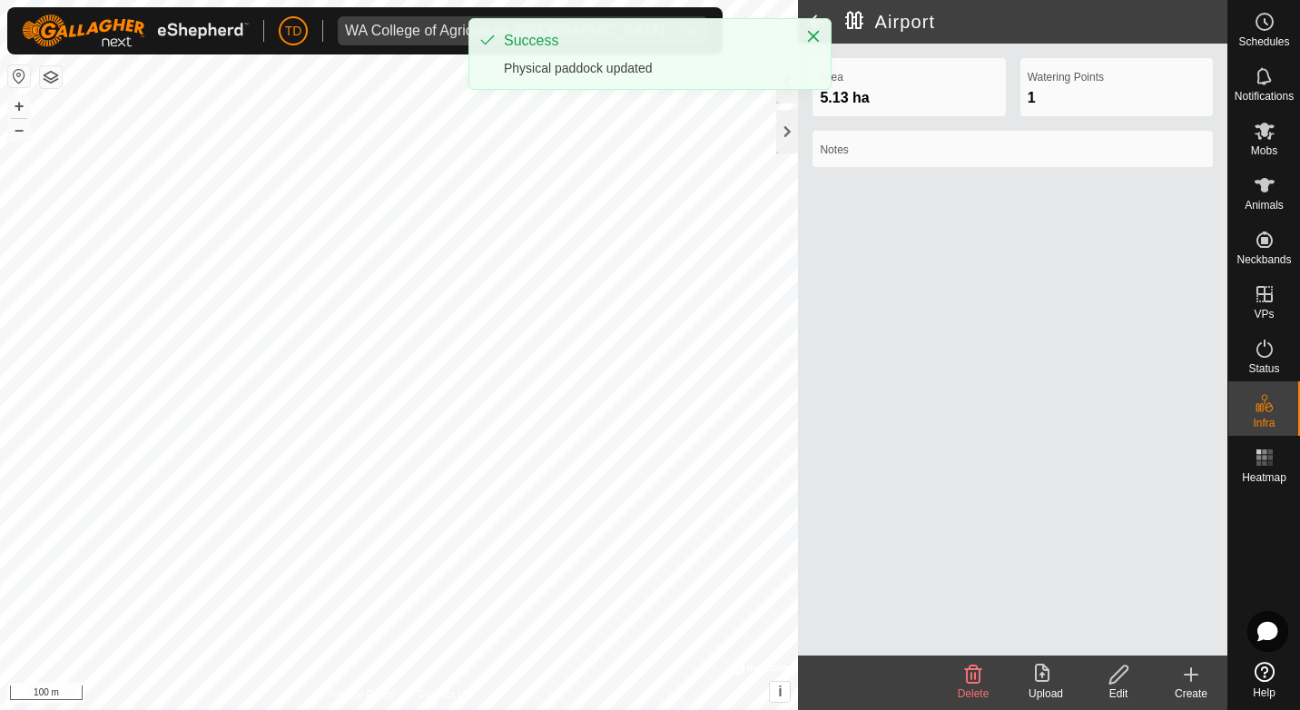
click at [1258, 510] on div at bounding box center [1265, 572] width 72 height 164
click at [1255, 462] on icon at bounding box center [1265, 458] width 22 height 22
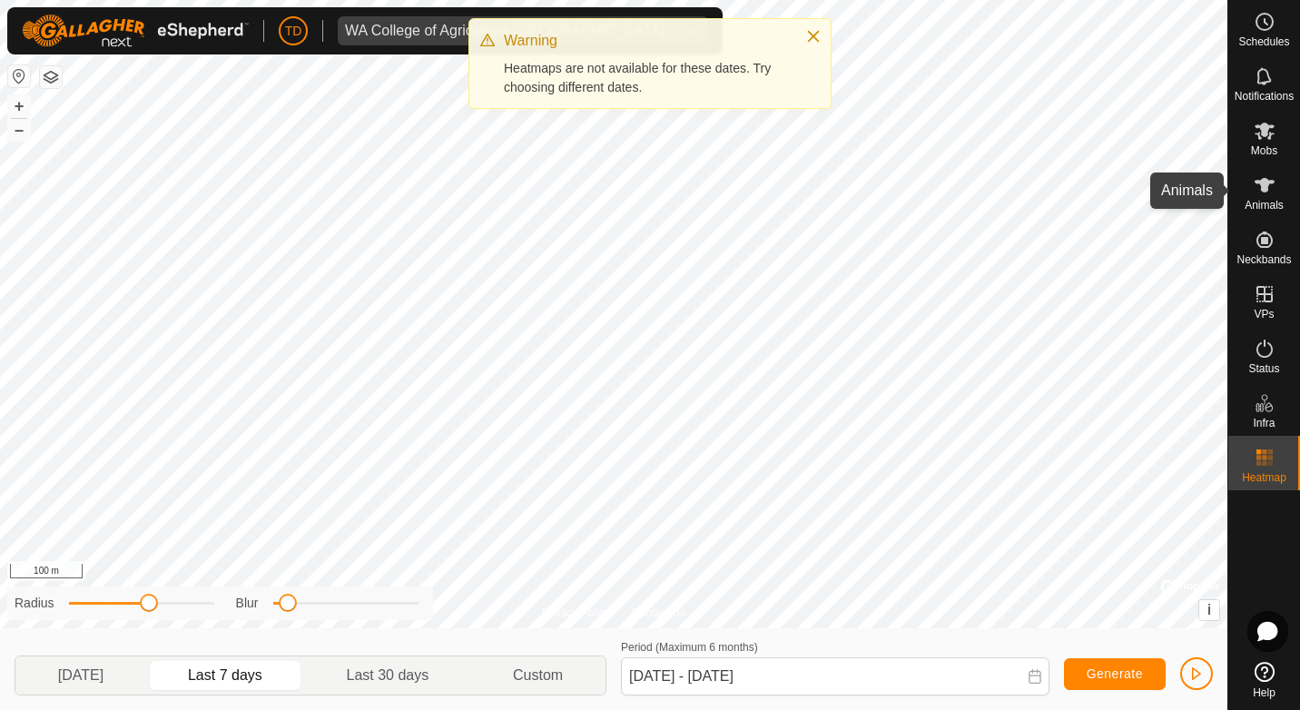
click at [1267, 191] on icon at bounding box center [1265, 185] width 20 height 15
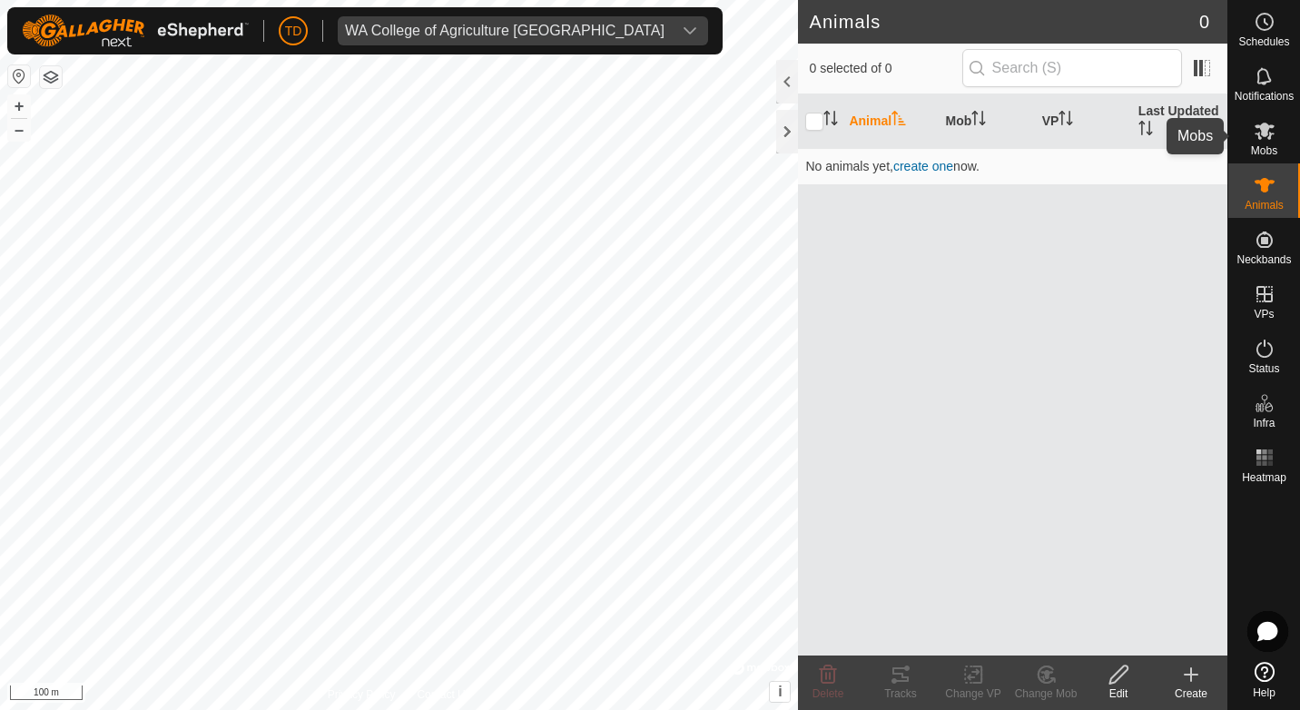
click at [1270, 135] on icon at bounding box center [1265, 131] width 20 height 17
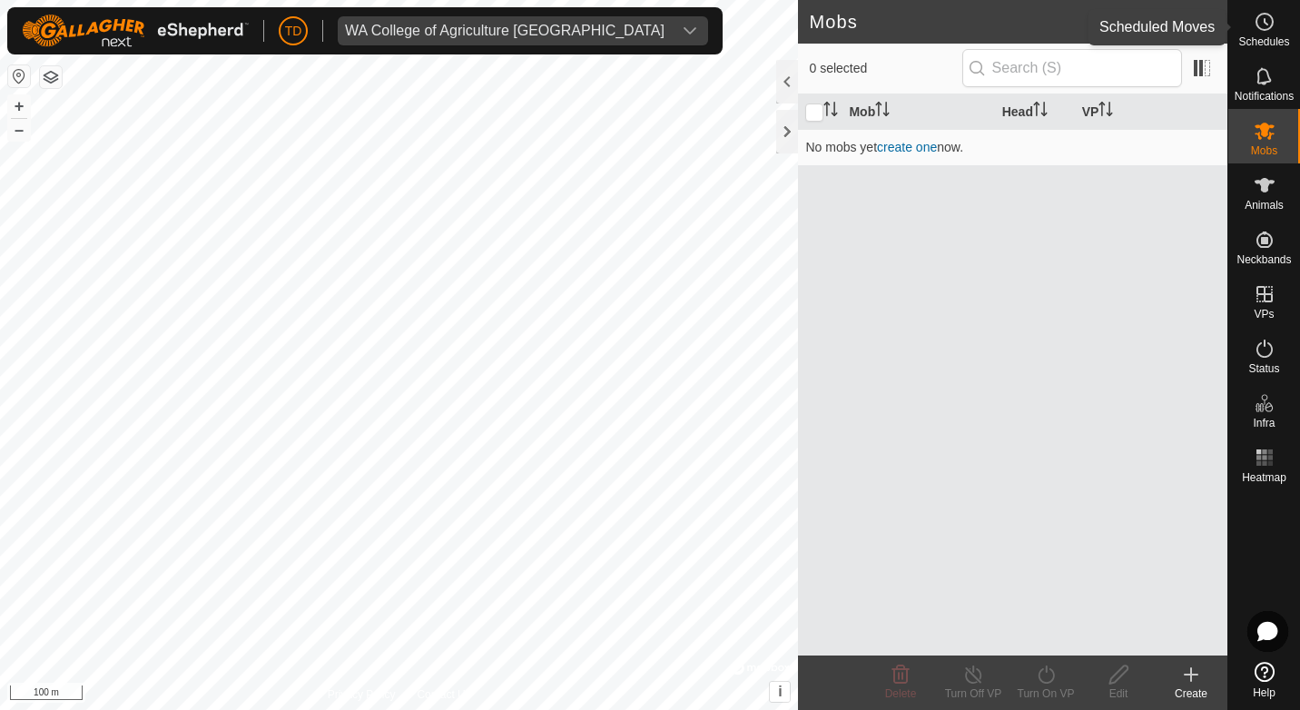
click at [1274, 27] on icon at bounding box center [1265, 22] width 22 height 22
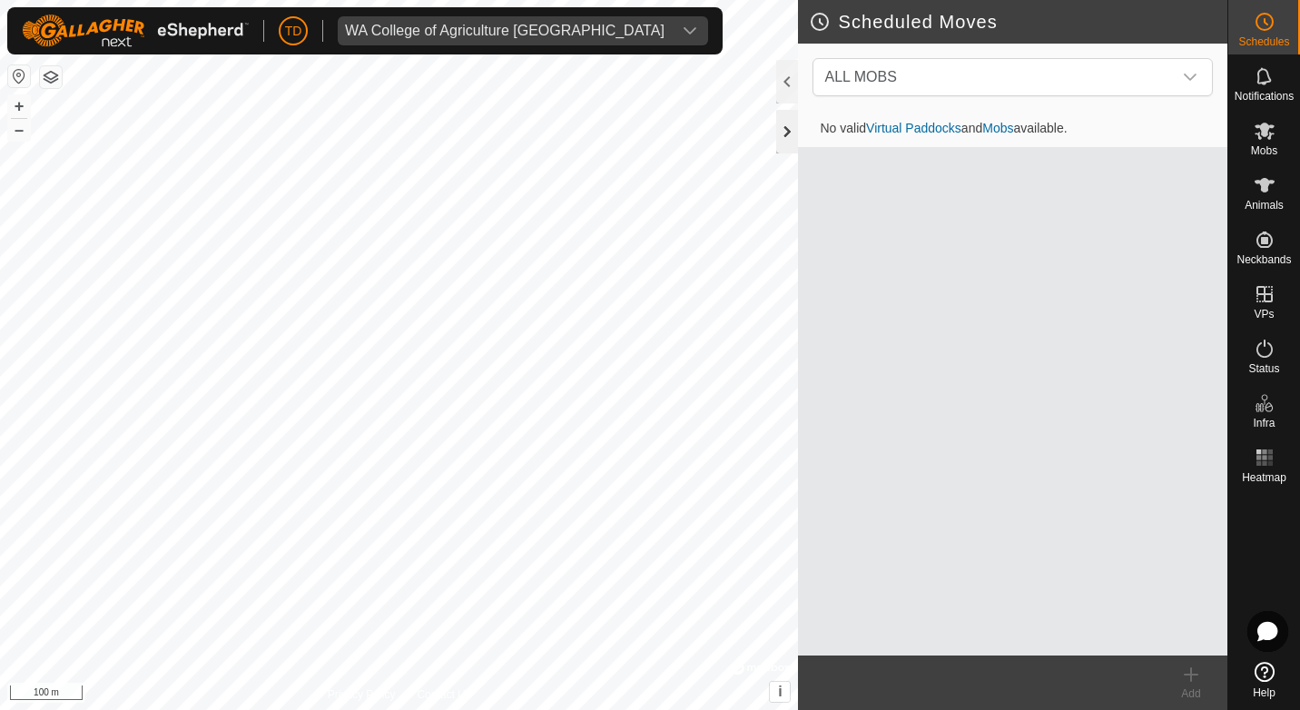
click at [786, 121] on div at bounding box center [787, 132] width 22 height 44
